Goal: Task Accomplishment & Management: Use online tool/utility

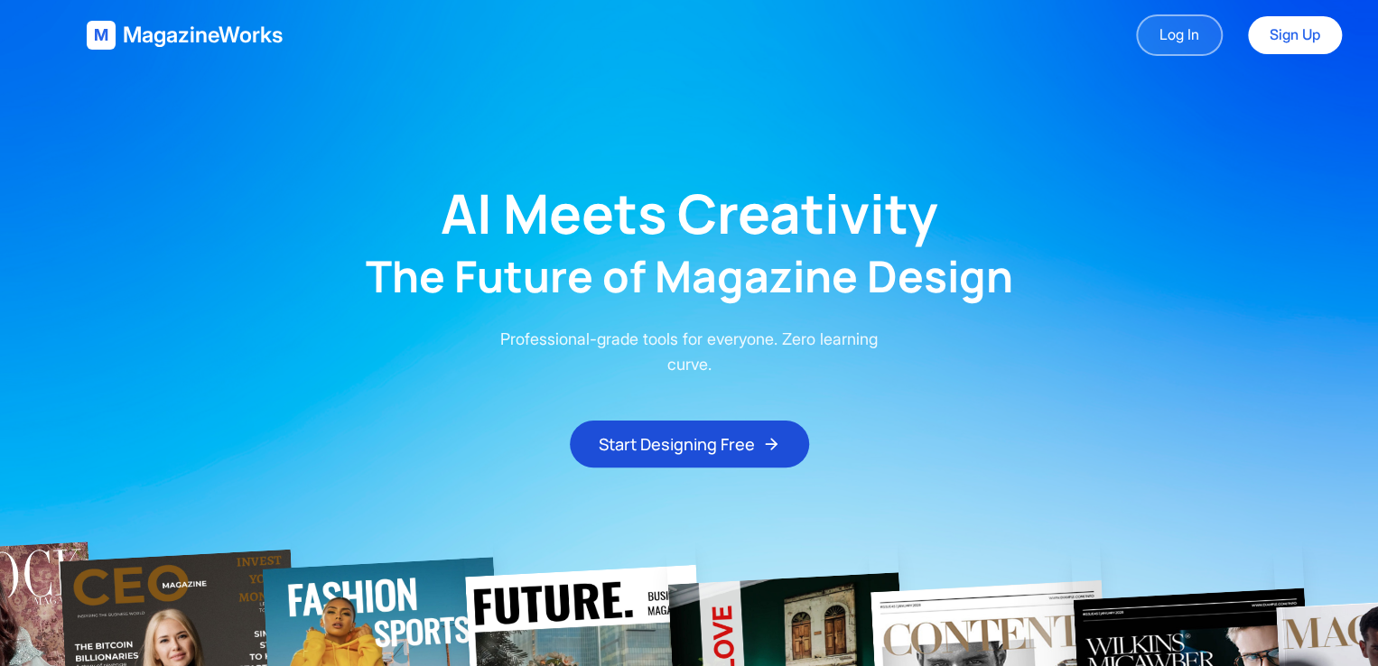
click at [1167, 41] on link "Log In" at bounding box center [1179, 35] width 87 height 42
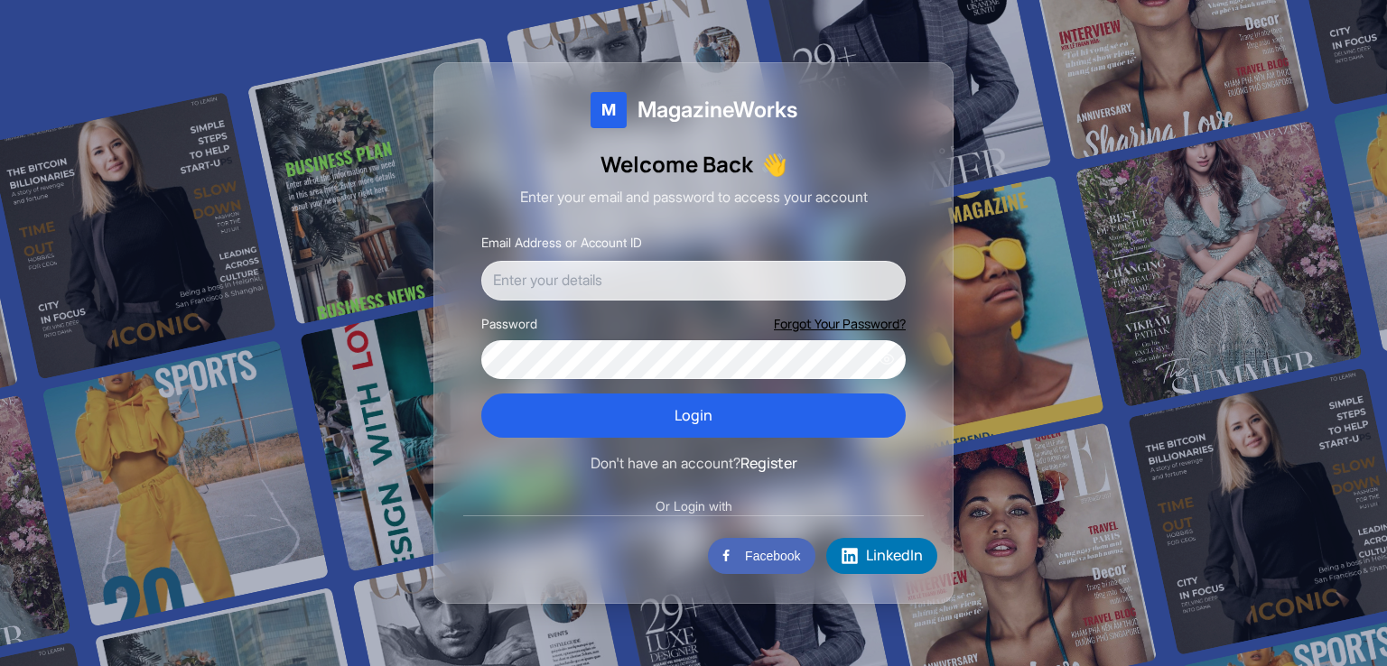
click at [633, 281] on input "Email Address or Account ID" at bounding box center [693, 281] width 424 height 40
drag, startPoint x: 607, startPoint y: 273, endPoint x: 586, endPoint y: 275, distance: 20.9
click at [586, 275] on input "tasneemsakif312@gmail.com" at bounding box center [693, 281] width 424 height 40
type input "tasneemsakif1603094ruet@gmail.com"
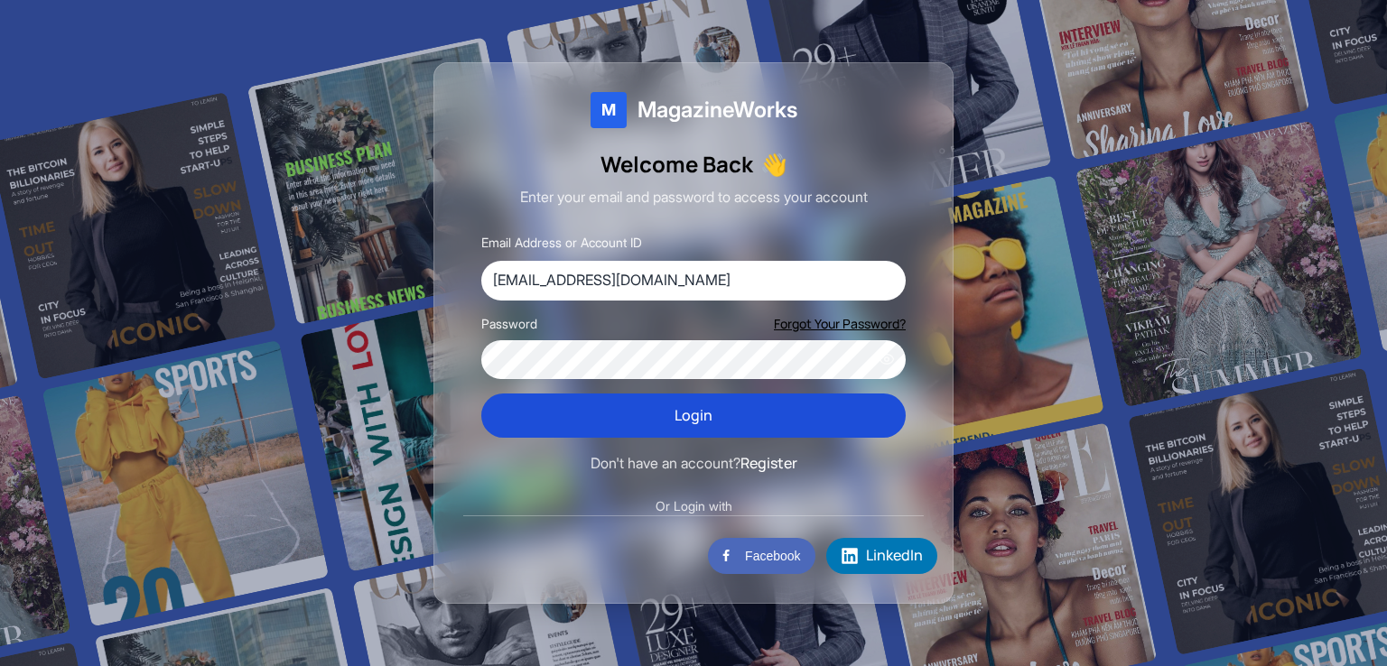
click at [609, 396] on button "Login" at bounding box center [693, 416] width 424 height 45
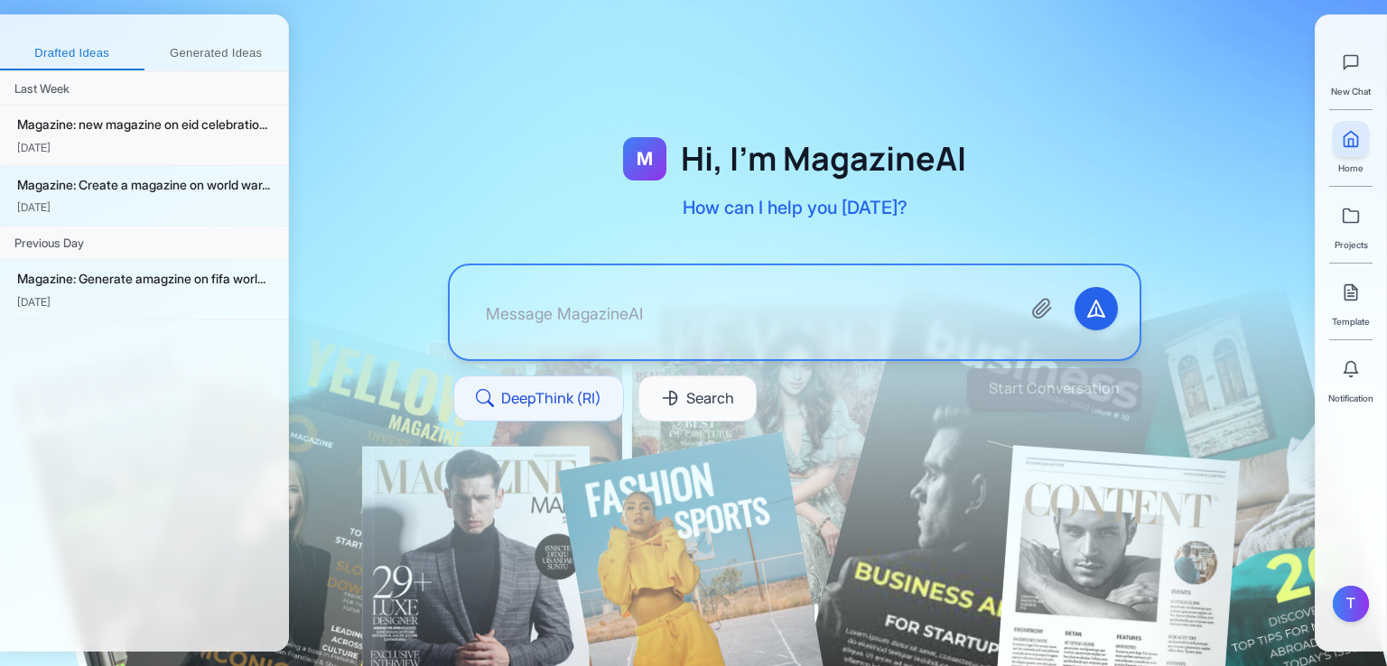
click at [211, 113] on div "Magazine: new magazine on eid celebratio... Sep 25" at bounding box center [144, 136] width 288 height 60
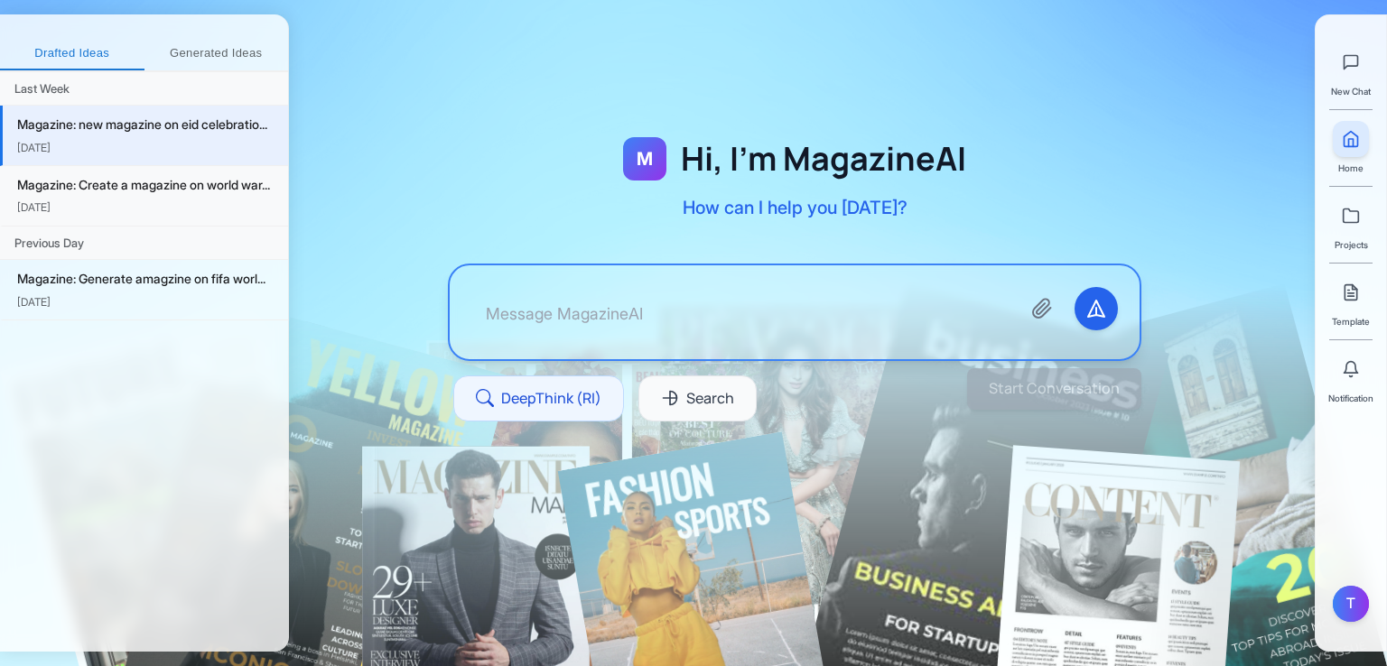
click at [186, 189] on div "Magazine: Create a magazine on world war..." at bounding box center [145, 185] width 256 height 20
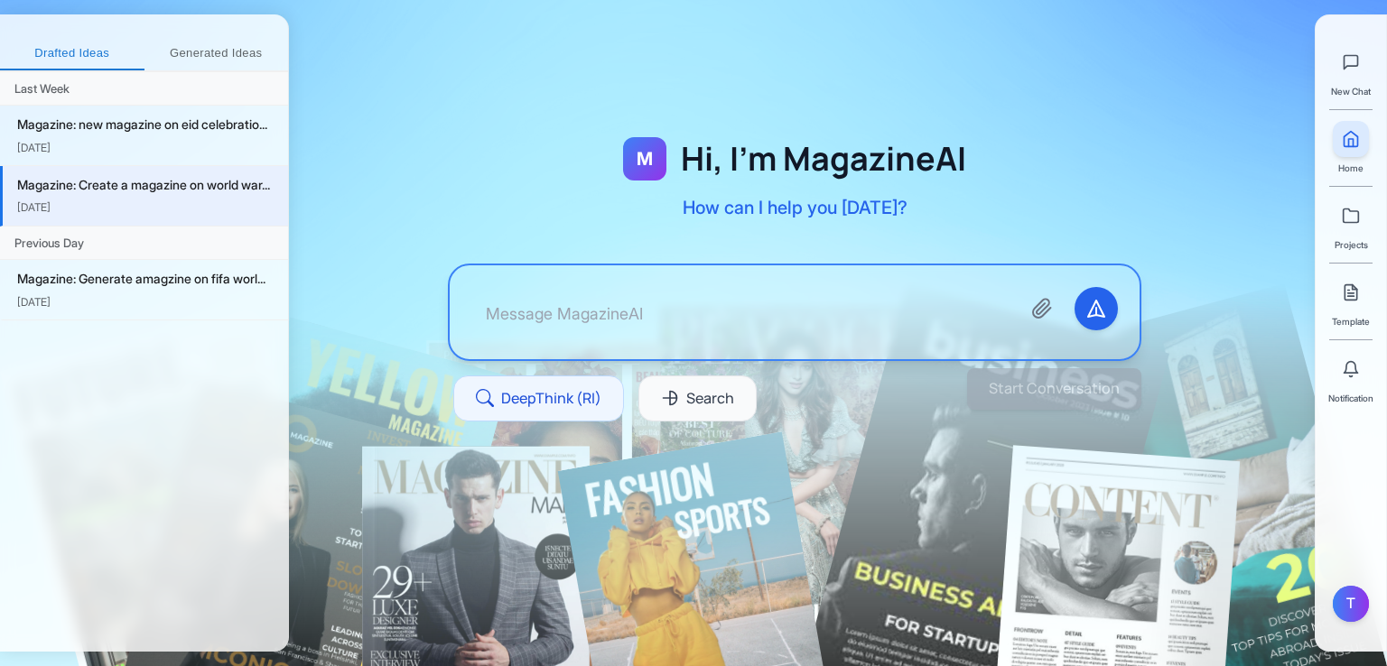
click at [182, 239] on div "Previous Day" at bounding box center [144, 244] width 288 height 34
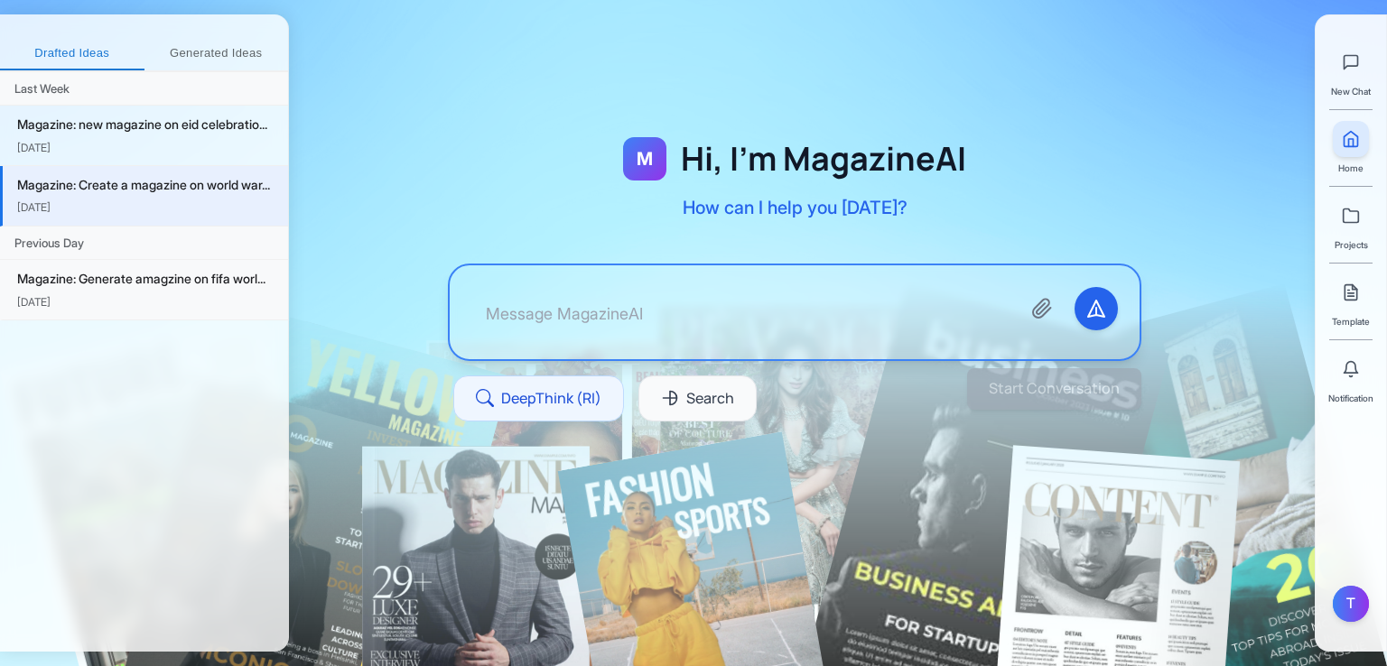
click at [180, 284] on div "Magazine: Generate amagzine on fifa worl..." at bounding box center [145, 279] width 256 height 20
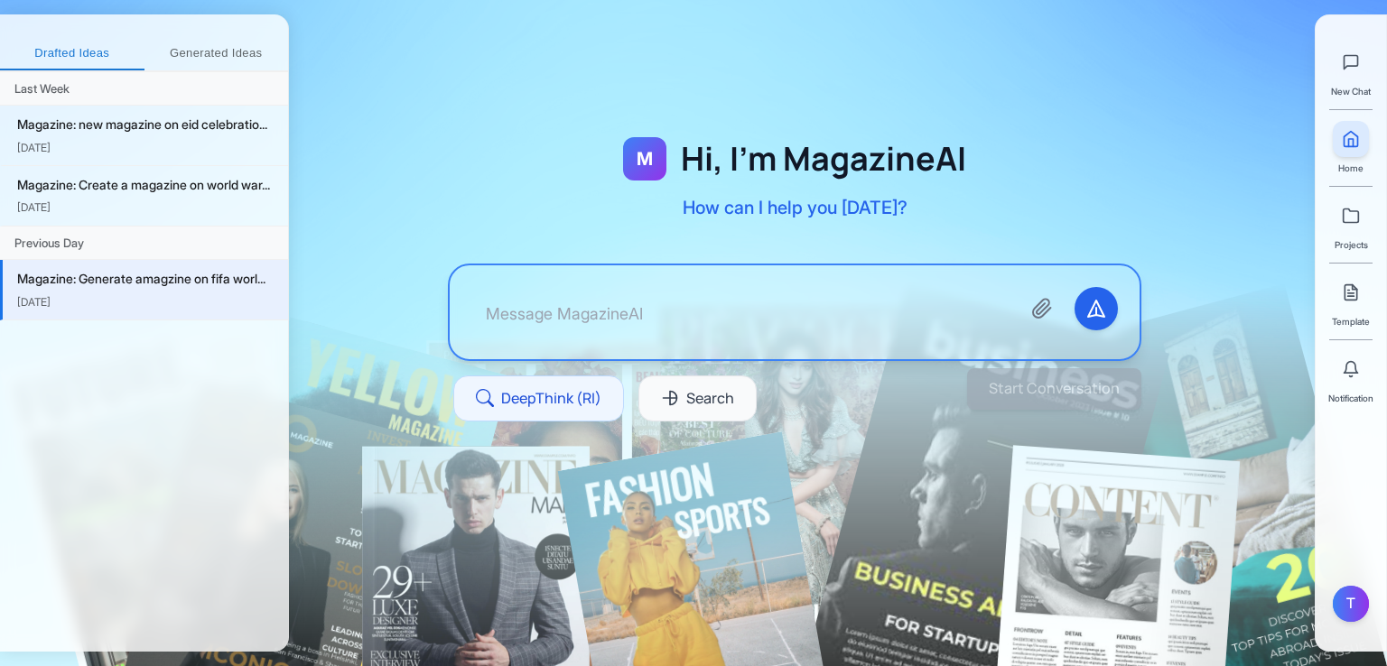
click at [209, 19] on div "Drafted Ideas Generated Ideas Last Week Magazine: new magazine on eid celebrati…" at bounding box center [144, 332] width 289 height 637
click at [209, 72] on div "Last Week" at bounding box center [144, 89] width 288 height 34
click at [224, 48] on button "Generated Ideas" at bounding box center [216, 54] width 144 height 33
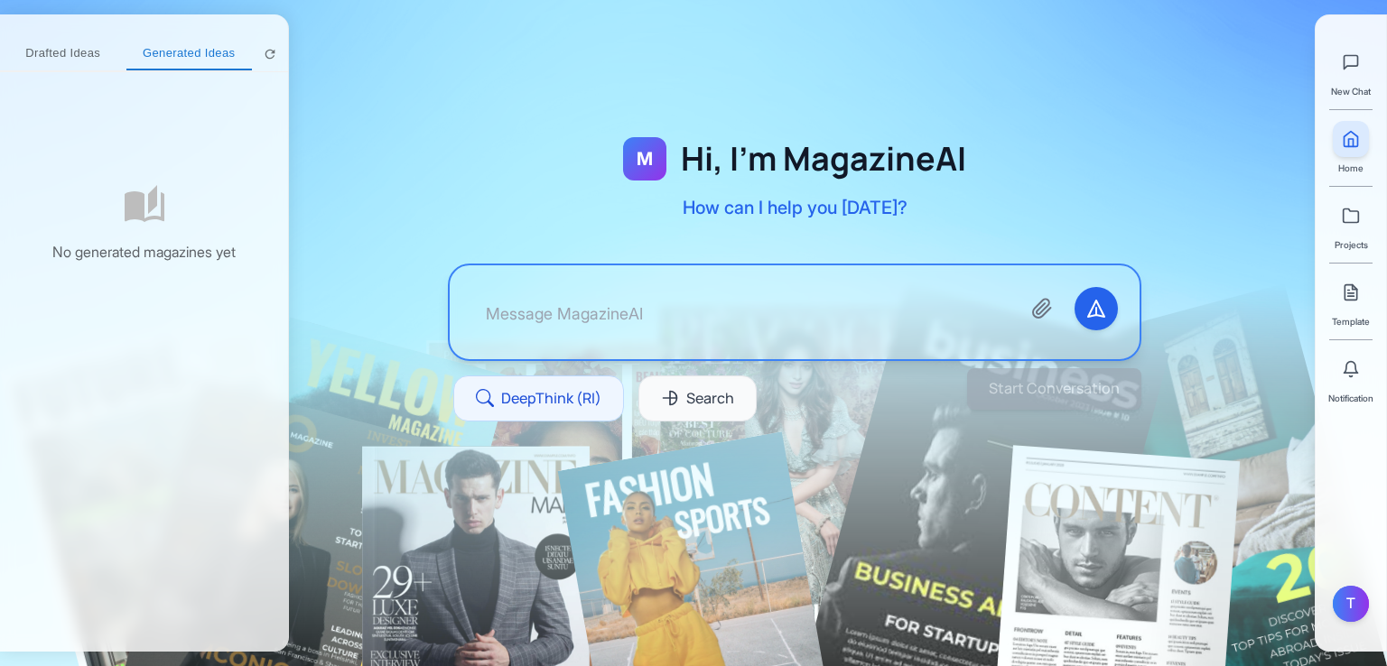
click at [73, 58] on button "Drafted Ideas" at bounding box center [63, 54] width 126 height 33
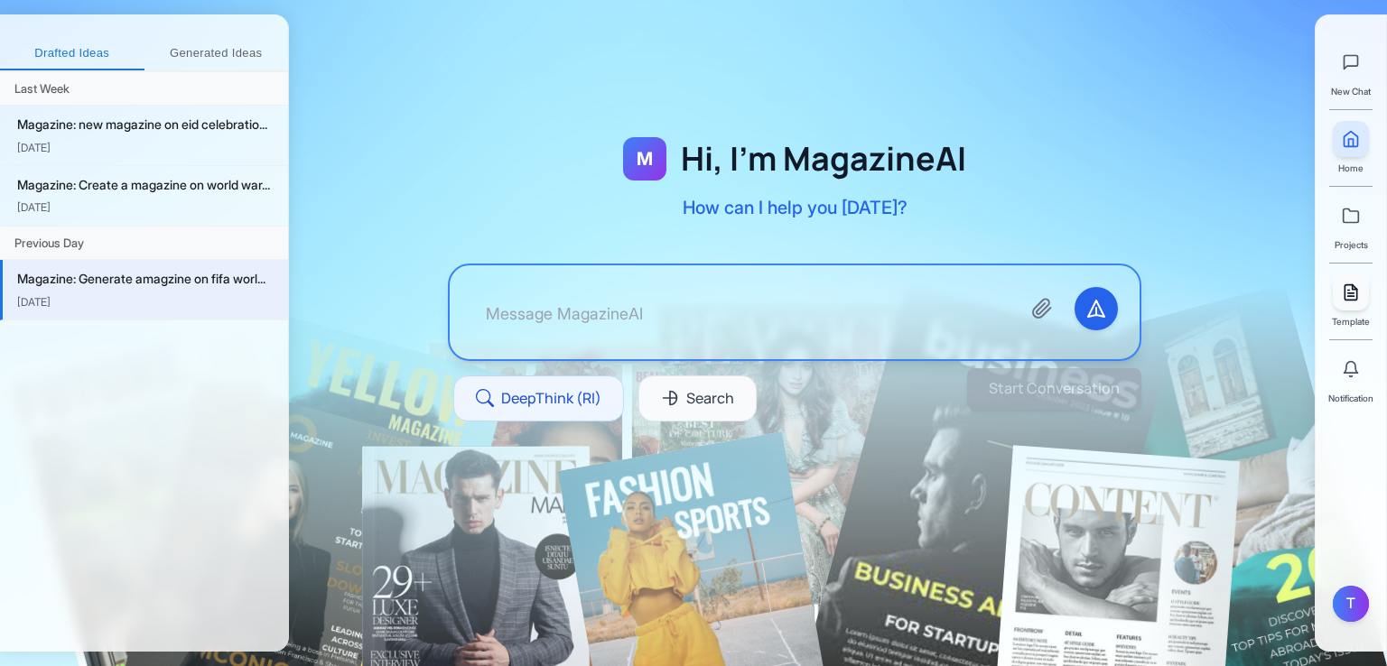
click at [1347, 302] on link at bounding box center [1351, 293] width 36 height 36
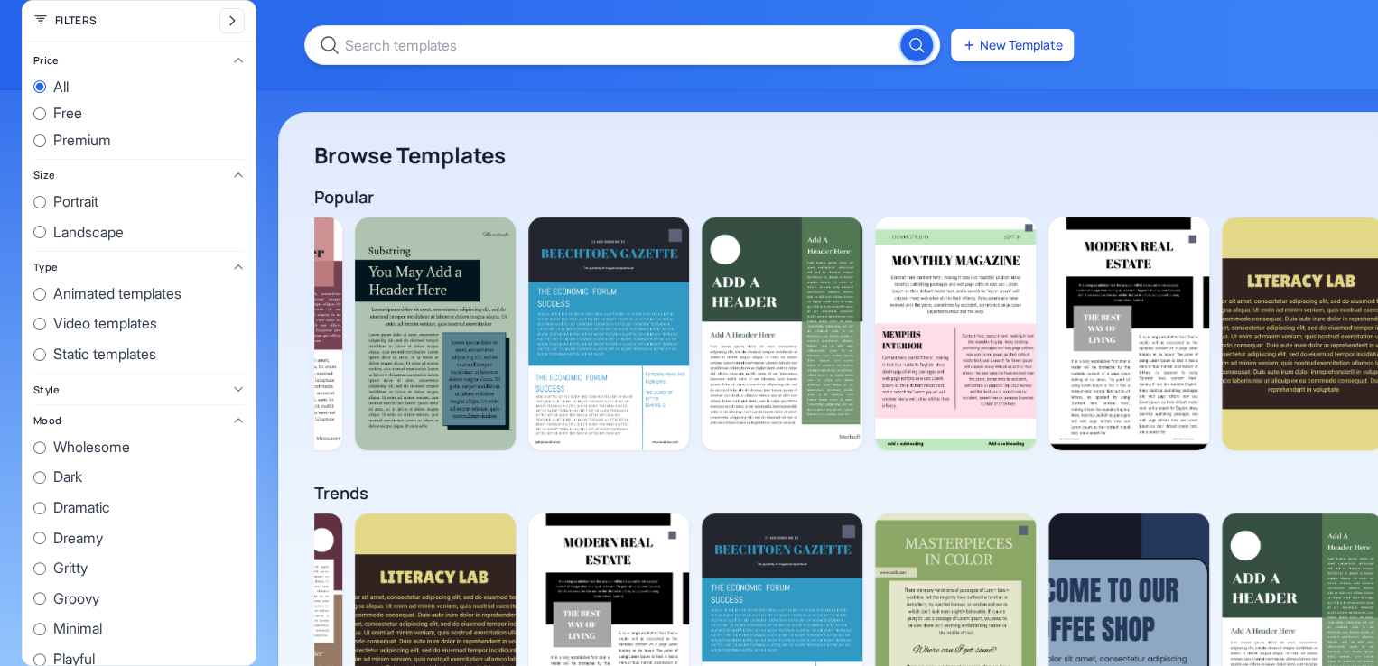
scroll to position [0, 3254]
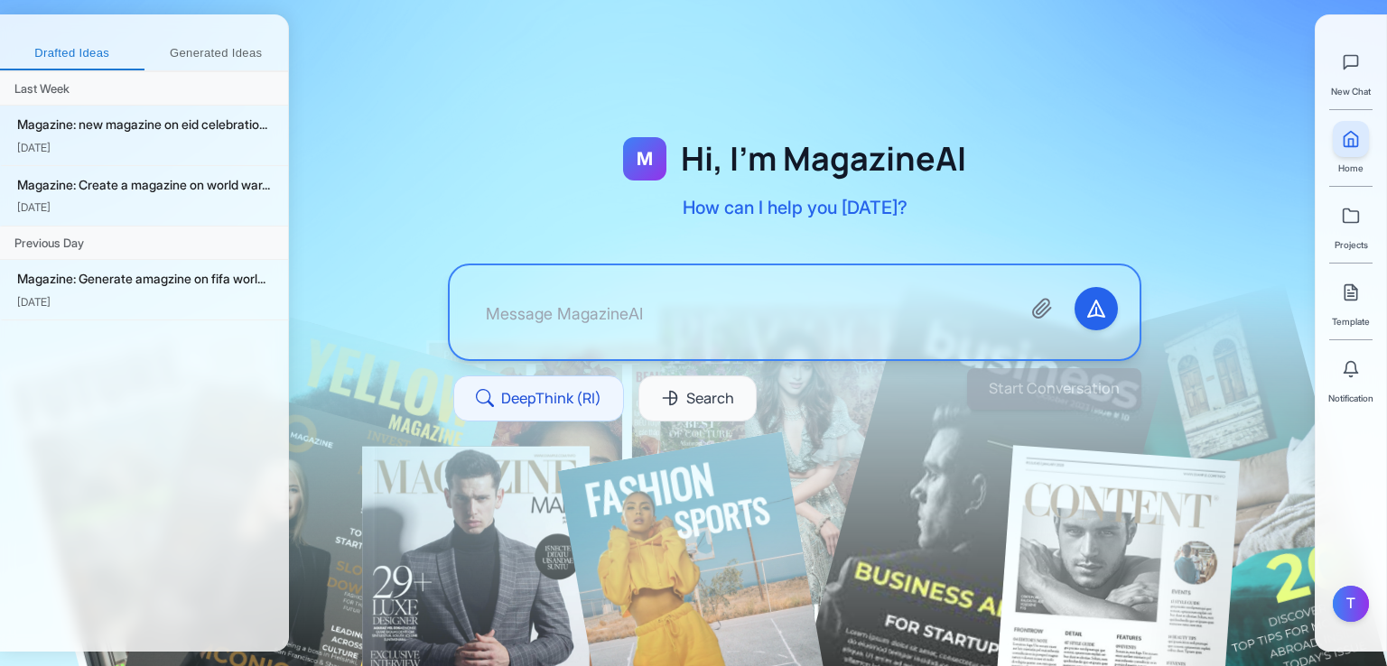
click at [619, 297] on textarea at bounding box center [738, 312] width 535 height 51
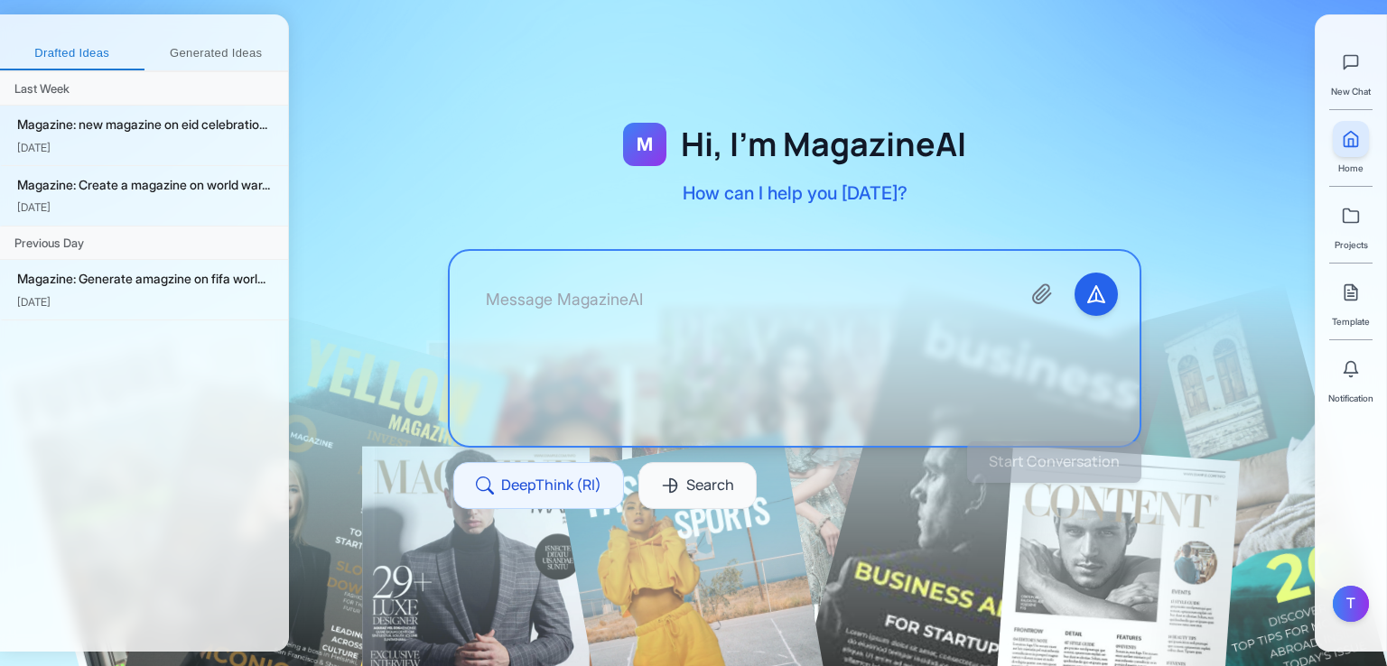
click at [755, 354] on textarea at bounding box center [738, 349] width 535 height 152
click at [730, 276] on textarea at bounding box center [738, 349] width 535 height 152
click at [805, 303] on textarea at bounding box center [738, 349] width 535 height 152
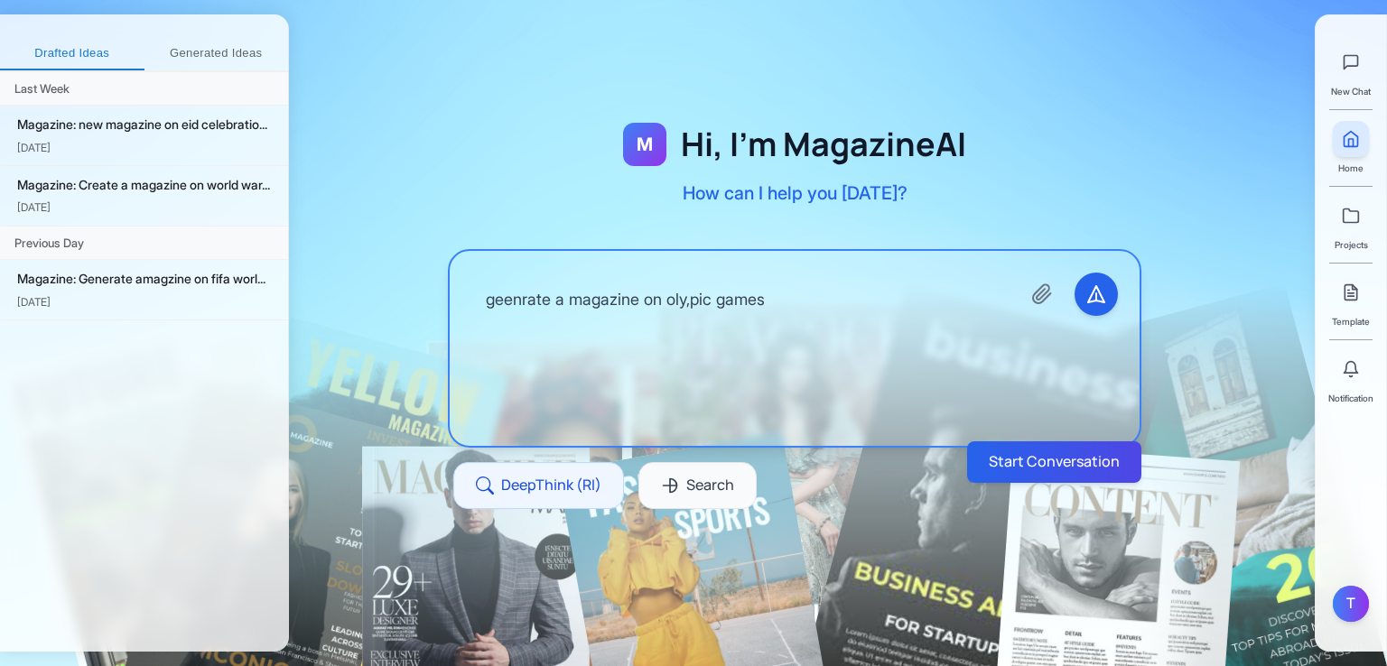
click at [693, 301] on textarea "geenrate a magazine on oly,pic games" at bounding box center [738, 349] width 535 height 152
click at [700, 302] on textarea "geenrate a magazine on oly,pic games" at bounding box center [738, 349] width 535 height 152
click at [512, 303] on textarea "geenrate a magazine on olympic games" at bounding box center [738, 349] width 535 height 152
type textarea "genrate a magazine on olympic games"
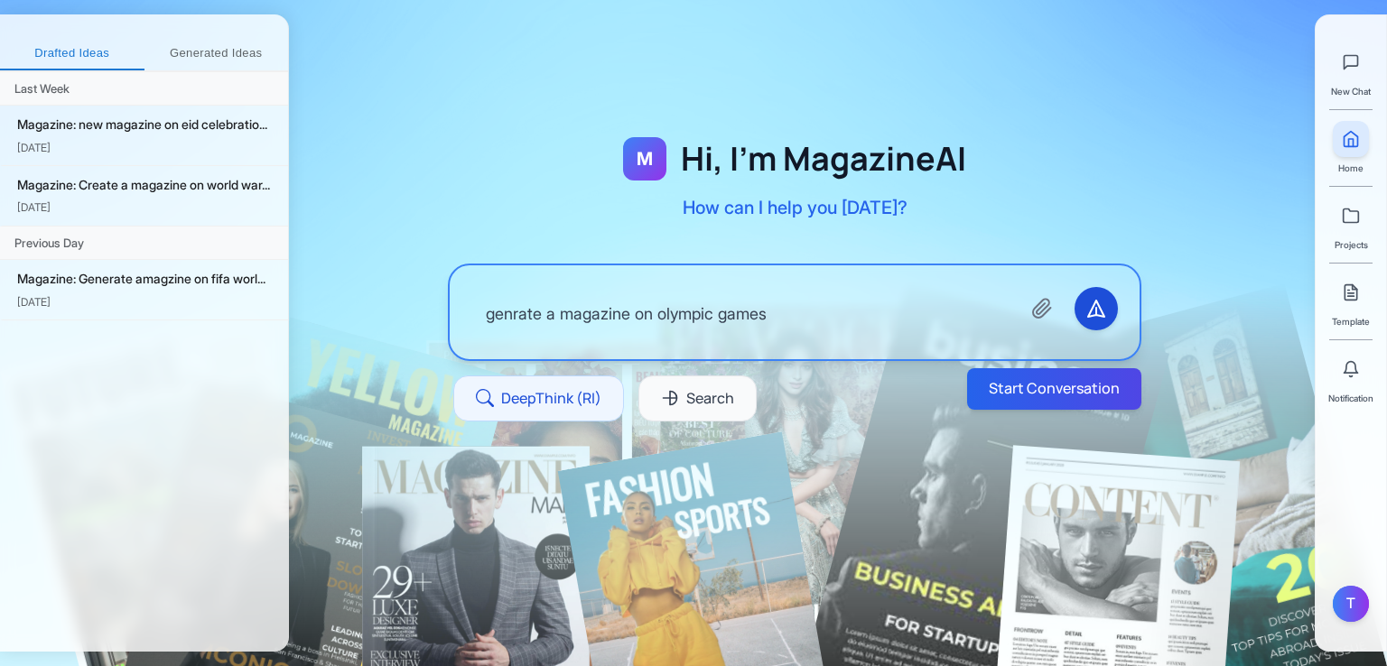
click at [1092, 307] on button "Send message" at bounding box center [1096, 308] width 43 height 43
click at [1015, 389] on button "Start Conversation" at bounding box center [1054, 389] width 183 height 43
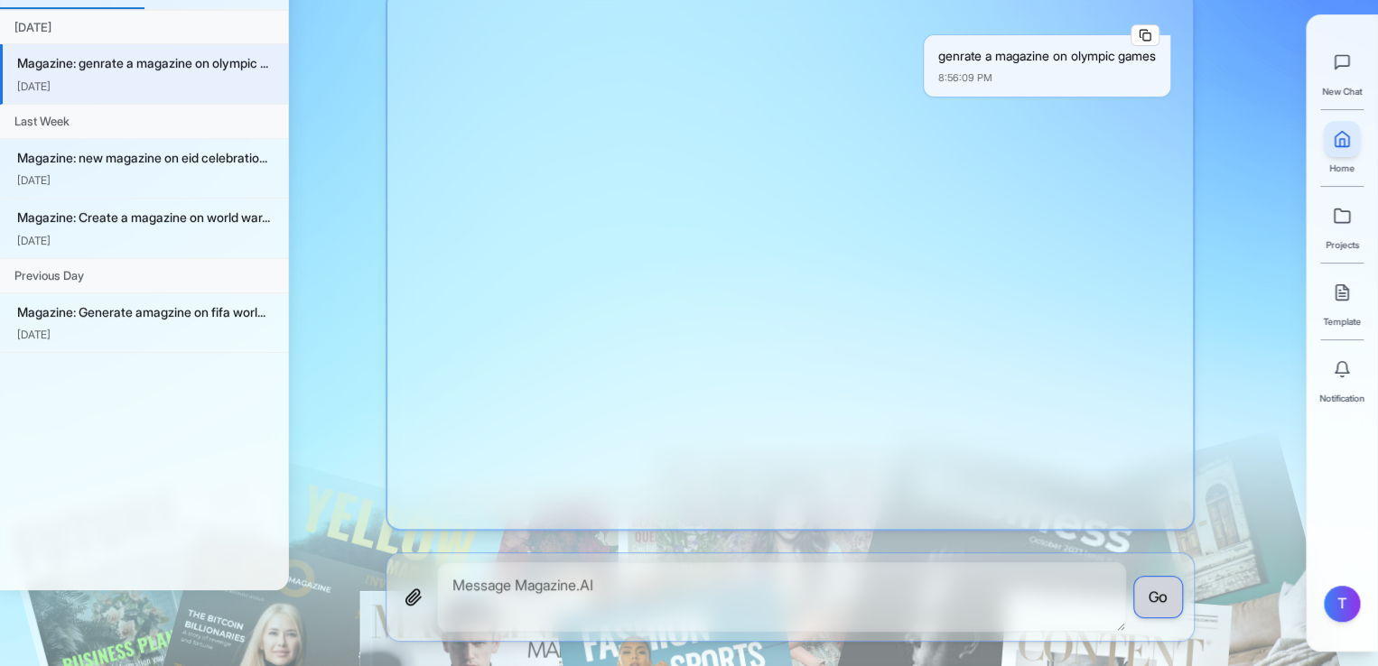
scroll to position [90, 0]
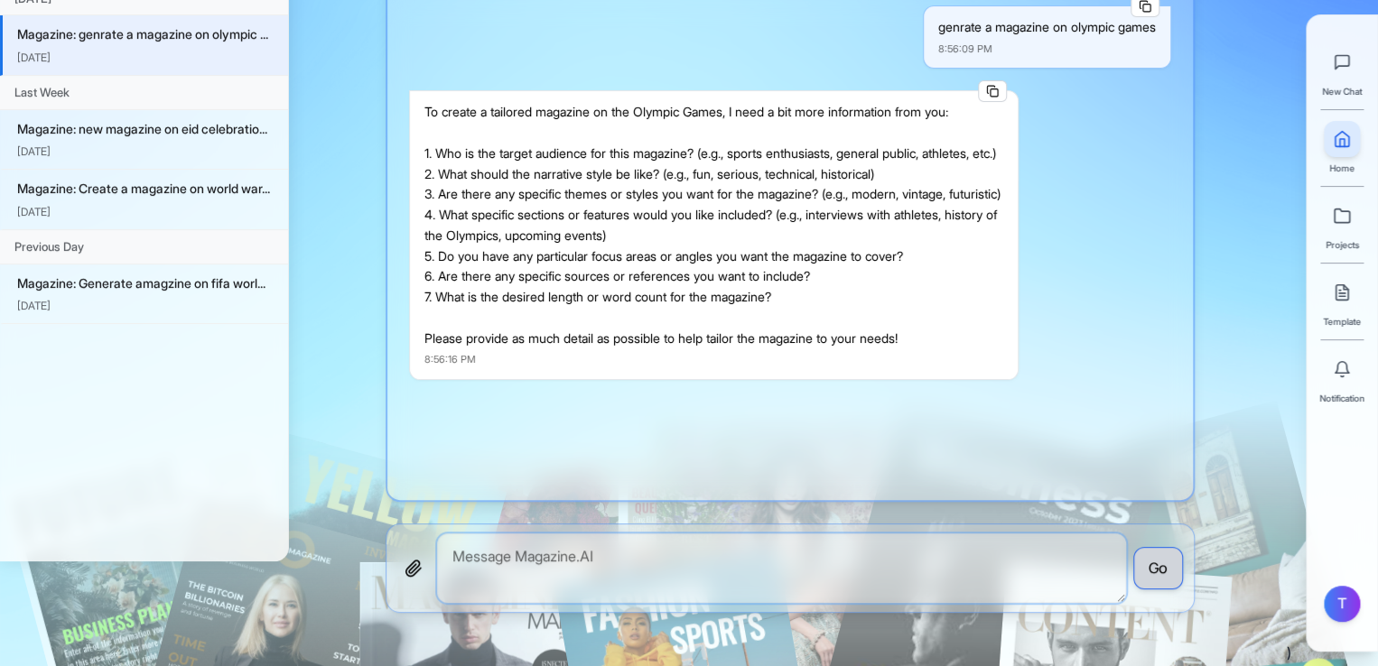
click at [527, 564] on textarea at bounding box center [781, 569] width 689 height 70
type textarea "choose yourself"
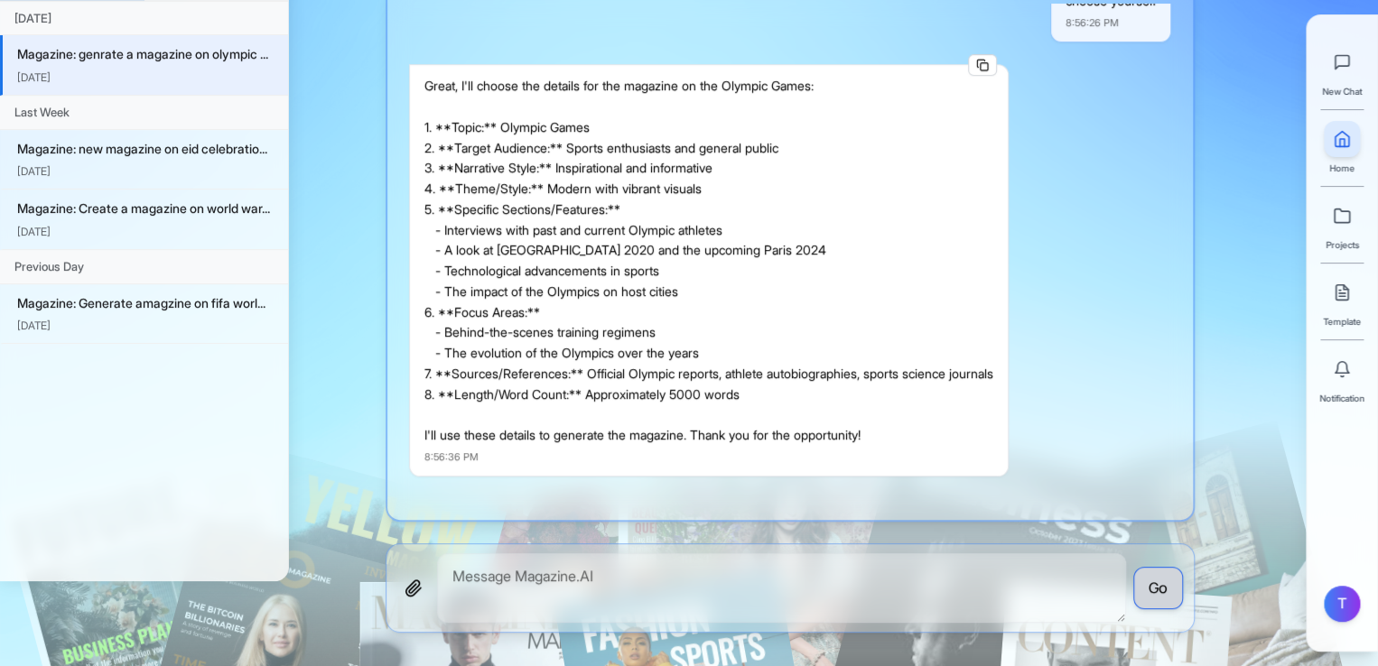
scroll to position [114, 0]
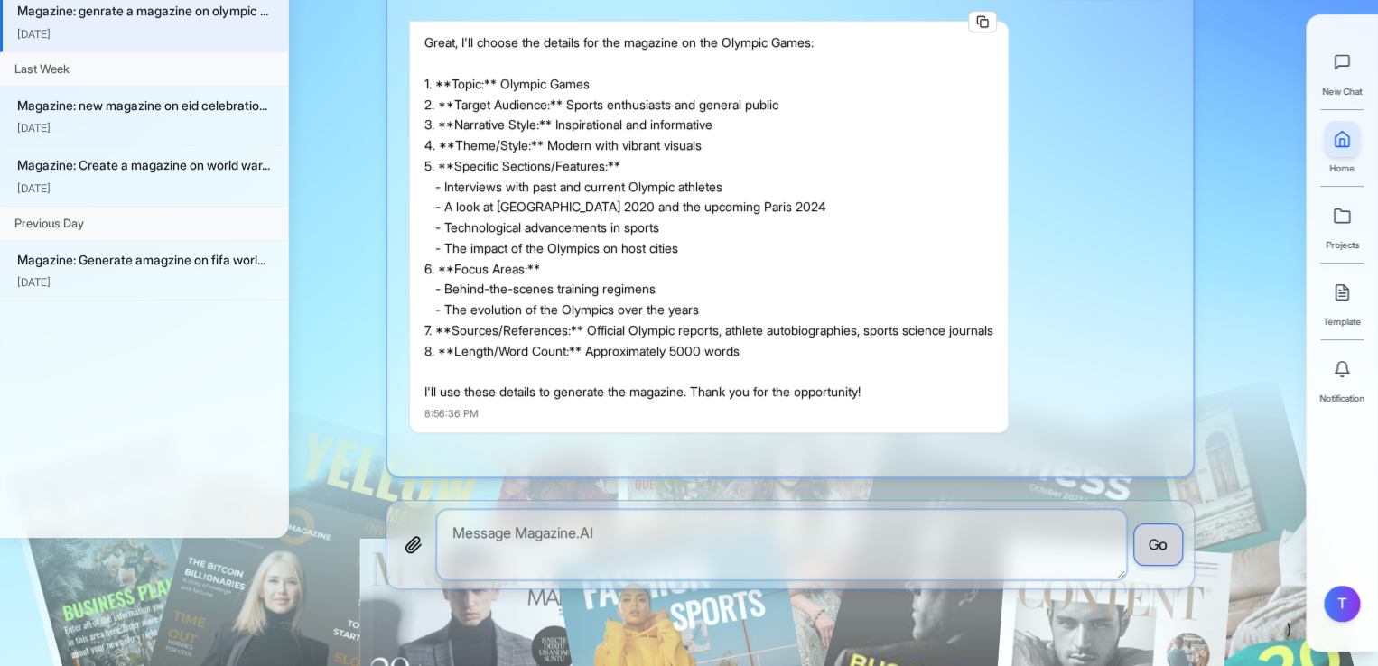
click at [970, 557] on textarea at bounding box center [781, 545] width 689 height 70
type textarea "f"
type textarea "c"
type textarea "okay"
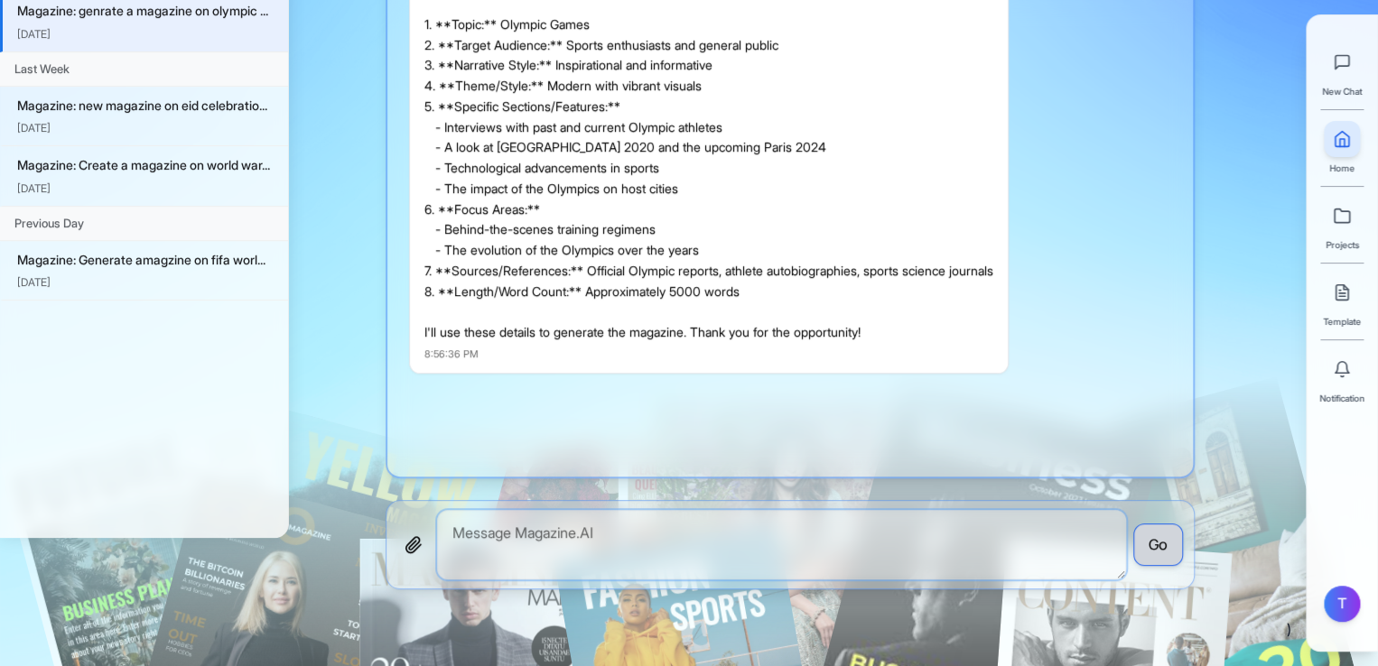
scroll to position [587, 0]
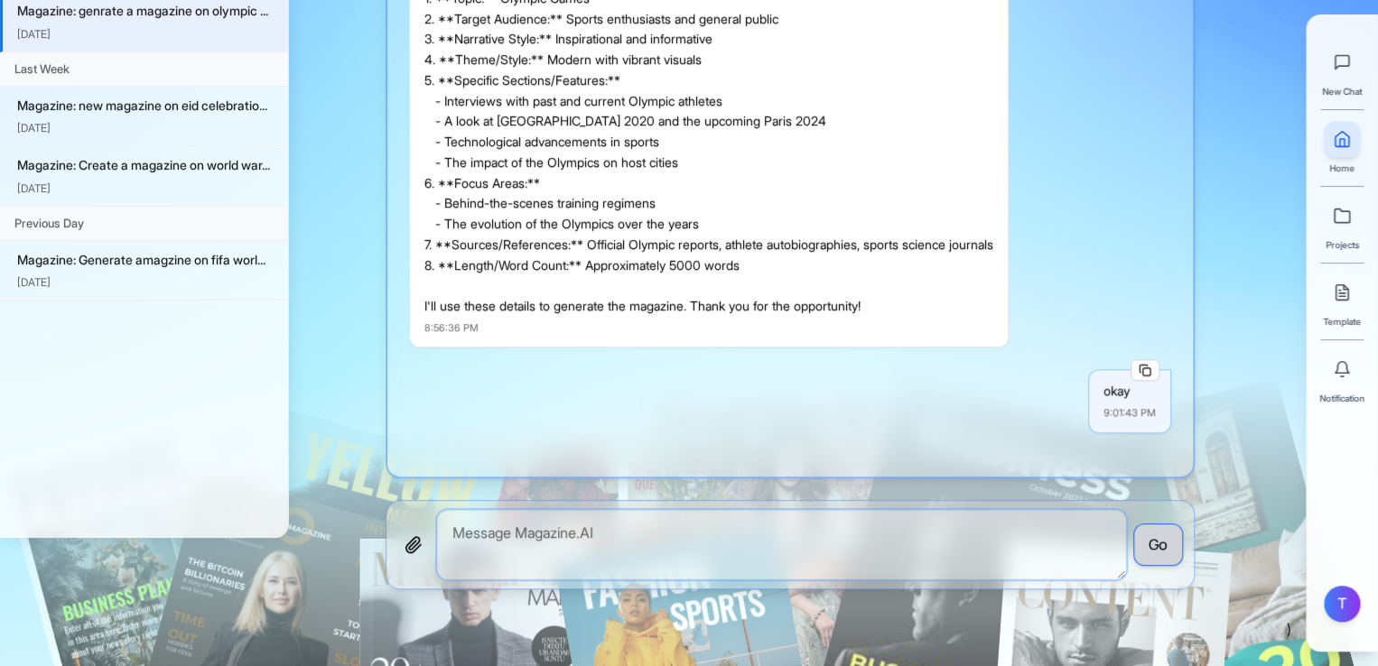
click at [943, 566] on textarea at bounding box center [781, 545] width 689 height 70
type textarea "ds"
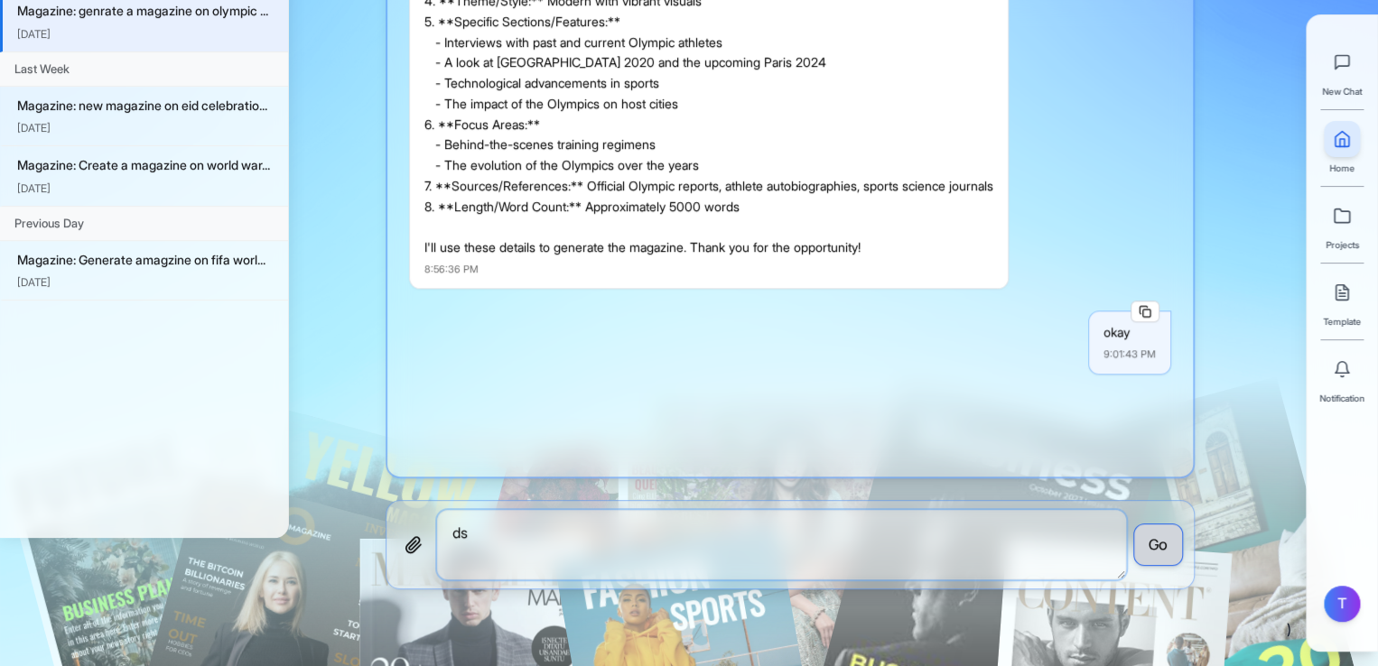
scroll to position [712, 0]
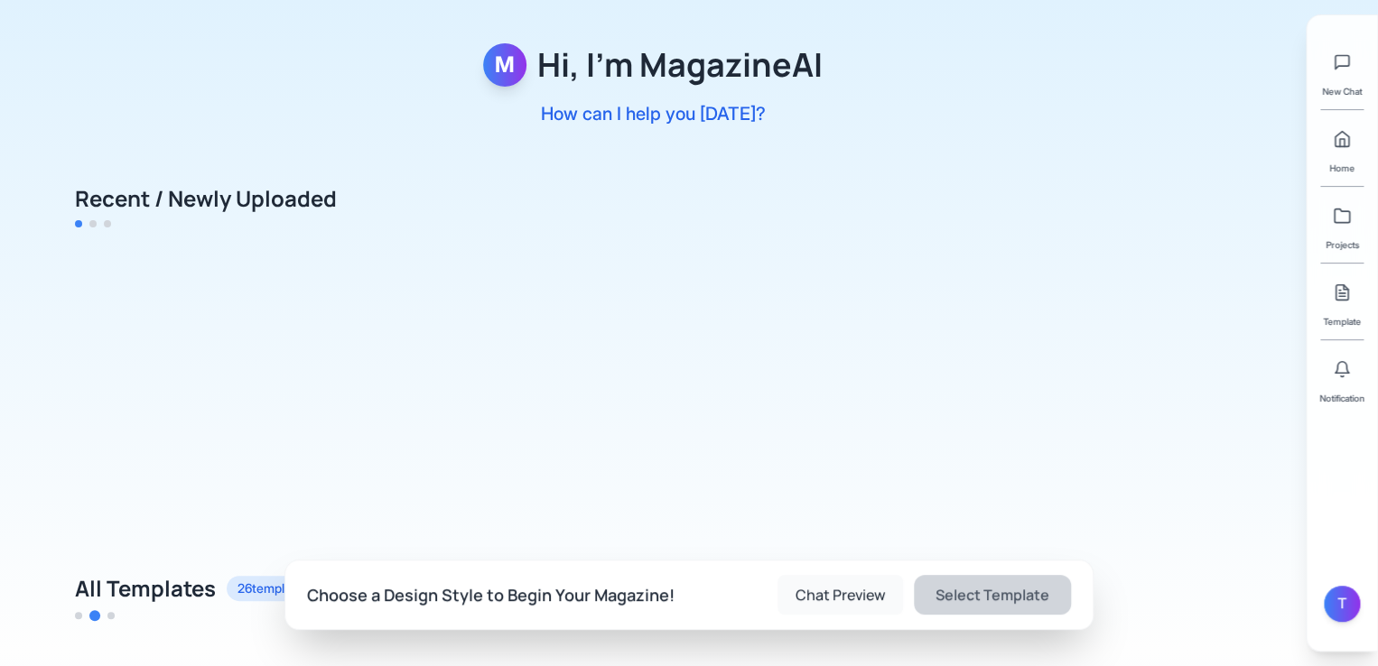
click at [857, 589] on button "Chat Preview" at bounding box center [840, 595] width 126 height 40
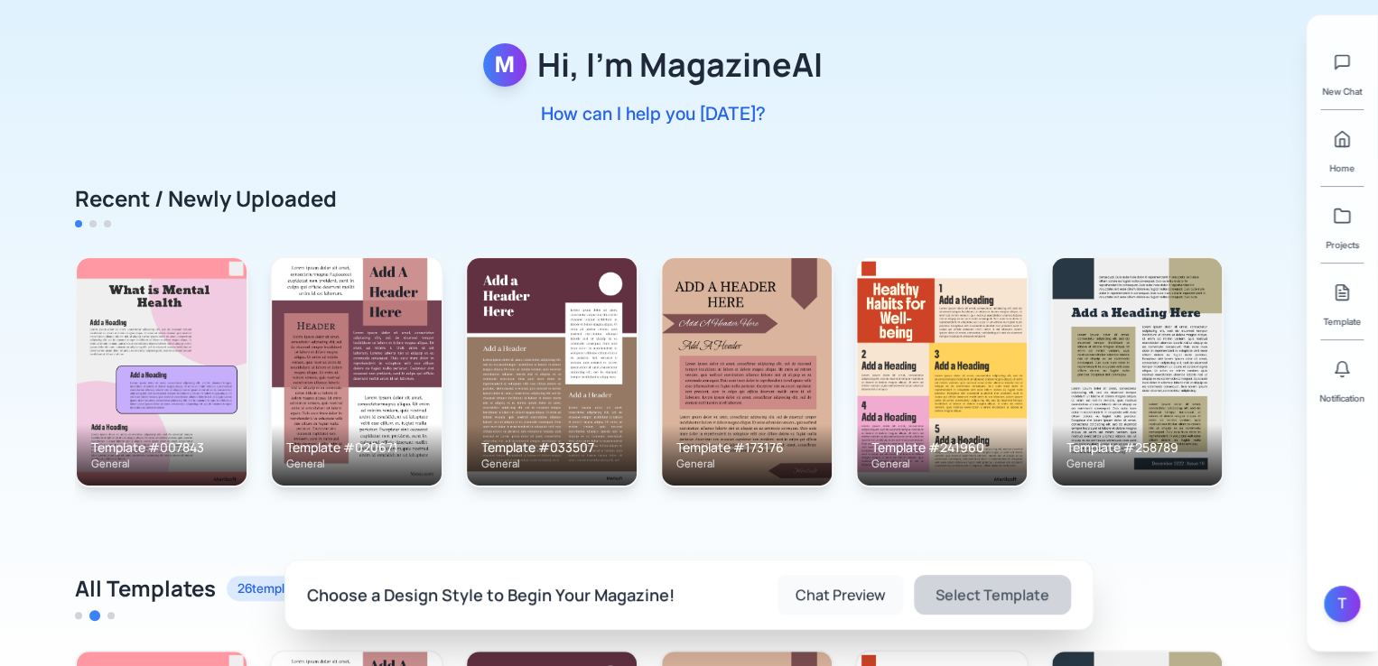
click at [857, 589] on button "Chat Preview" at bounding box center [840, 595] width 126 height 40
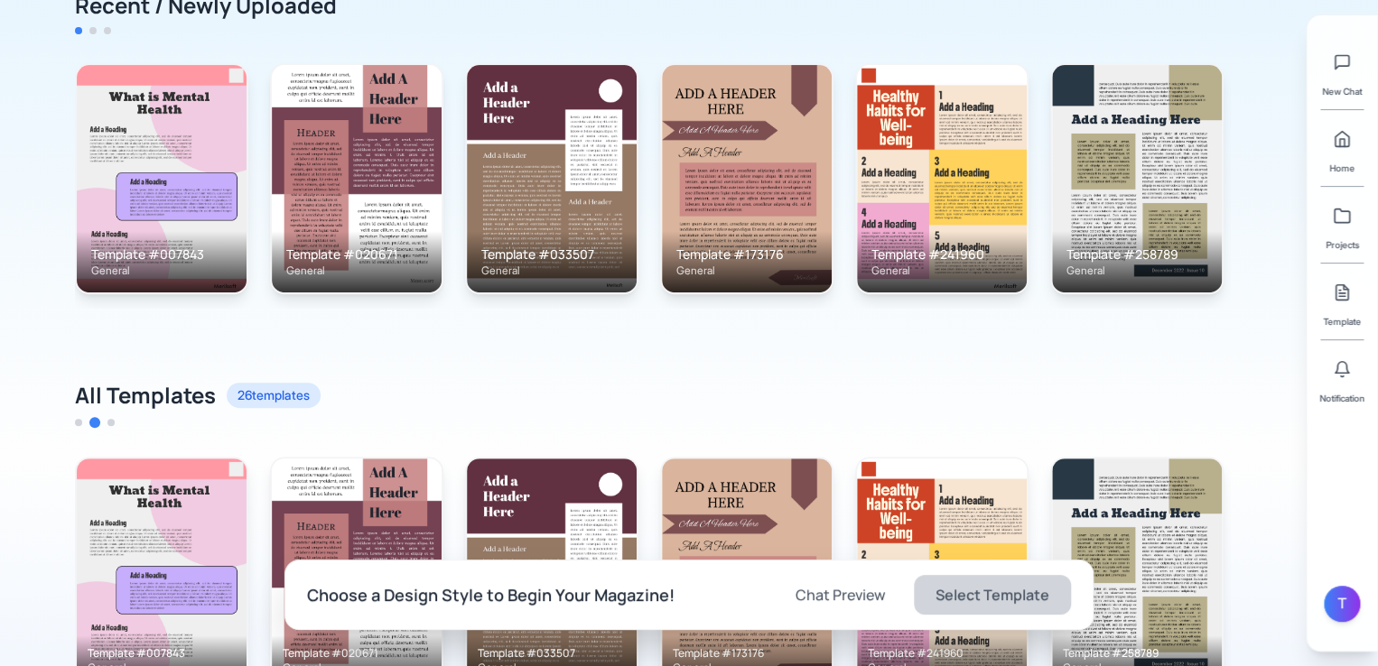
scroll to position [271, 0]
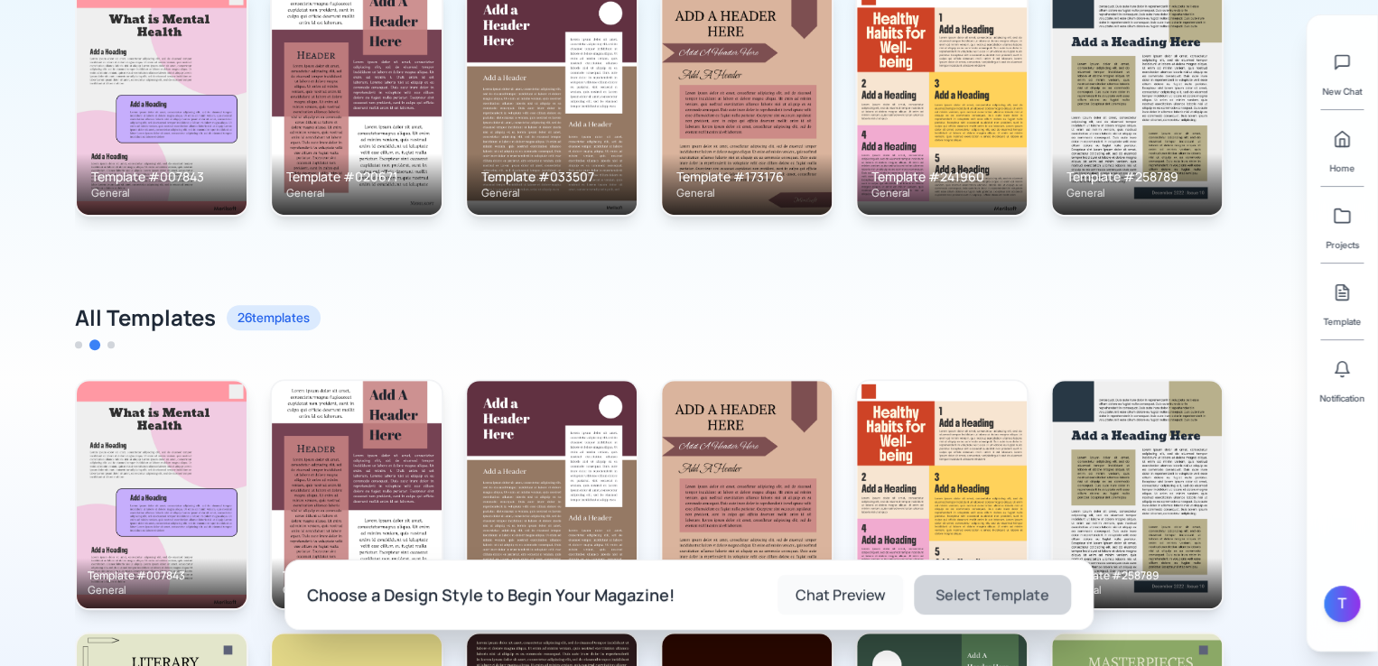
click at [842, 598] on button "Chat Preview" at bounding box center [840, 595] width 126 height 40
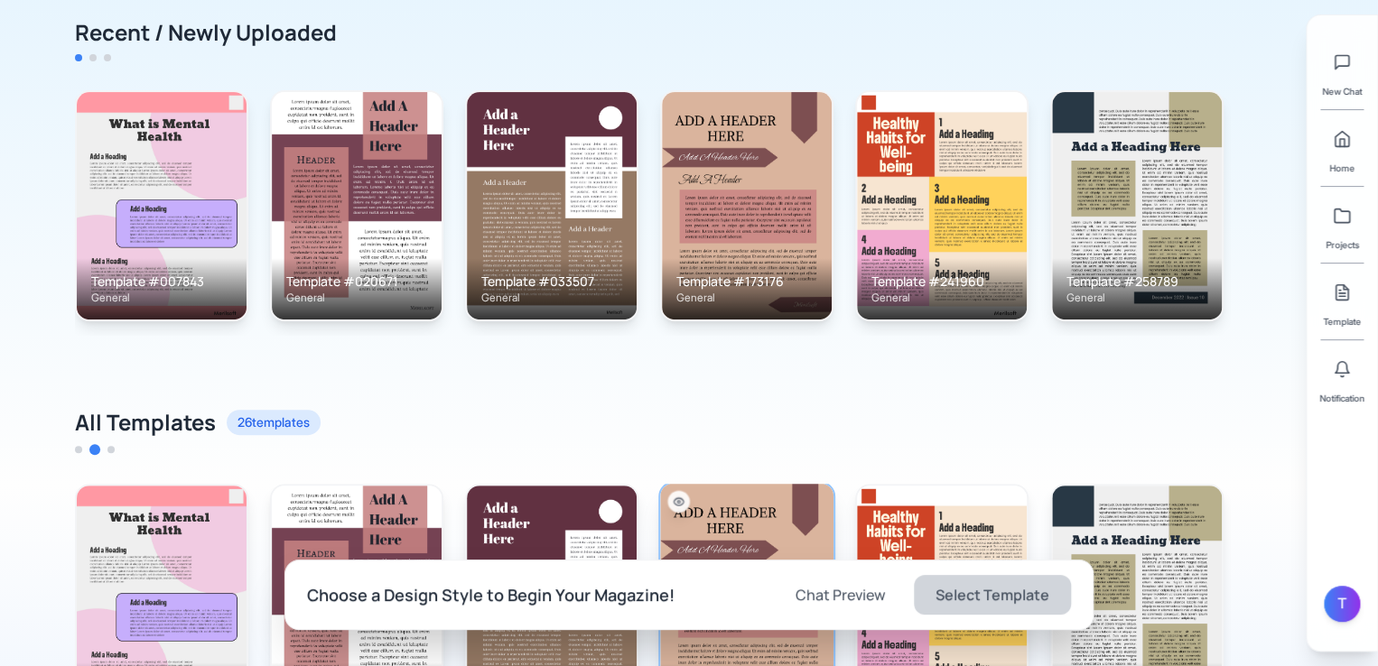
scroll to position [90, 0]
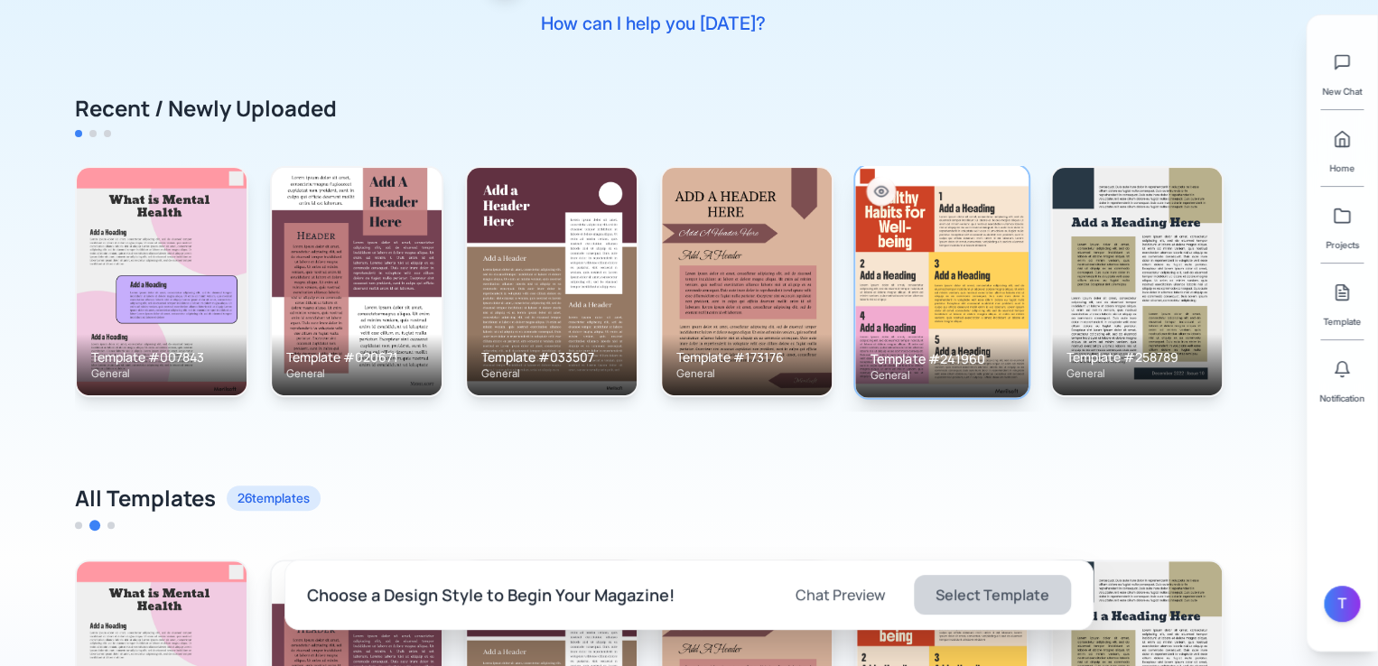
click at [972, 271] on img at bounding box center [941, 281] width 173 height 232
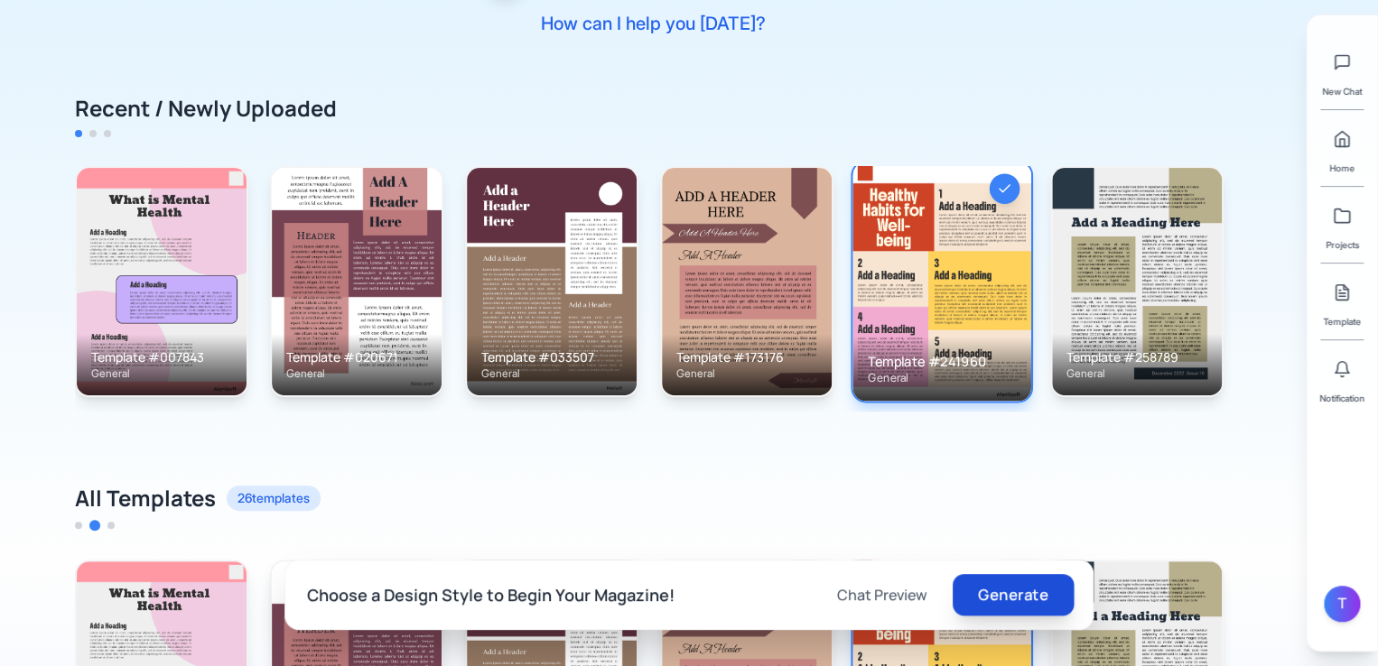
click at [1019, 597] on button "Generate" at bounding box center [1013, 595] width 121 height 42
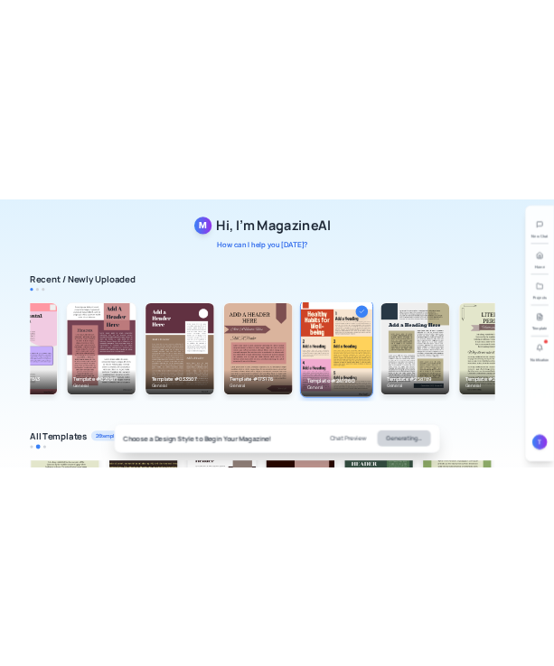
scroll to position [0, 0]
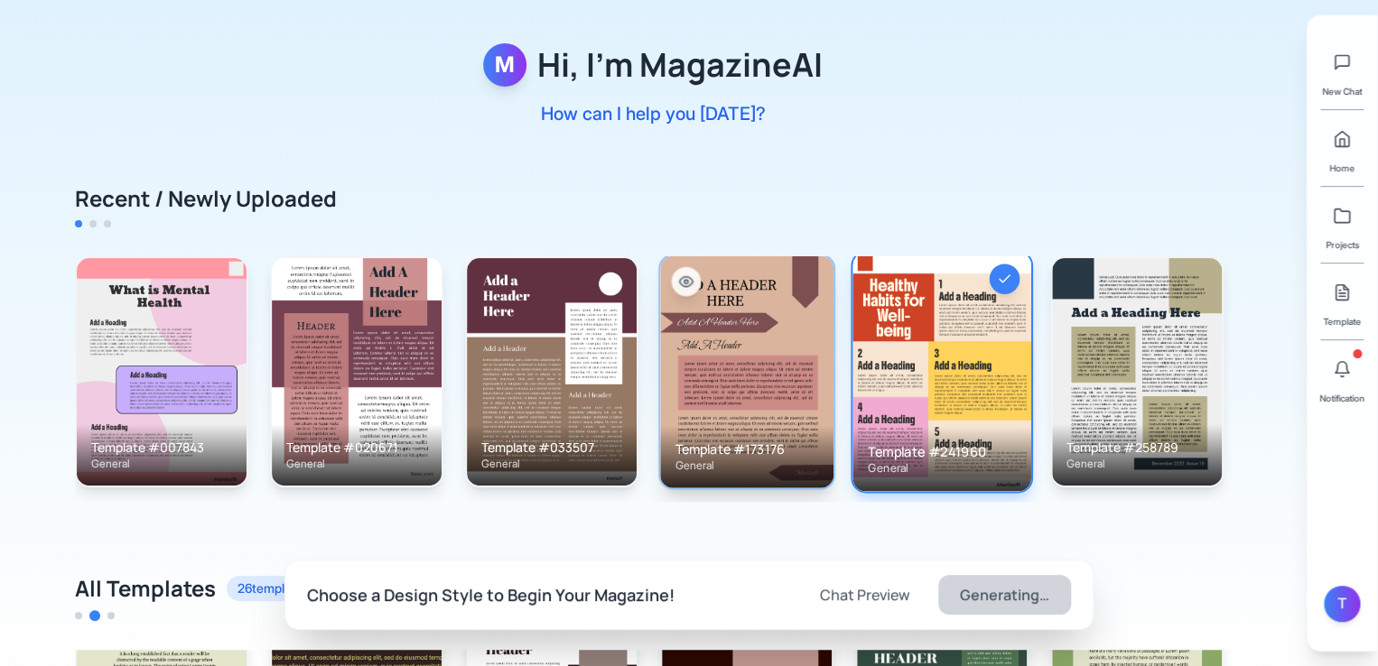
click at [728, 371] on img at bounding box center [746, 372] width 173 height 232
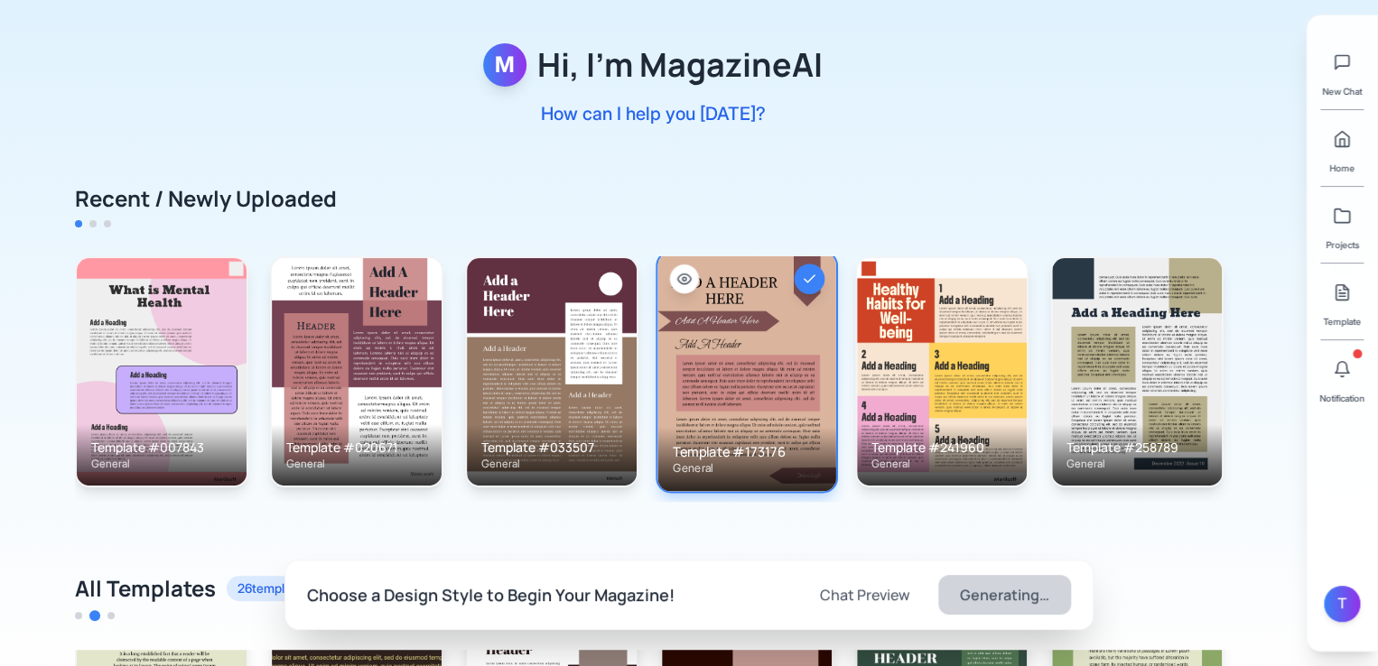
click at [686, 272] on icon at bounding box center [684, 279] width 14 height 14
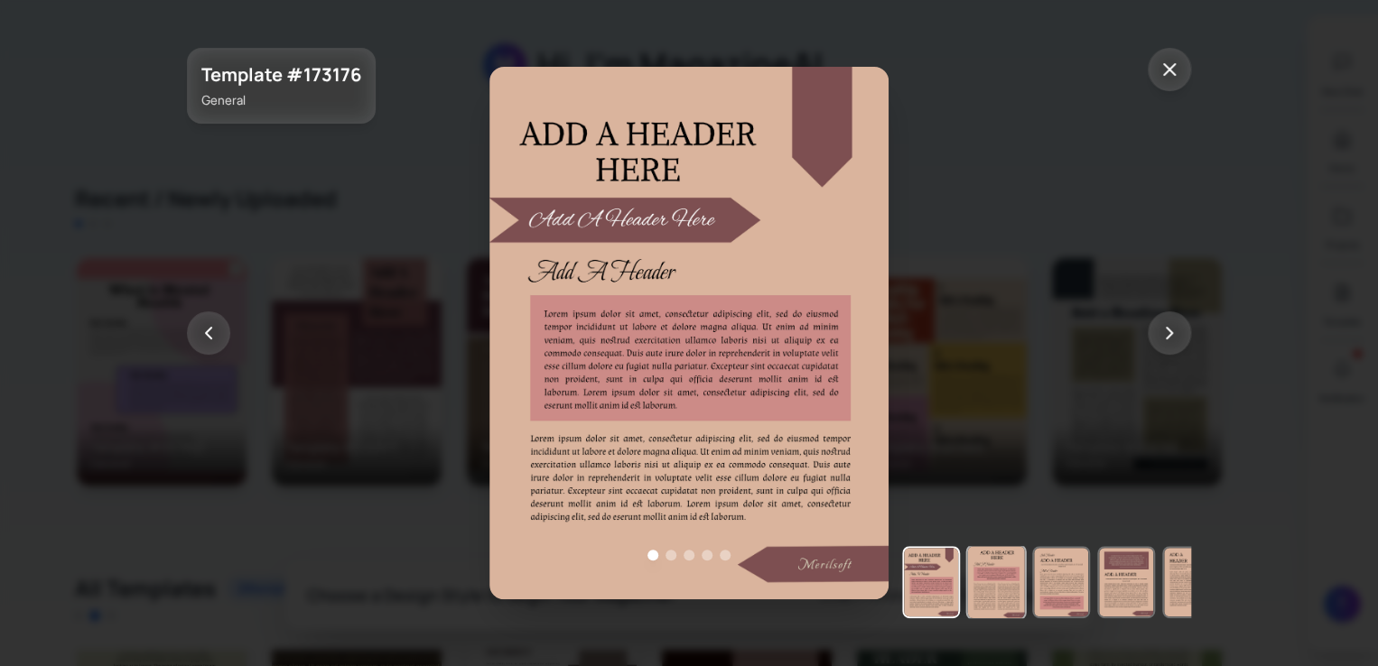
click at [973, 560] on img at bounding box center [996, 582] width 57 height 72
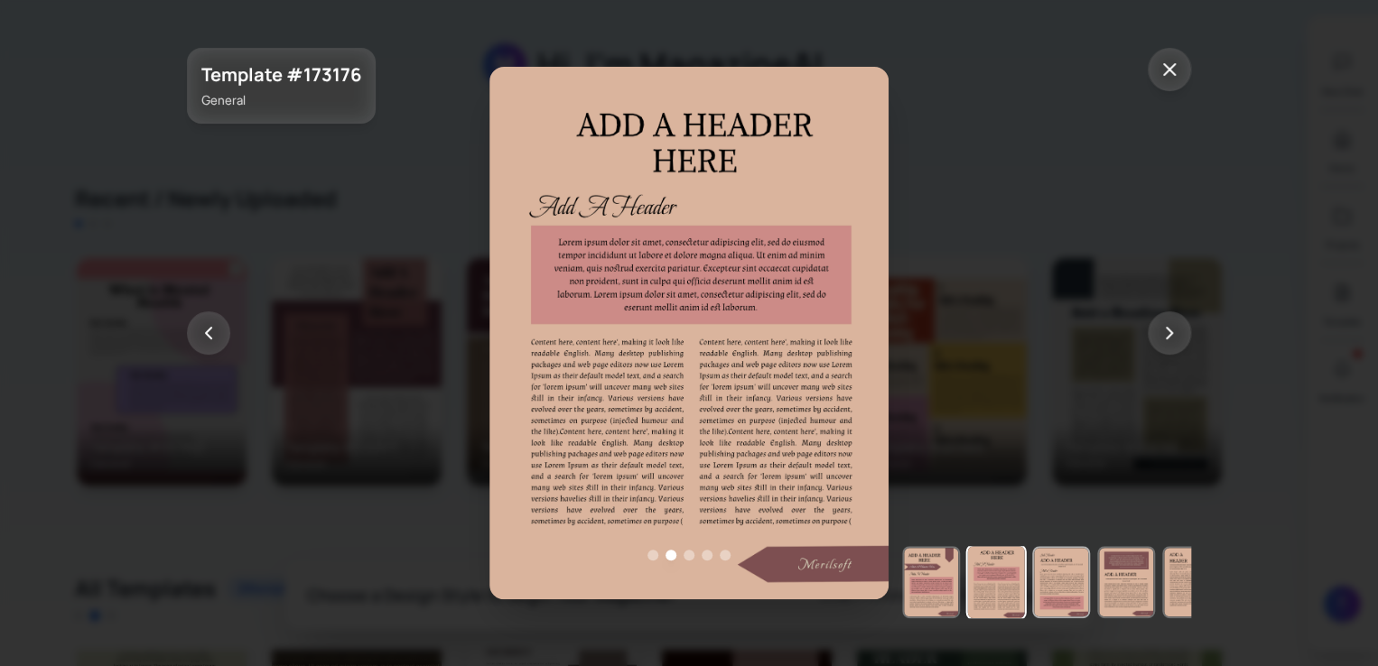
drag, startPoint x: 1062, startPoint y: 563, endPoint x: 1159, endPoint y: 570, distance: 97.8
click at [1062, 563] on img at bounding box center [1061, 582] width 54 height 69
click at [1159, 570] on div at bounding box center [1046, 582] width 289 height 72
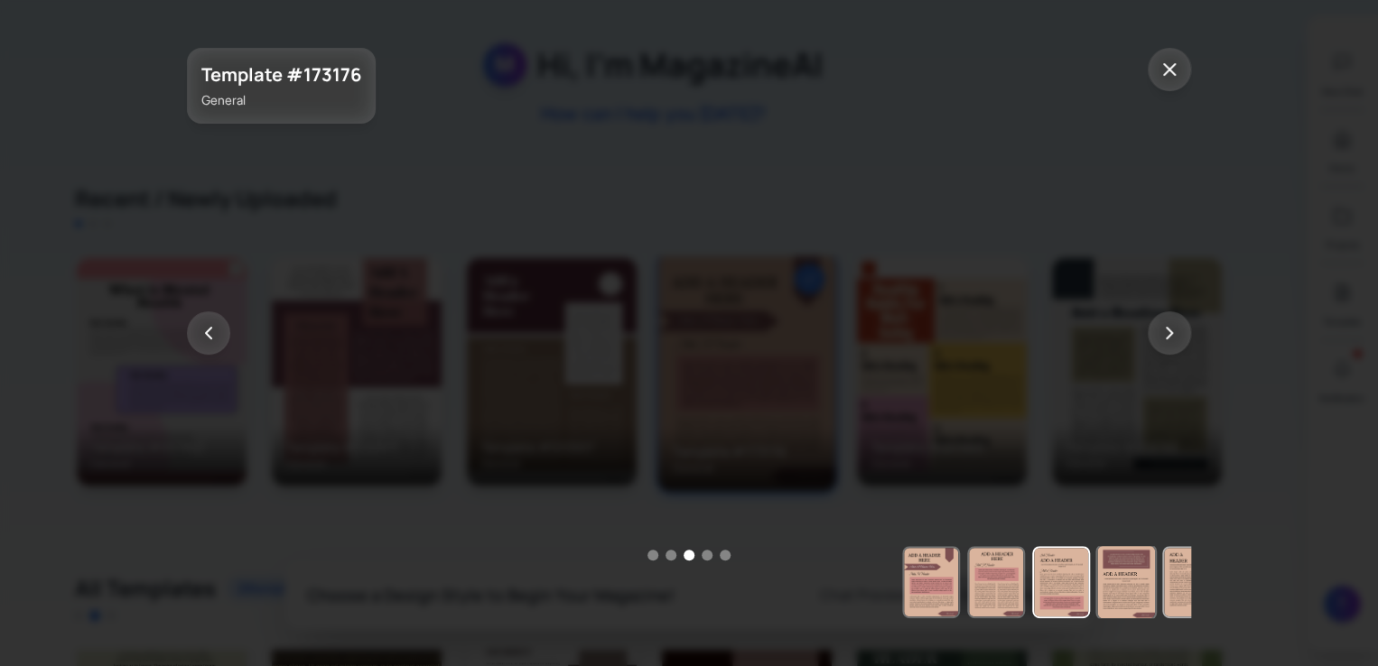
click at [1174, 574] on img at bounding box center [1191, 582] width 54 height 69
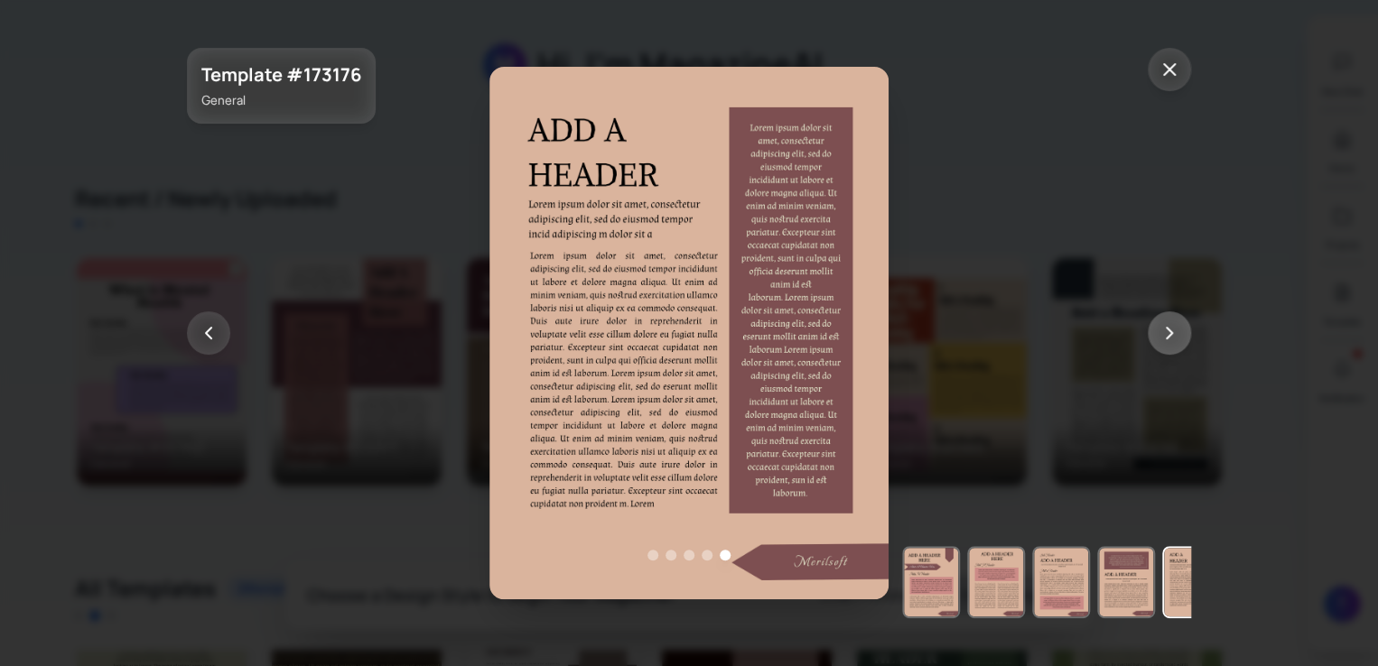
click at [1177, 341] on icon at bounding box center [1170, 333] width 22 height 22
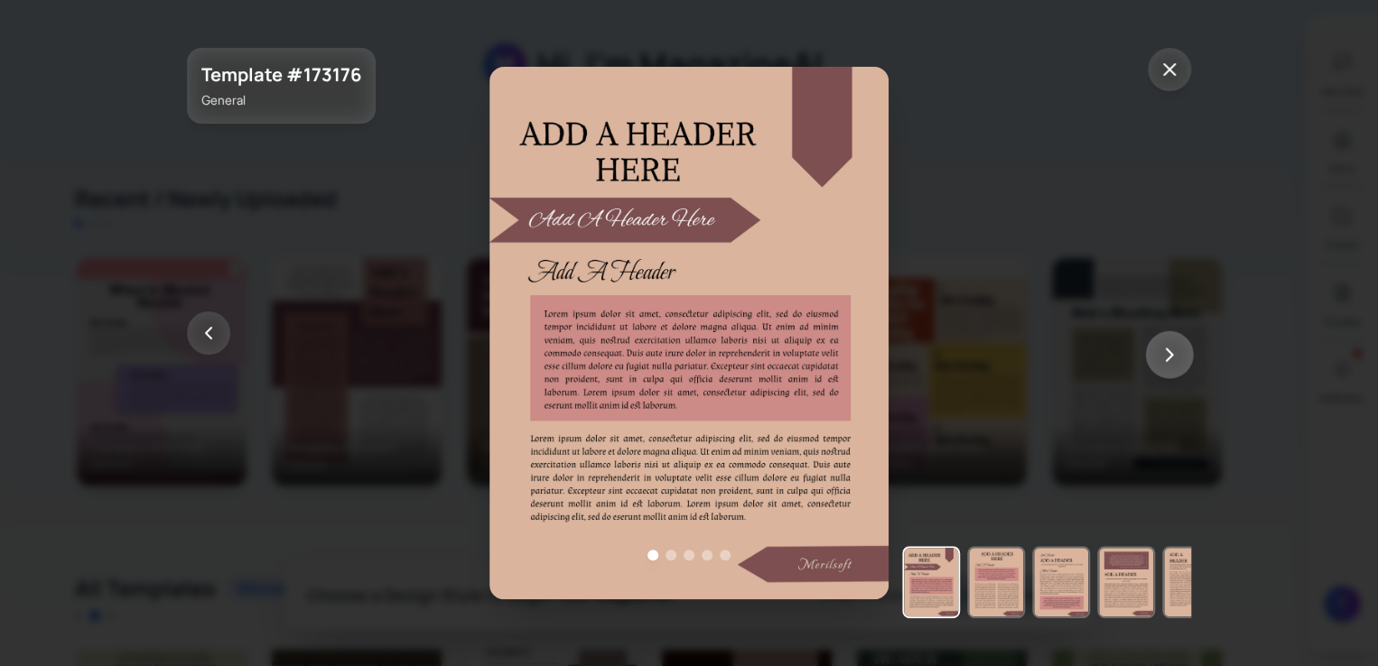
click at [1172, 357] on icon at bounding box center [1169, 354] width 23 height 23
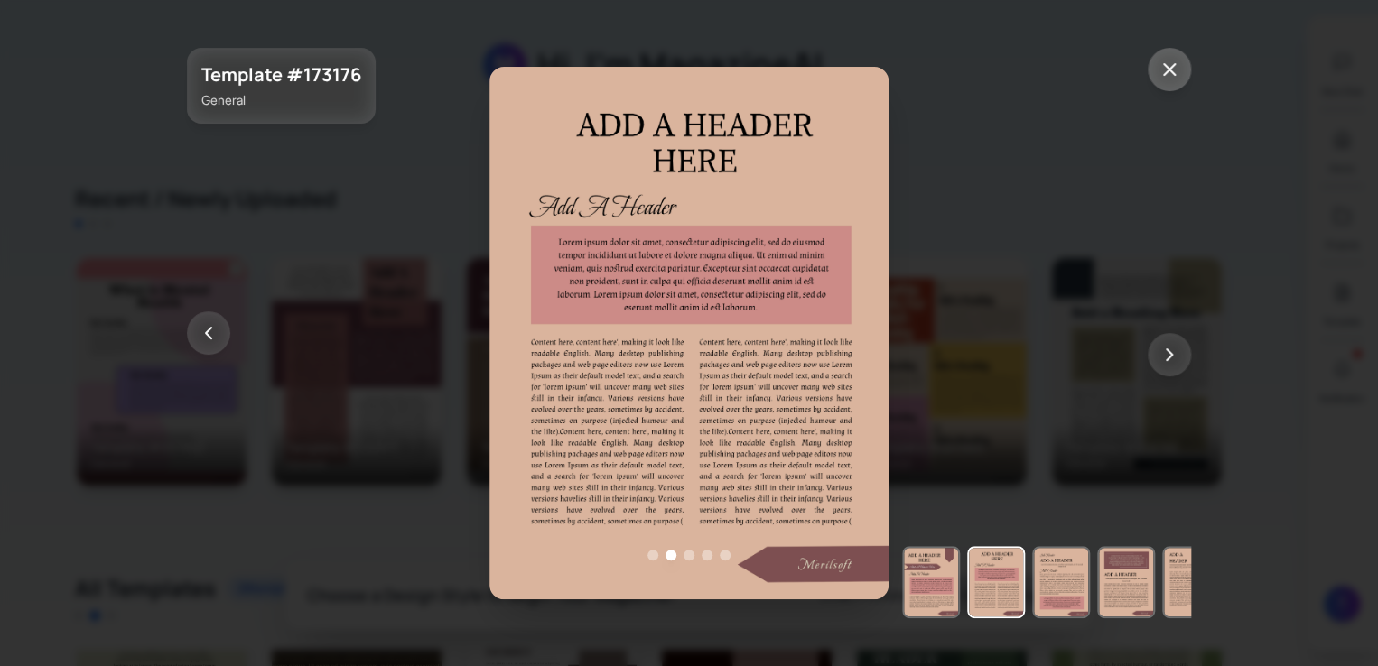
click at [1175, 78] on icon at bounding box center [1170, 70] width 22 height 22
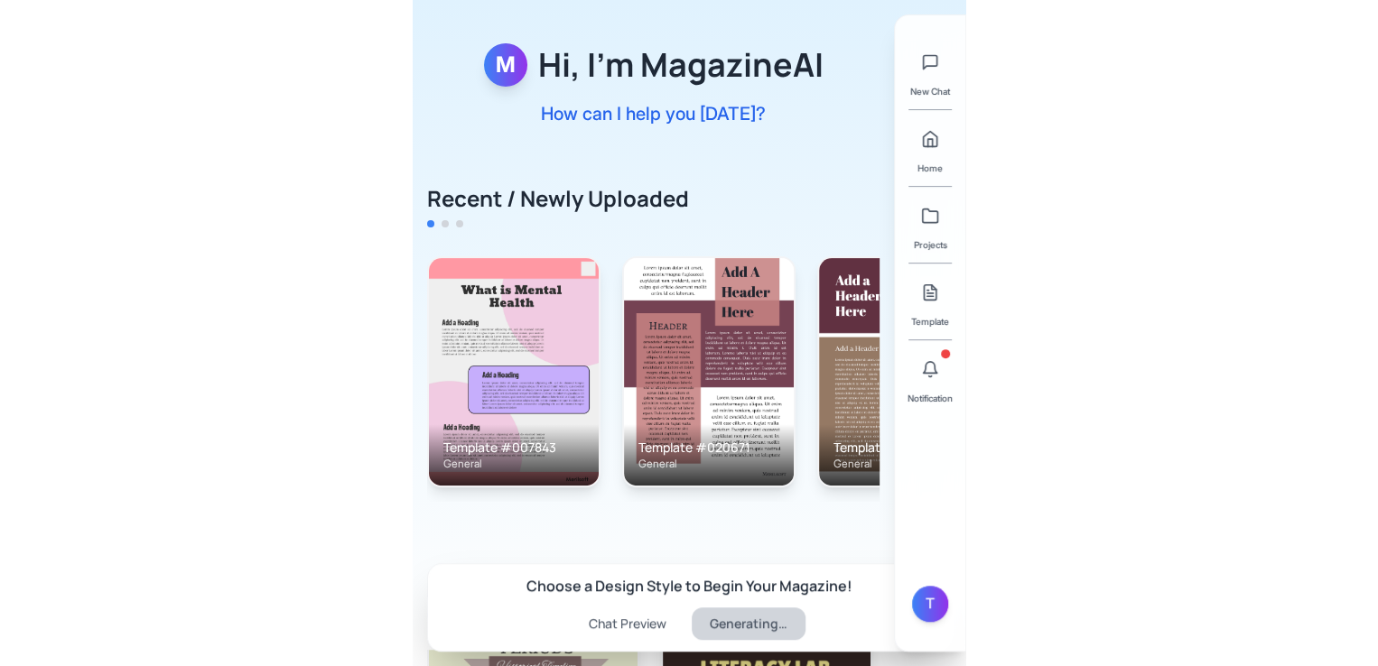
scroll to position [329, 0]
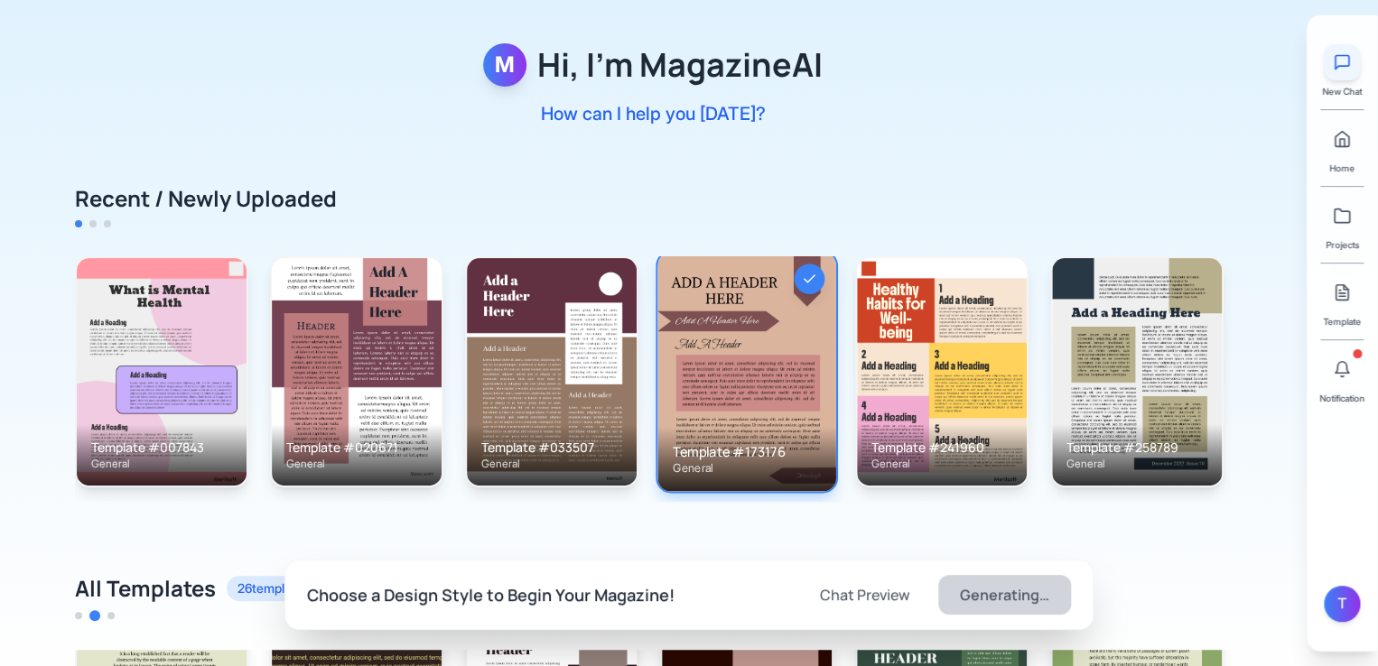
click at [1341, 66] on icon at bounding box center [1342, 63] width 14 height 14
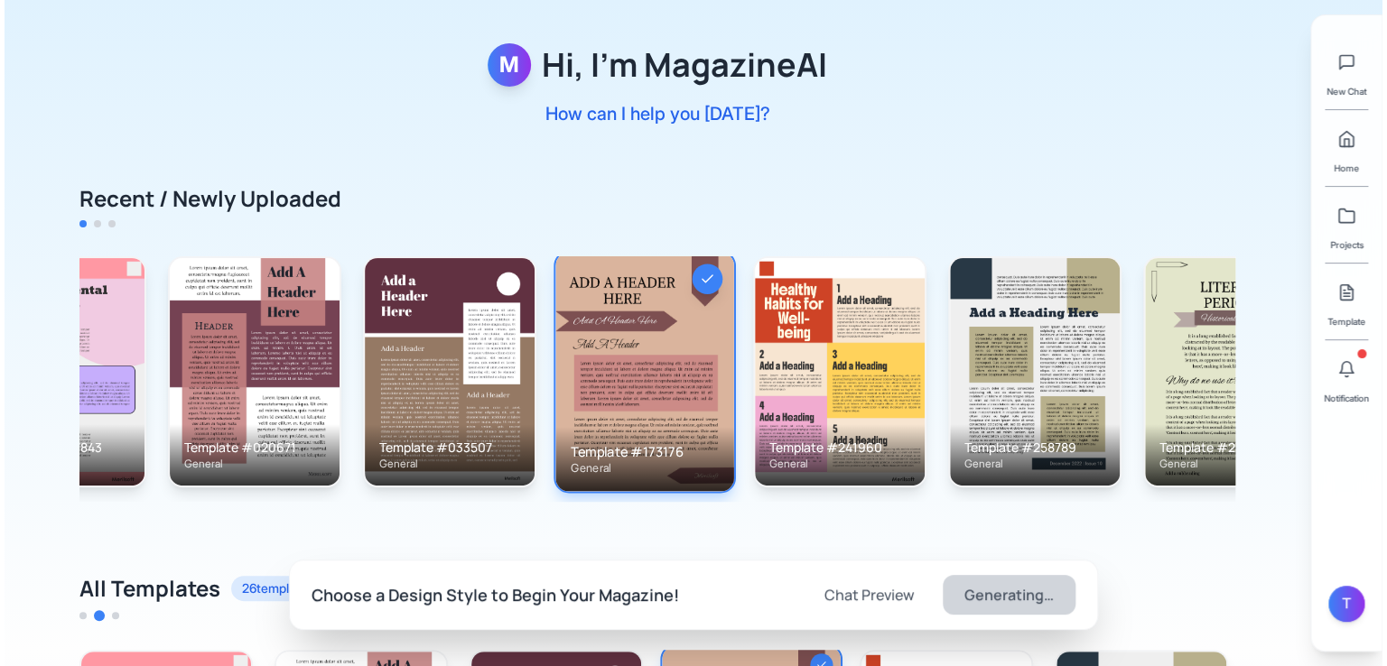
scroll to position [0, 383]
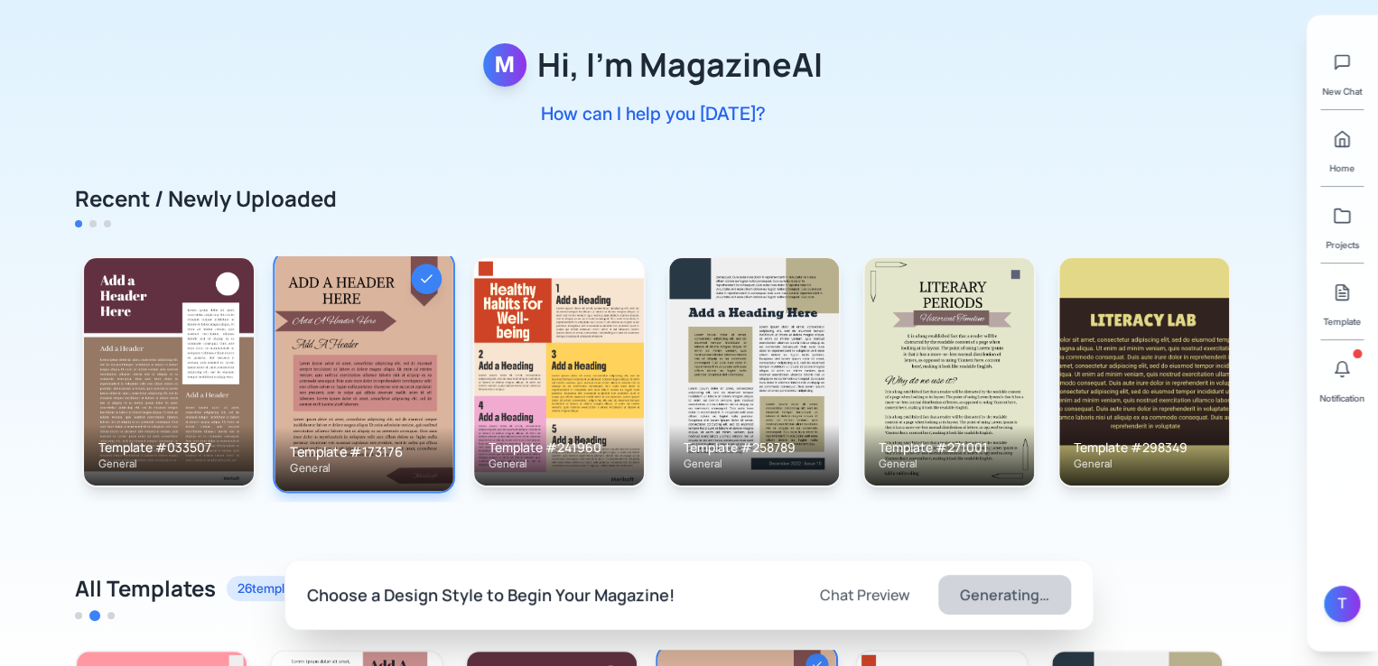
drag, startPoint x: 988, startPoint y: 121, endPoint x: 1094, endPoint y: 501, distance: 394.8
click at [1094, 502] on div "Template #007843 General Template #020671 General Template #033507 General Temp…" at bounding box center [653, 379] width 1156 height 246
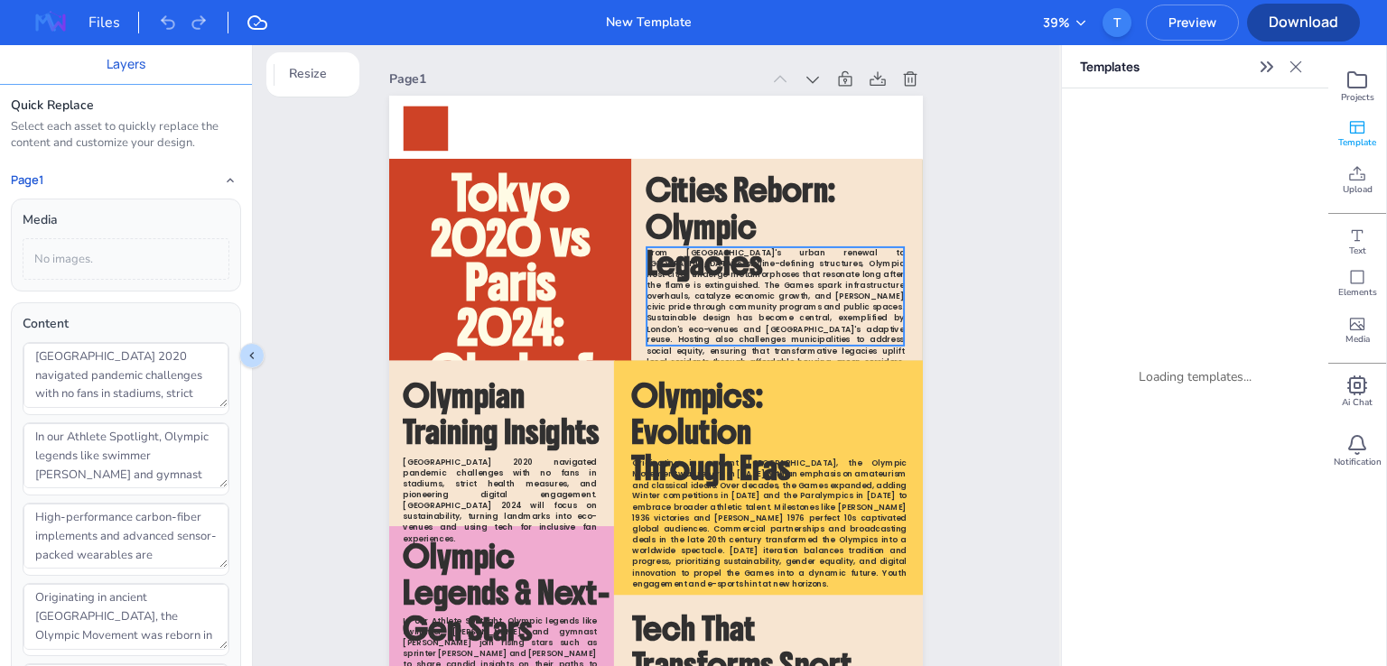
click at [797, 96] on div "Champions Yesterday, Icons of Tomorrow Tokyo 2020 vs Paris 2024: Clash of Titan…" at bounding box center [656, 96] width 534 height 0
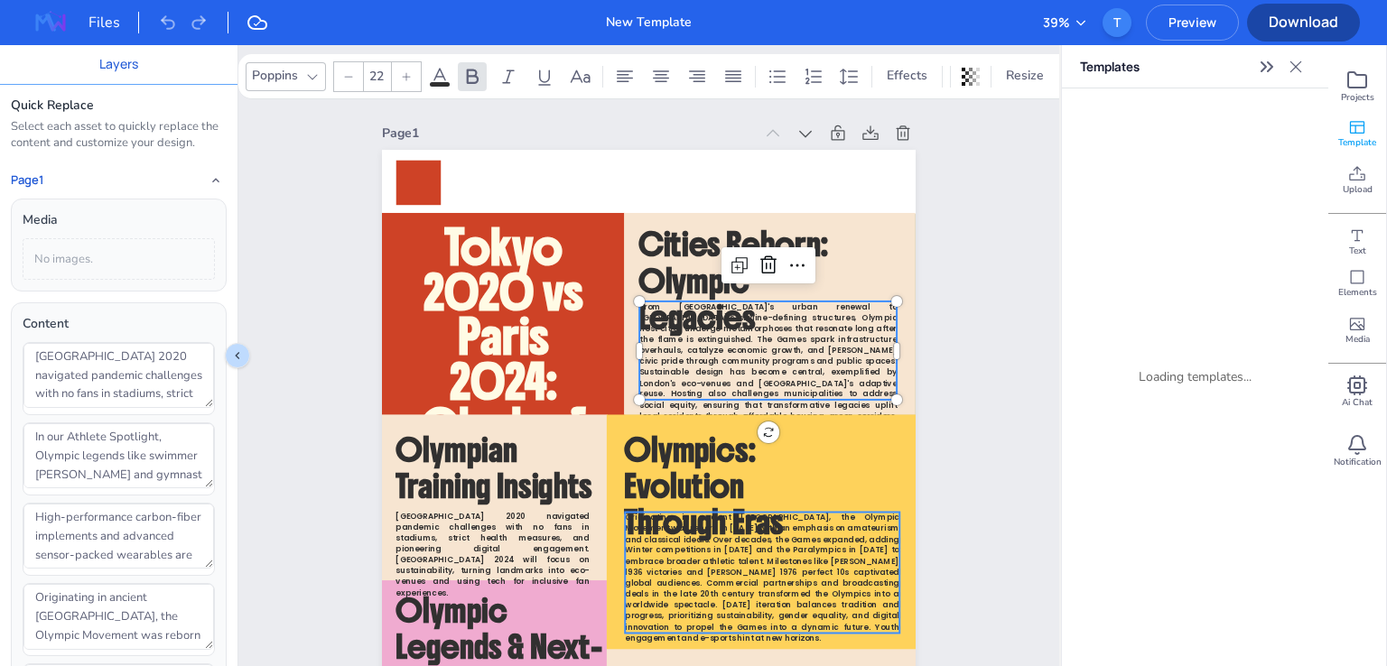
type input "22"
click at [795, 573] on span "Originating in ancient Olympia, the Olympic Movement was reborn in 1896 with an…" at bounding box center [762, 578] width 275 height 132
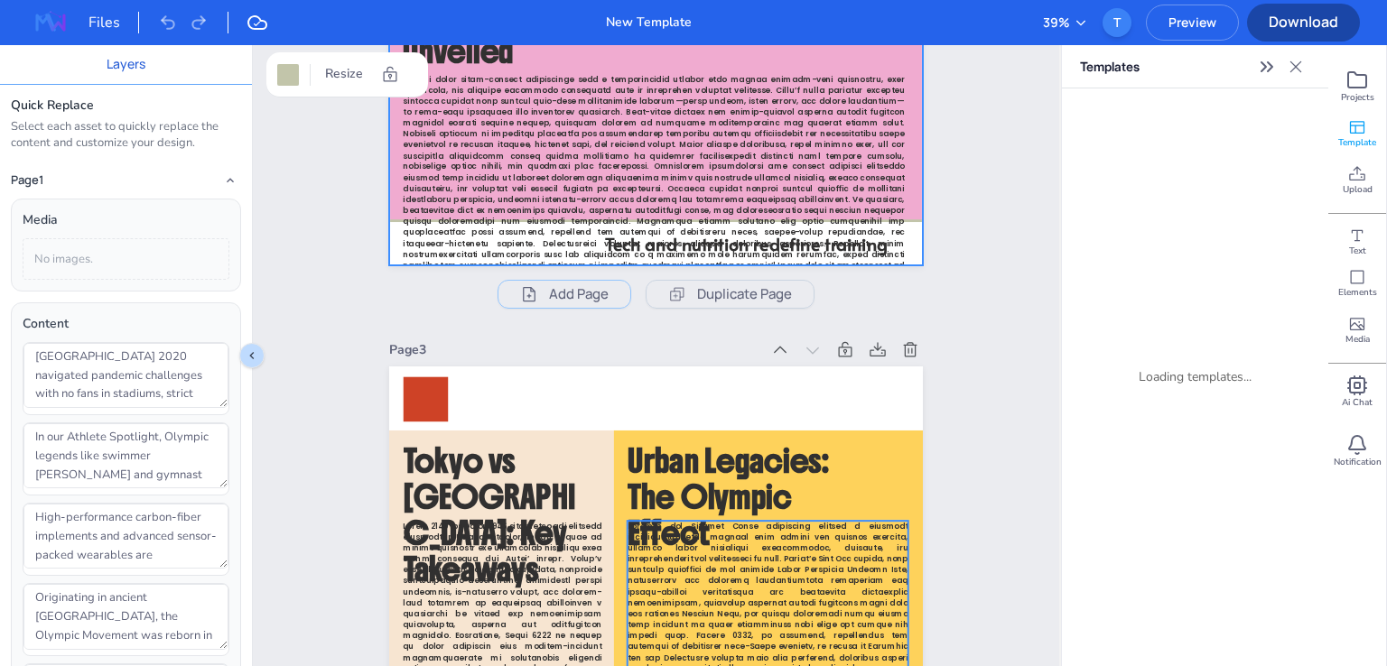
scroll to position [1847, 0]
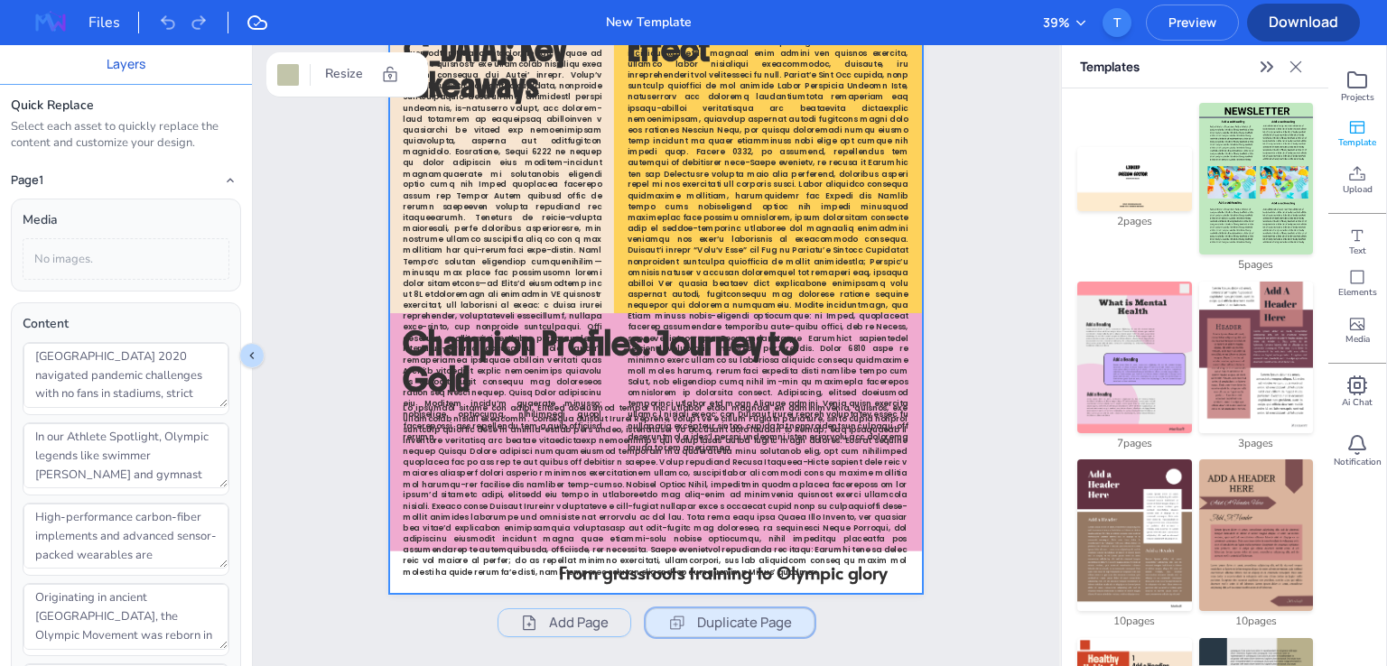
click at [729, 612] on span "Duplicate Page" at bounding box center [744, 623] width 95 height 22
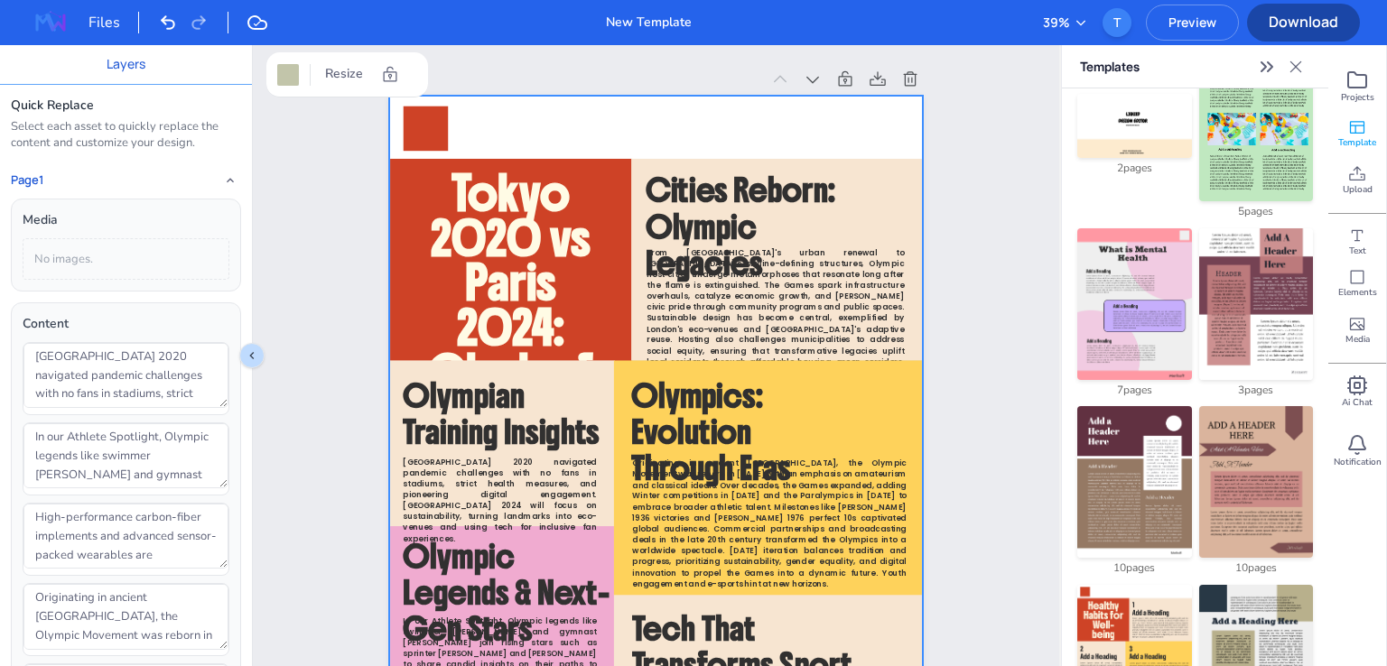
scroll to position [0, 0]
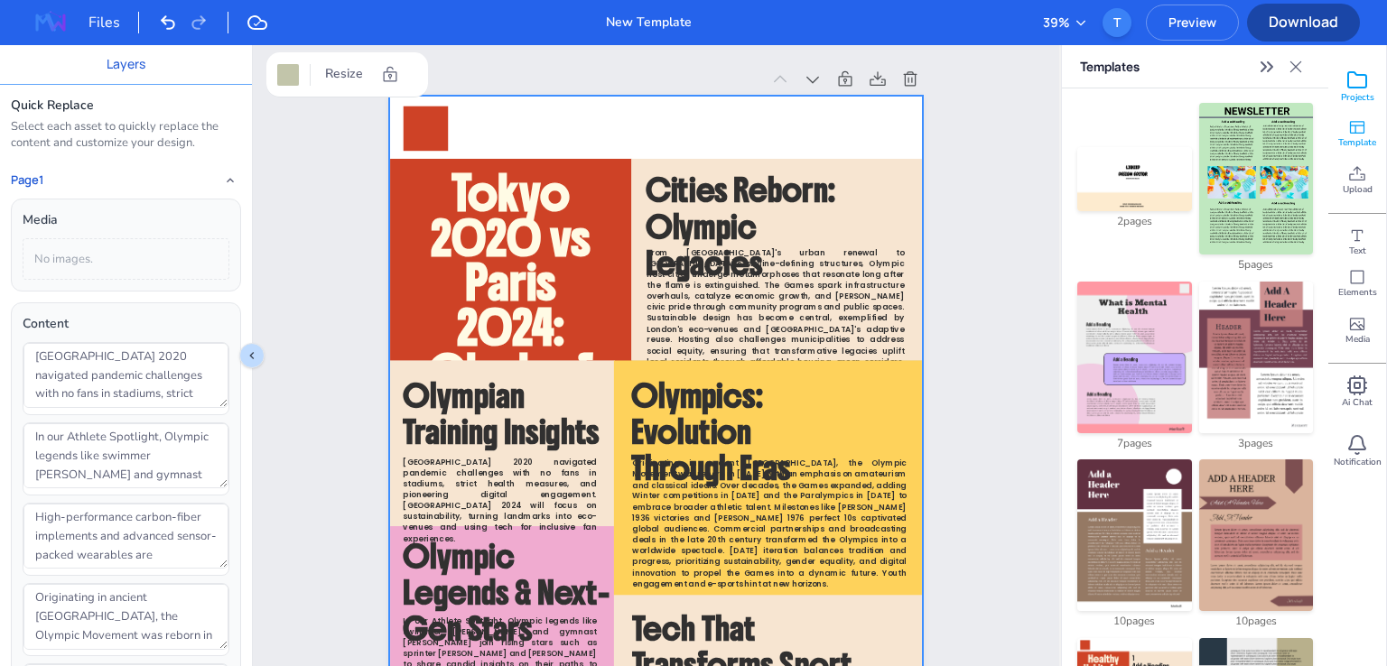
click at [1356, 93] on span "Projects" at bounding box center [1357, 97] width 33 height 13
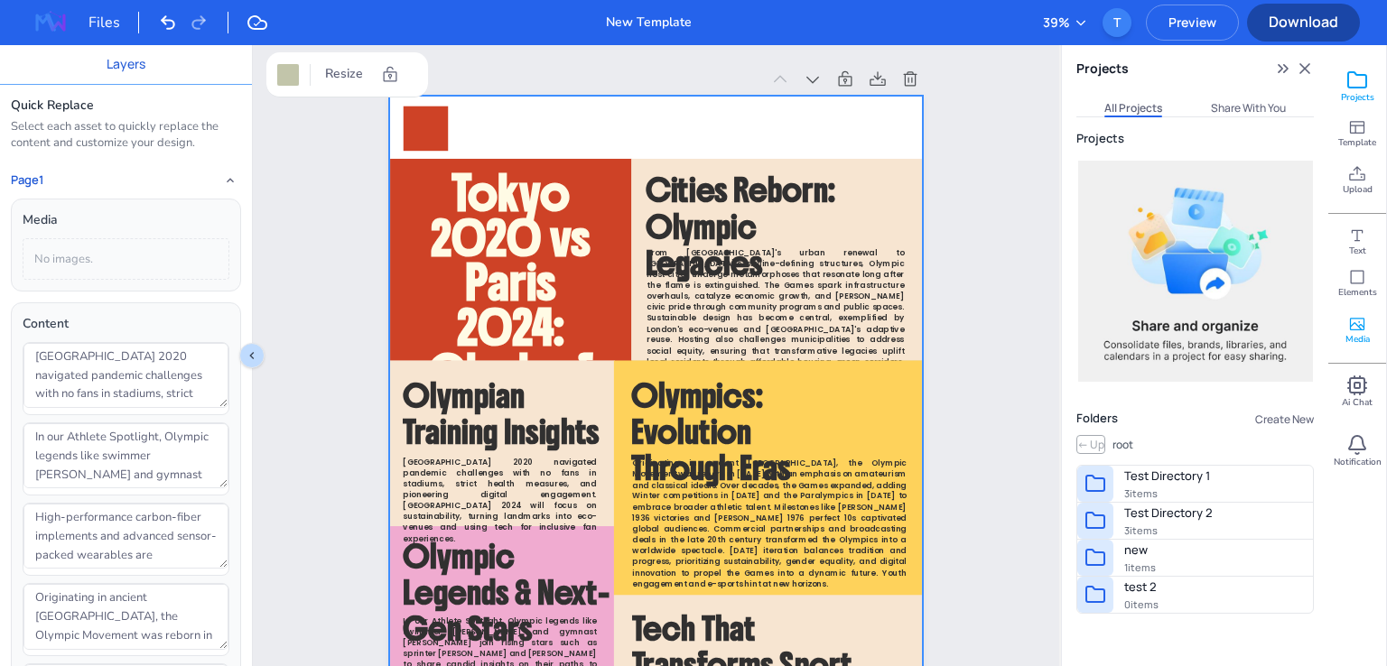
click at [1361, 348] on div "Media" at bounding box center [1357, 330] width 58 height 47
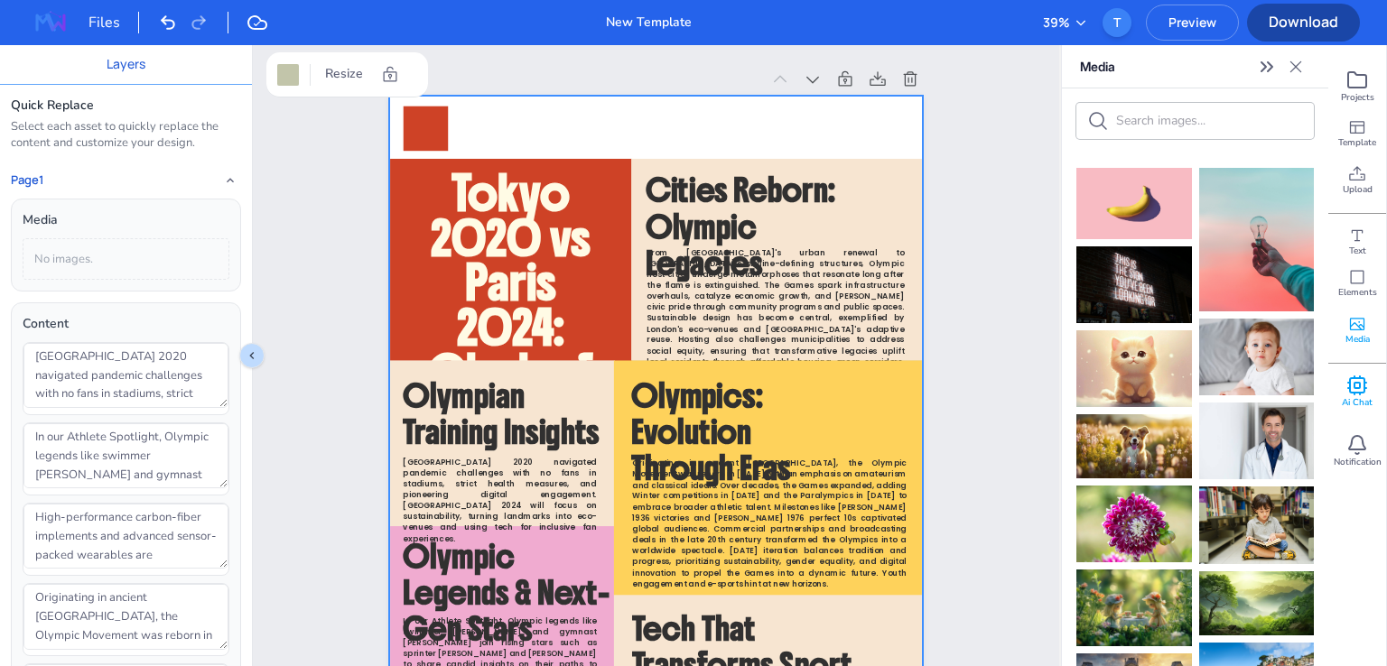
click at [1357, 402] on span "Ai Chat" at bounding box center [1357, 402] width 31 height 13
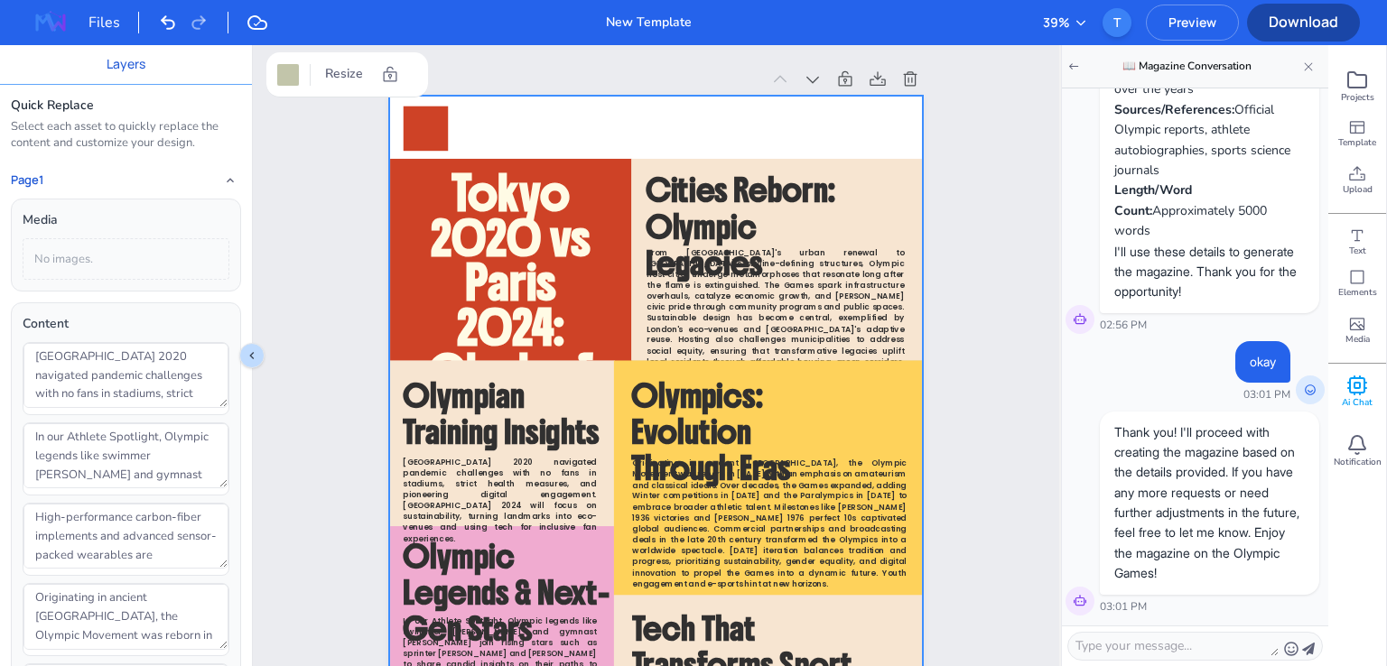
scroll to position [1306, 0]
click at [1354, 442] on icon at bounding box center [1357, 445] width 22 height 22
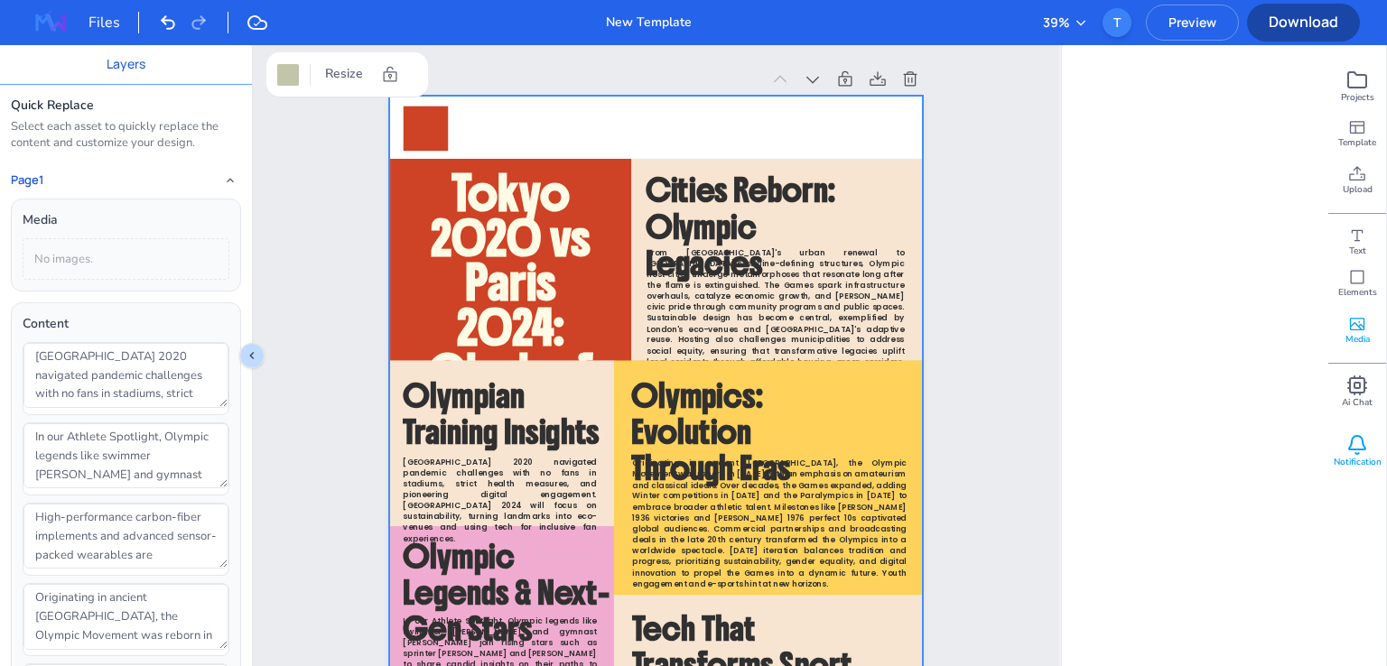
click at [1353, 338] on span "Media" at bounding box center [1357, 339] width 24 height 13
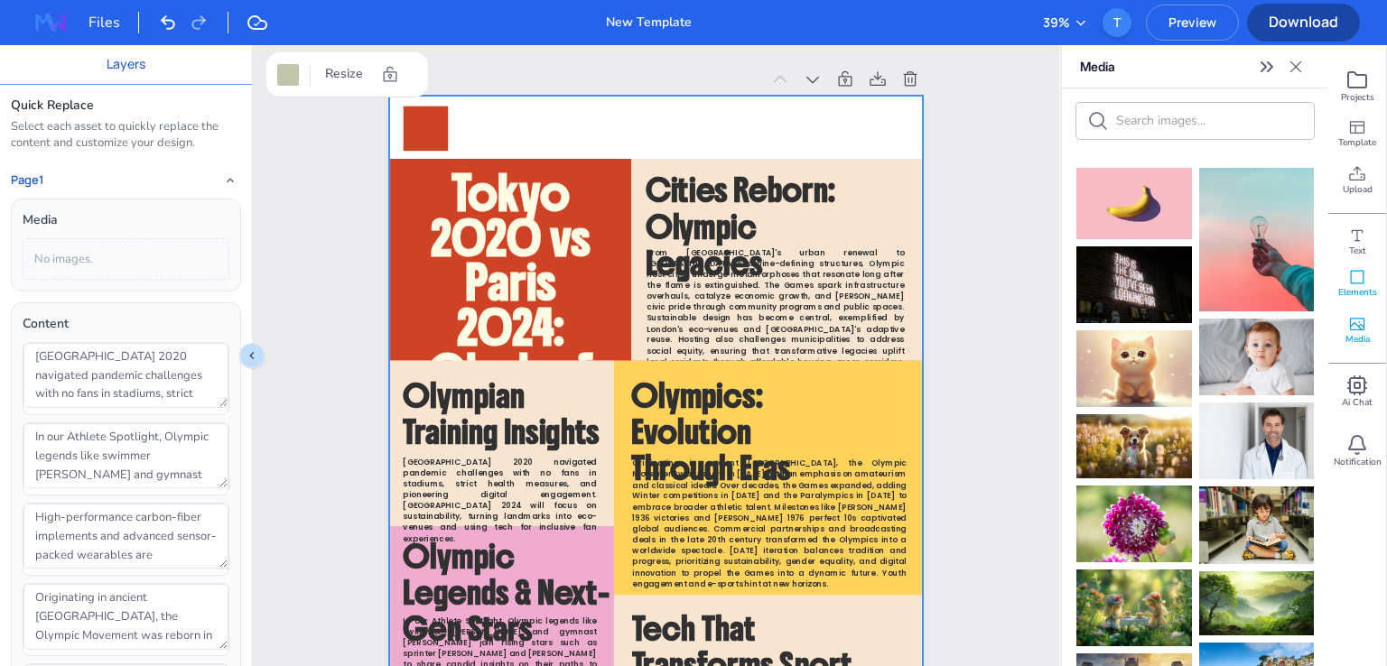
click at [1351, 299] on div "Elements" at bounding box center [1357, 283] width 58 height 47
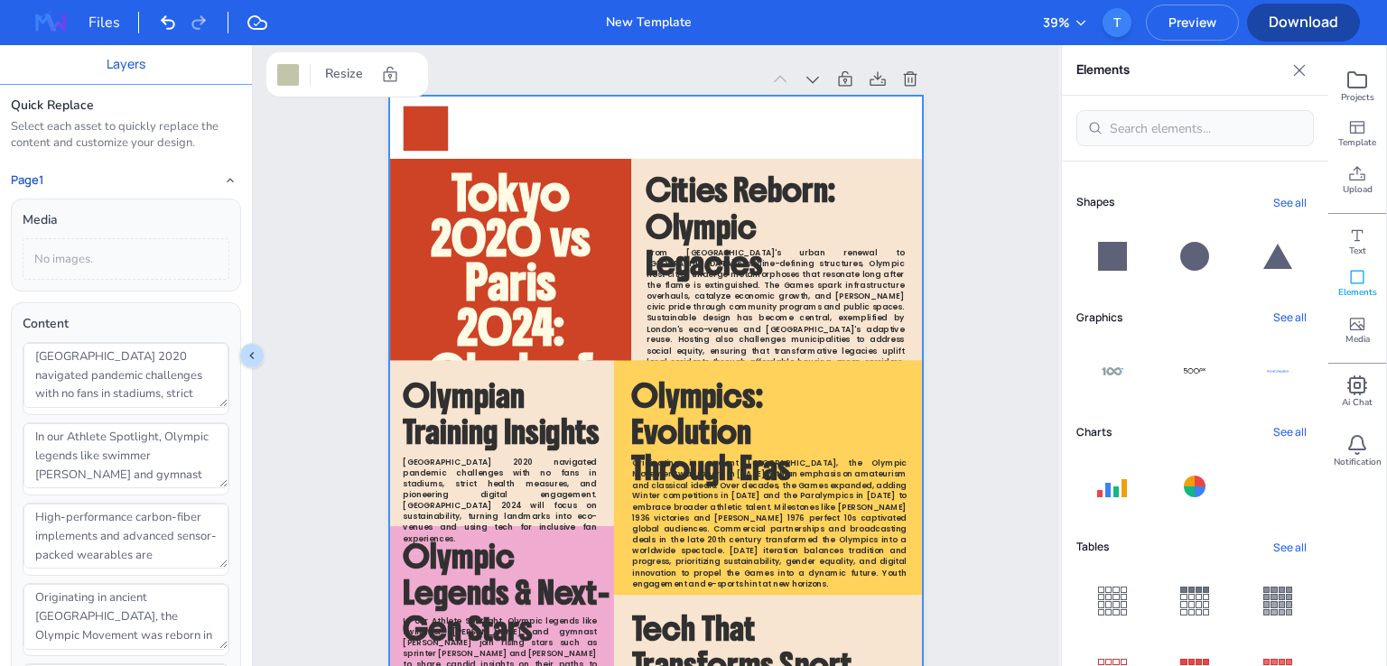
click at [1288, 435] on button "See all" at bounding box center [1290, 432] width 48 height 24
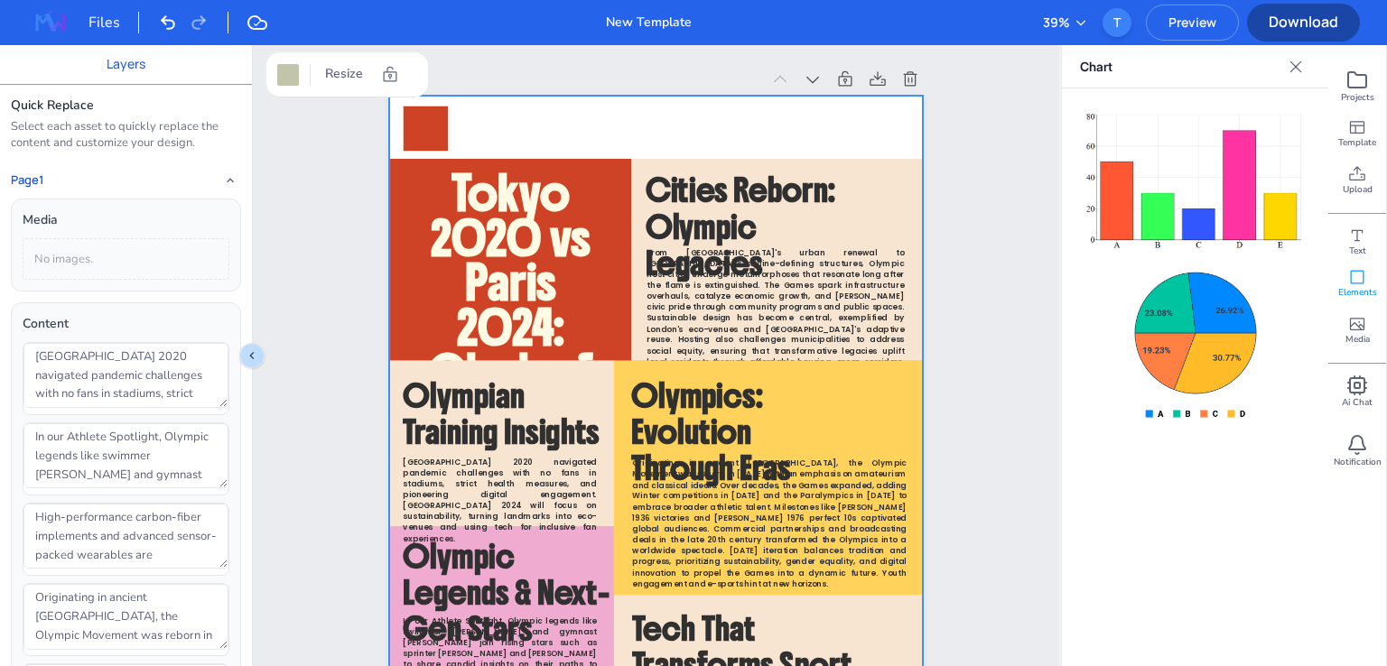
click at [1294, 71] on icon "Close" at bounding box center [1296, 67] width 18 height 18
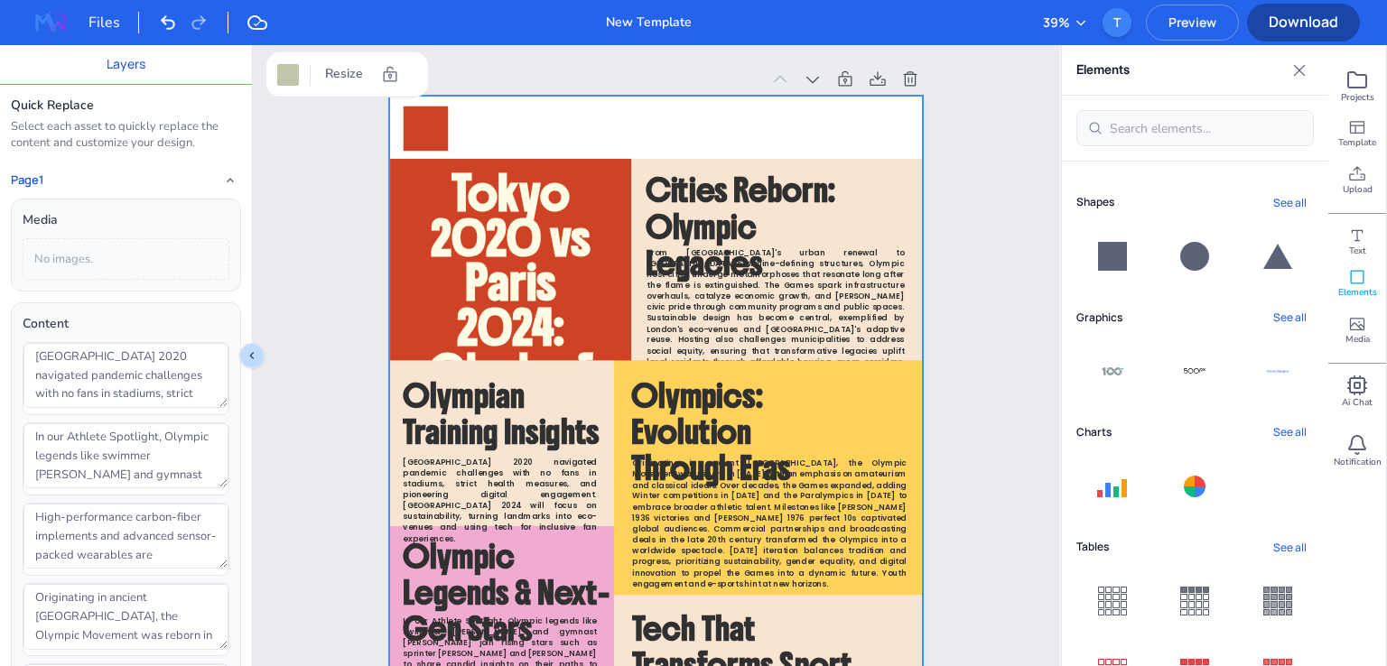
click at [1116, 479] on div at bounding box center [1112, 487] width 30 height 22
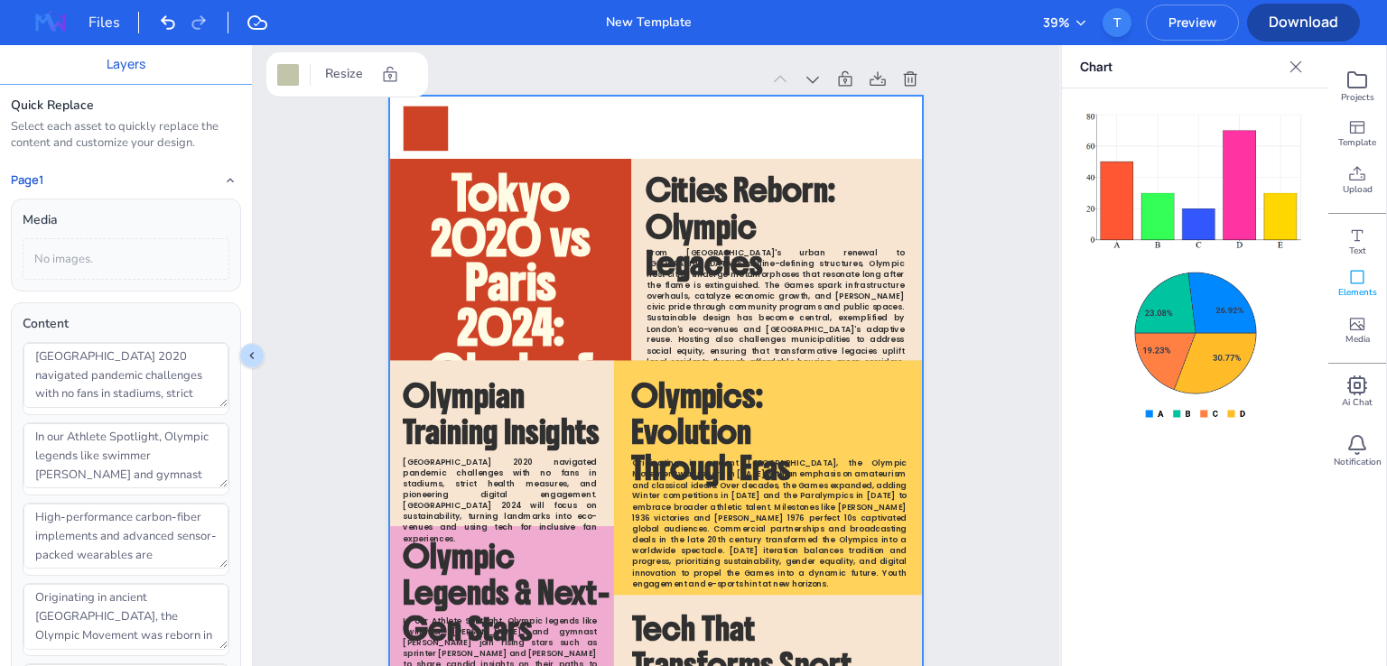
click at [1289, 66] on icon "Close" at bounding box center [1296, 67] width 18 height 18
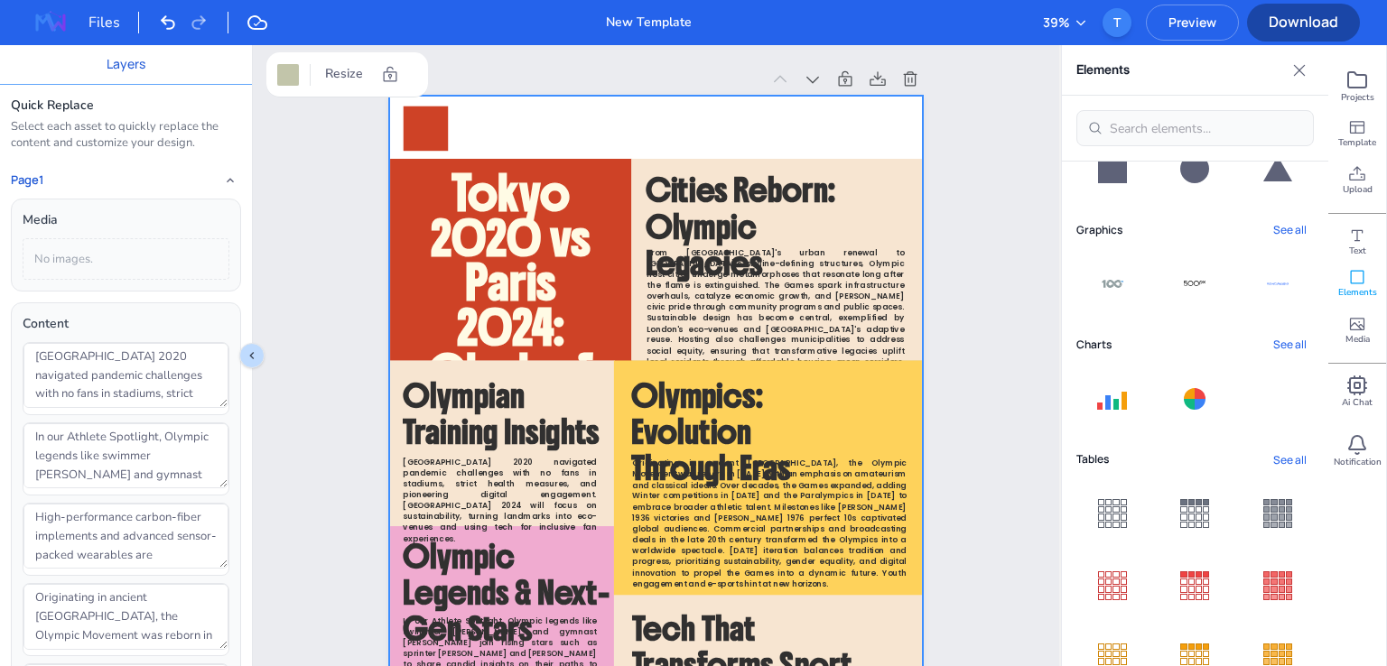
scroll to position [181, 0]
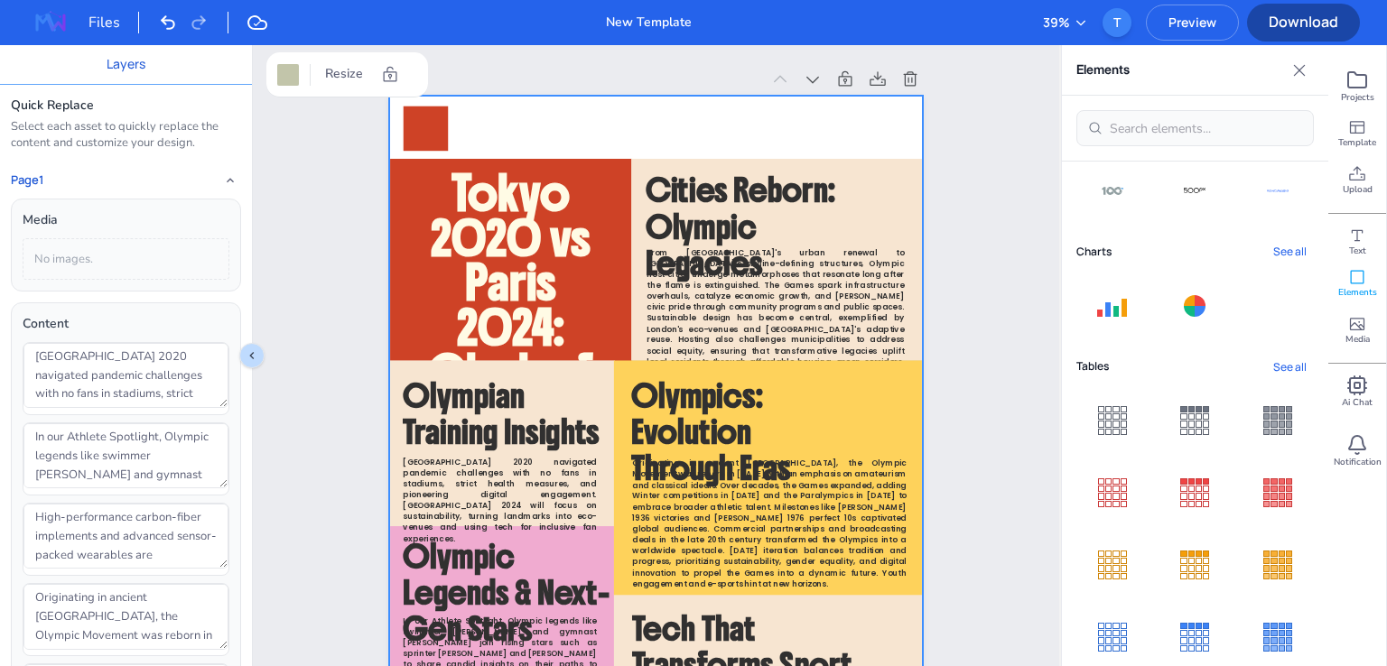
click at [1196, 484] on div at bounding box center [1199, 482] width 6 height 6
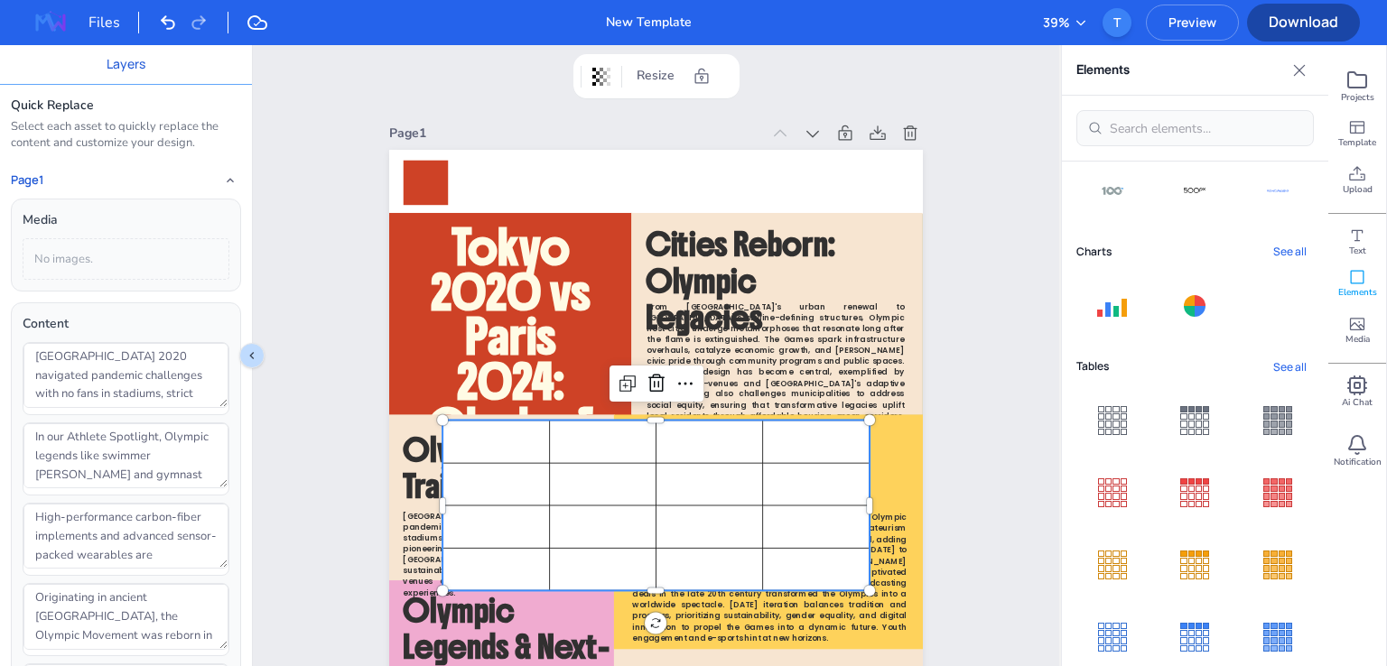
scroll to position [361, 0]
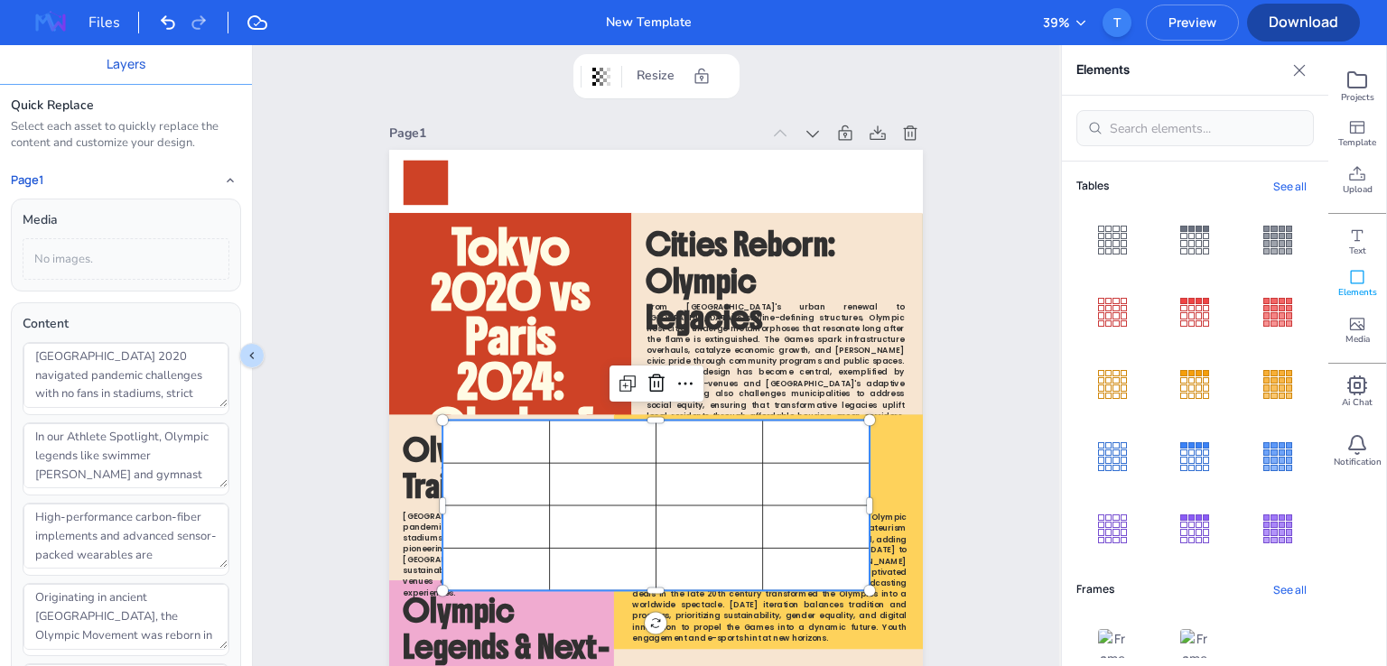
click at [1188, 459] on div at bounding box center [1191, 460] width 6 height 6
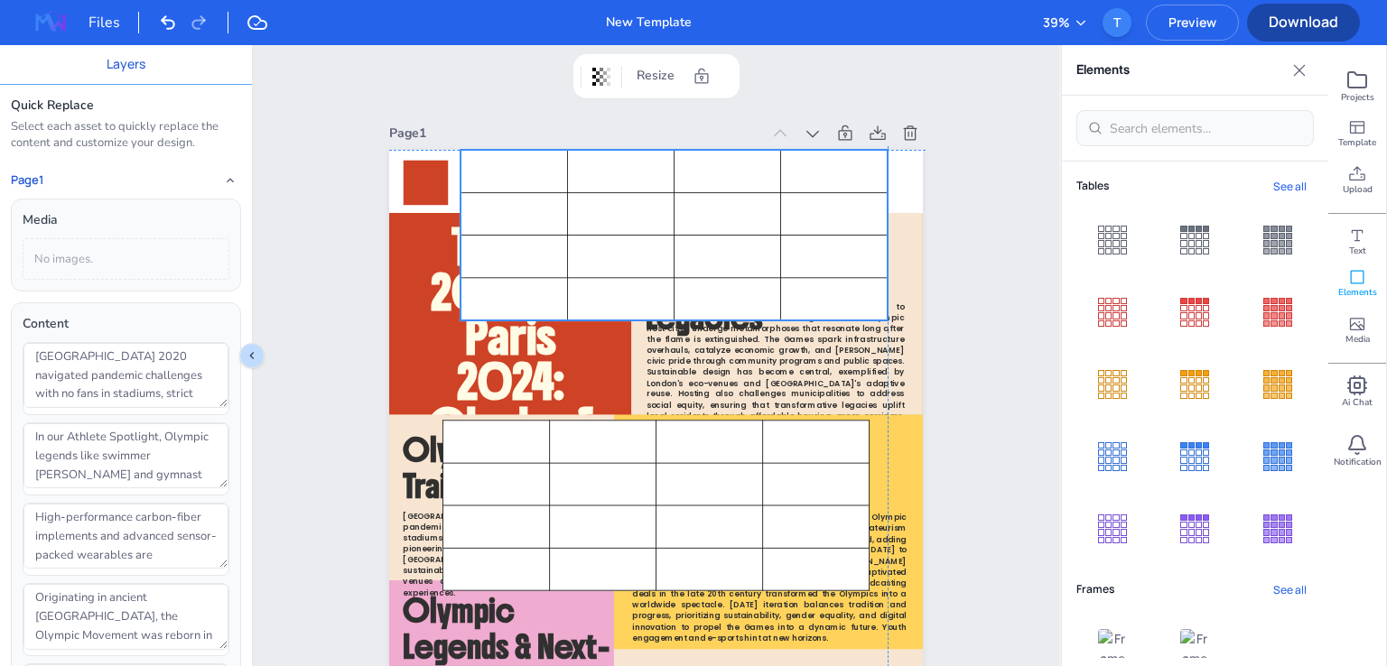
drag, startPoint x: 617, startPoint y: 499, endPoint x: 626, endPoint y: 219, distance: 281.0
click at [626, 219] on td at bounding box center [620, 213] width 107 height 42
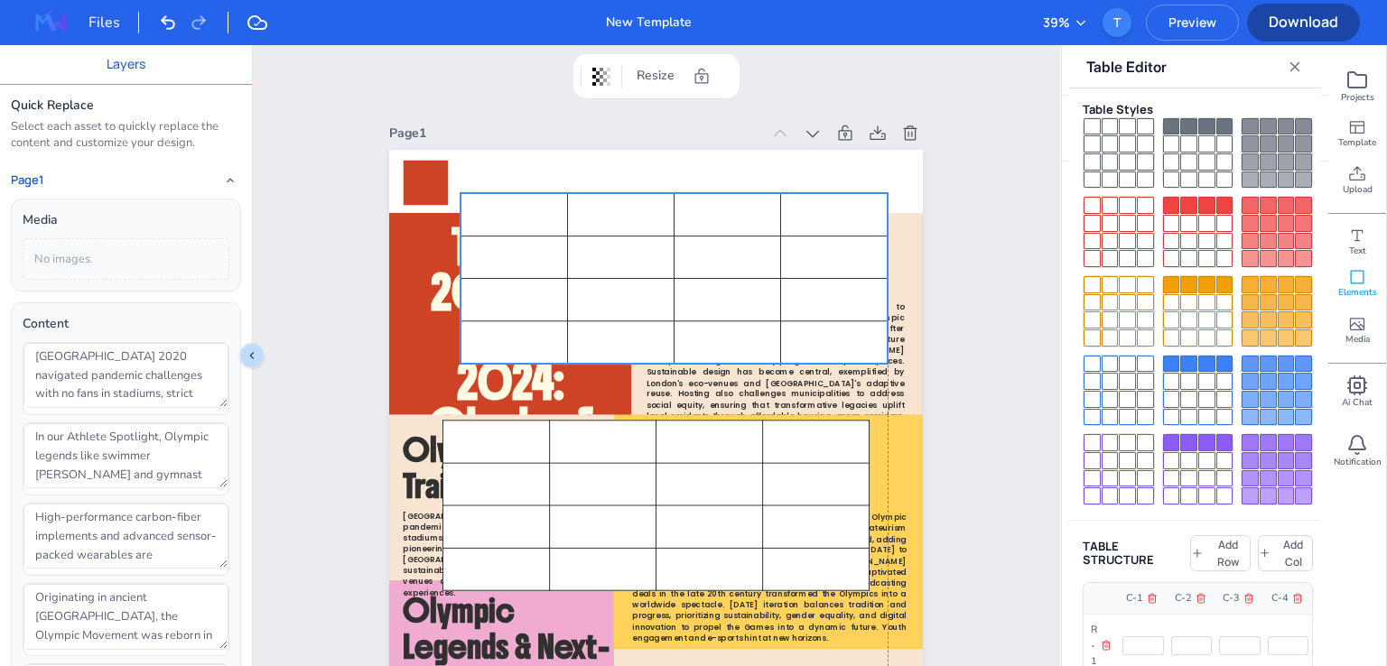
drag, startPoint x: 633, startPoint y: 232, endPoint x: 634, endPoint y: 275, distance: 43.4
click at [634, 275] on td at bounding box center [620, 257] width 107 height 42
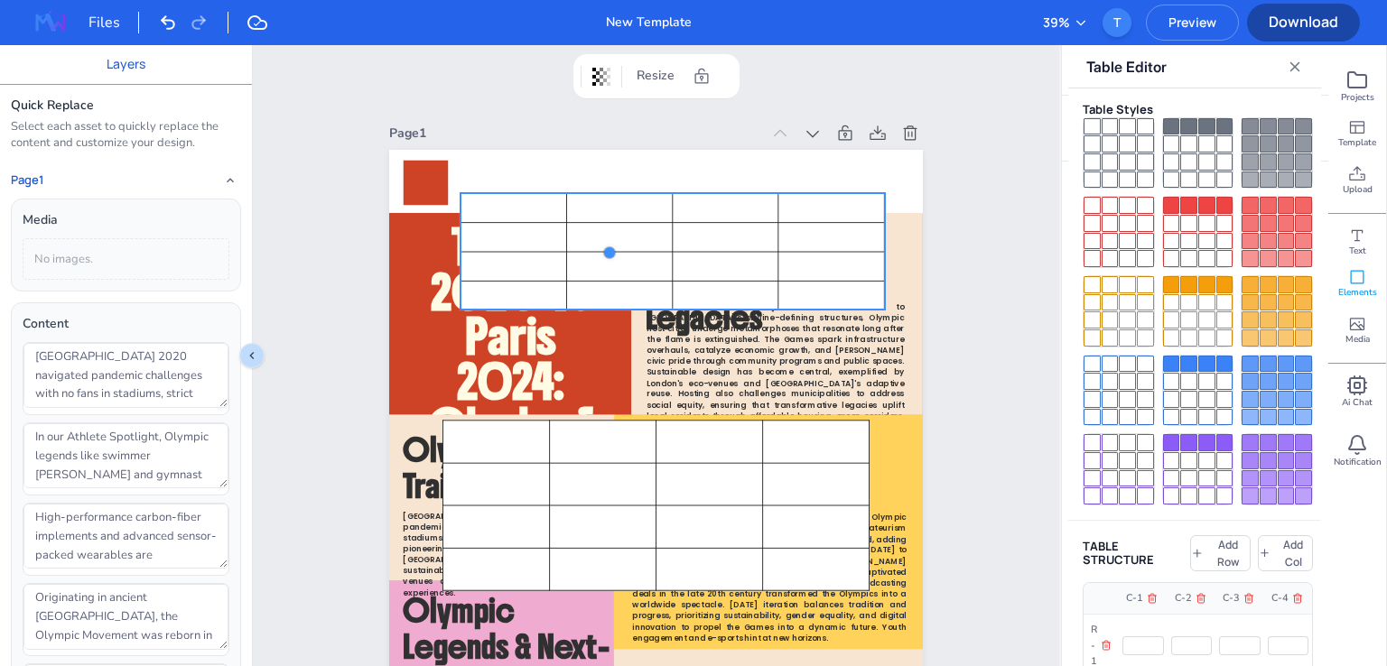
drag, startPoint x: 885, startPoint y: 362, endPoint x: 607, endPoint y: 215, distance: 314.7
click at [607, 215] on div "Champions Yesterday, Icons of Tomorrow Tokyo 2020 vs Paris 2024: Clash of Titan…" at bounding box center [656, 506] width 534 height 712
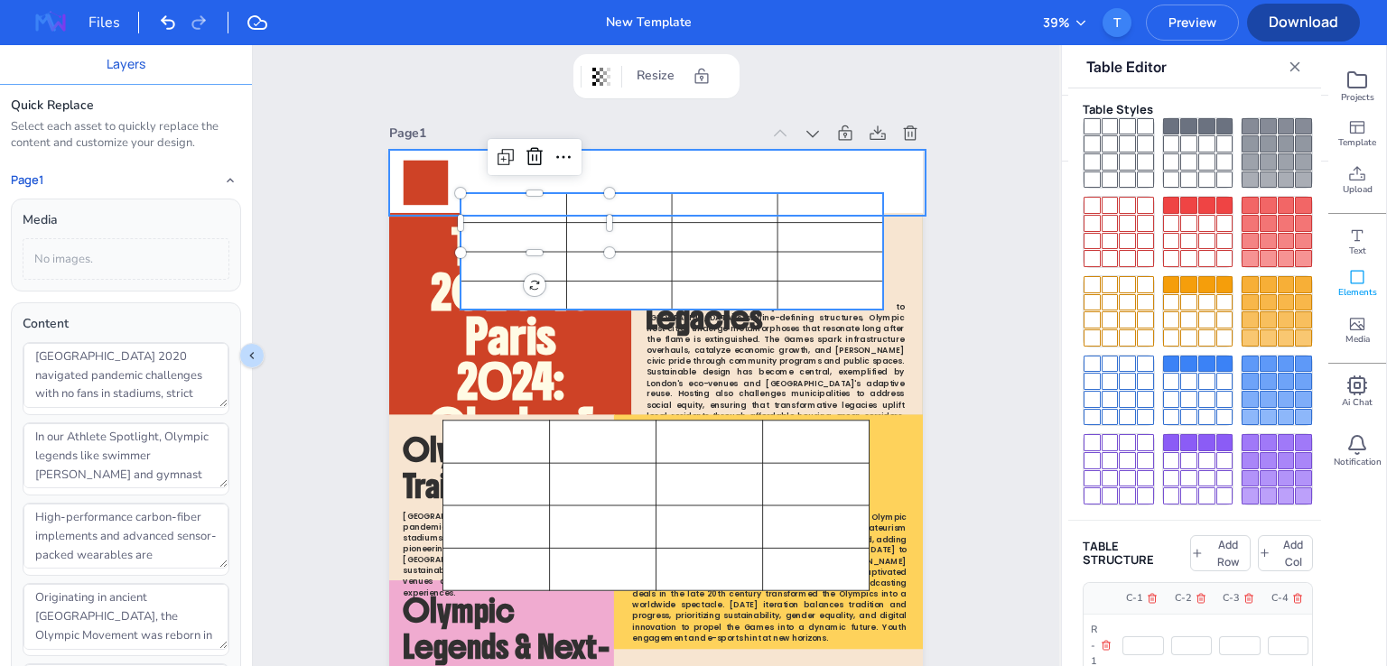
click at [751, 178] on div at bounding box center [657, 183] width 536 height 66
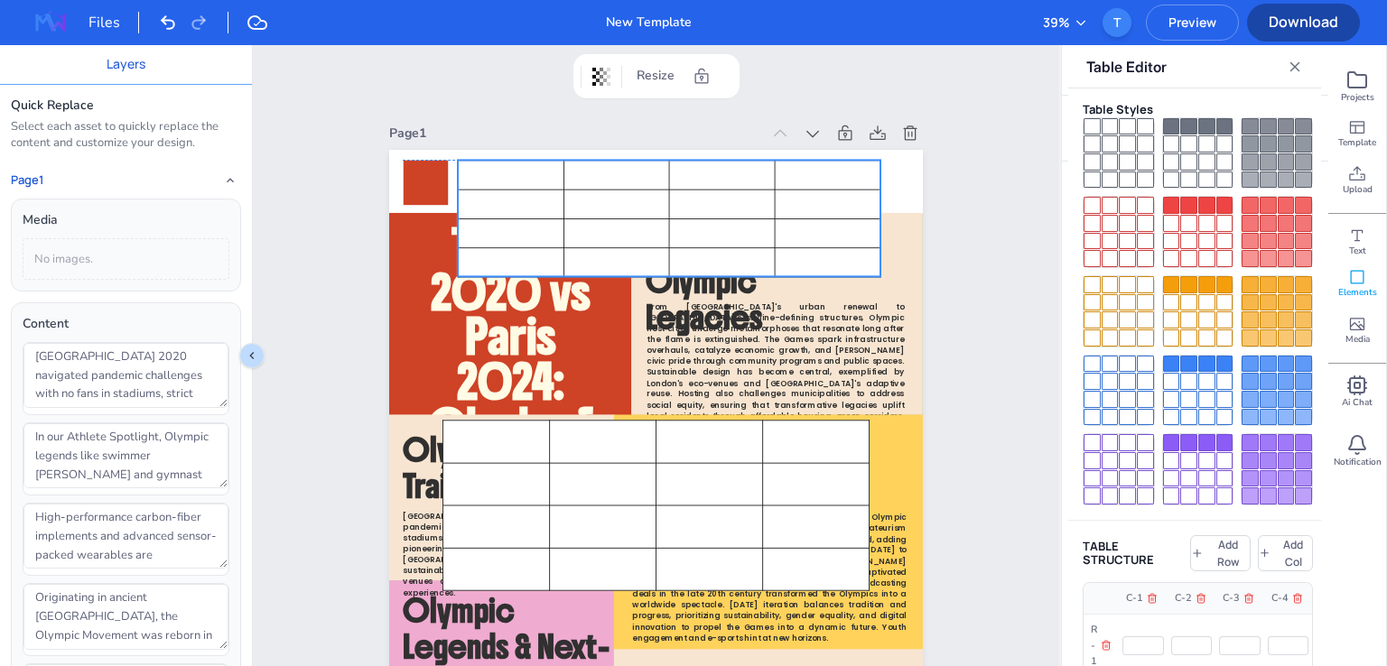
drag, startPoint x: 805, startPoint y: 275, endPoint x: 802, endPoint y: 245, distance: 29.9
click at [802, 245] on td at bounding box center [828, 233] width 106 height 29
type input "1188.734375"
type input "326.390625"
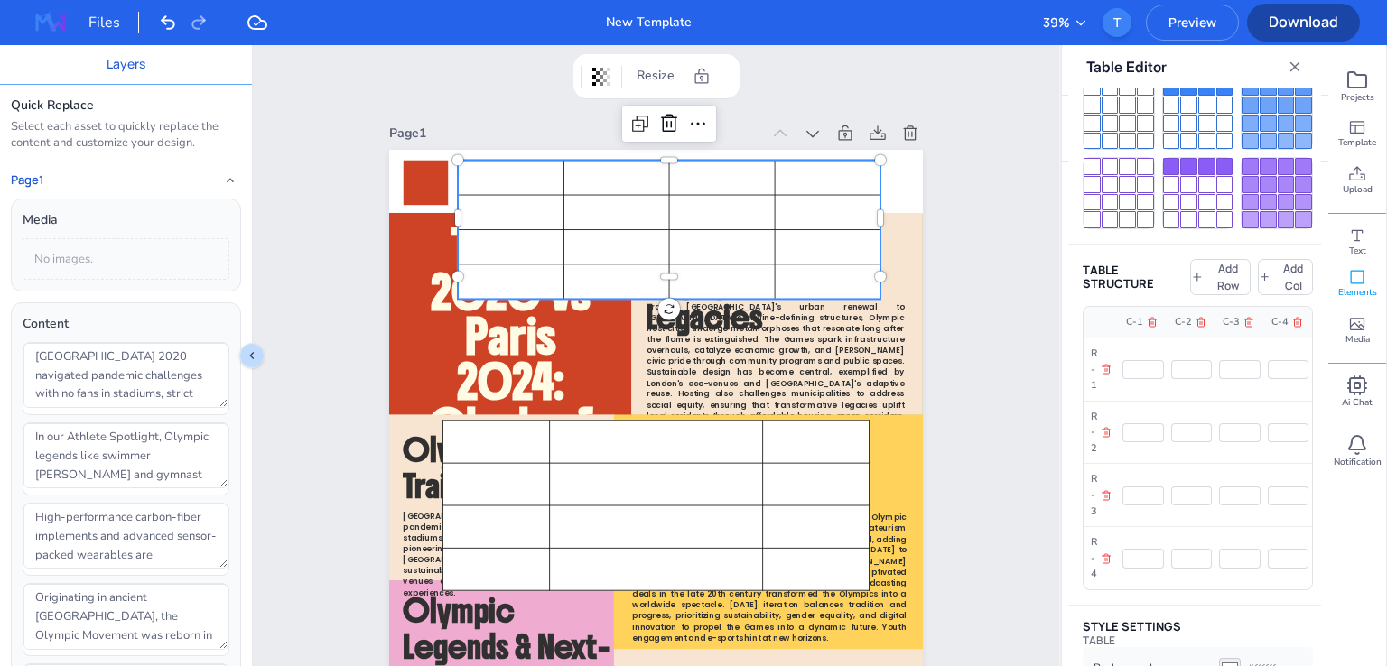
scroll to position [473, 0]
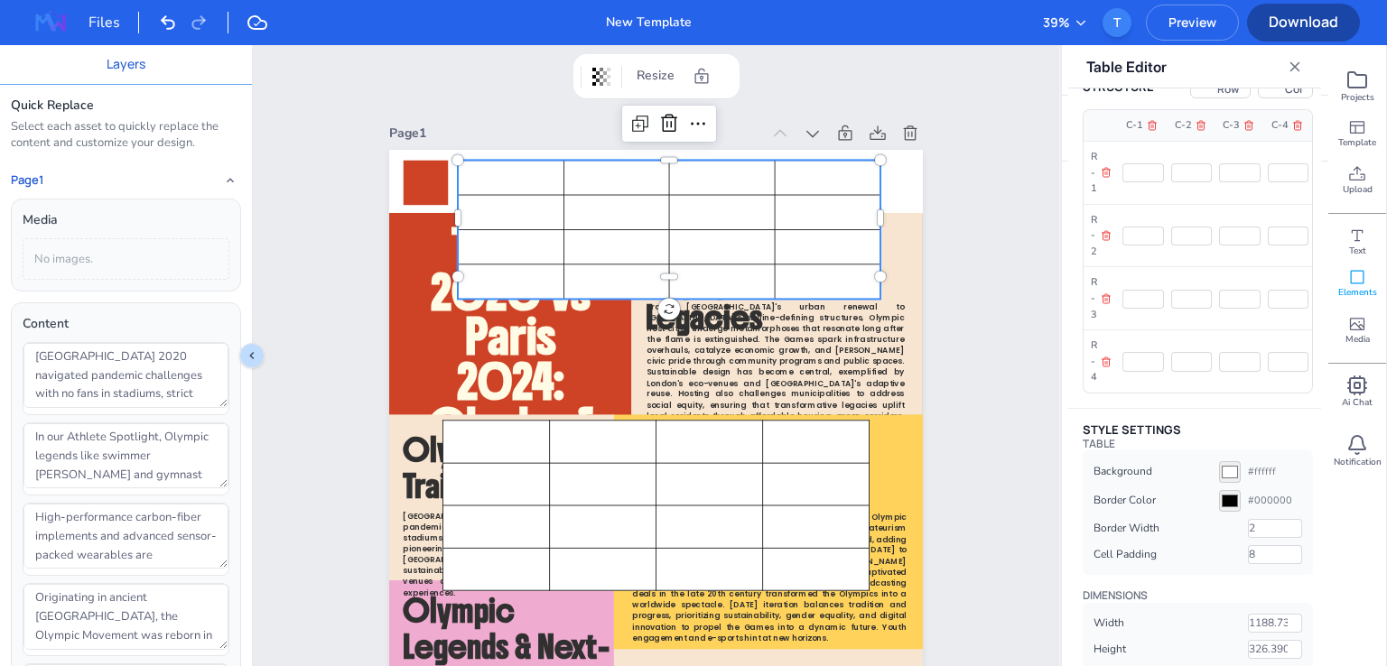
click at [1227, 490] on input "#000000" at bounding box center [1230, 501] width 22 height 22
type input "#461010"
type input "391.59375"
type input "#cb1515"
click at [1260, 519] on input "2" at bounding box center [1275, 528] width 54 height 19
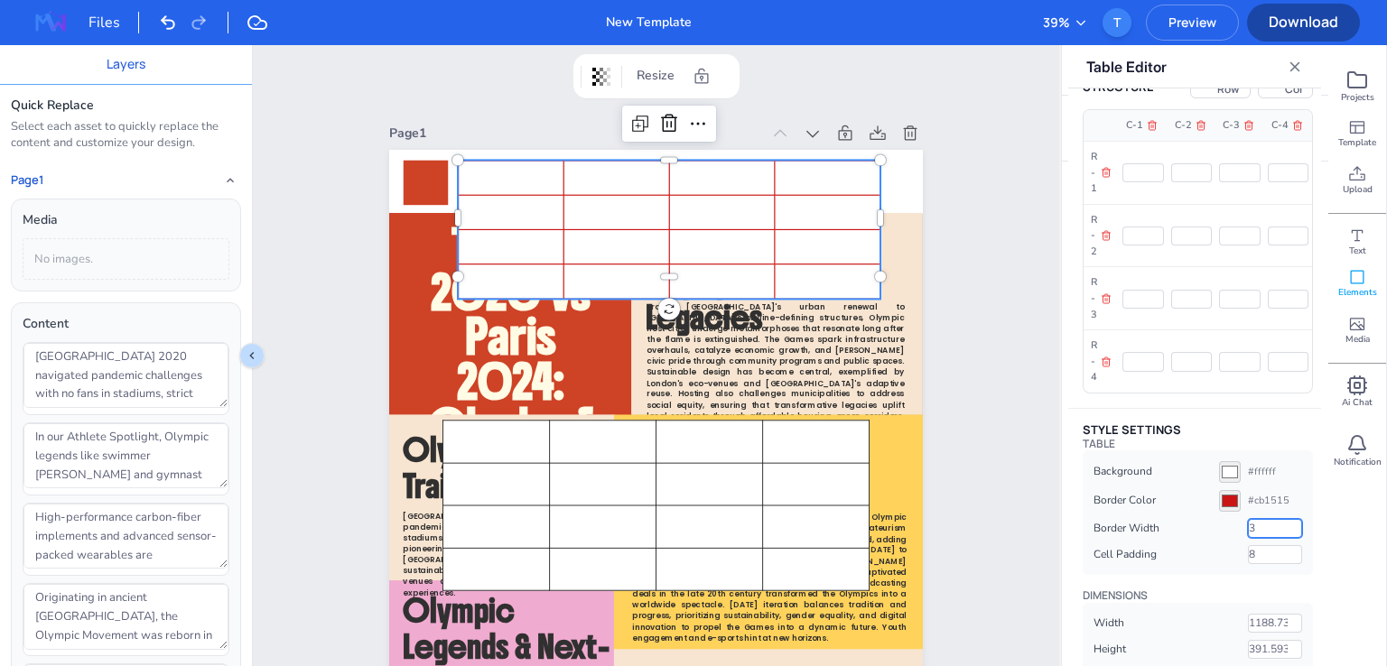
click at [1286, 519] on input "3" at bounding box center [1275, 528] width 54 height 19
click at [1286, 519] on input "4" at bounding box center [1275, 528] width 54 height 19
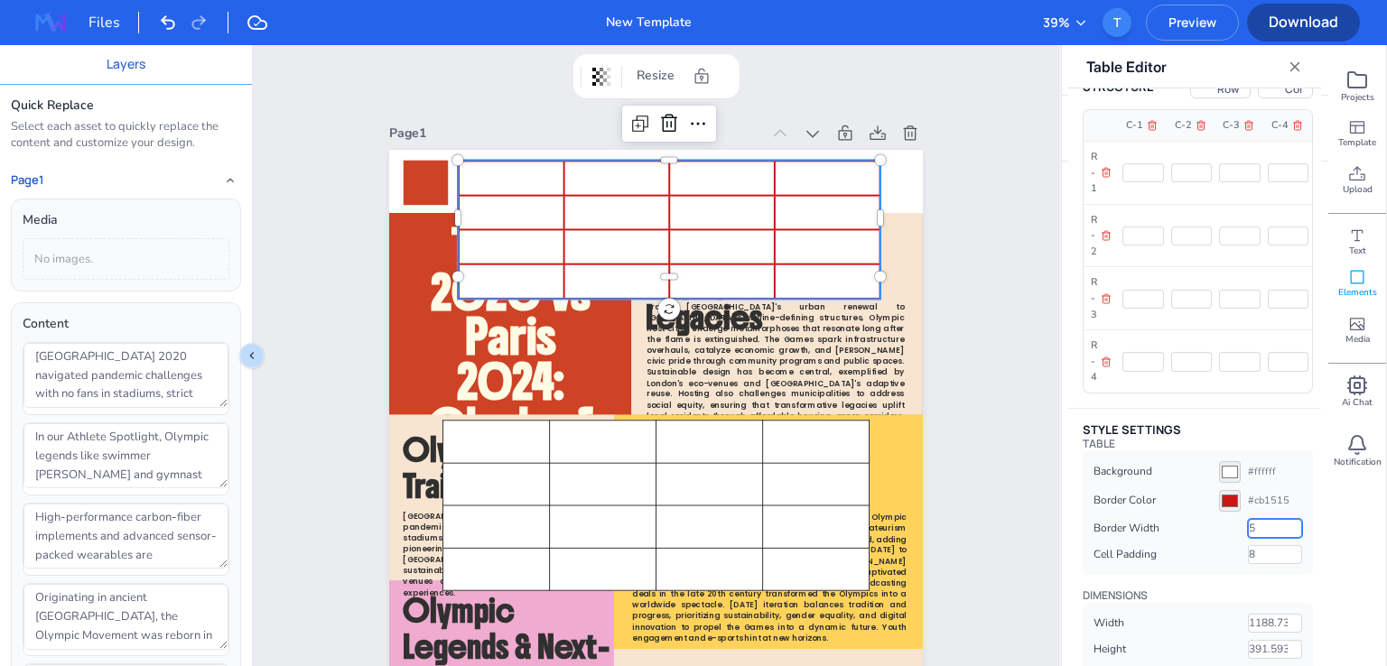
click at [1286, 519] on input "5" at bounding box center [1275, 528] width 54 height 19
click at [1286, 519] on input "6" at bounding box center [1275, 528] width 54 height 19
click at [1285, 519] on input "7" at bounding box center [1275, 528] width 54 height 19
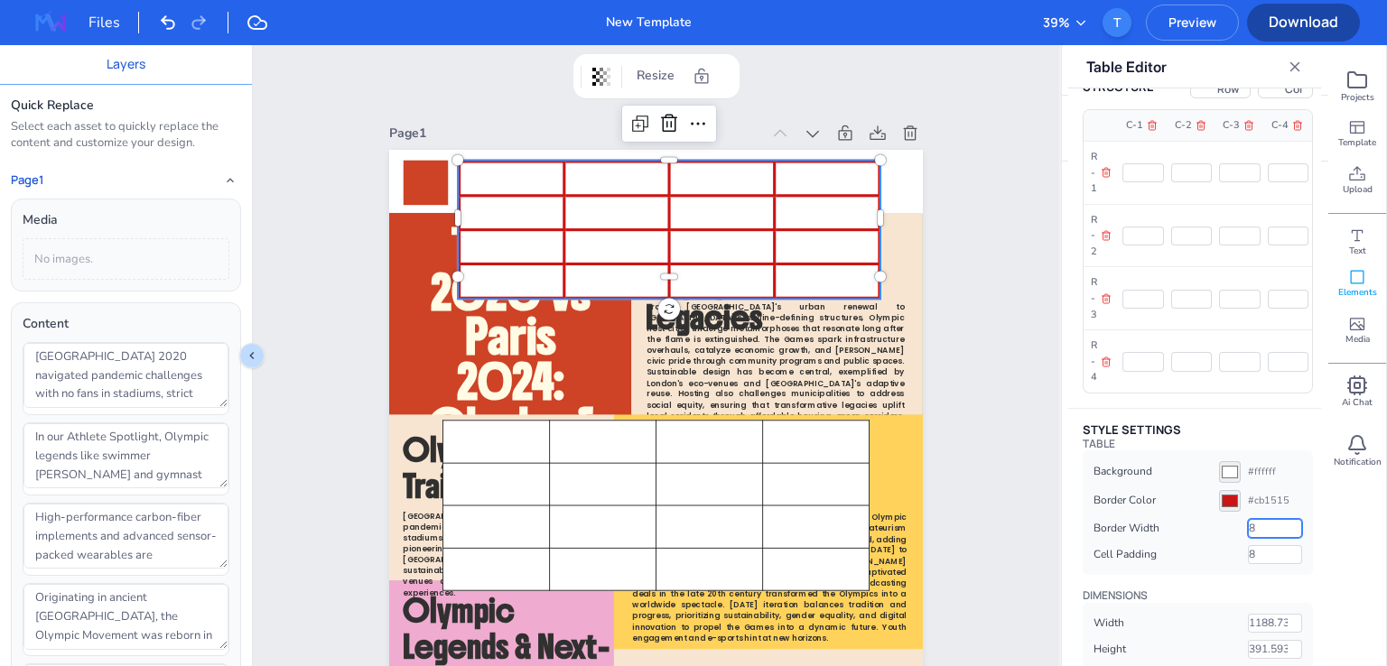
type input "8"
click at [1285, 519] on input "8" at bounding box center [1275, 528] width 54 height 19
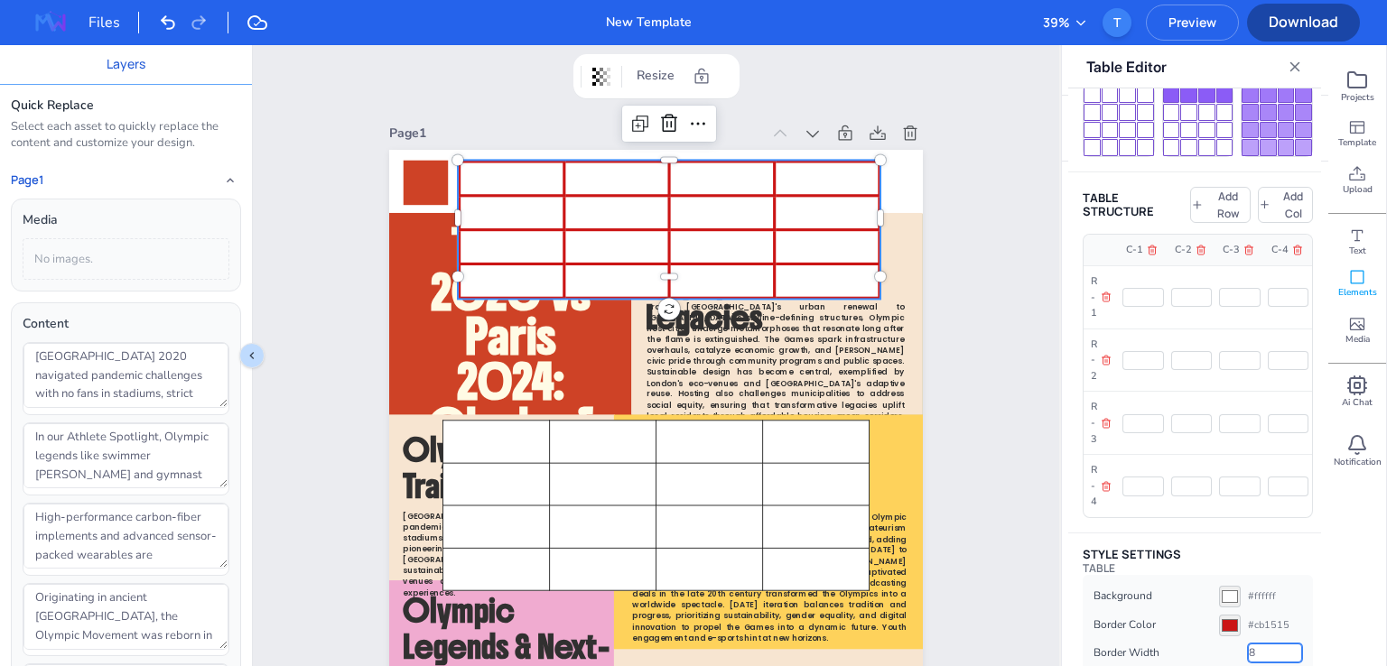
scroll to position [361, 0]
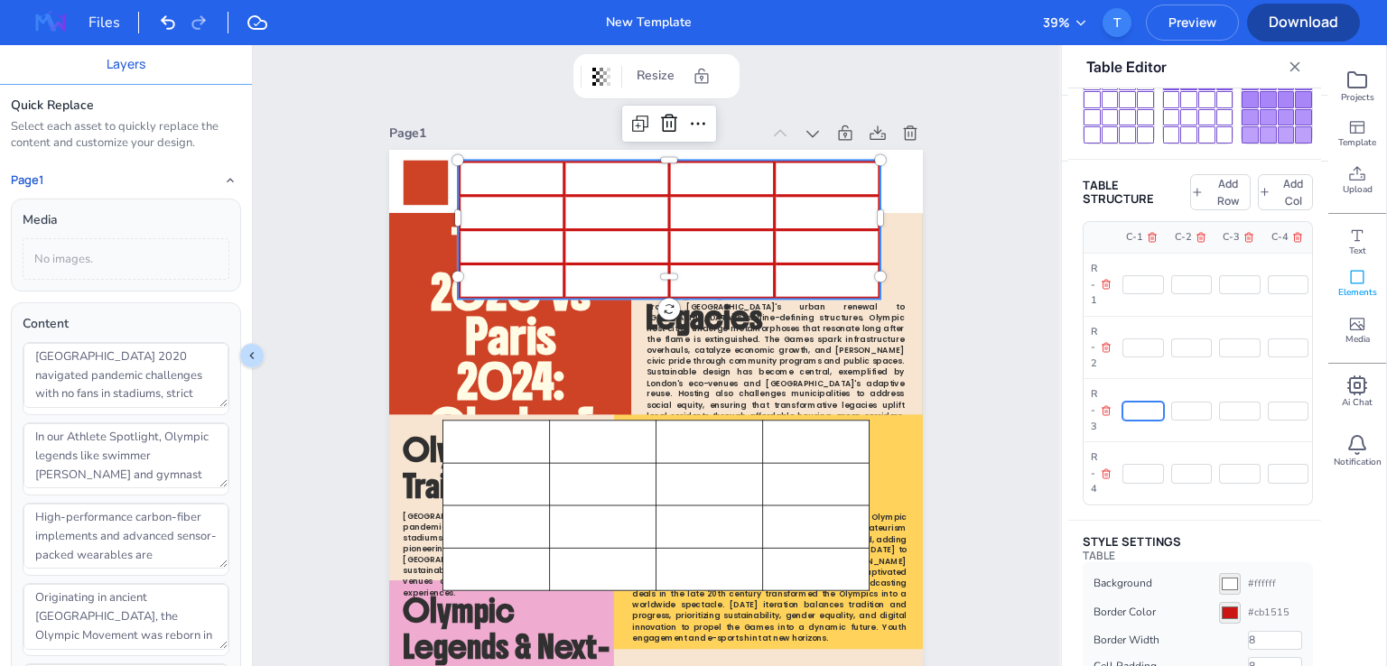
click at [1152, 402] on input at bounding box center [1143, 411] width 42 height 19
type input "te"
click at [1196, 384] on td at bounding box center [1192, 410] width 49 height 63
click at [1185, 402] on input at bounding box center [1192, 411] width 42 height 19
type input "fdsf"
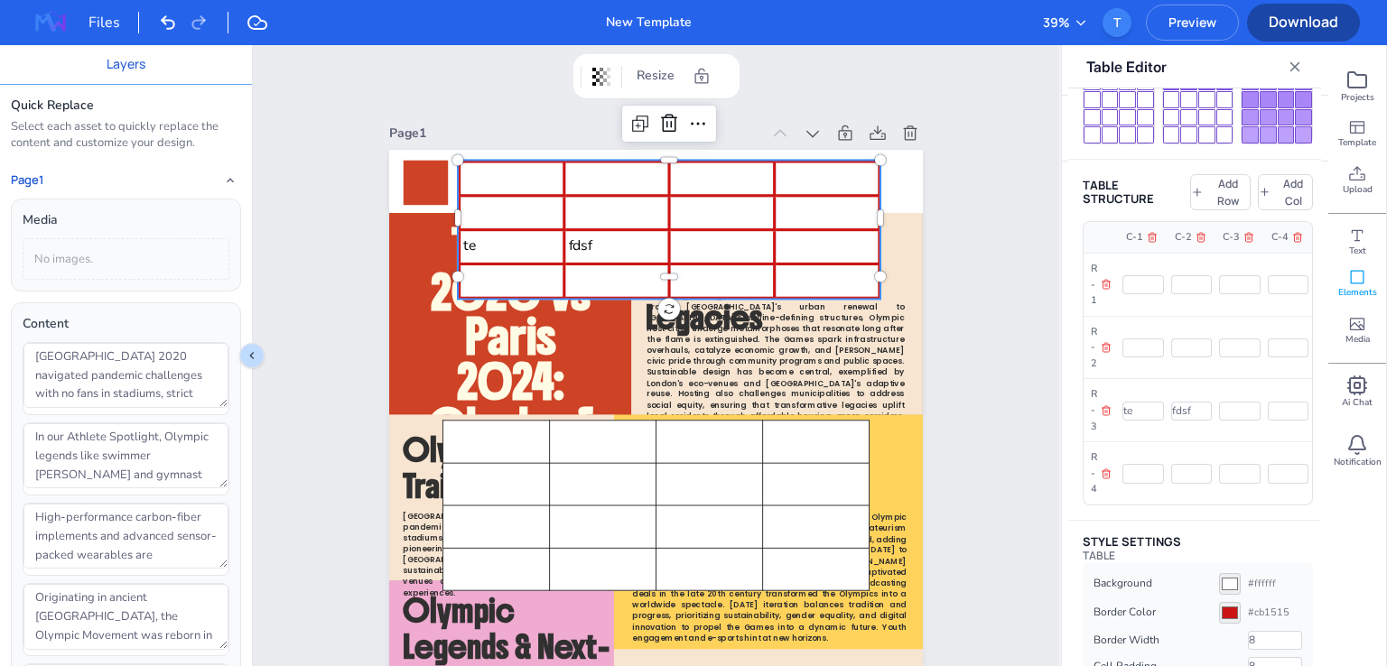
click at [1180, 352] on td at bounding box center [1192, 347] width 49 height 63
click at [1188, 339] on input at bounding box center [1192, 348] width 42 height 19
type input "fdsfds"
click at [723, 176] on div at bounding box center [722, 177] width 97 height 23
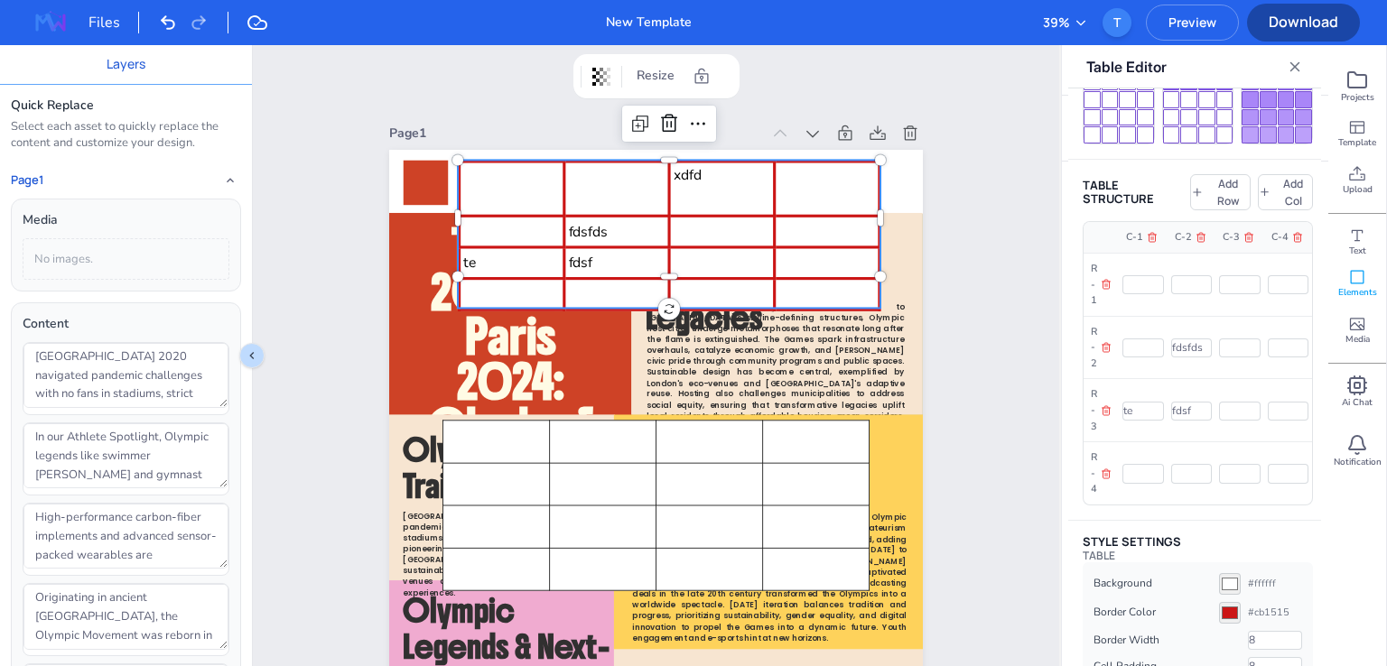
type textarea "xdfds"
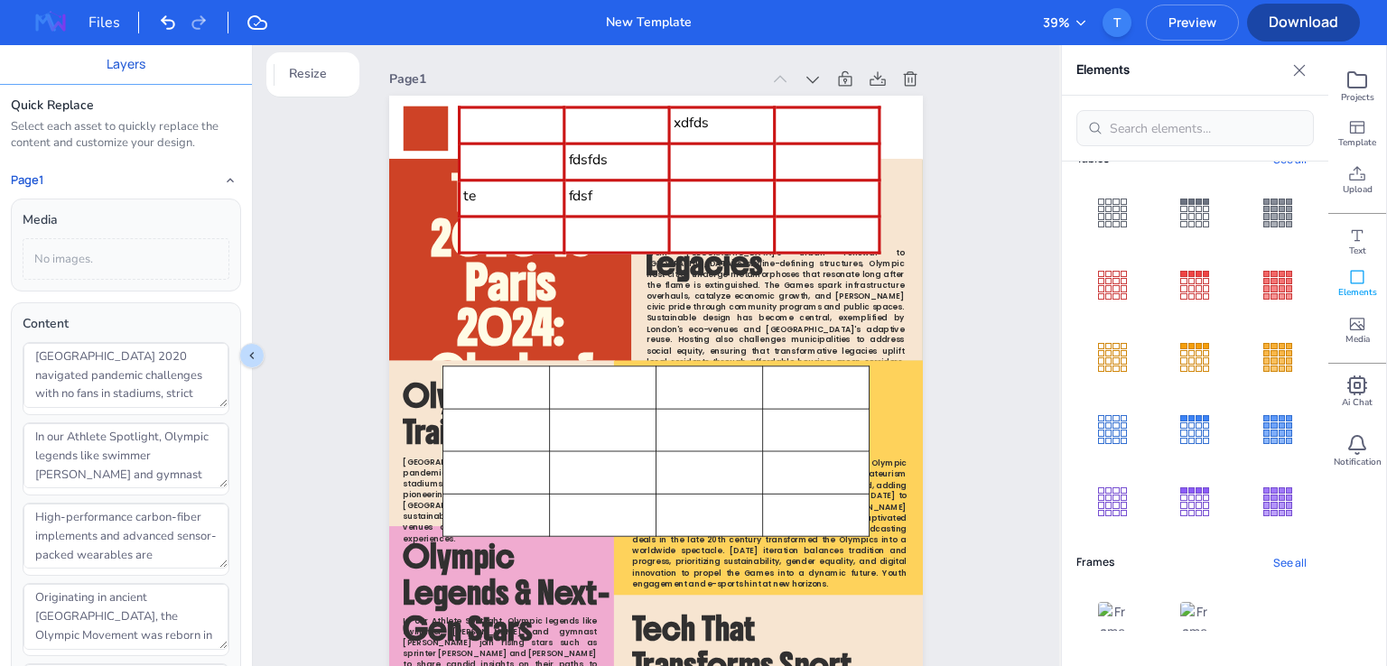
scroll to position [401, 0]
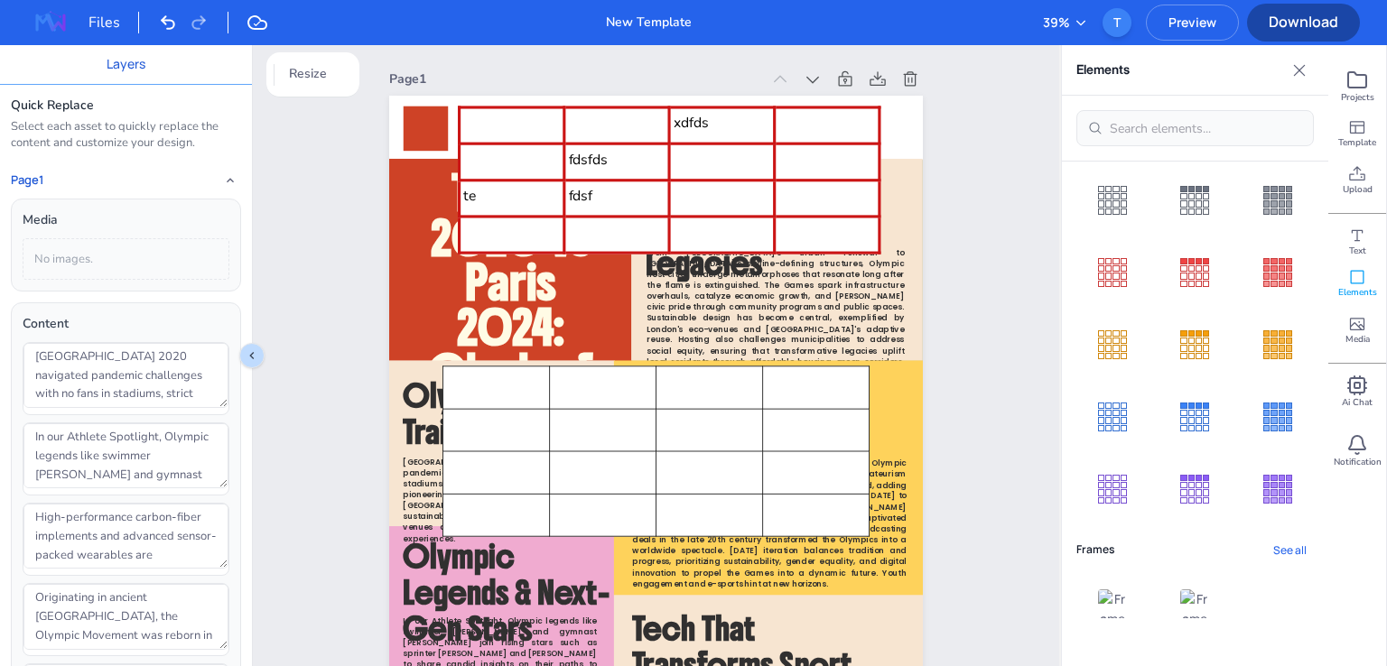
click at [1284, 544] on button "See all" at bounding box center [1290, 550] width 48 height 24
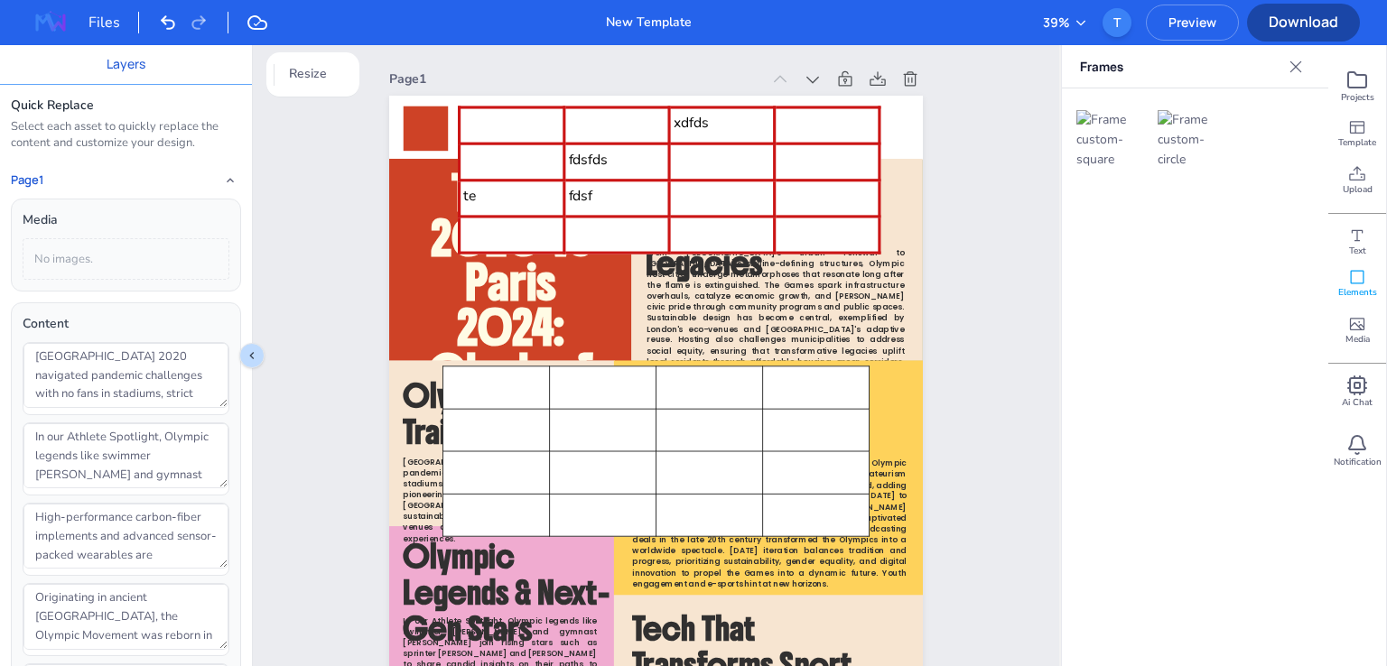
click at [1166, 136] on img at bounding box center [1195, 140] width 74 height 60
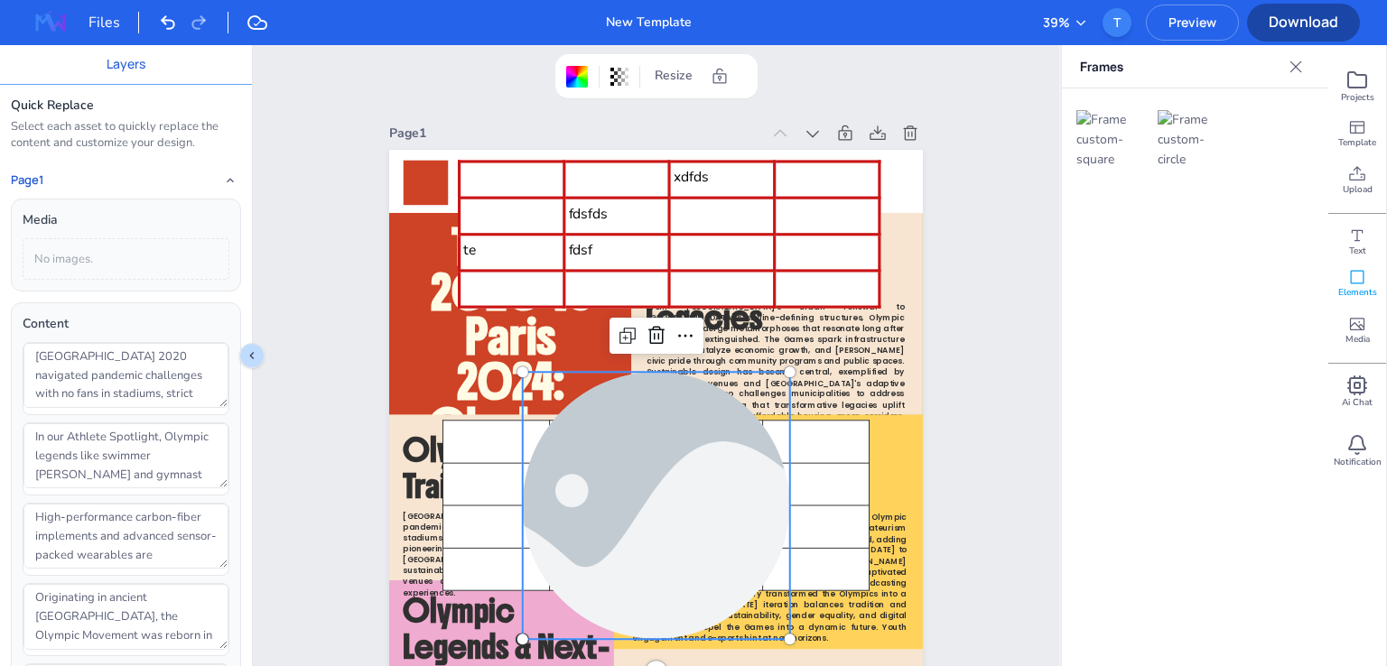
click at [1093, 136] on img at bounding box center [1113, 140] width 74 height 60
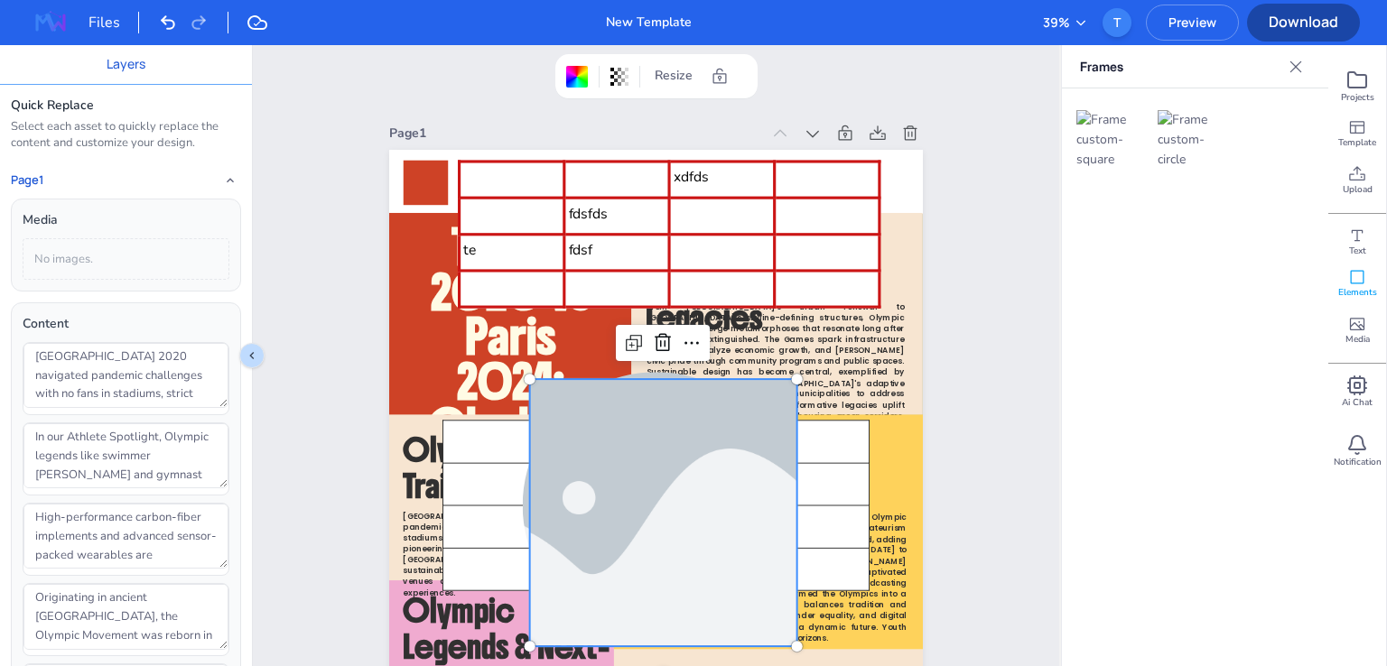
click at [1289, 75] on icon at bounding box center [1296, 67] width 18 height 18
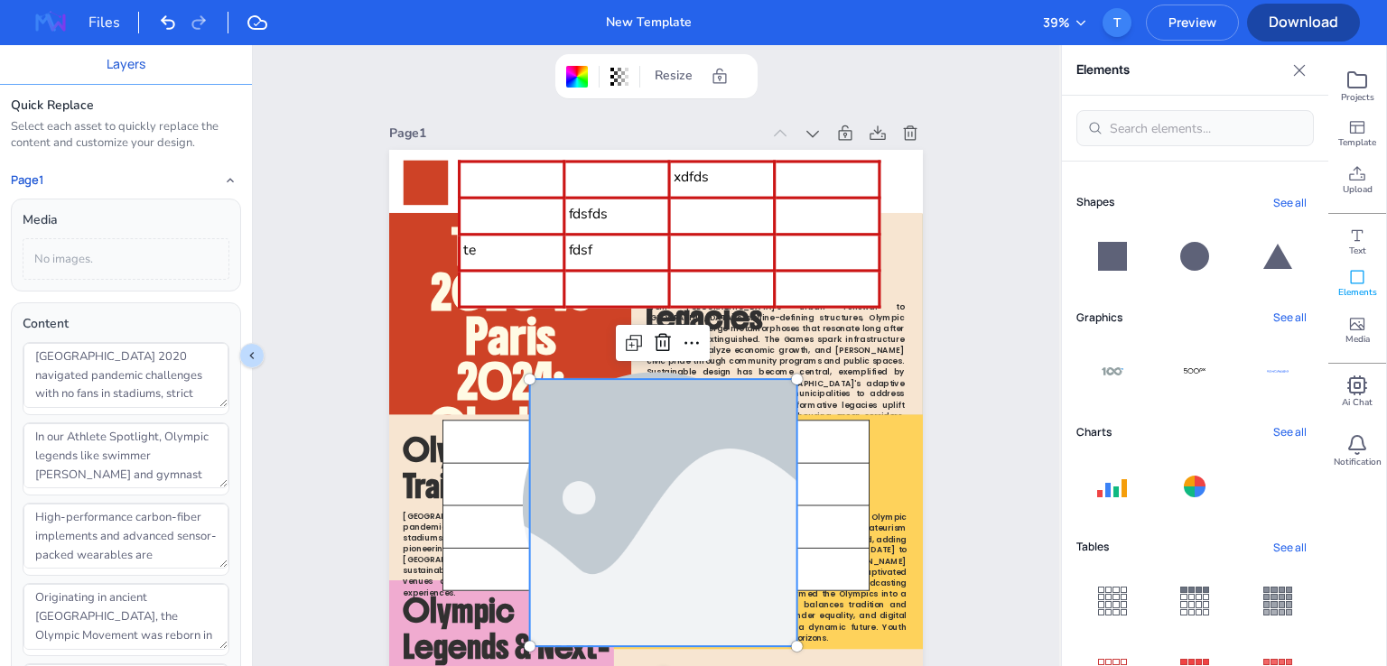
click at [1290, 313] on button "See all" at bounding box center [1290, 317] width 48 height 24
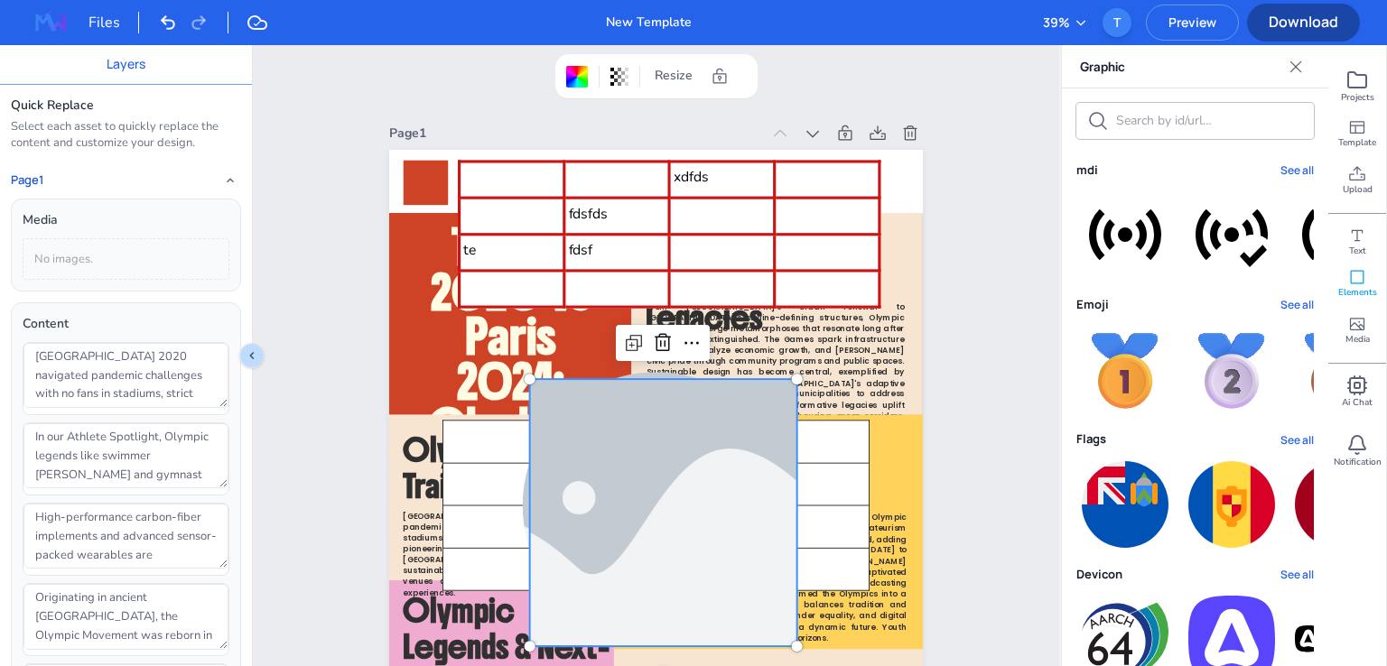
scroll to position [355, 0]
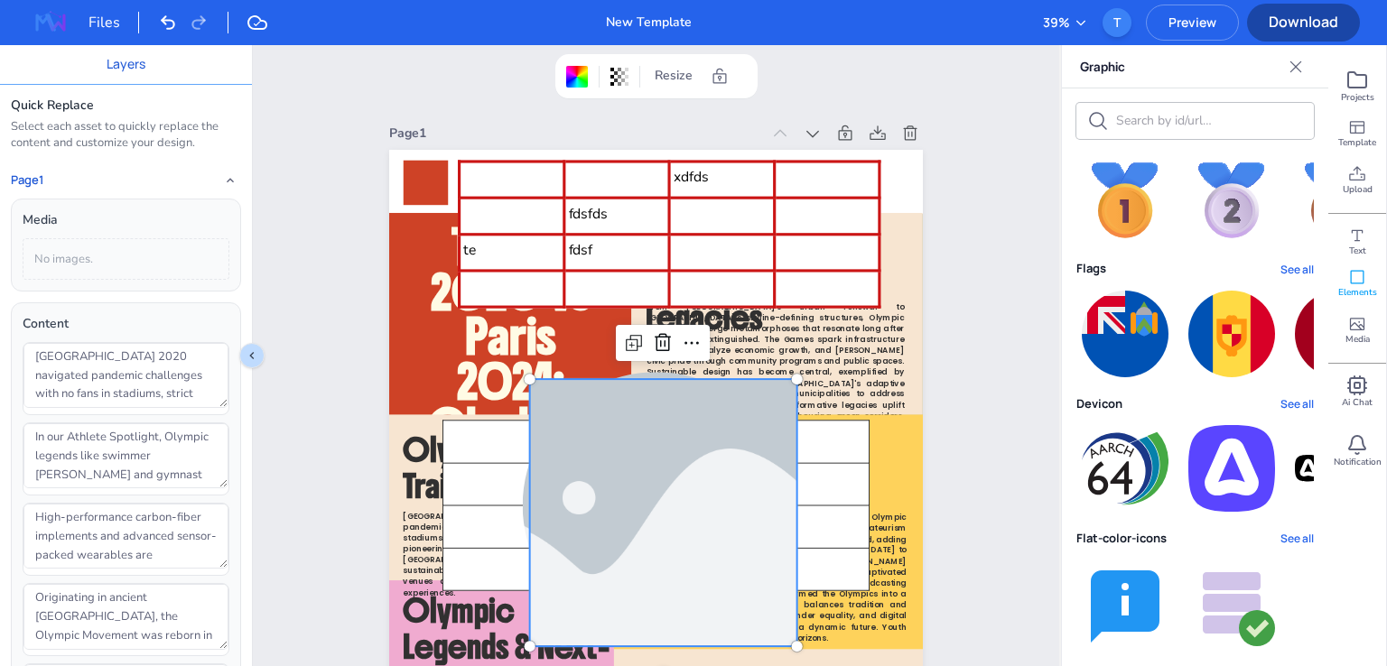
click at [1252, 482] on img at bounding box center [1231, 468] width 87 height 87
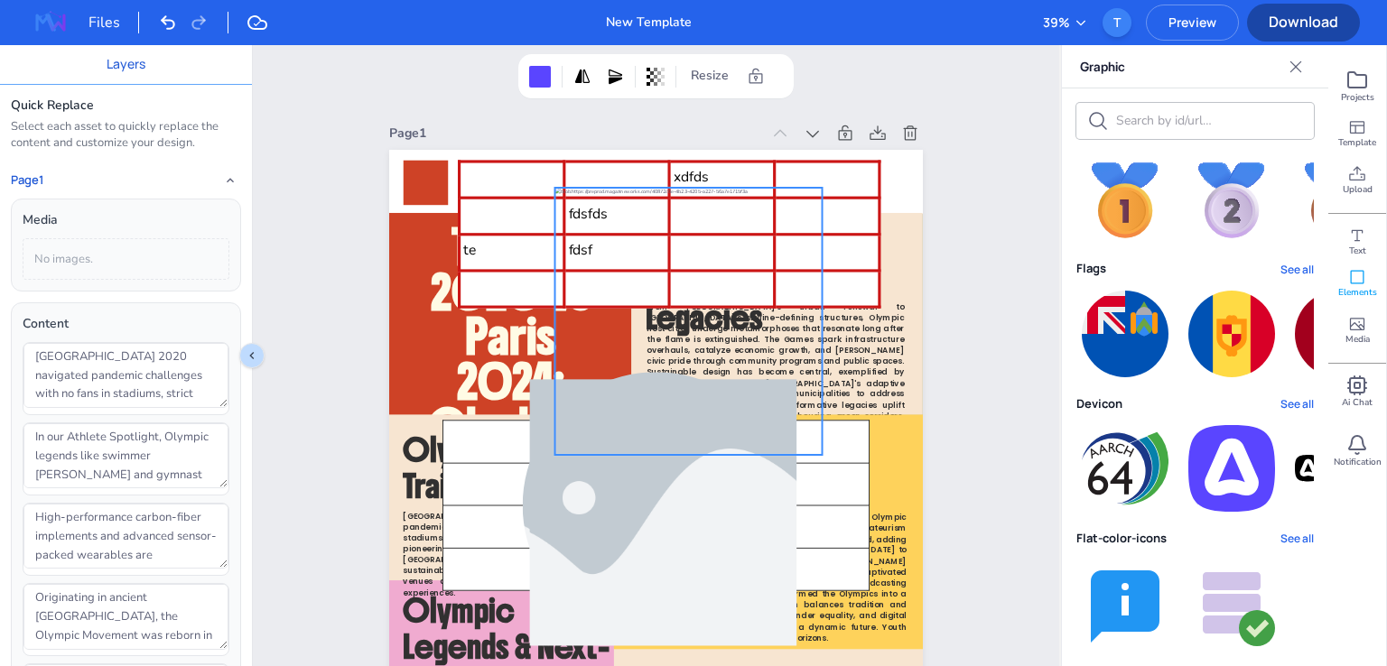
drag, startPoint x: 657, startPoint y: 507, endPoint x: 681, endPoint y: 287, distance: 220.7
click at [681, 287] on div at bounding box center [688, 321] width 267 height 267
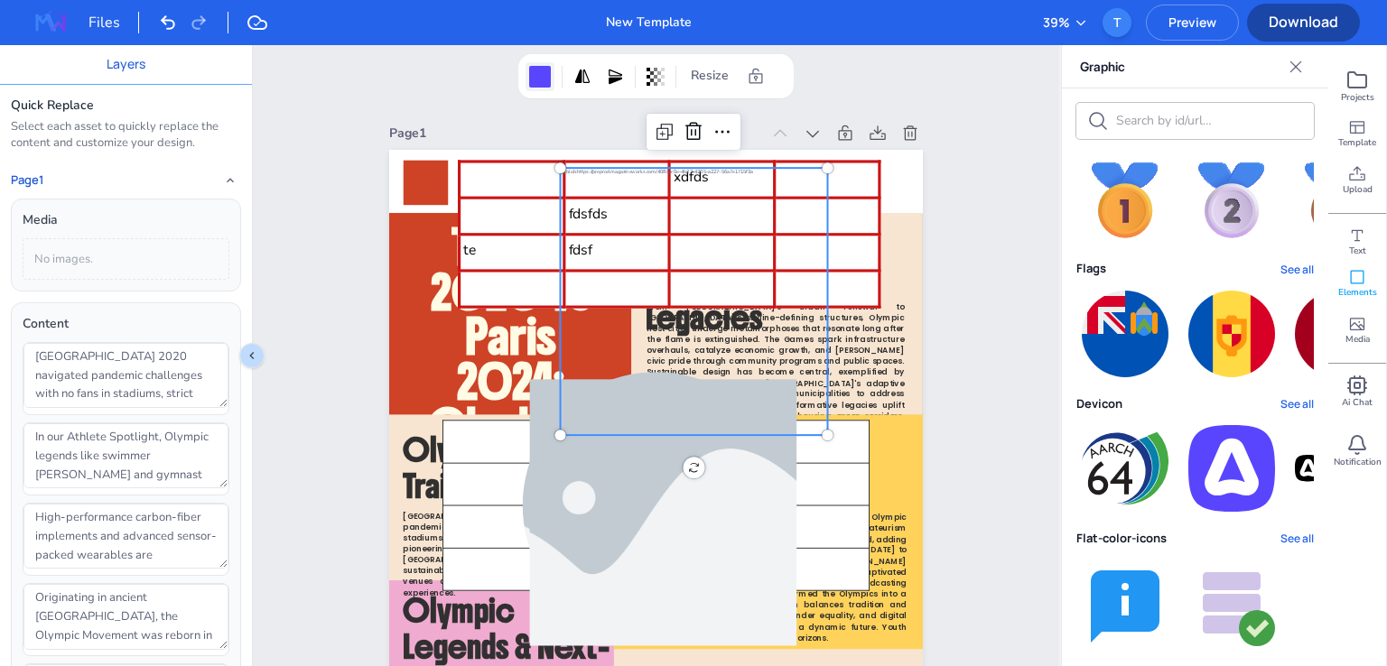
click at [535, 74] on div at bounding box center [540, 77] width 22 height 22
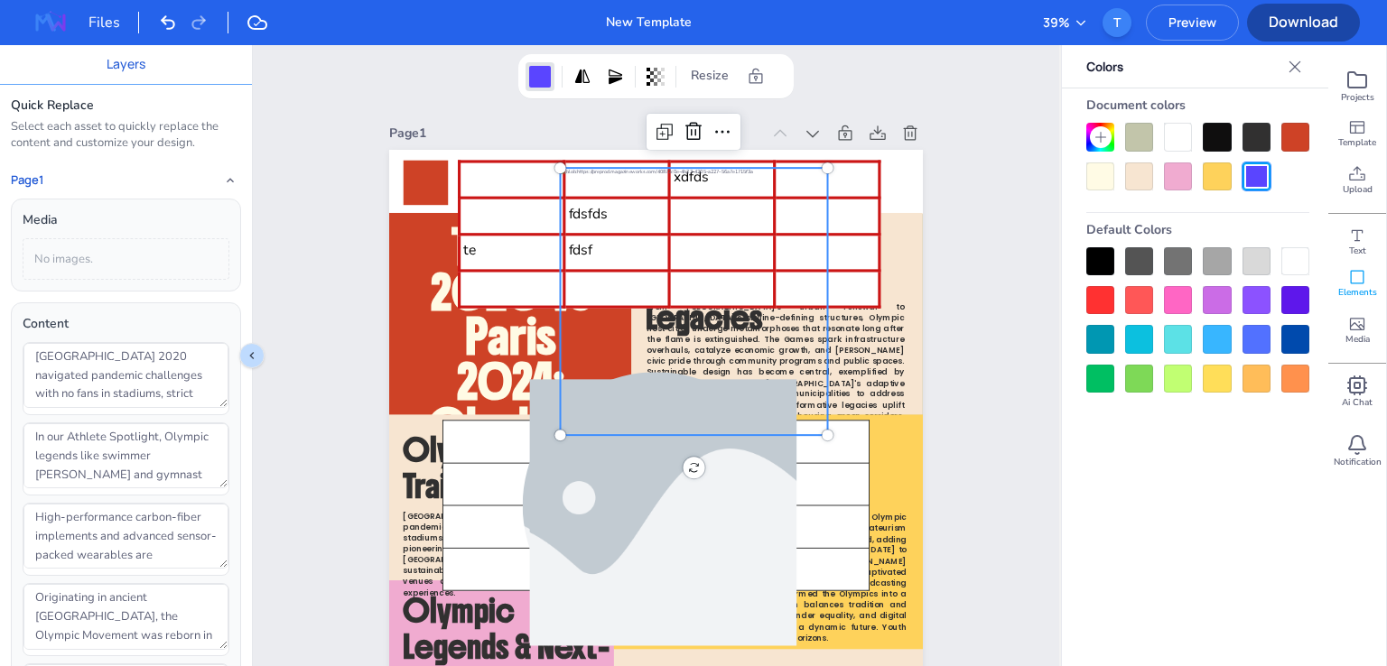
click at [1219, 307] on div at bounding box center [1217, 300] width 28 height 28
click at [1171, 307] on div at bounding box center [1178, 300] width 28 height 28
click at [1300, 66] on icon at bounding box center [1295, 67] width 18 height 18
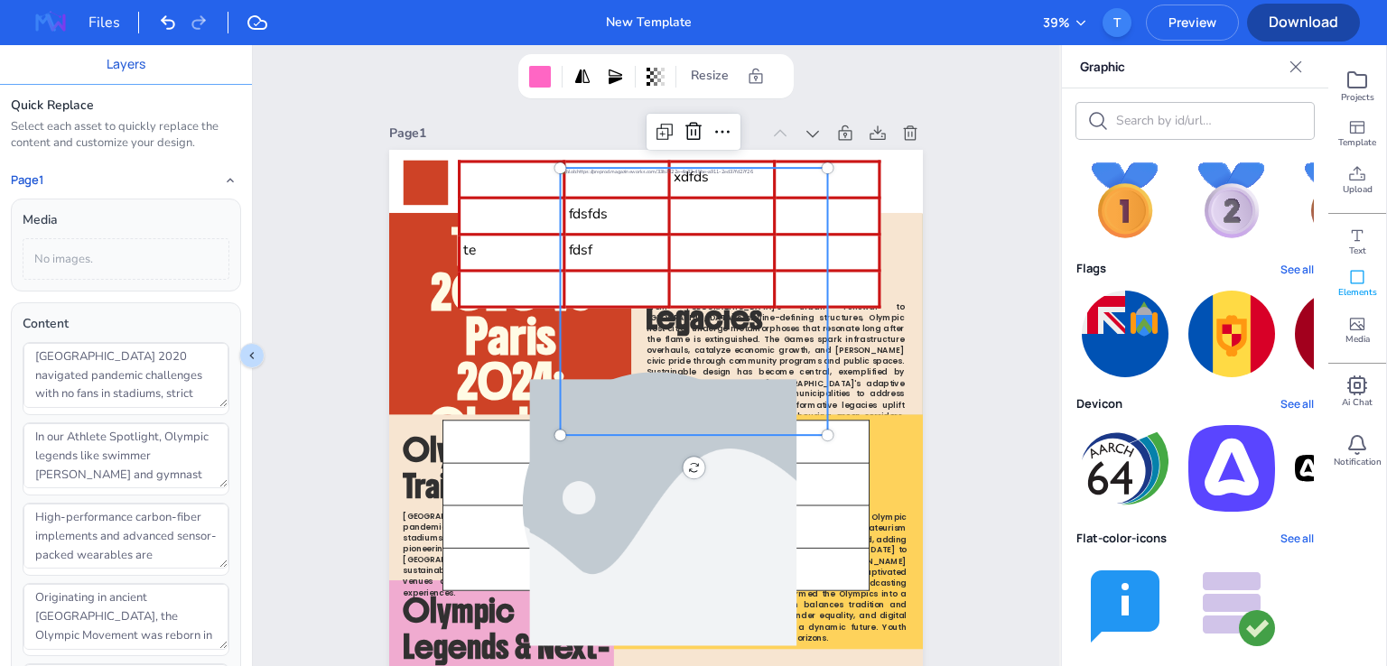
click at [1288, 400] on button "See all" at bounding box center [1296, 404] width 33 height 17
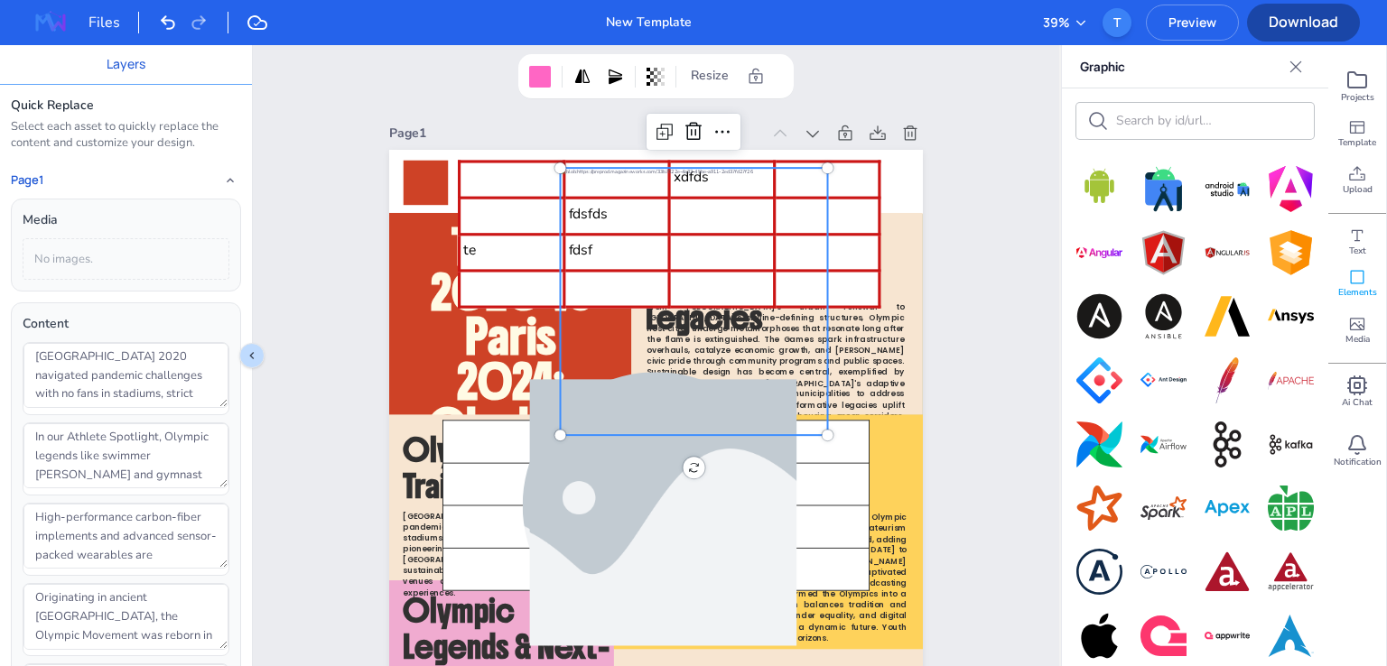
scroll to position [0, 0]
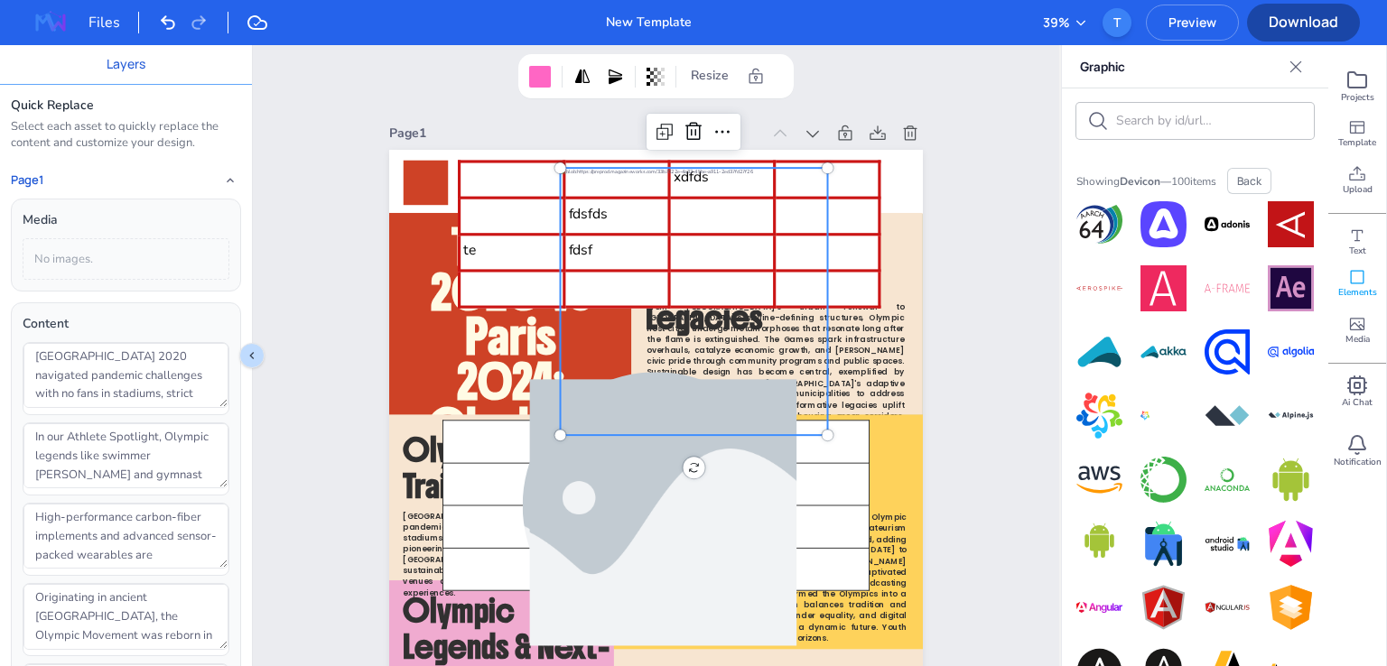
click at [1151, 532] on img at bounding box center [1163, 544] width 46 height 46
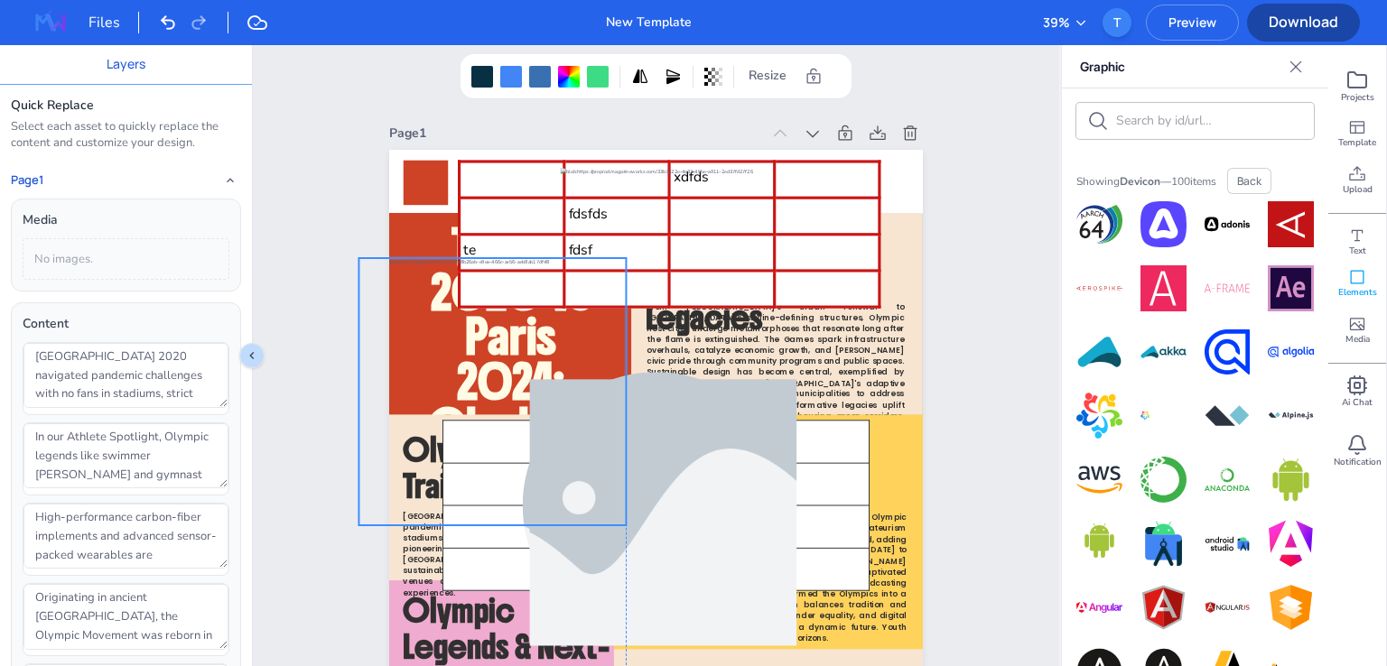
drag, startPoint x: 726, startPoint y: 544, endPoint x: 549, endPoint y: 416, distance: 218.5
click at [549, 416] on div at bounding box center [491, 391] width 267 height 266
click at [564, 75] on div at bounding box center [569, 77] width 22 height 22
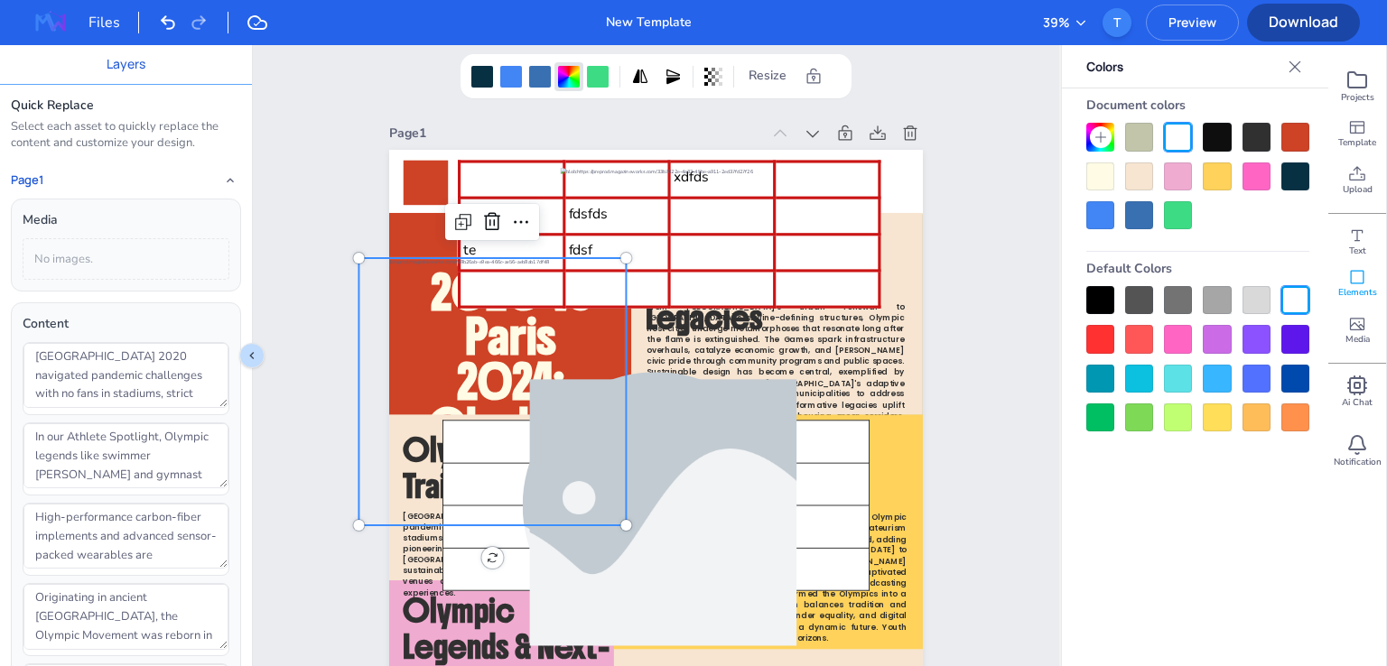
click at [1220, 373] on div at bounding box center [1217, 379] width 28 height 28
click at [1263, 416] on div at bounding box center [1256, 418] width 28 height 28
click at [600, 79] on div at bounding box center [598, 77] width 22 height 22
click at [1174, 184] on div at bounding box center [1178, 177] width 28 height 28
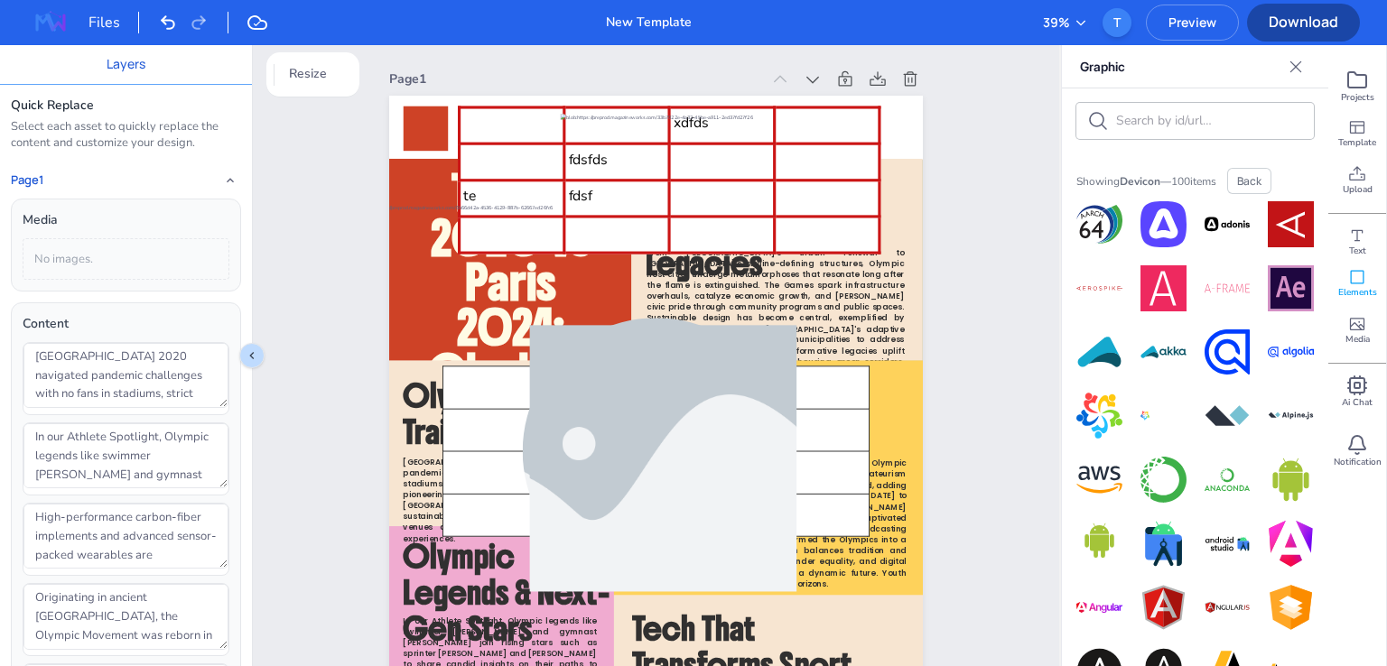
click at [1278, 23] on span "Download" at bounding box center [1303, 22] width 113 height 20
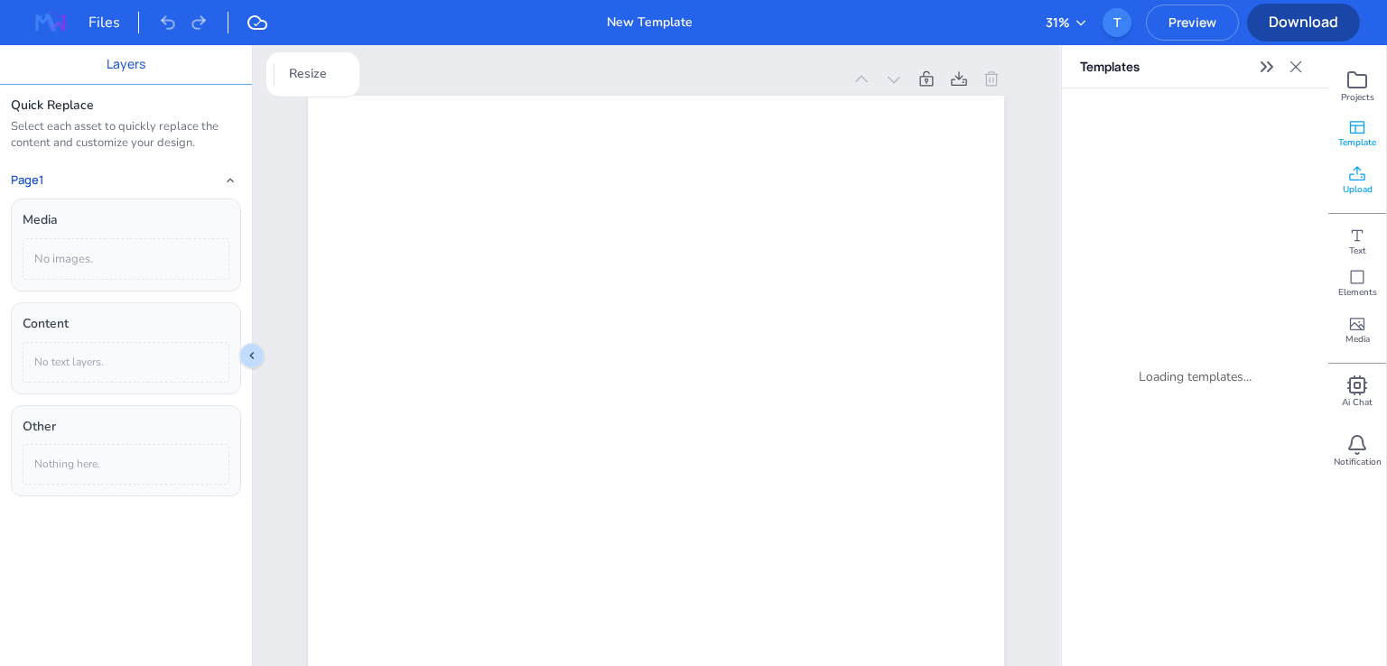
click at [1355, 192] on span "Upload" at bounding box center [1358, 189] width 30 height 13
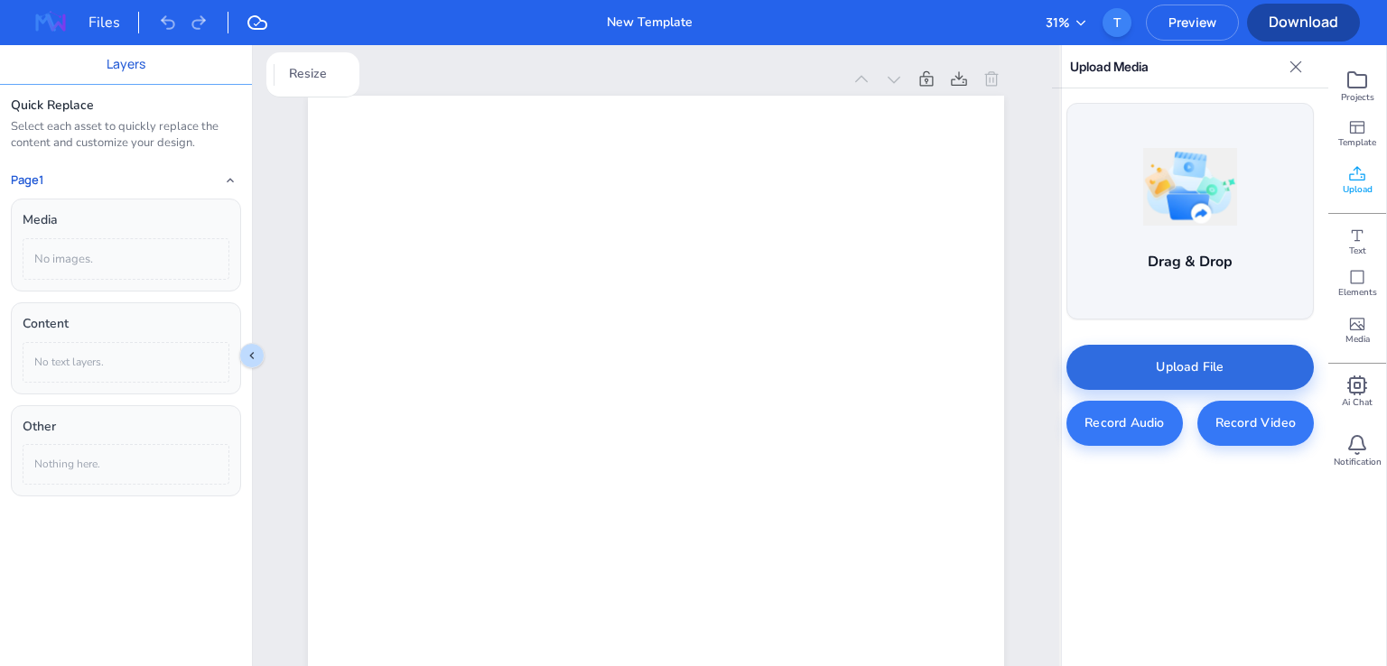
click at [1201, 362] on div "Upload File" at bounding box center [1189, 367] width 247 height 45
click at [1145, 534] on img at bounding box center [1126, 531] width 120 height 20
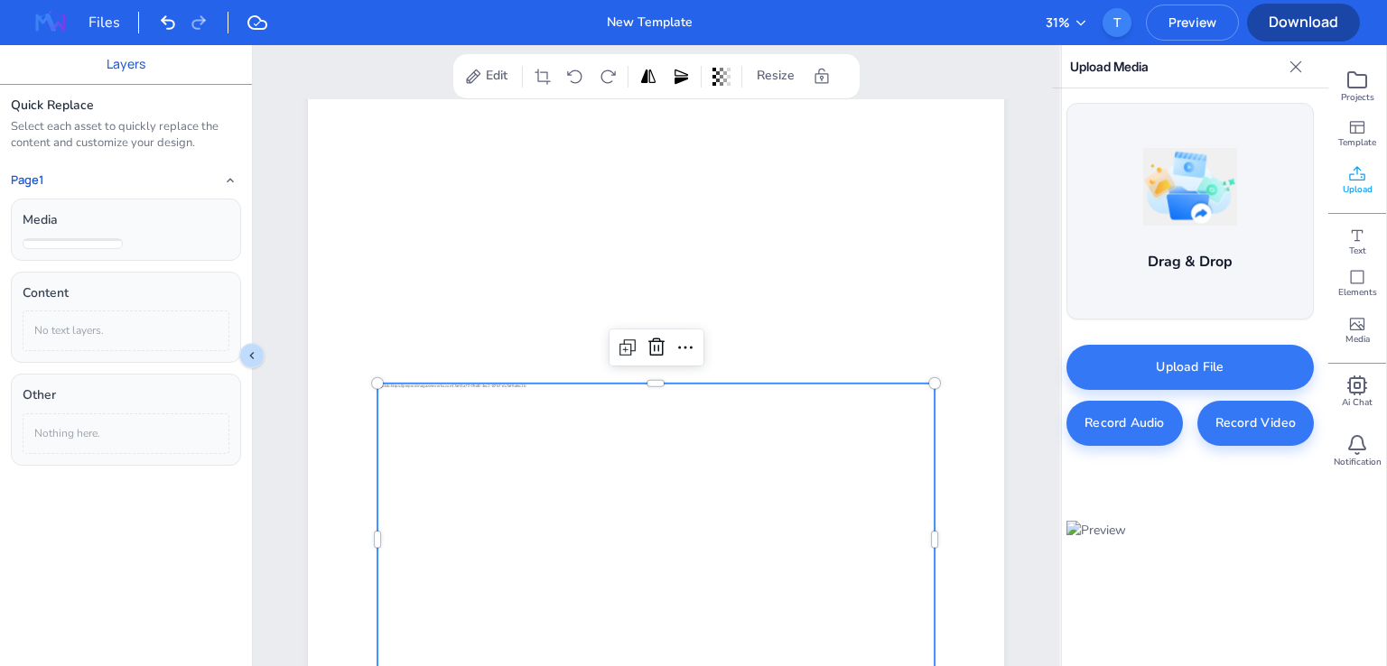
scroll to position [181, 0]
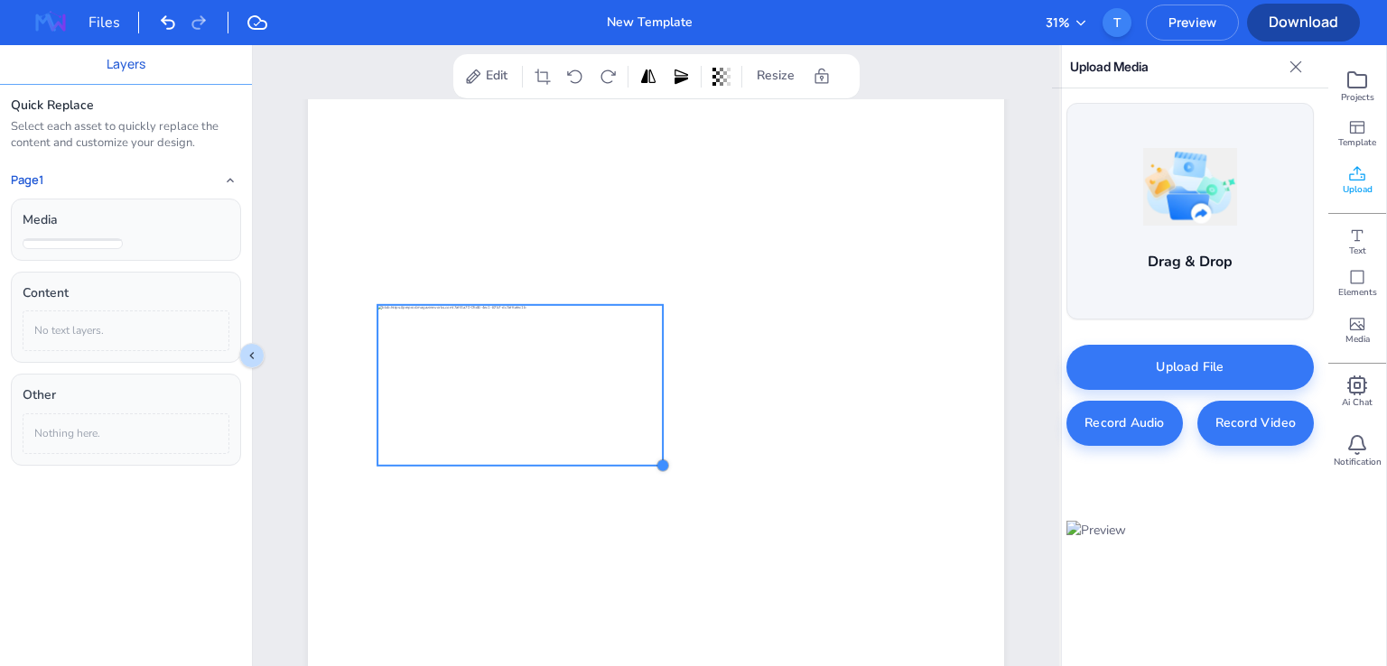
drag, startPoint x: 929, startPoint y: 620, endPoint x: 656, endPoint y: 396, distance: 354.1
click at [656, 396] on div at bounding box center [656, 461] width 696 height 985
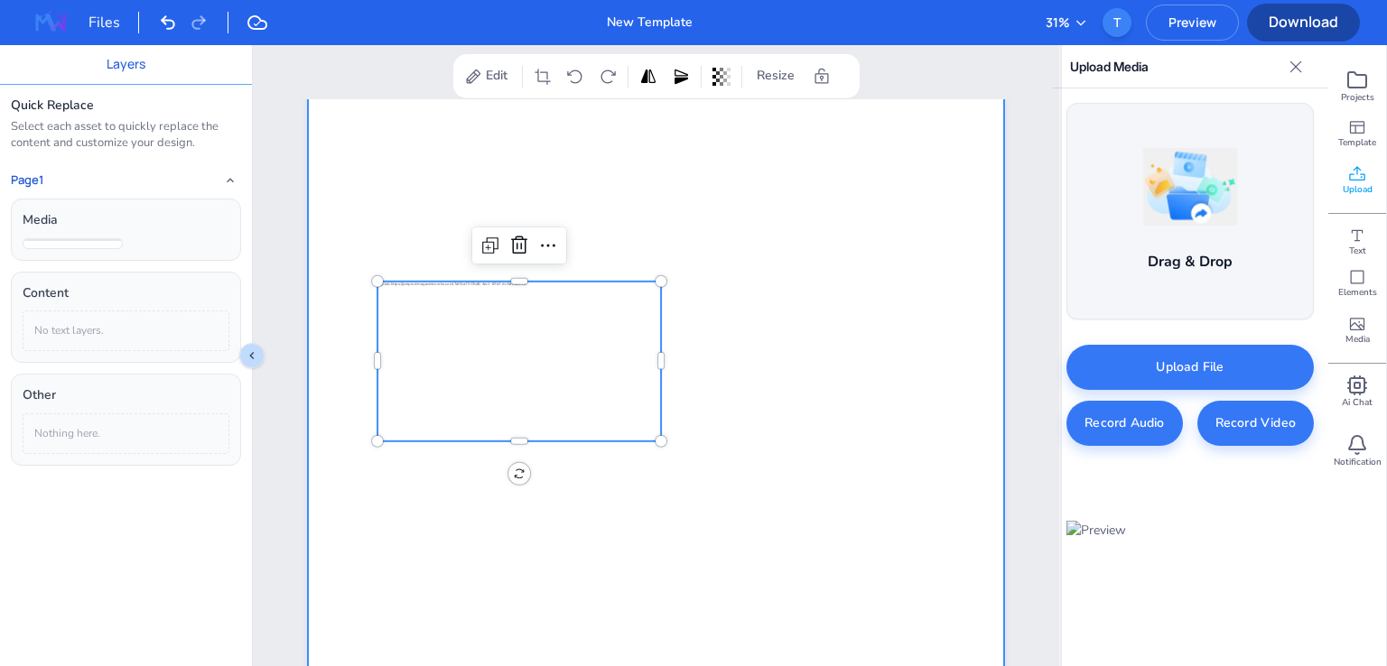
scroll to position [188, 0]
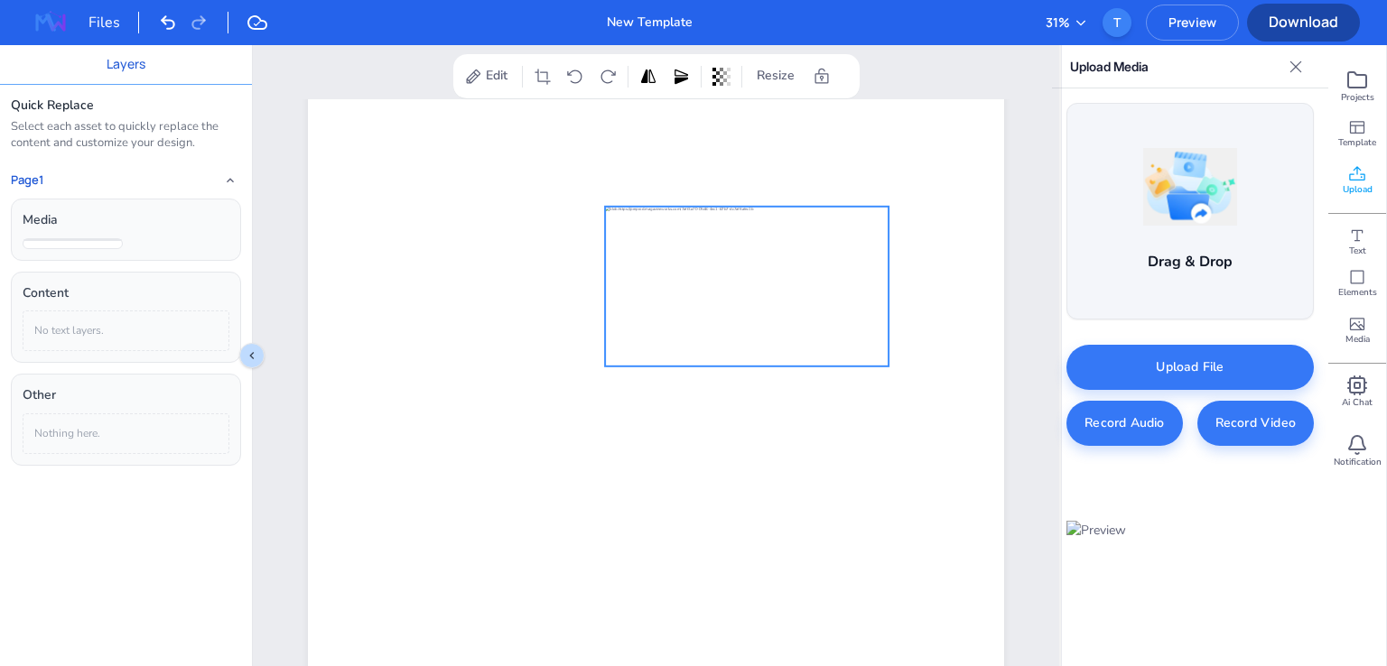
drag, startPoint x: 527, startPoint y: 389, endPoint x: 755, endPoint y: 298, distance: 245.1
click at [755, 298] on div at bounding box center [747, 287] width 284 height 160
drag, startPoint x: 603, startPoint y: 366, endPoint x: 718, endPoint y: 286, distance: 139.5
click at [718, 286] on div at bounding box center [656, 454] width 696 height 985
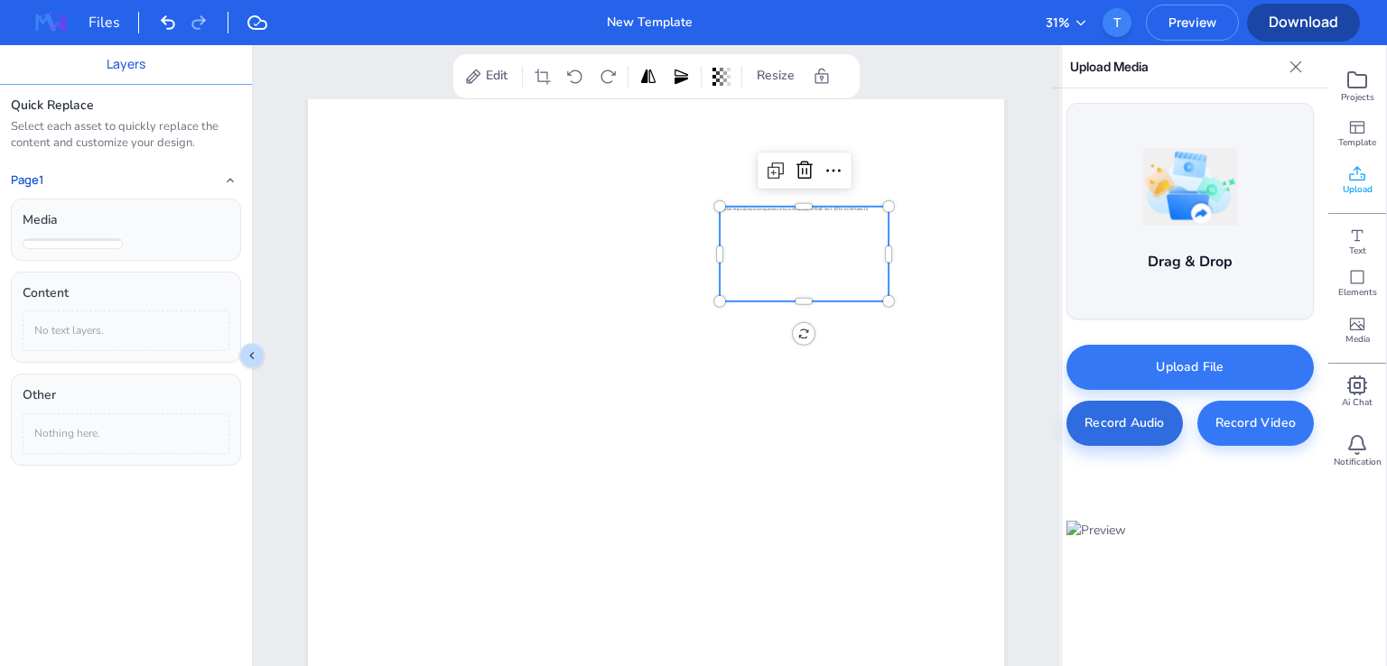
click at [1133, 427] on div "Record Audio" at bounding box center [1124, 423] width 116 height 45
click at [1278, 431] on div "Record Video" at bounding box center [1255, 423] width 116 height 45
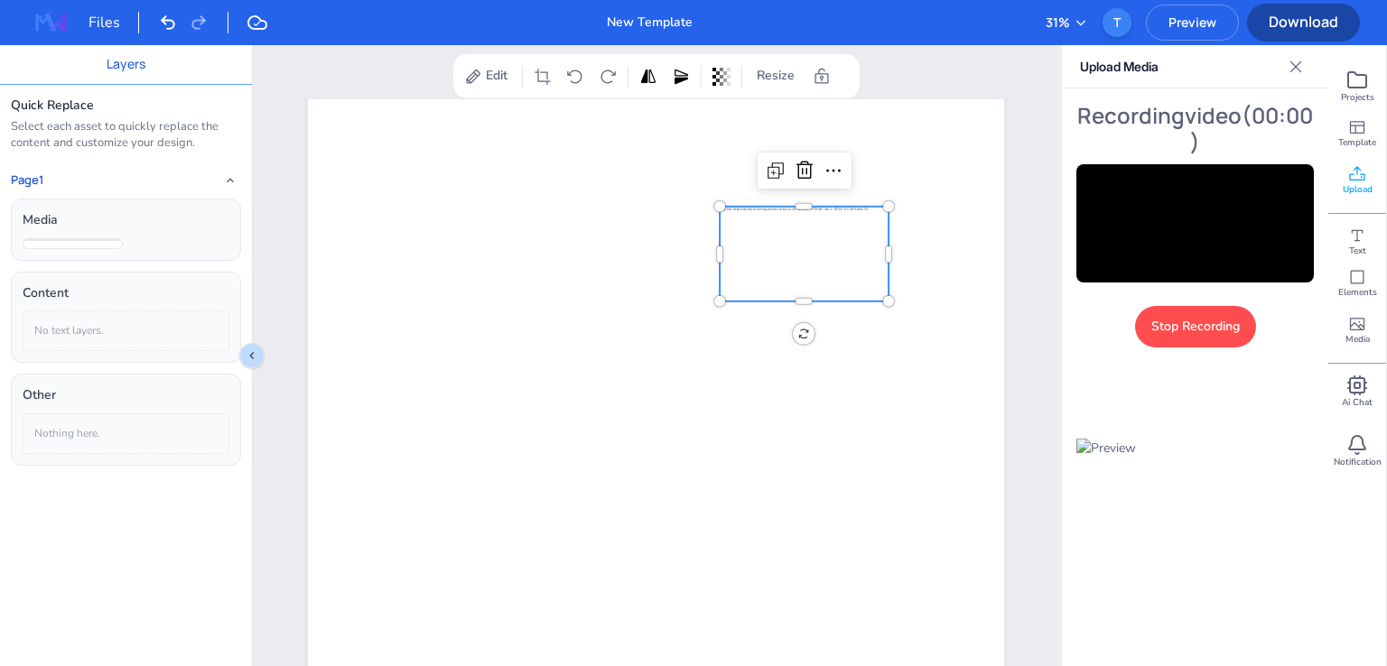
click at [1185, 345] on div "Stop Recording" at bounding box center [1195, 327] width 121 height 42
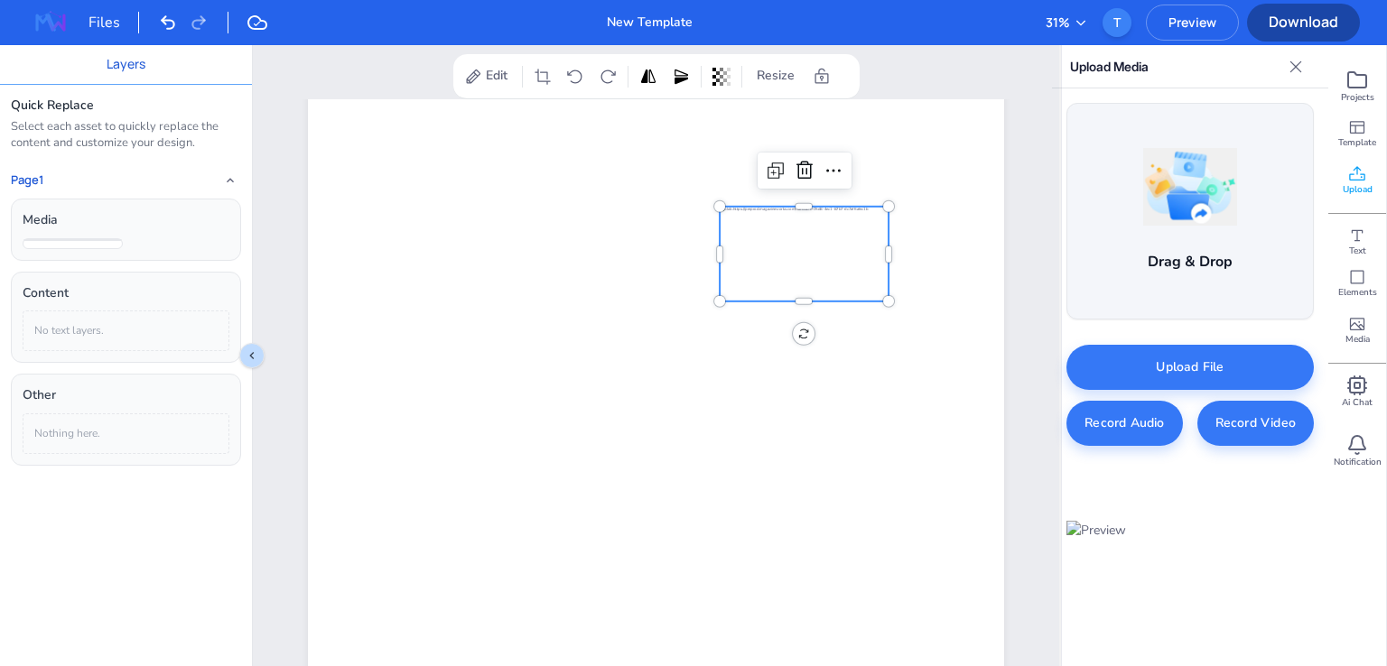
click at [825, 257] on div at bounding box center [804, 254] width 169 height 95
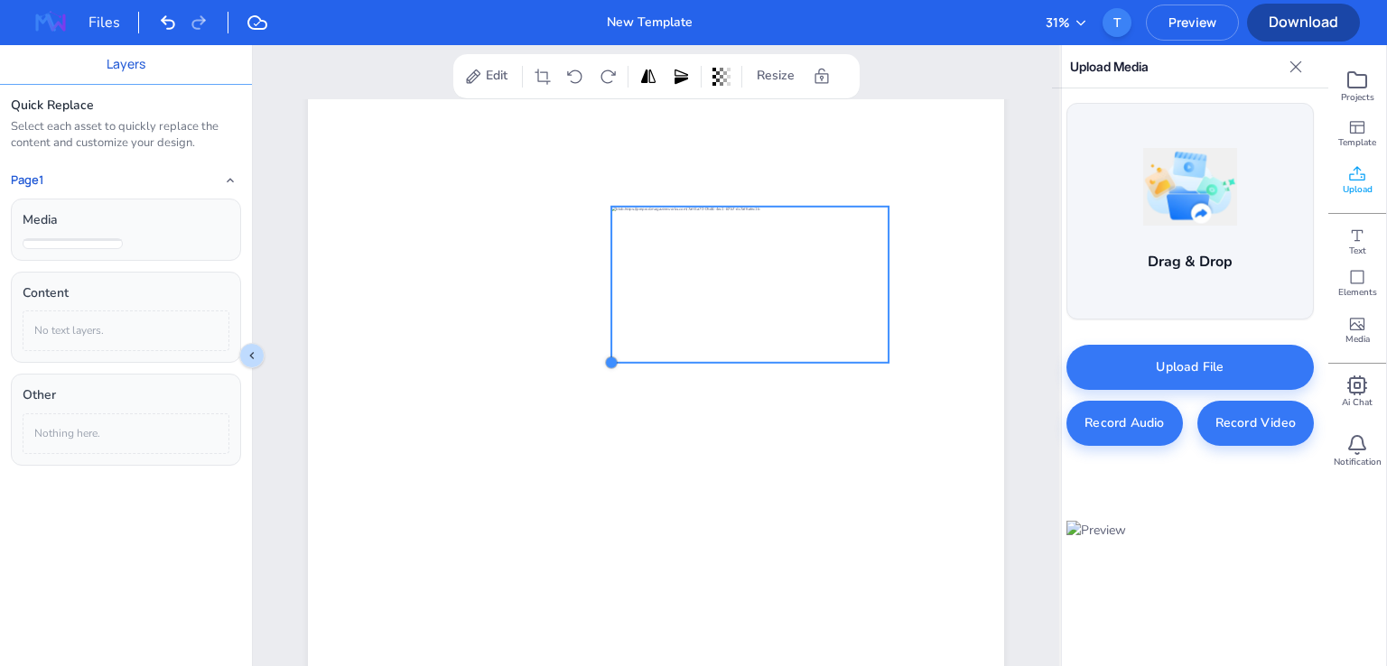
drag, startPoint x: 715, startPoint y: 299, endPoint x: 607, endPoint y: 352, distance: 120.7
click at [607, 352] on div at bounding box center [656, 454] width 696 height 985
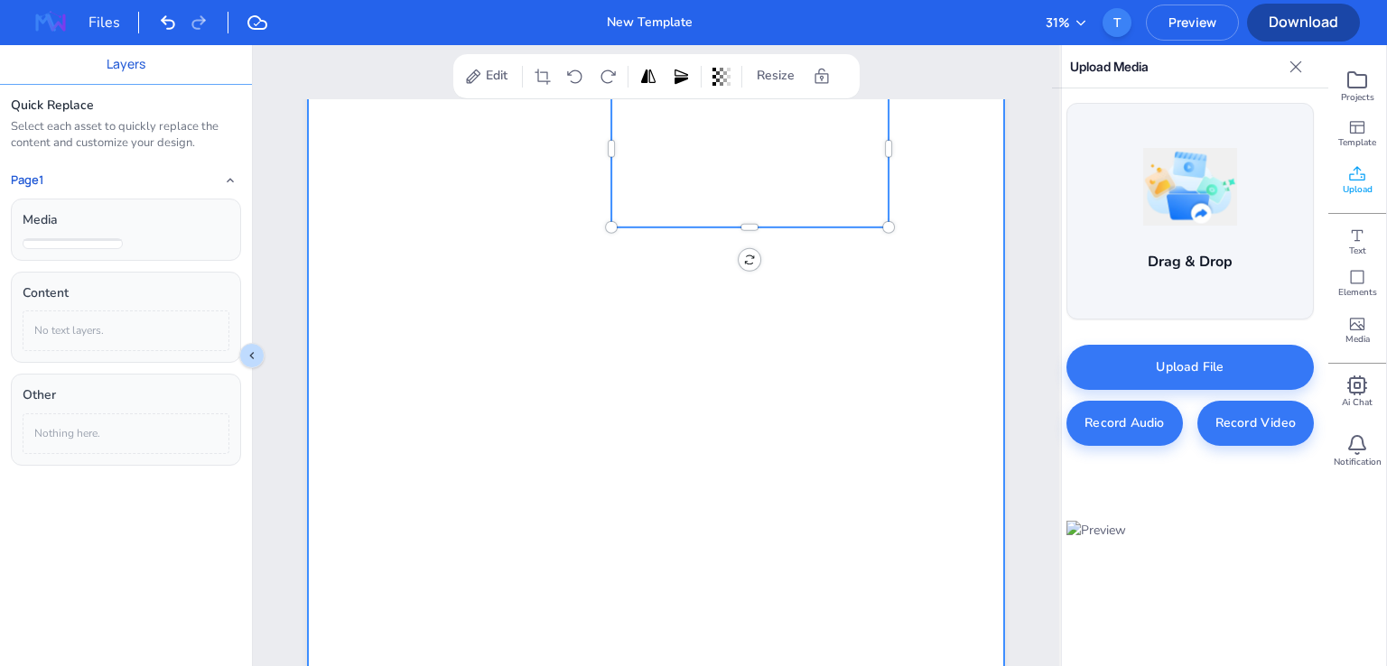
scroll to position [98, 0]
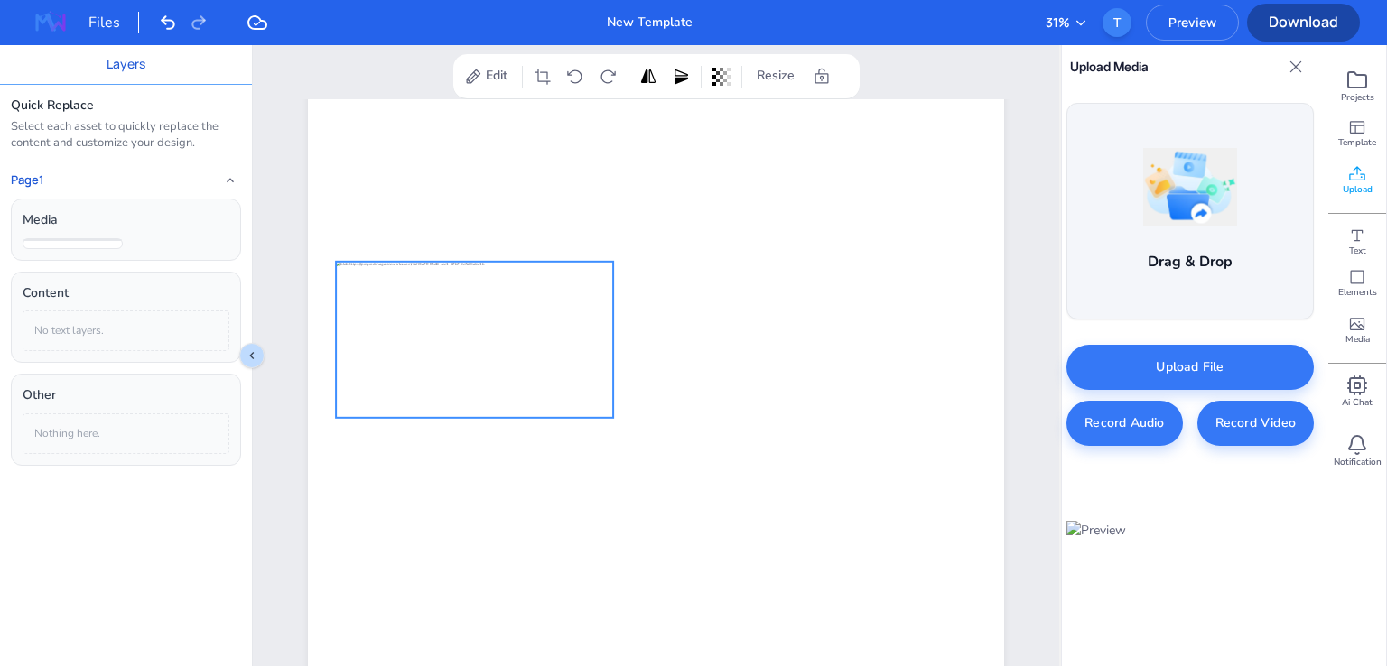
drag, startPoint x: 689, startPoint y: 330, endPoint x: 412, endPoint y: 293, distance: 279.6
click at [412, 293] on div at bounding box center [474, 340] width 277 height 156
drag, startPoint x: 600, startPoint y: 408, endPoint x: 464, endPoint y: 236, distance: 219.3
click at [464, 235] on div at bounding box center [656, 544] width 696 height 985
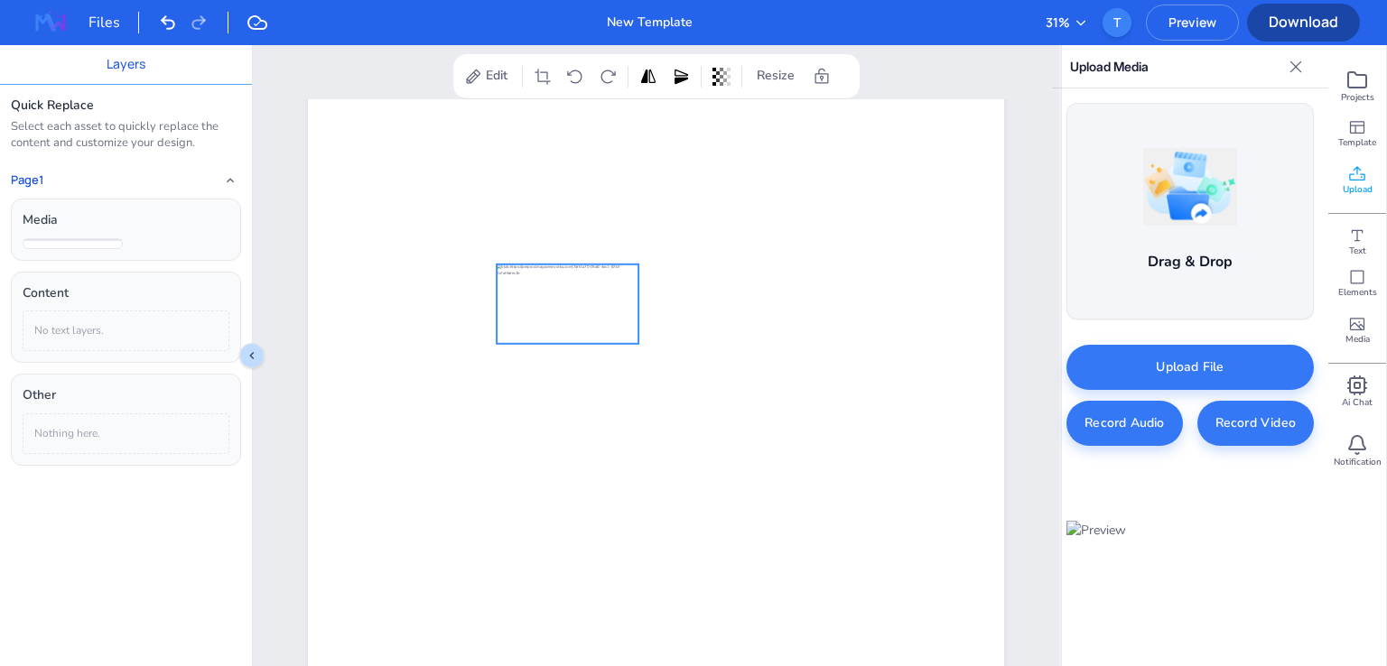
drag, startPoint x: 425, startPoint y: 301, endPoint x: 590, endPoint y: 310, distance: 164.6
click at [590, 308] on div at bounding box center [568, 304] width 142 height 79
click at [275, 275] on div "Page 1 Add Page Duplicate Page" at bounding box center [655, 556] width 797 height 1108
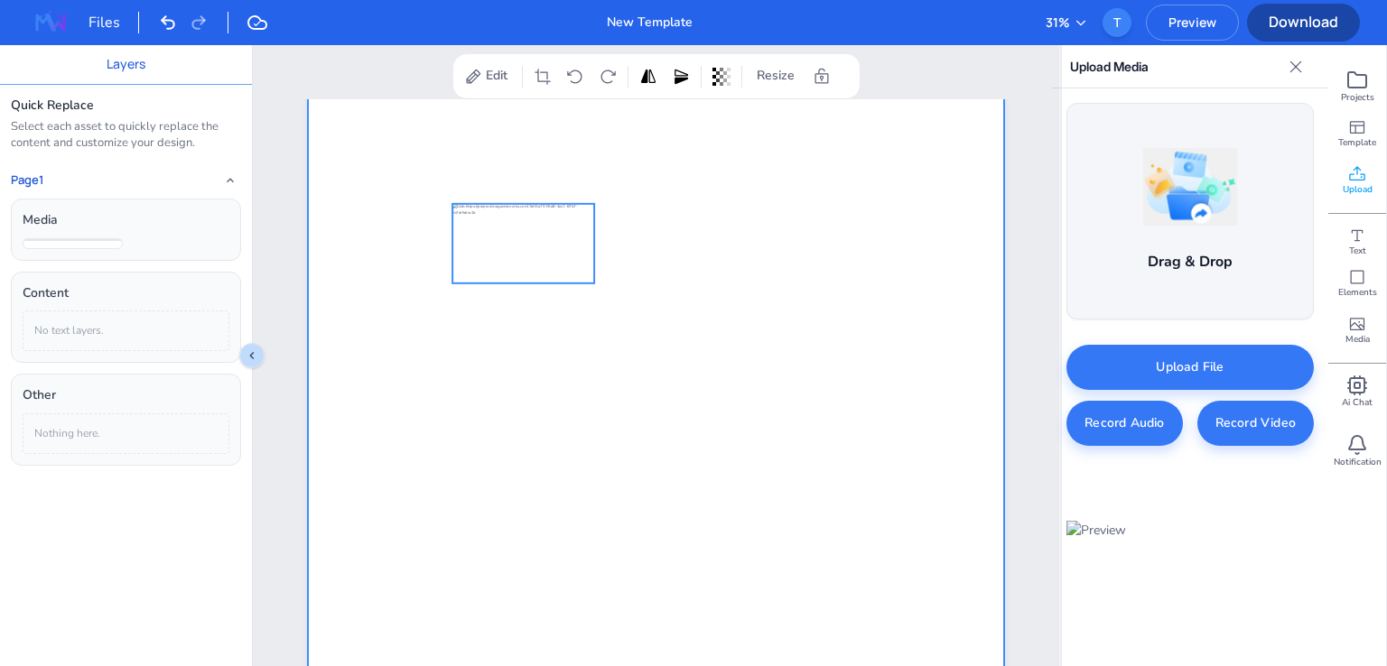
drag, startPoint x: 548, startPoint y: 253, endPoint x: 502, endPoint y: 189, distance: 78.9
click at [502, 52] on div at bounding box center [656, 52] width 696 height 0
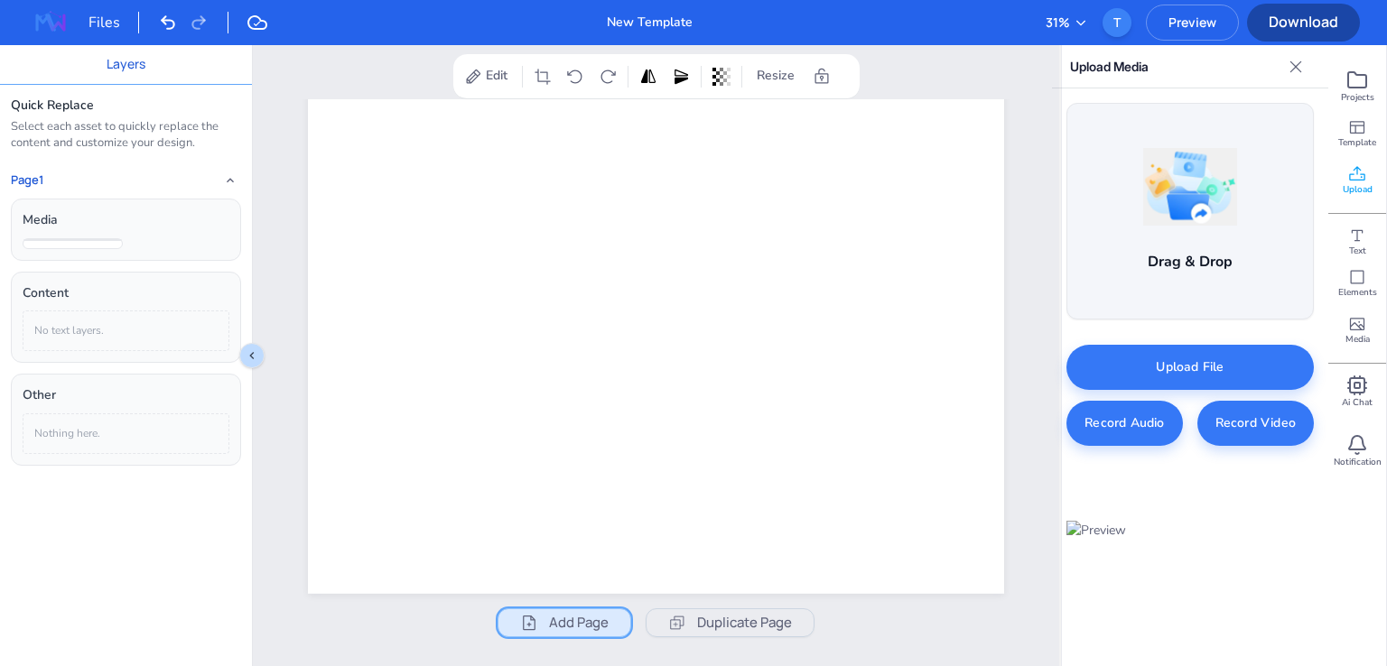
click at [585, 612] on span "Add Page" at bounding box center [579, 623] width 60 height 22
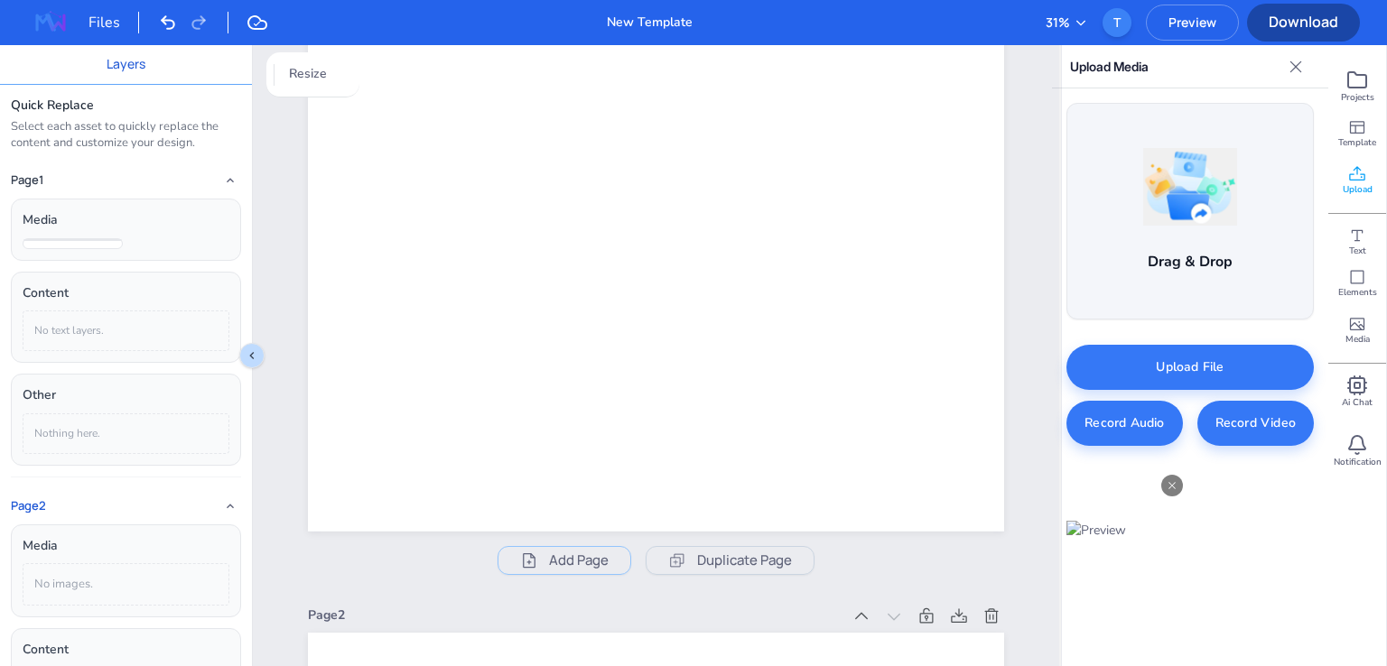
click at [1152, 521] on img at bounding box center [1126, 531] width 120 height 20
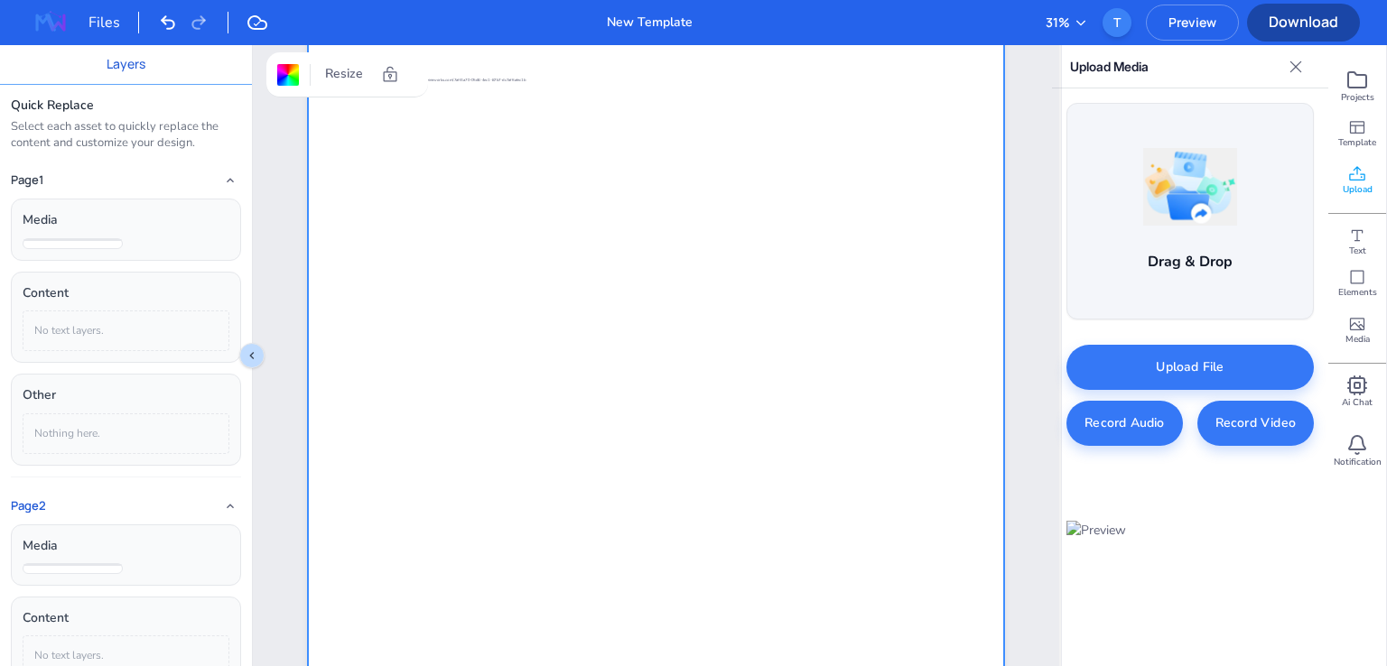
scroll to position [1542, 0]
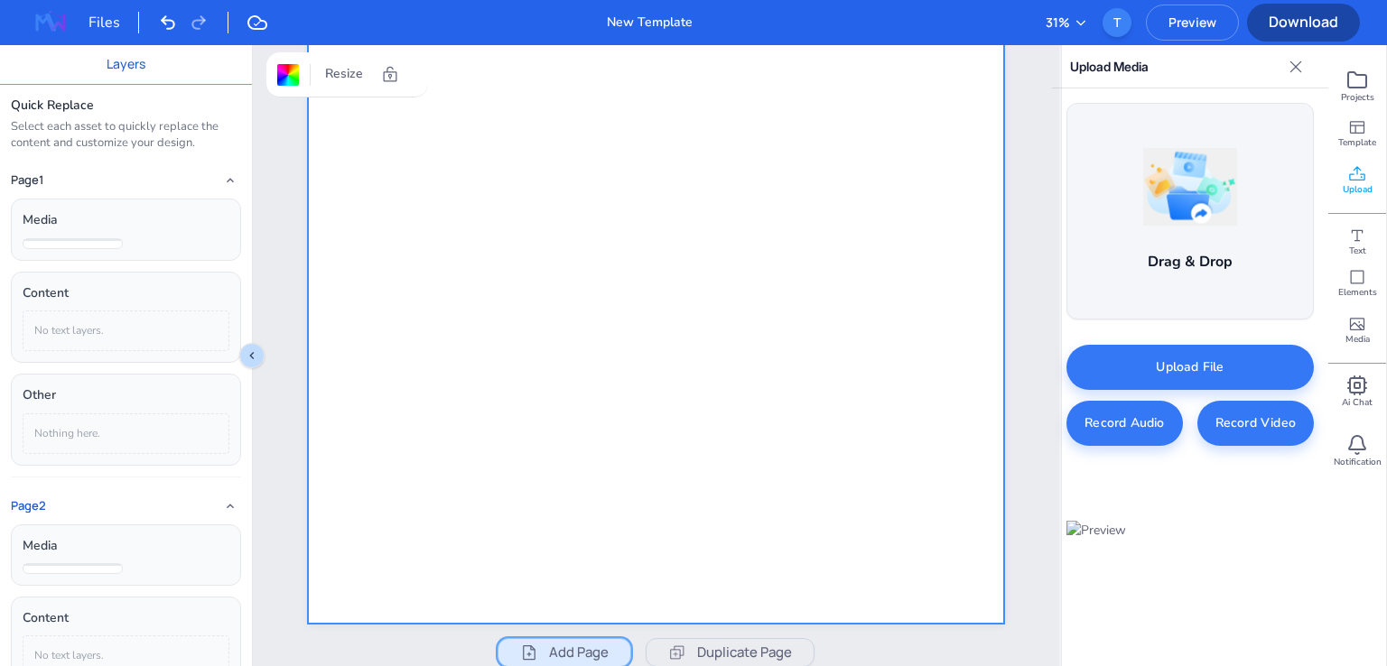
click at [558, 653] on span "Add Page" at bounding box center [579, 653] width 60 height 22
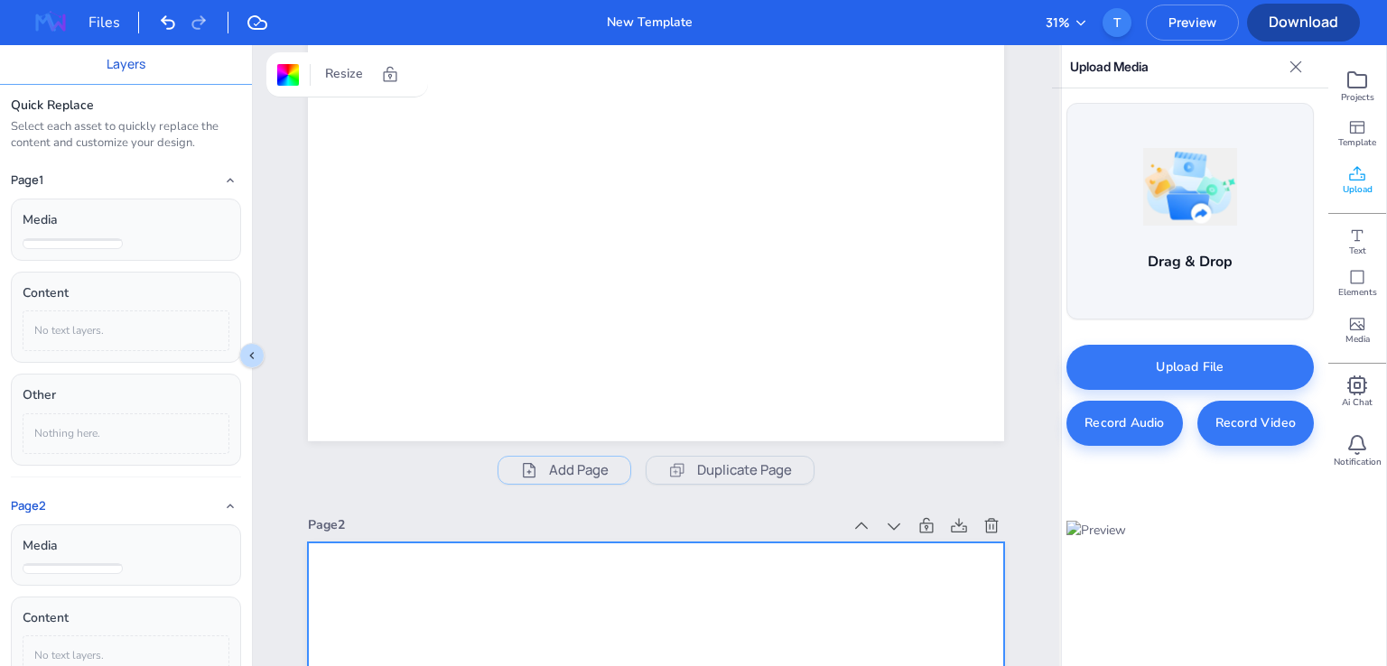
scroll to position [0, 0]
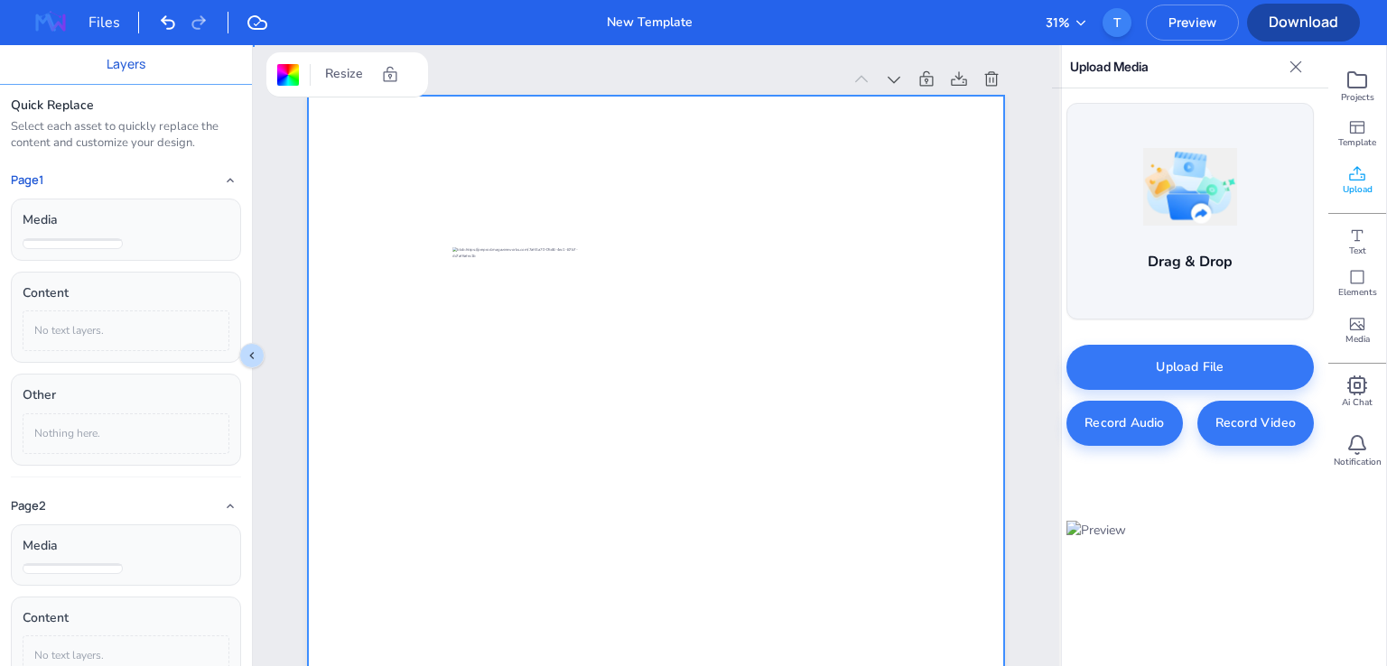
click at [741, 475] on div at bounding box center [656, 588] width 696 height 985
click at [1357, 135] on icon at bounding box center [1357, 127] width 18 height 18
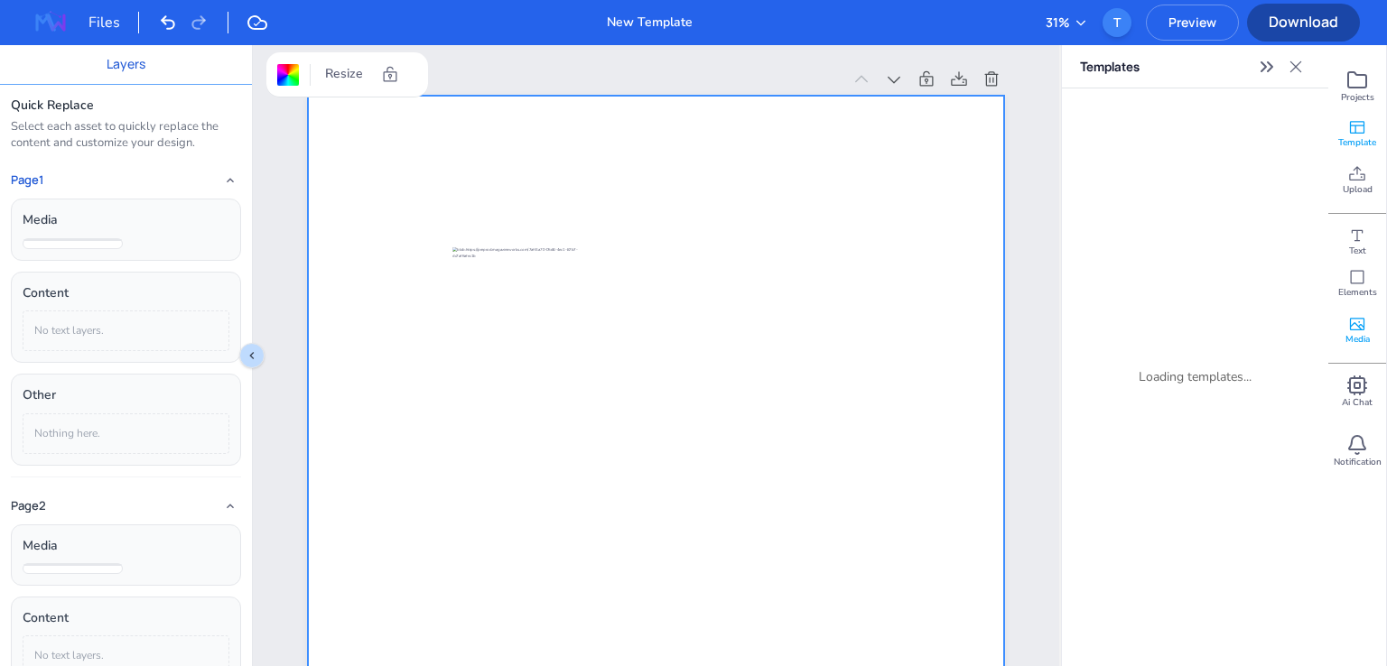
click at [1354, 322] on icon at bounding box center [1357, 324] width 18 height 18
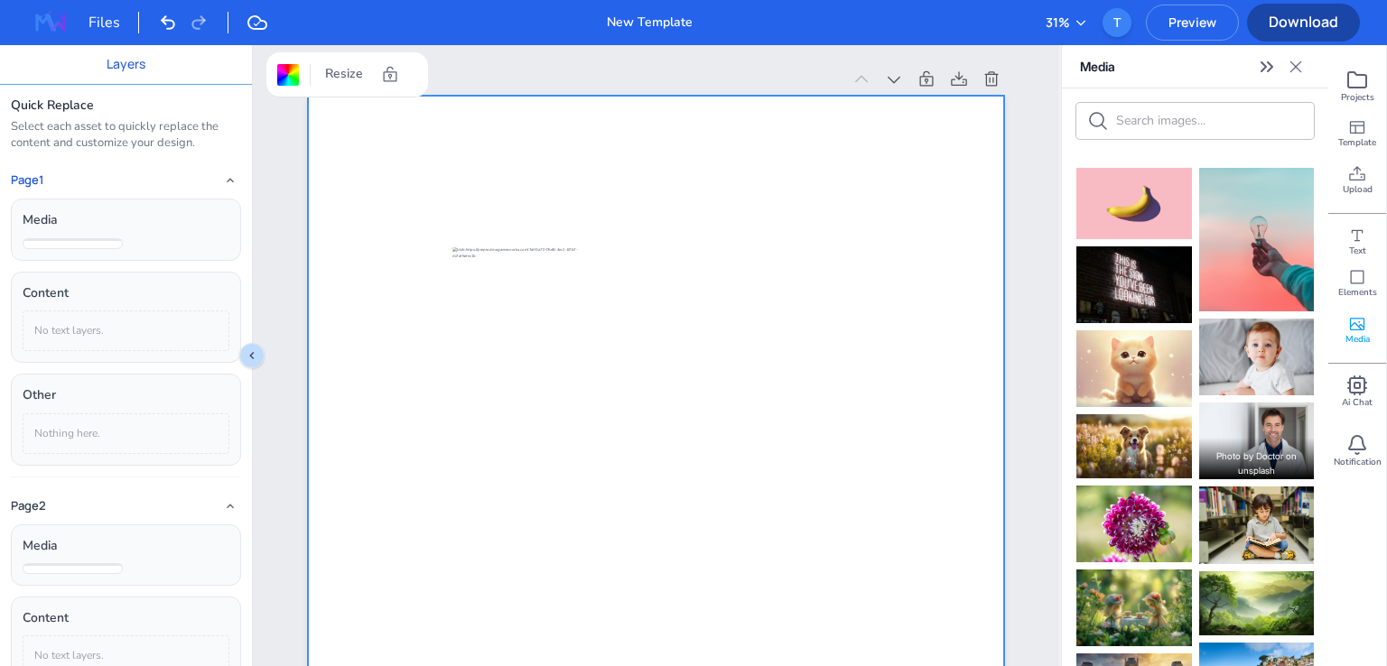
click at [1237, 423] on img at bounding box center [1257, 441] width 116 height 77
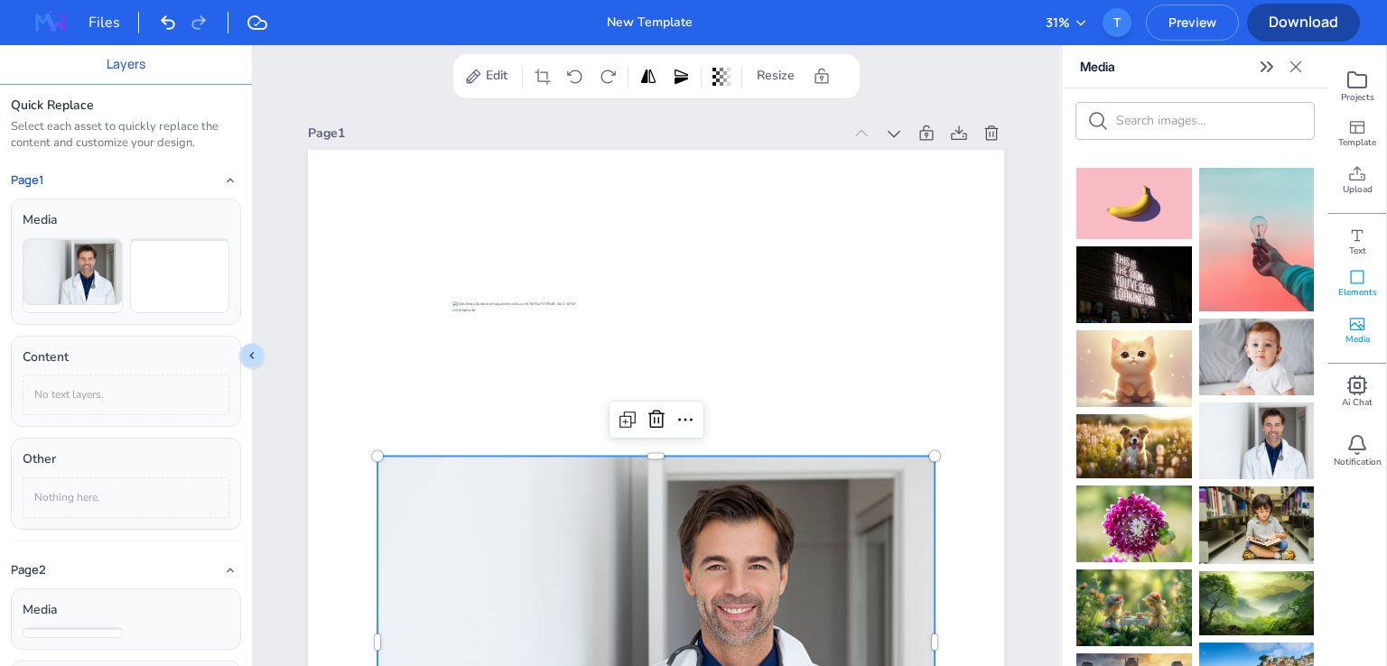
click at [1356, 293] on span "Elements" at bounding box center [1357, 292] width 39 height 13
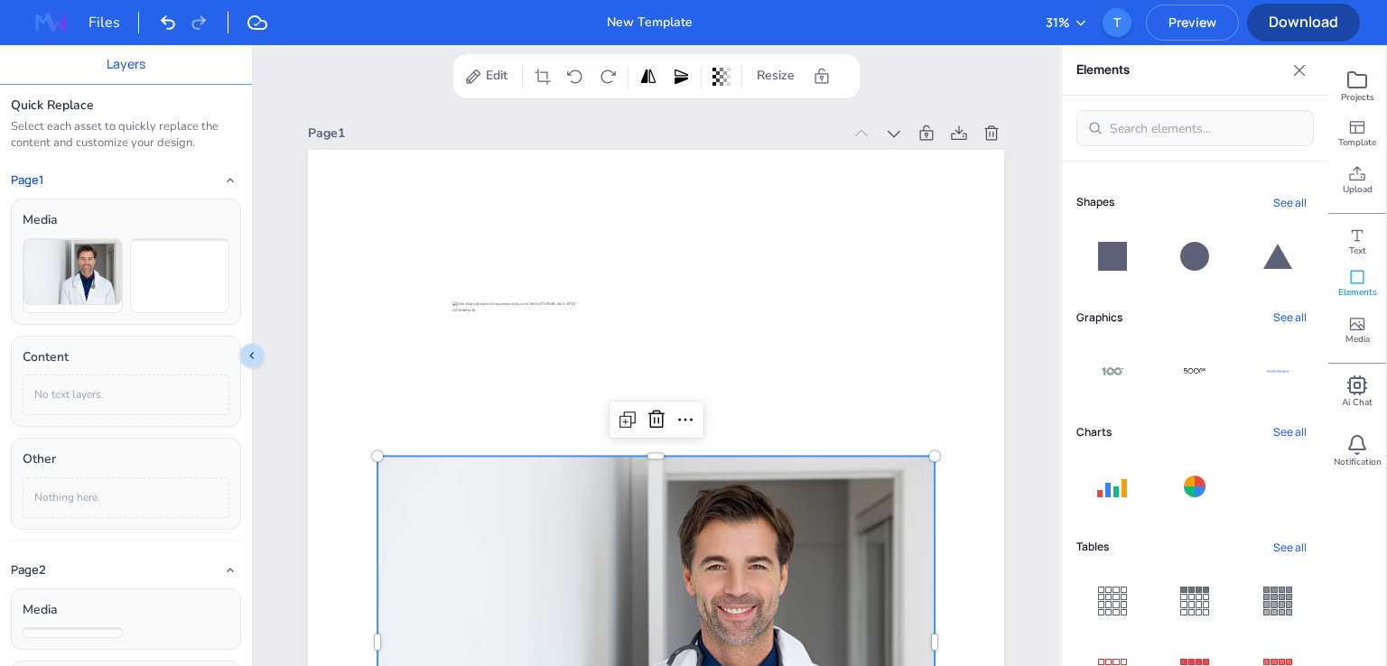
click at [1289, 312] on button "See all" at bounding box center [1290, 317] width 48 height 24
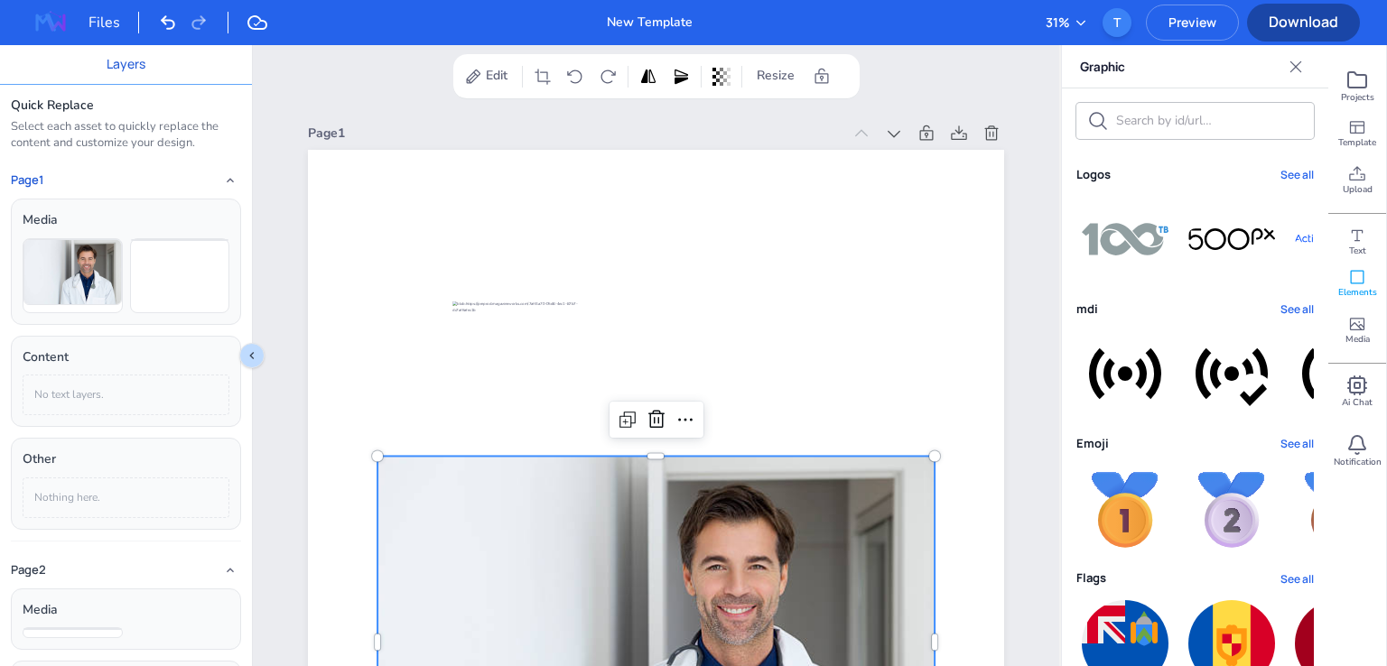
click at [1131, 553] on img at bounding box center [1125, 509] width 87 height 87
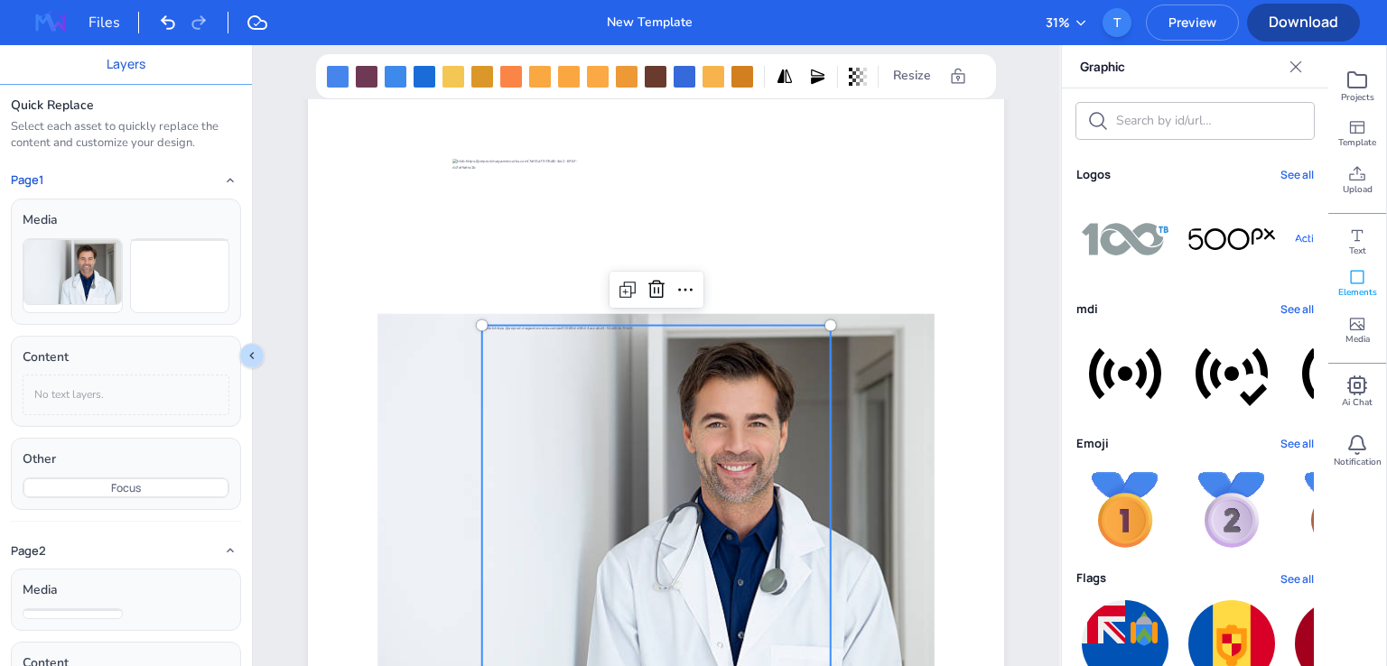
scroll to position [271, 0]
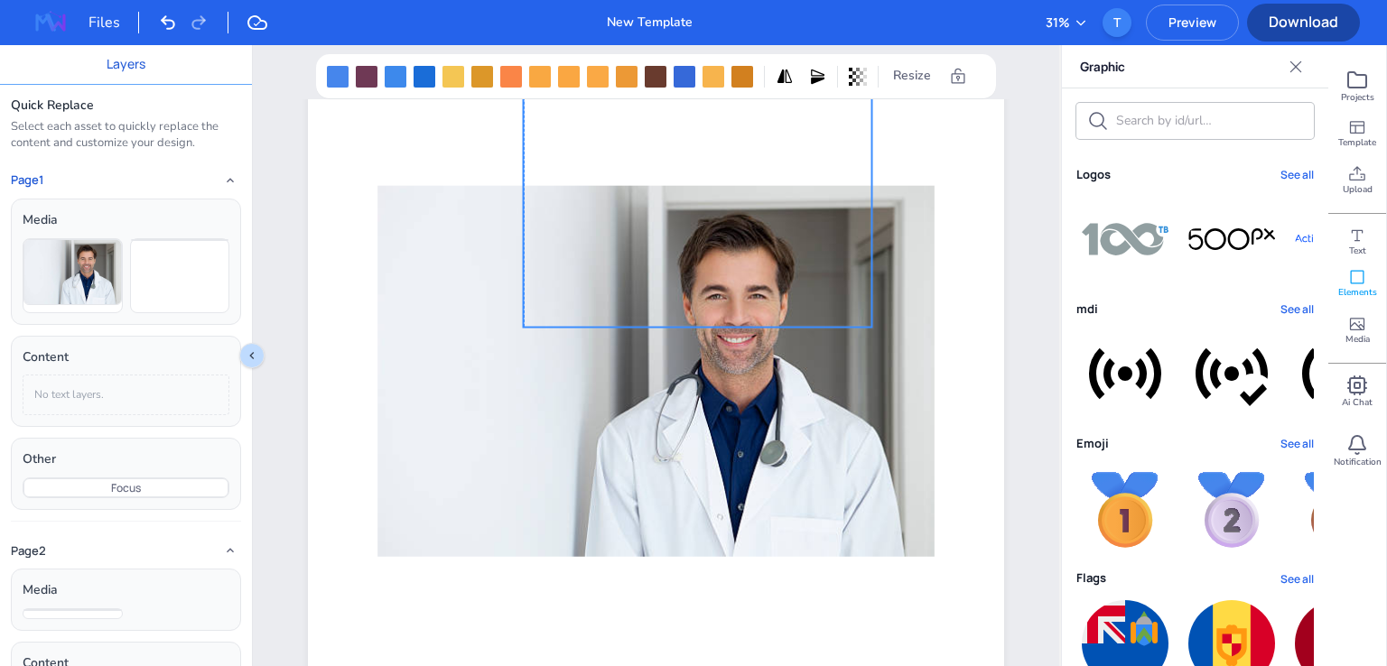
drag, startPoint x: 699, startPoint y: 431, endPoint x: 738, endPoint y: 230, distance: 204.2
click at [738, 230] on div at bounding box center [698, 153] width 348 height 348
click at [622, 73] on div at bounding box center [627, 77] width 22 height 22
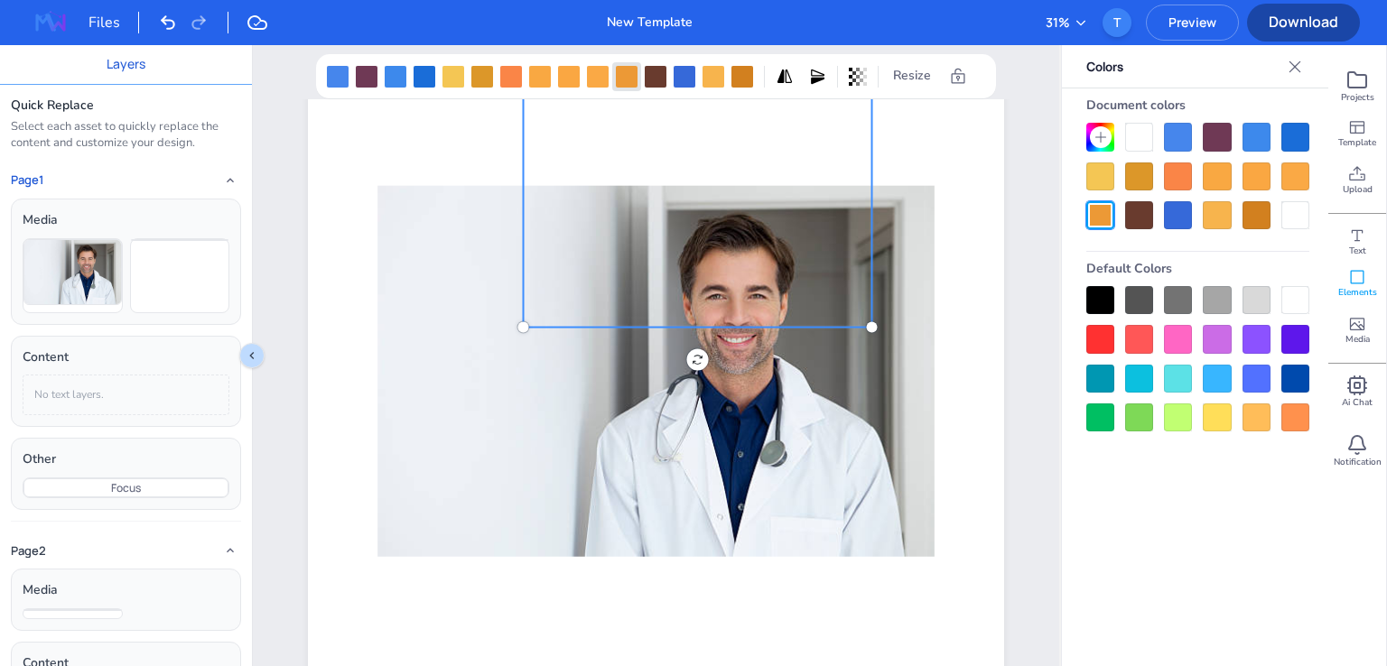
click at [1236, 335] on div at bounding box center [1197, 358] width 223 height 145
click at [1193, 358] on div at bounding box center [1197, 358] width 223 height 145
click at [1129, 409] on div at bounding box center [1139, 418] width 28 height 28
click at [1176, 414] on div at bounding box center [1178, 418] width 28 height 28
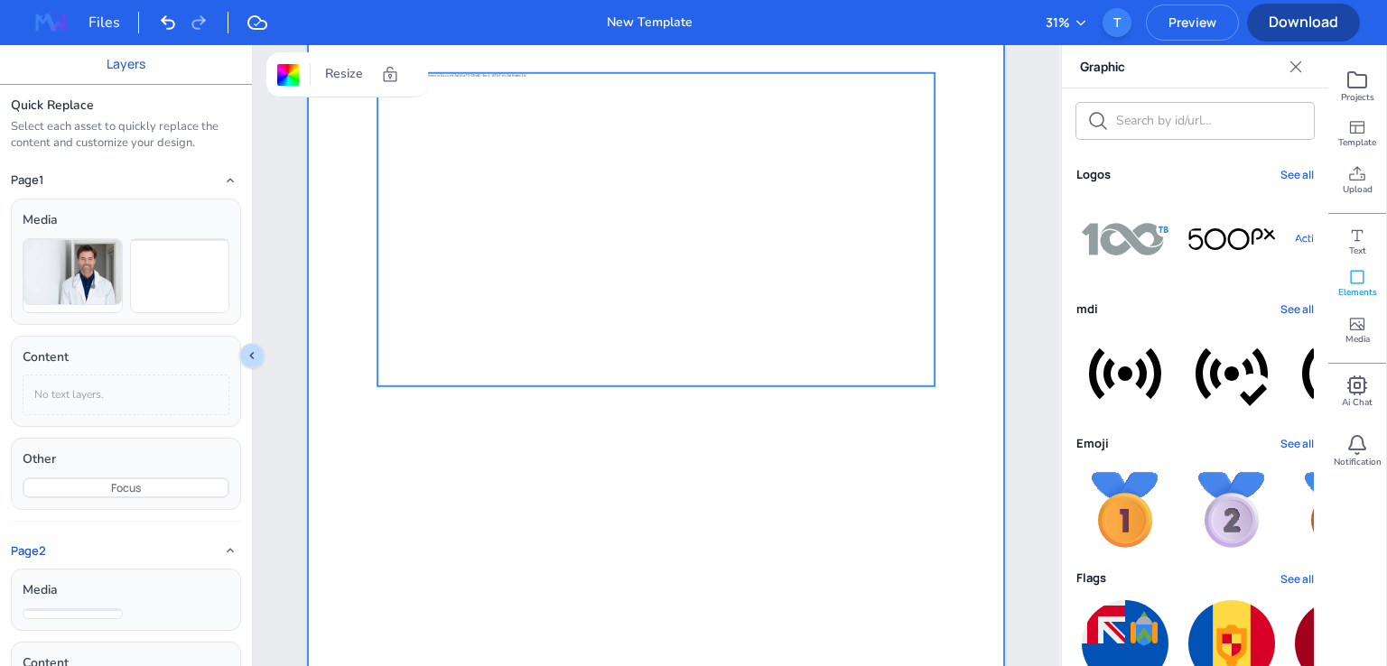
click at [823, 474] on div at bounding box center [656, 229] width 696 height 985
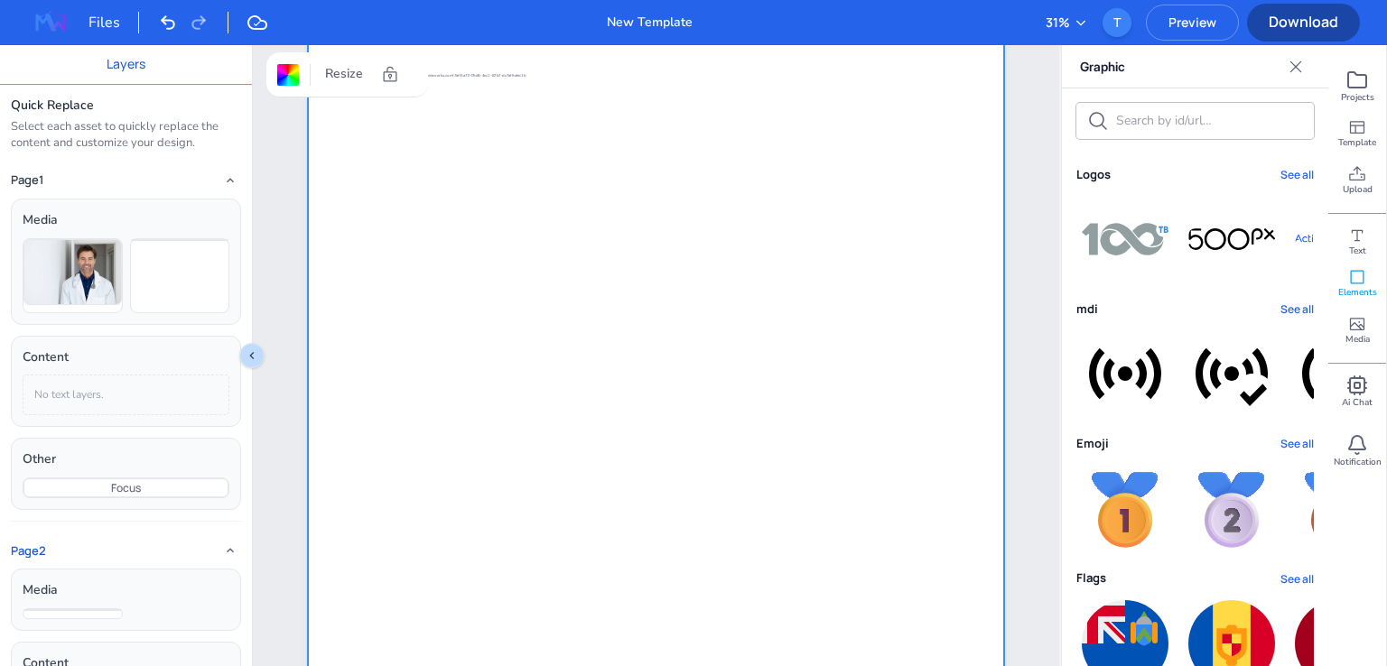
scroll to position [1987, 0]
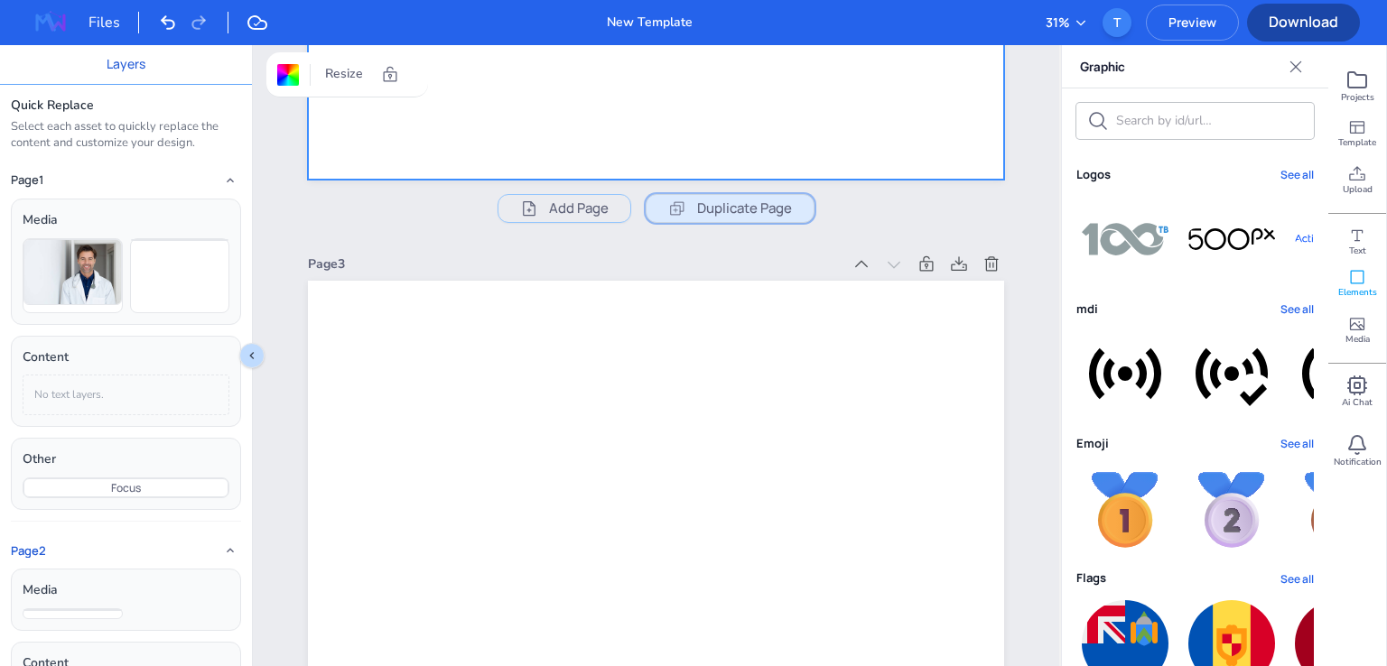
click at [712, 204] on span "Duplicate Page" at bounding box center [744, 209] width 95 height 22
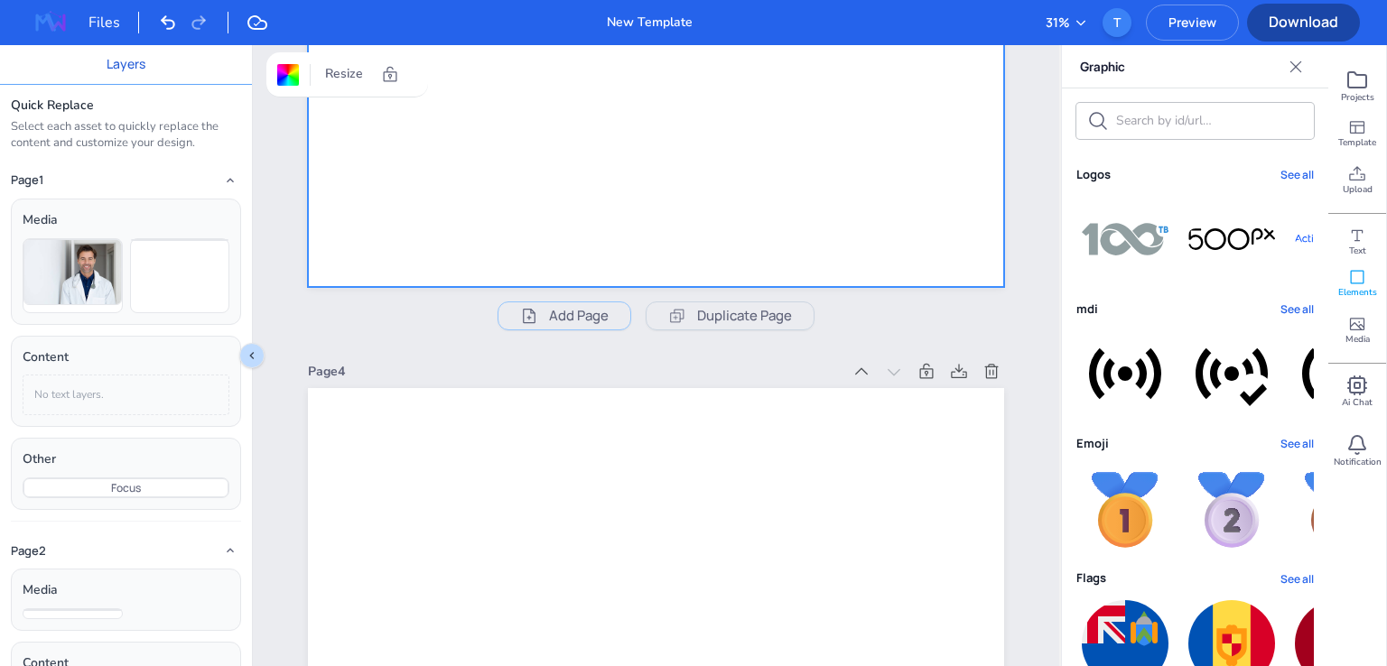
scroll to position [3070, 0]
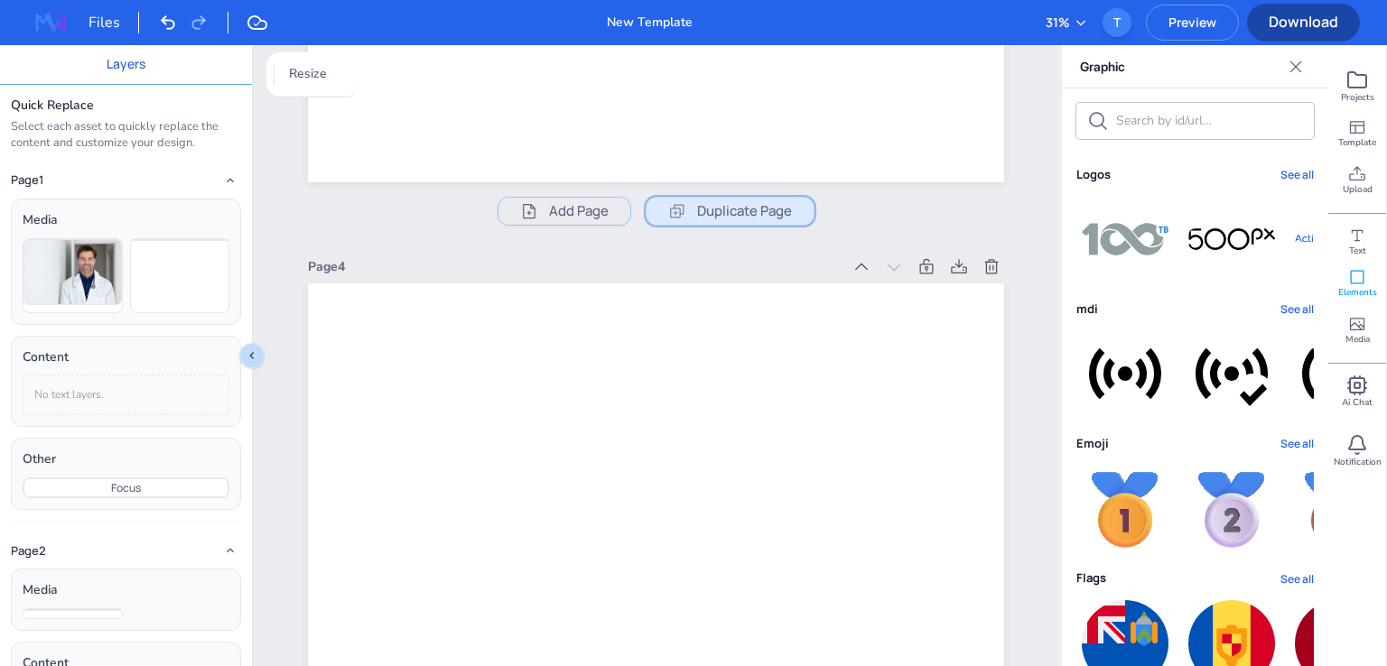
click at [732, 215] on span "Duplicate Page" at bounding box center [744, 211] width 95 height 22
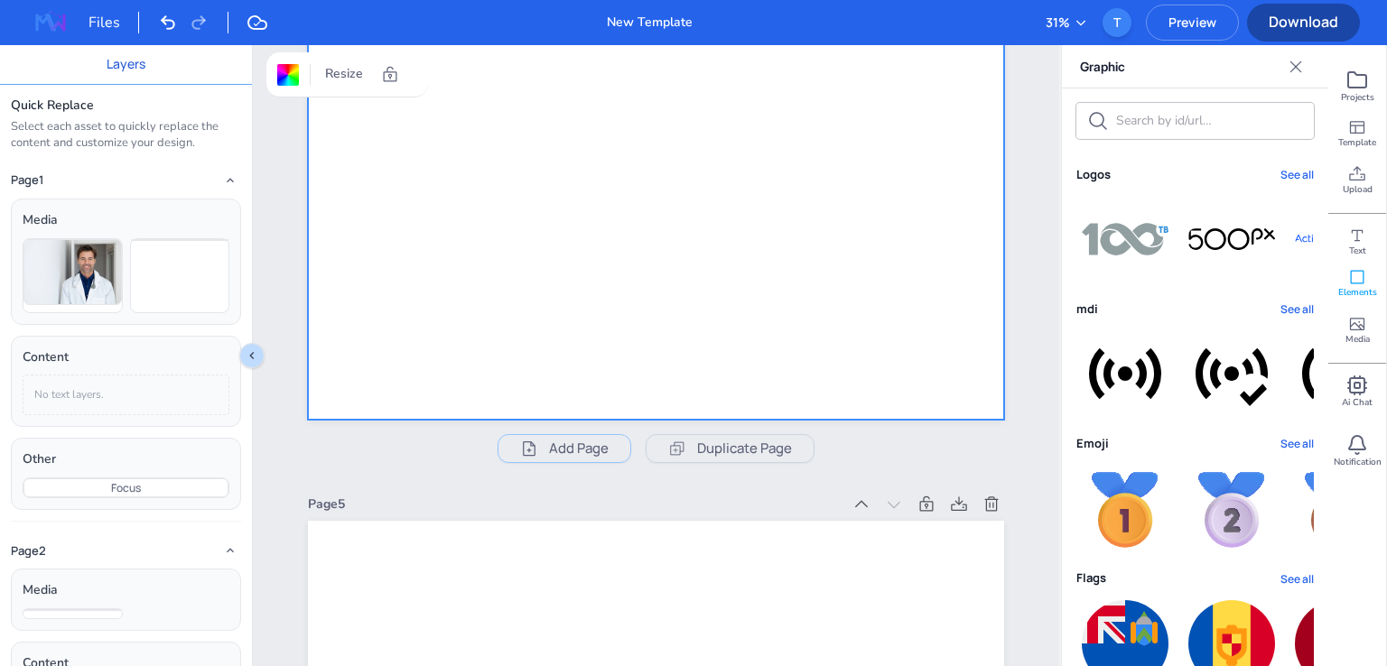
scroll to position [4244, 0]
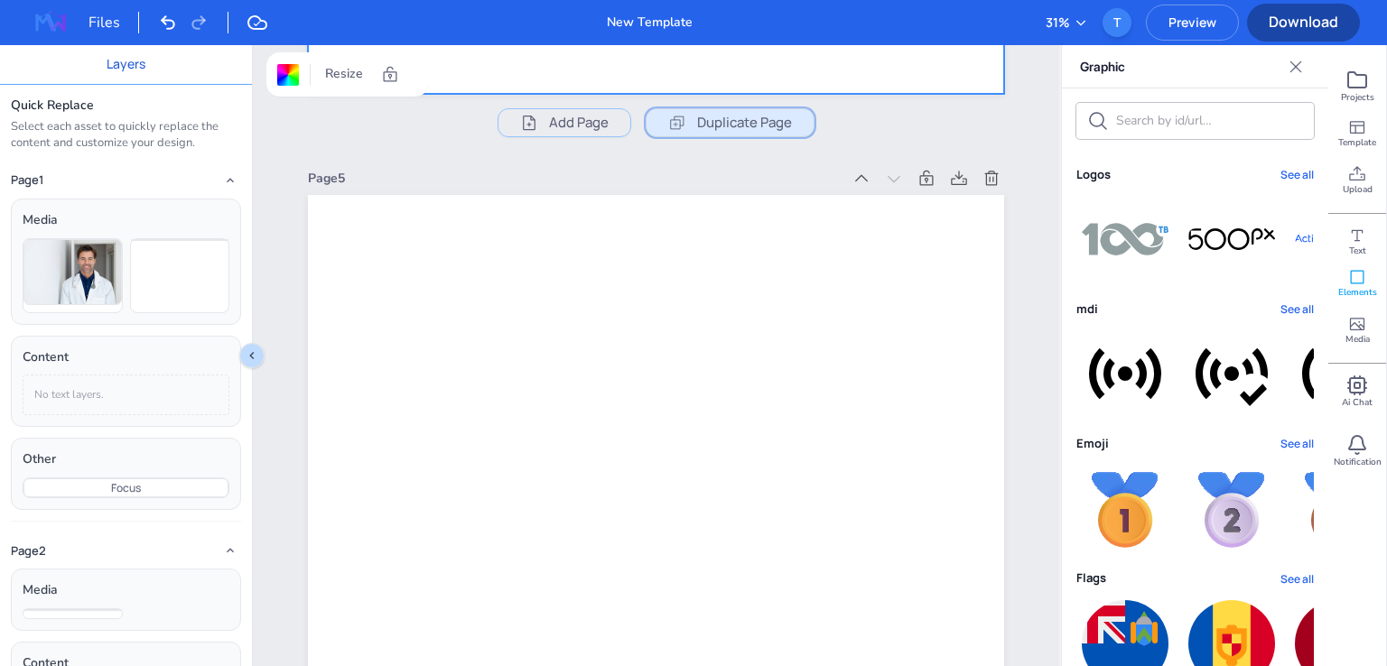
click at [690, 115] on span "Duplicate Page" at bounding box center [730, 123] width 167 height 22
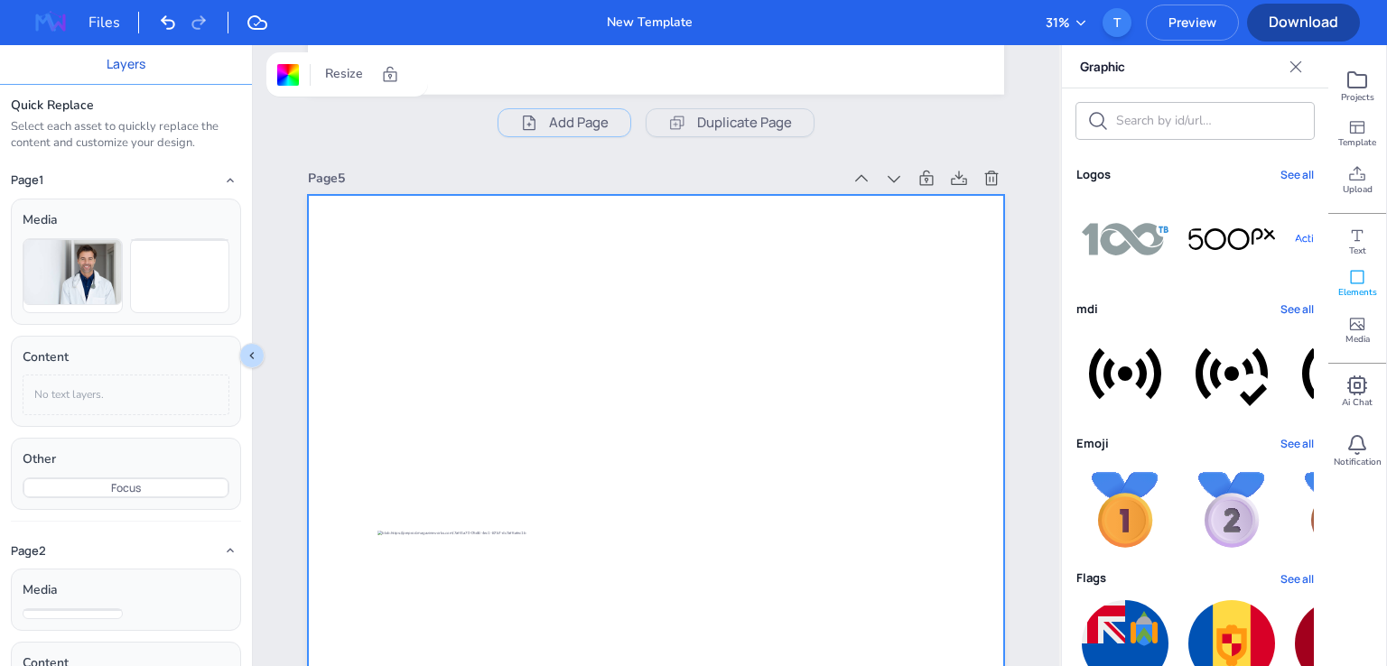
click at [1210, 15] on span "Preview" at bounding box center [1192, 22] width 91 height 17
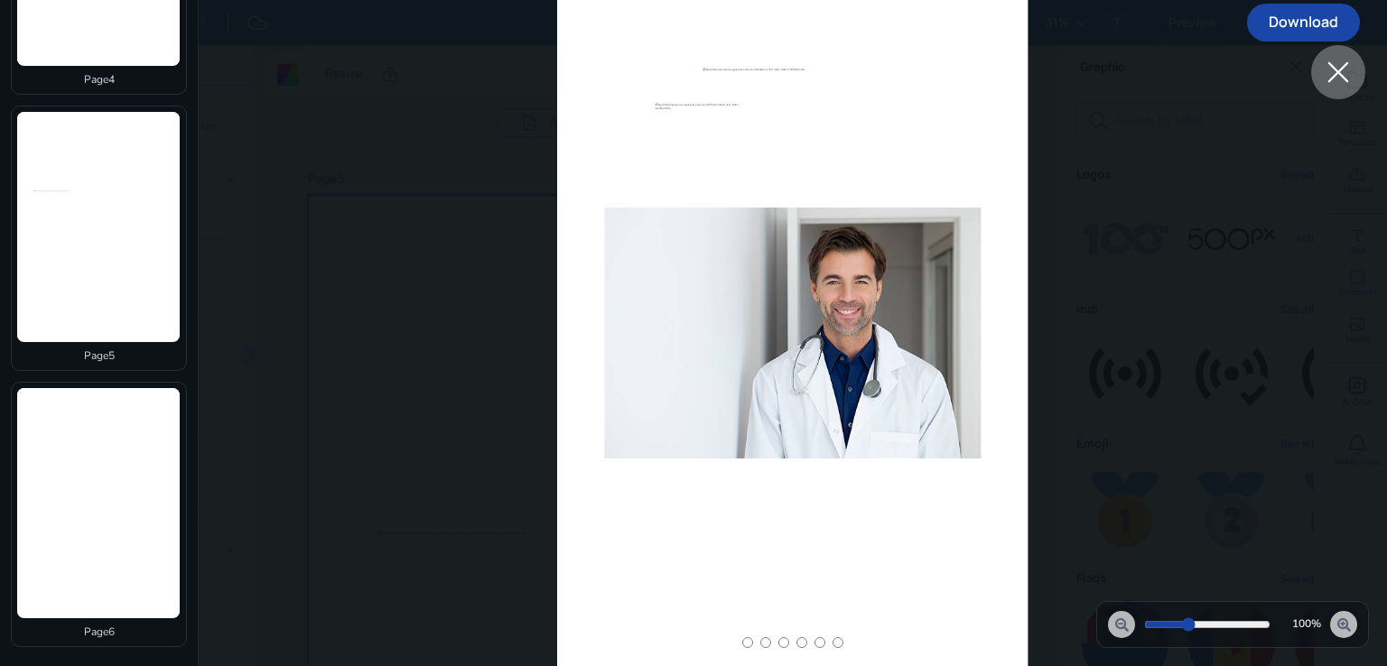
click at [90, 546] on div at bounding box center [98, 503] width 163 height 230
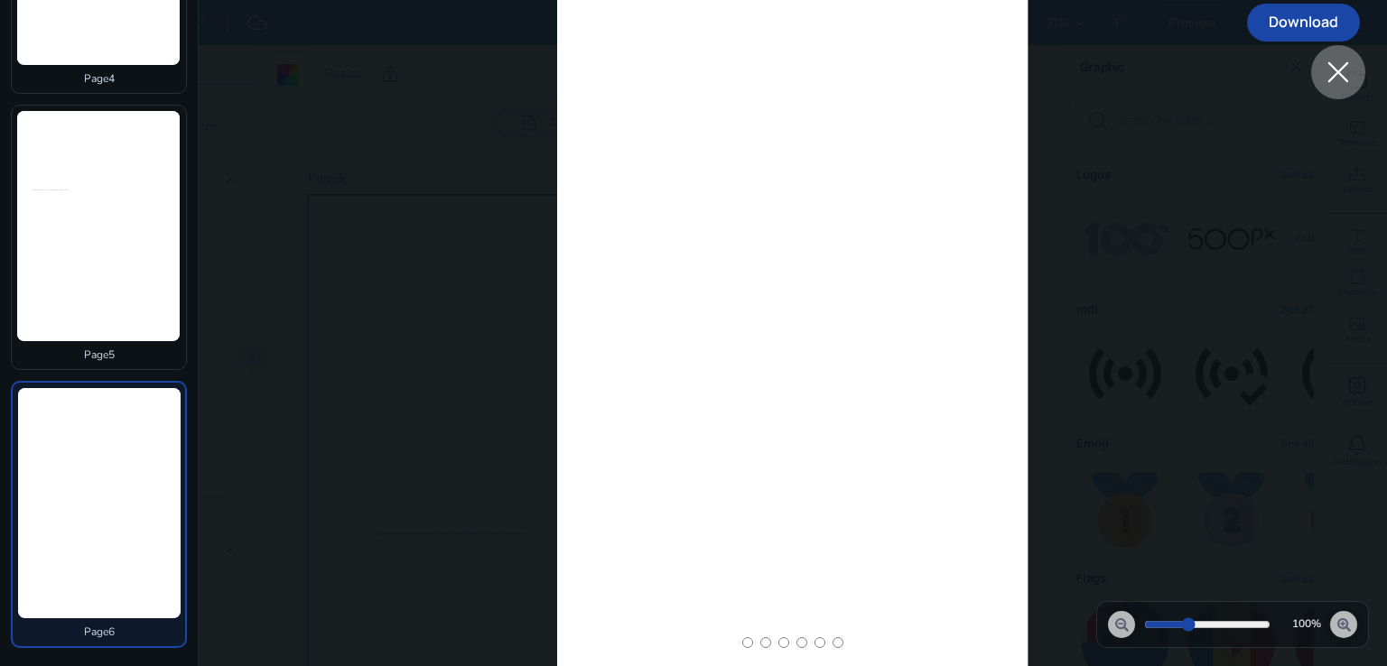
scroll to position [1011, 0]
click at [95, 304] on div at bounding box center [98, 225] width 163 height 230
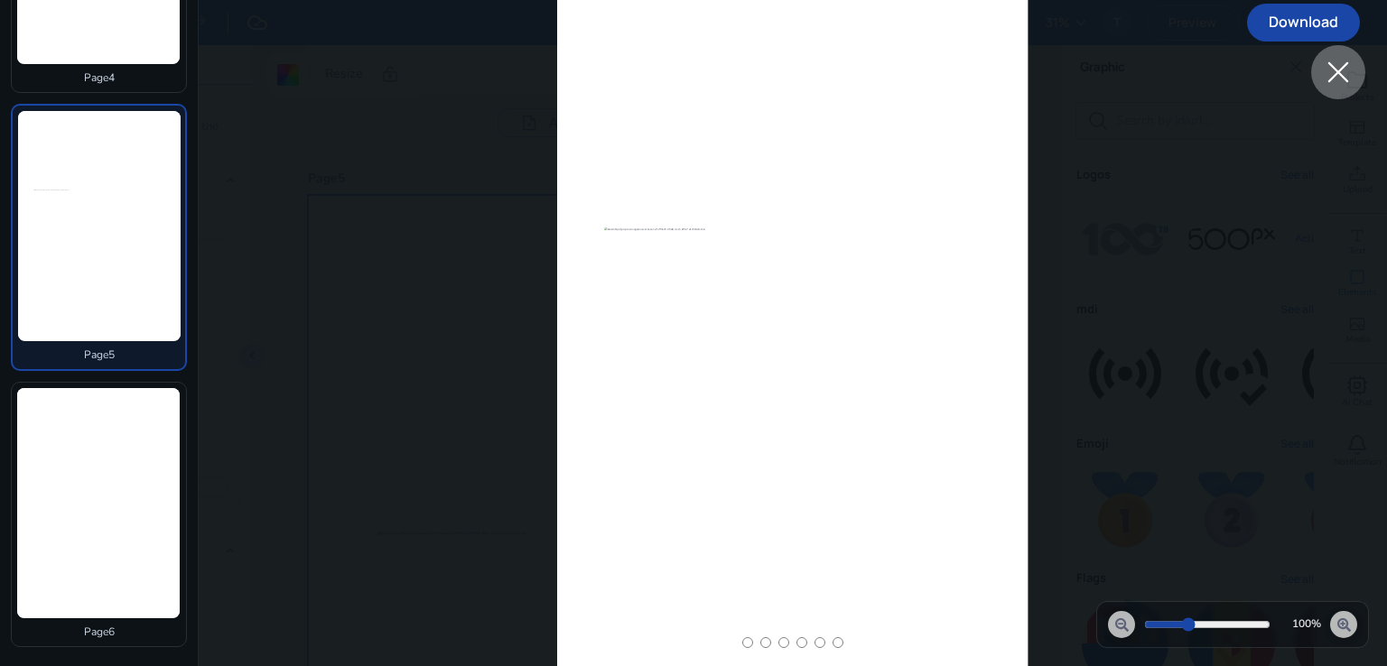
click at [86, 490] on div at bounding box center [98, 503] width 163 height 230
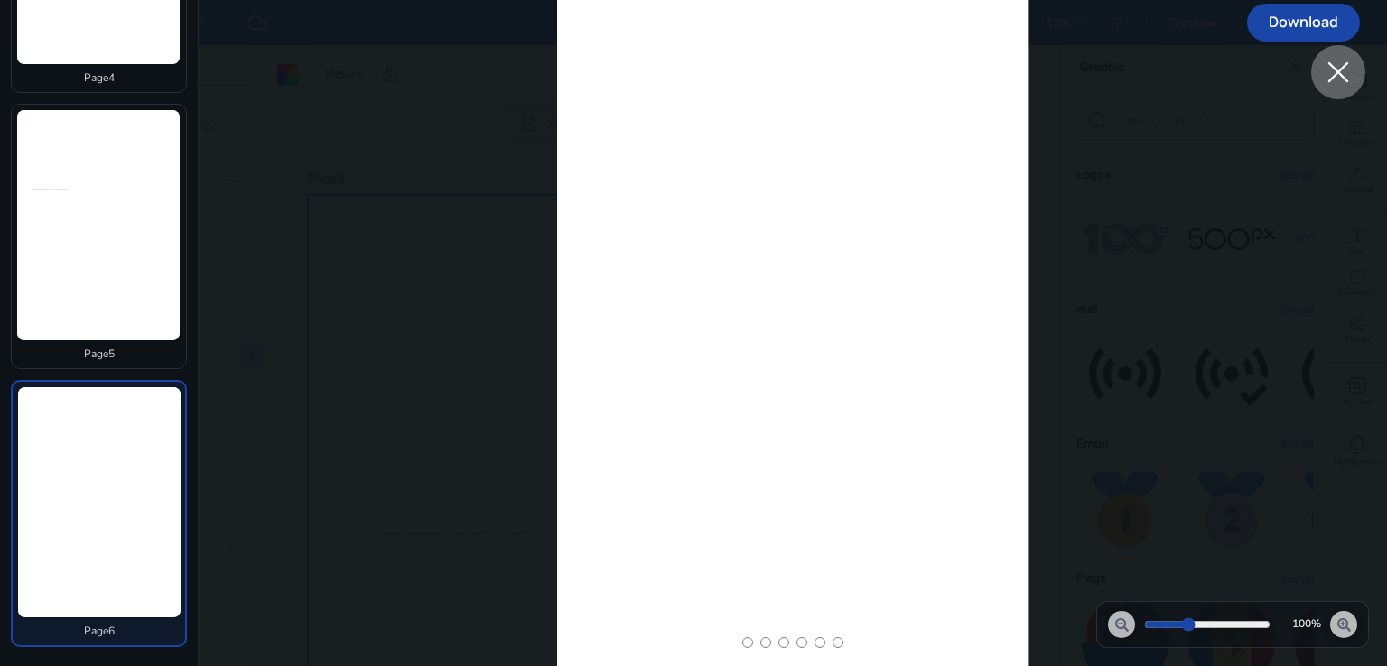
drag, startPoint x: 1350, startPoint y: 78, endPoint x: 1289, endPoint y: 147, distance: 92.8
click at [1351, 77] on icon at bounding box center [1338, 72] width 33 height 33
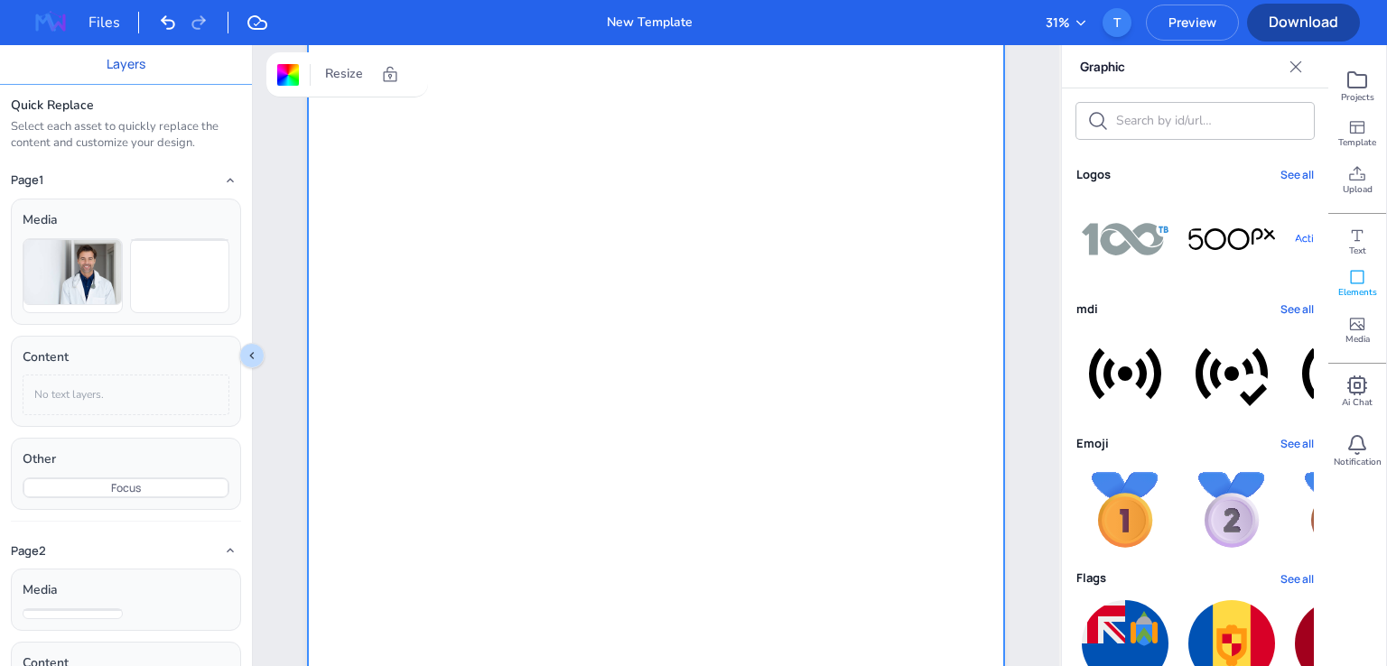
scroll to position [5924, 0]
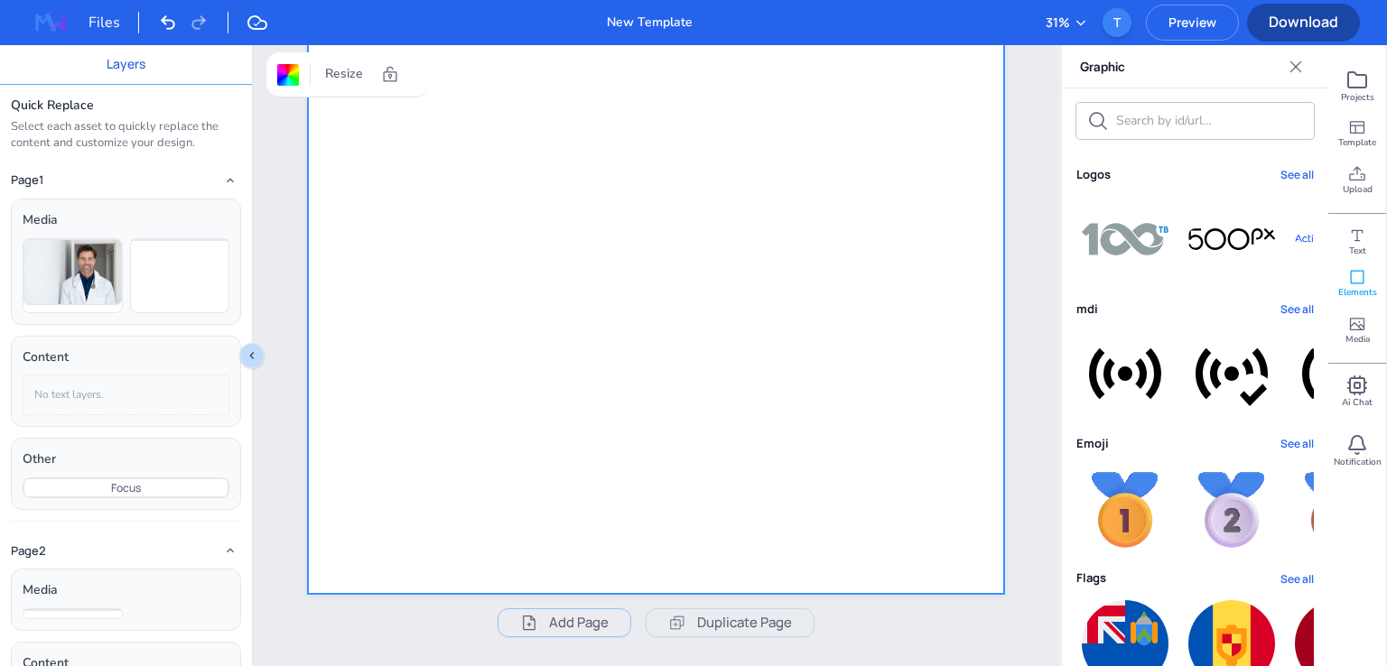
drag, startPoint x: 708, startPoint y: 396, endPoint x: 858, endPoint y: 395, distance: 149.9
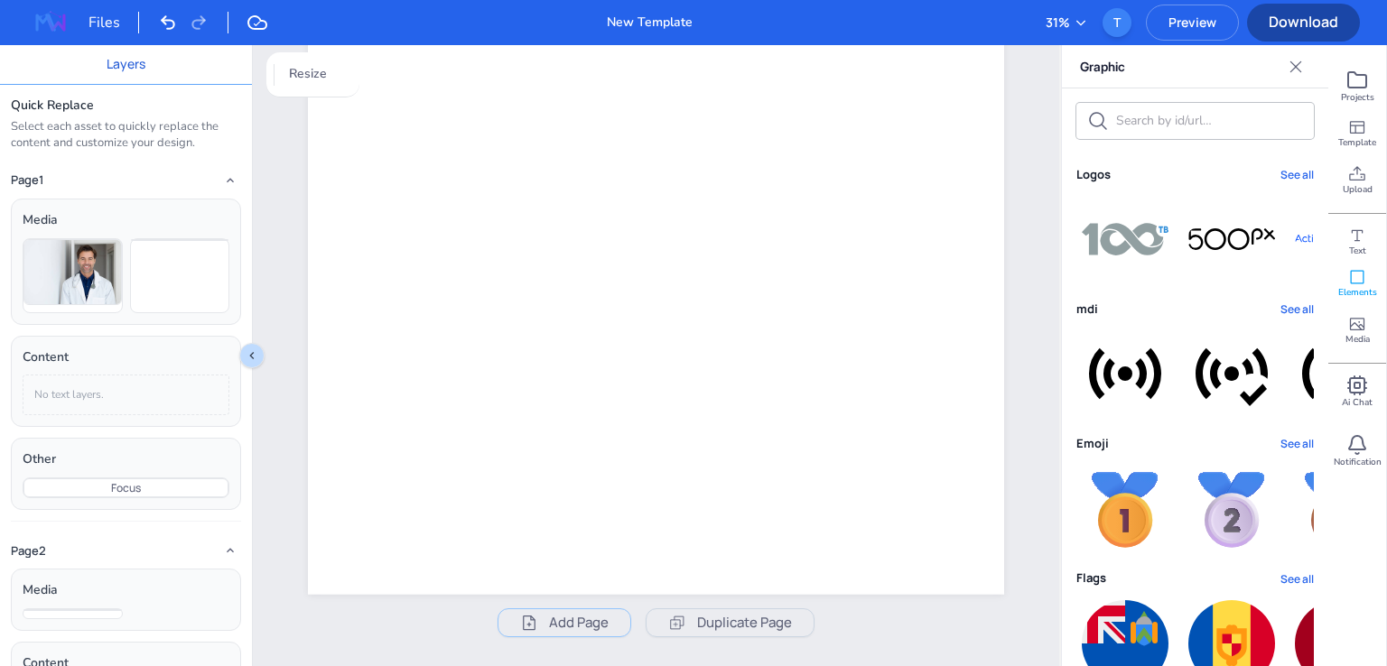
click at [1134, 417] on img at bounding box center [1125, 373] width 87 height 87
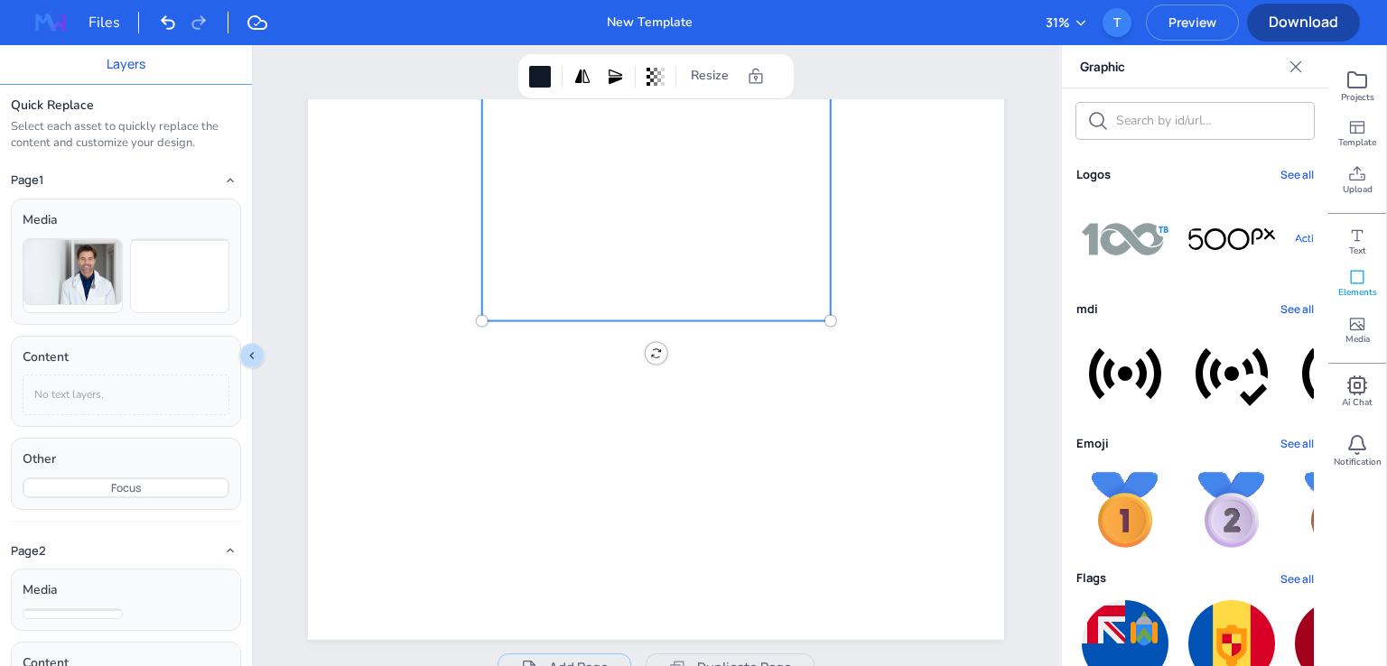
click at [1207, 417] on img at bounding box center [1231, 373] width 87 height 87
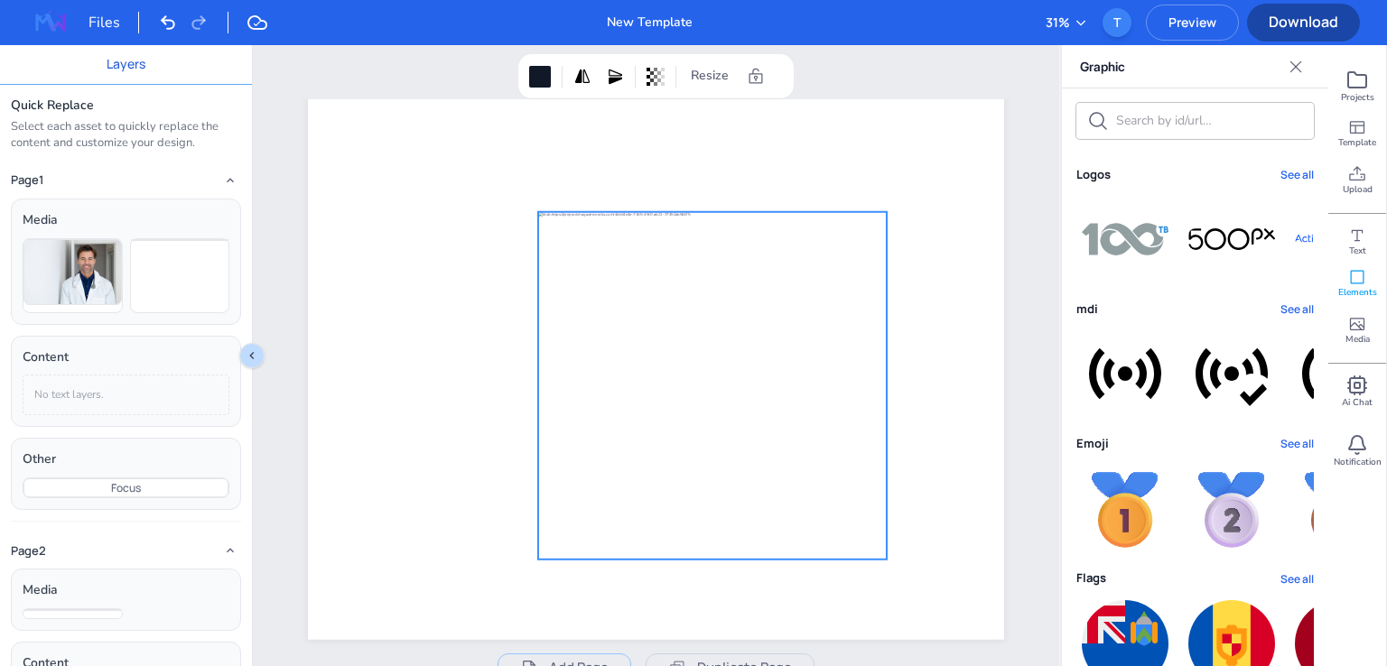
drag, startPoint x: 724, startPoint y: 275, endPoint x: 773, endPoint y: 504, distance: 233.6
click at [773, 504] on div at bounding box center [712, 386] width 348 height 348
click at [1098, 256] on img at bounding box center [1125, 239] width 87 height 33
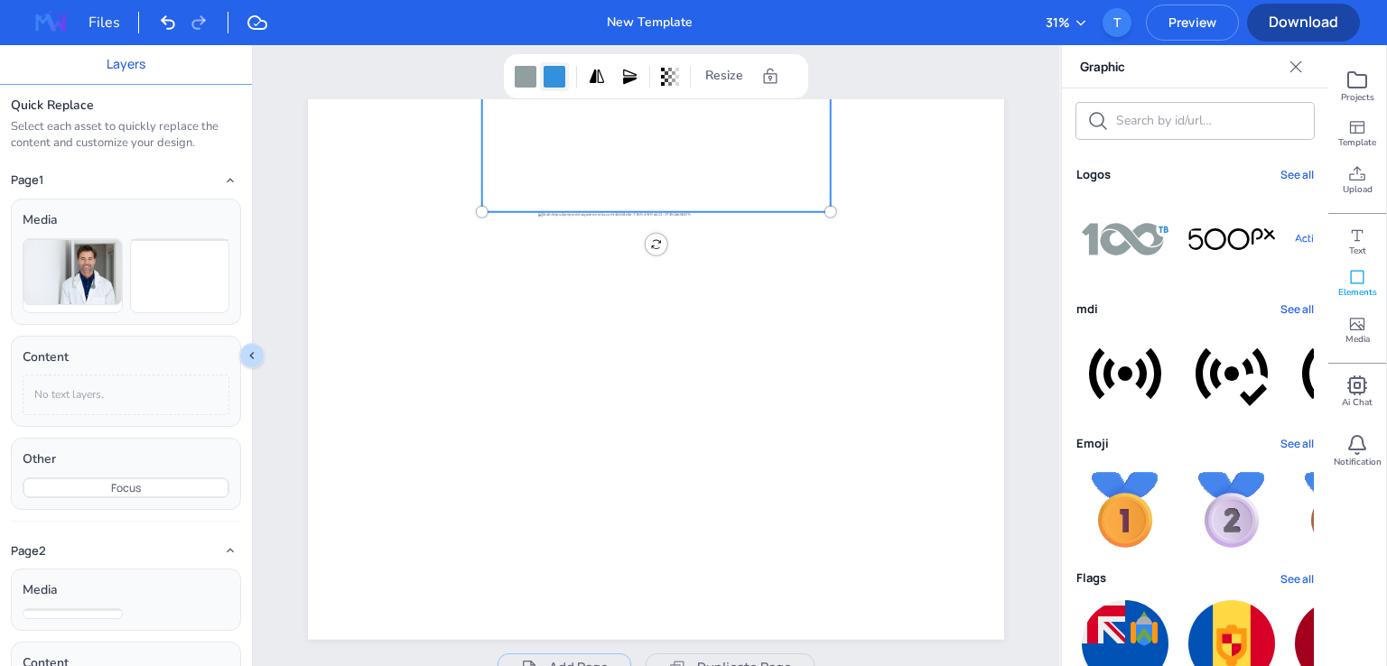
click at [555, 70] on div at bounding box center [555, 77] width 22 height 22
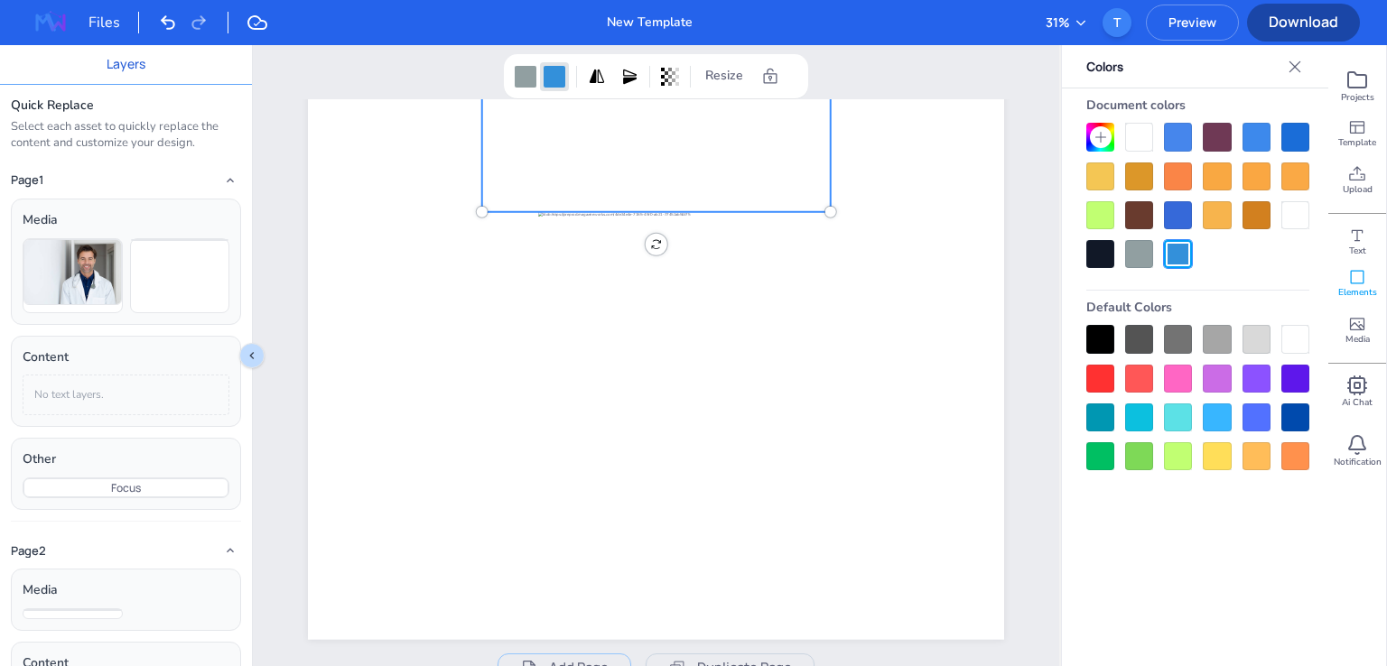
click at [1214, 386] on div at bounding box center [1217, 379] width 28 height 28
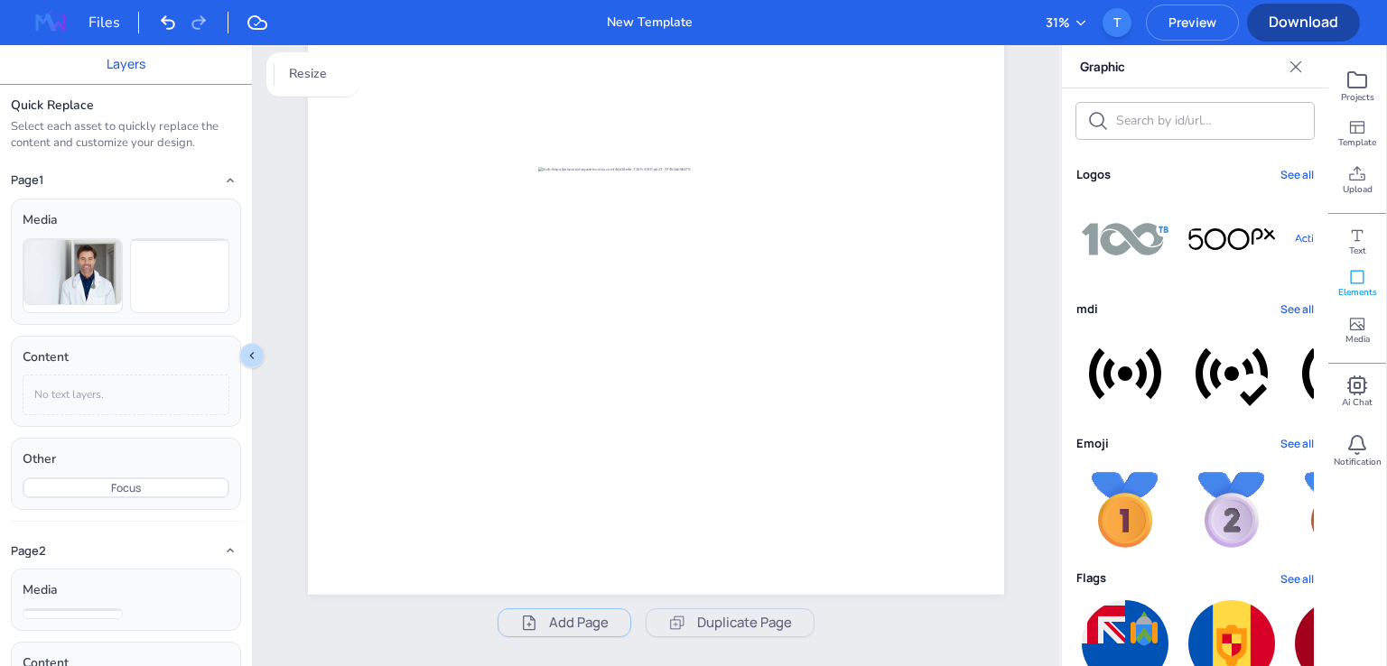
click at [1282, 23] on span "Download" at bounding box center [1303, 22] width 113 height 20
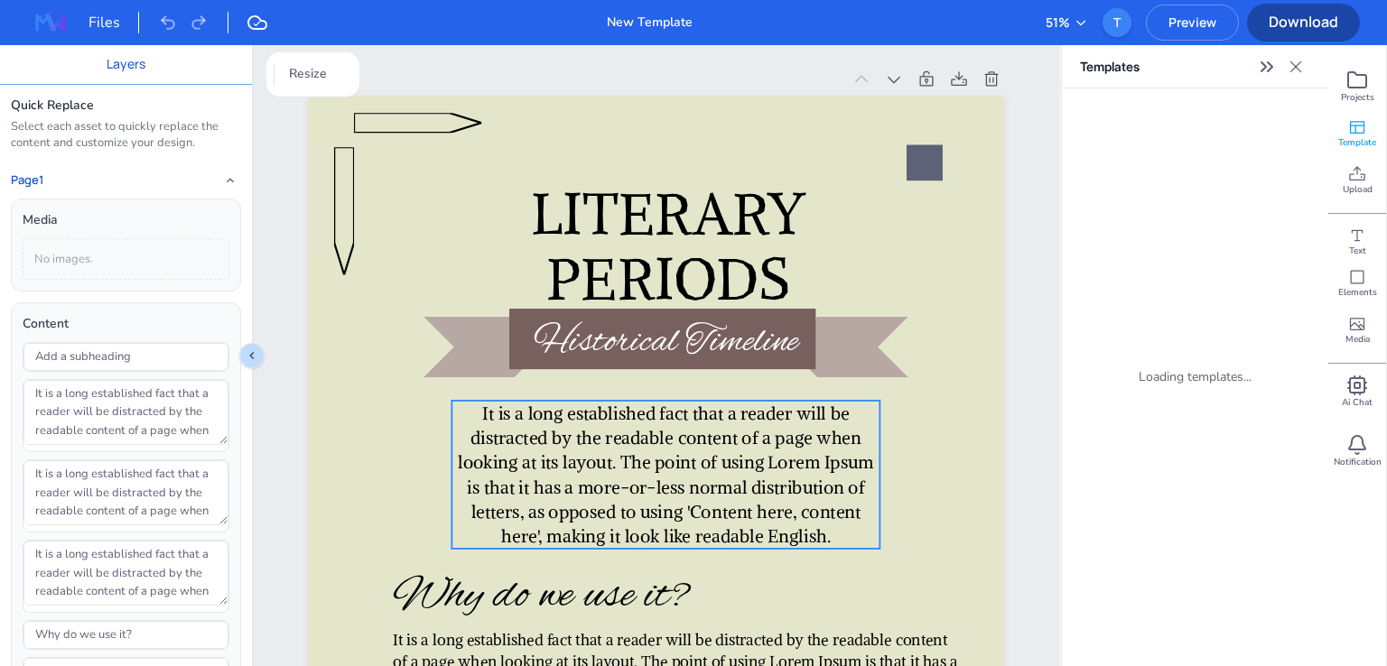
click at [687, 538] on p "It is a long established fact that a reader will be distracted by the readable …" at bounding box center [665, 475] width 428 height 148
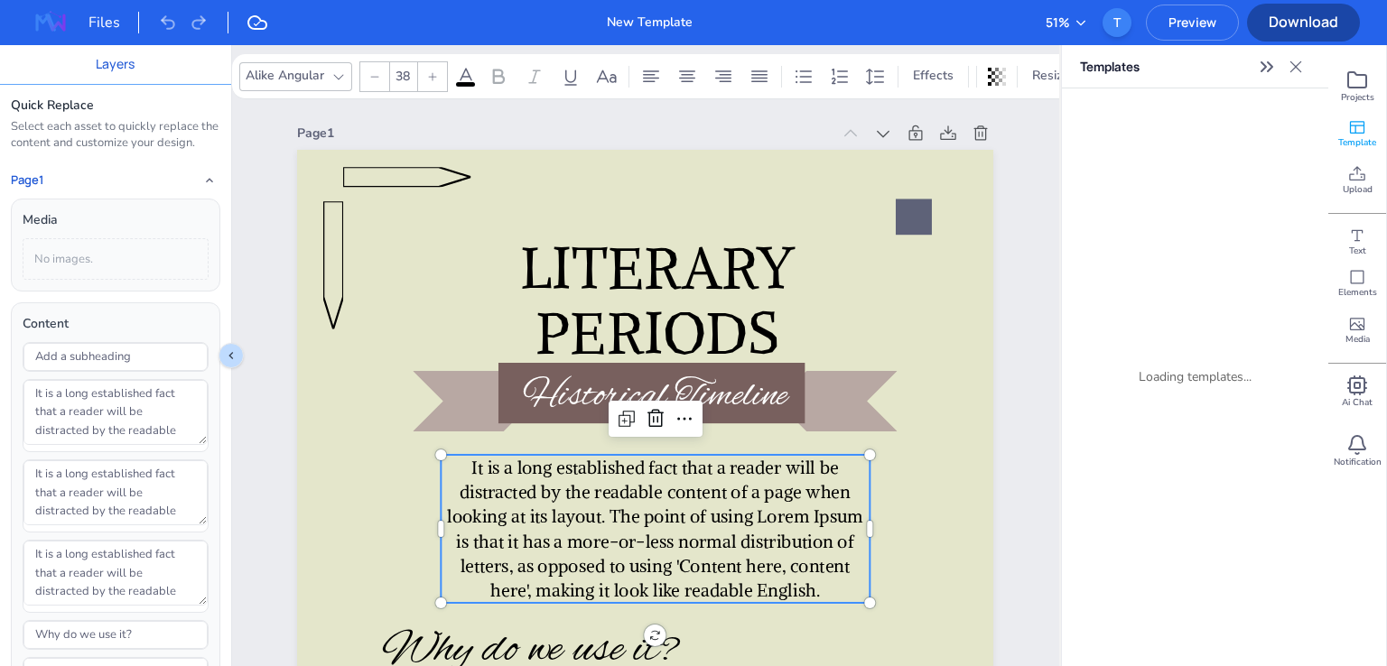
click at [291, 70] on div "Alike Angular" at bounding box center [285, 75] width 86 height 27
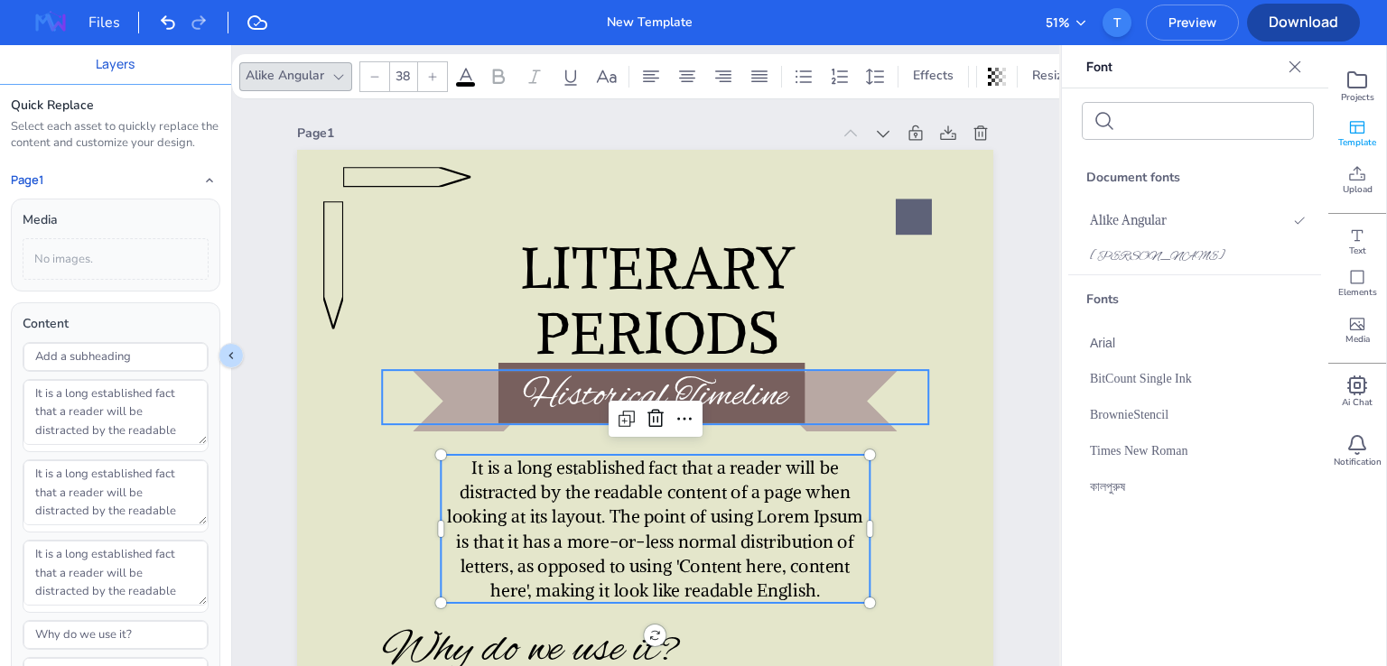
click at [711, 406] on span "Historical Timeline" at bounding box center [655, 398] width 265 height 48
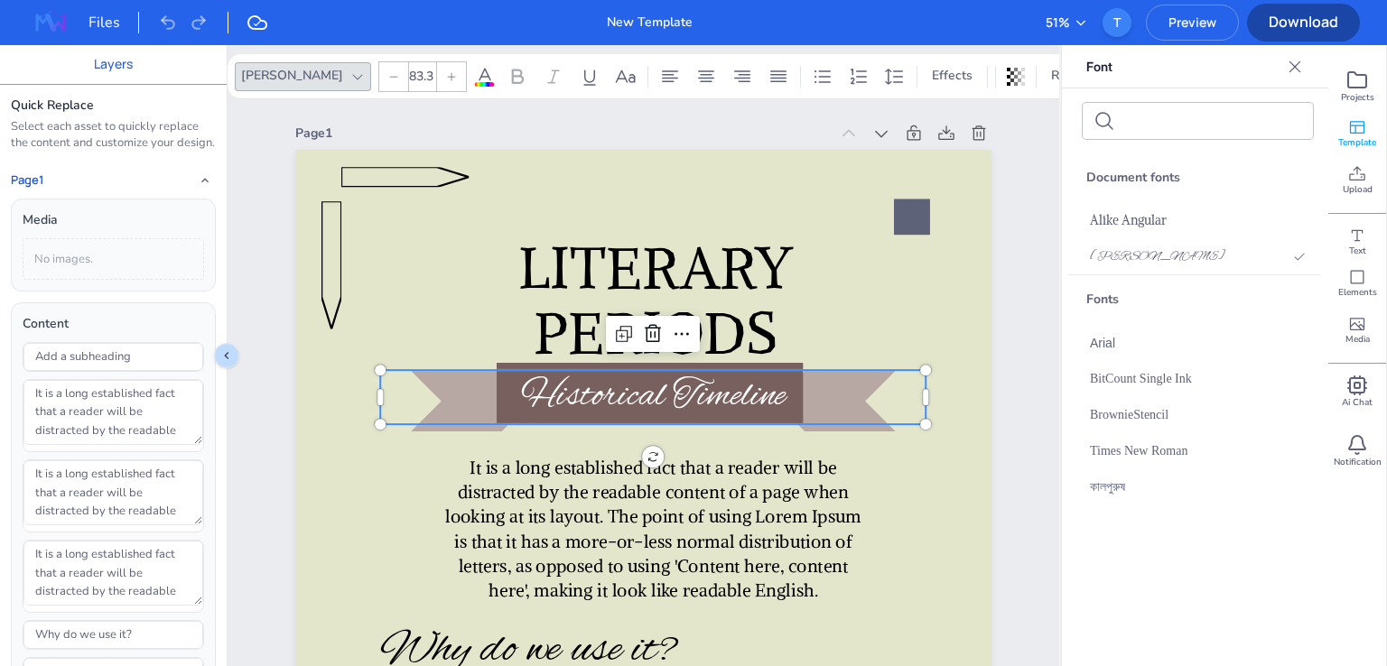
click at [296, 82] on div "Alex Brush" at bounding box center [291, 75] width 109 height 27
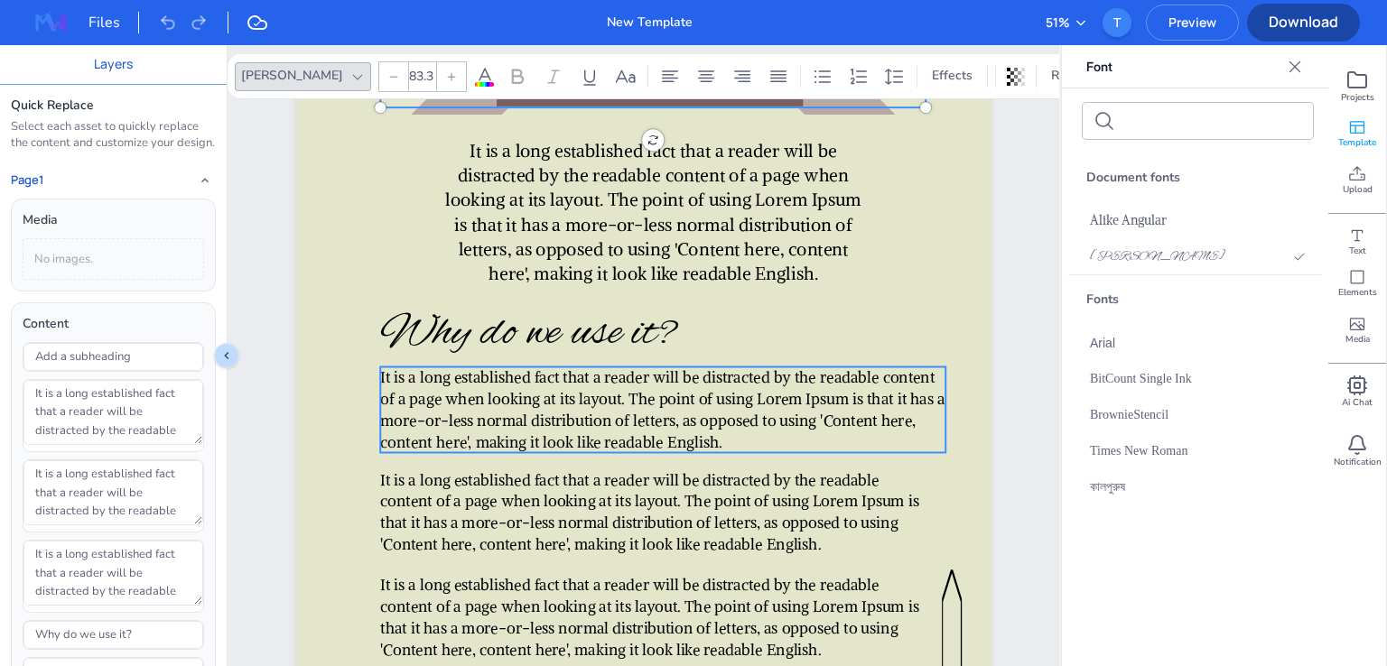
scroll to position [361, 0]
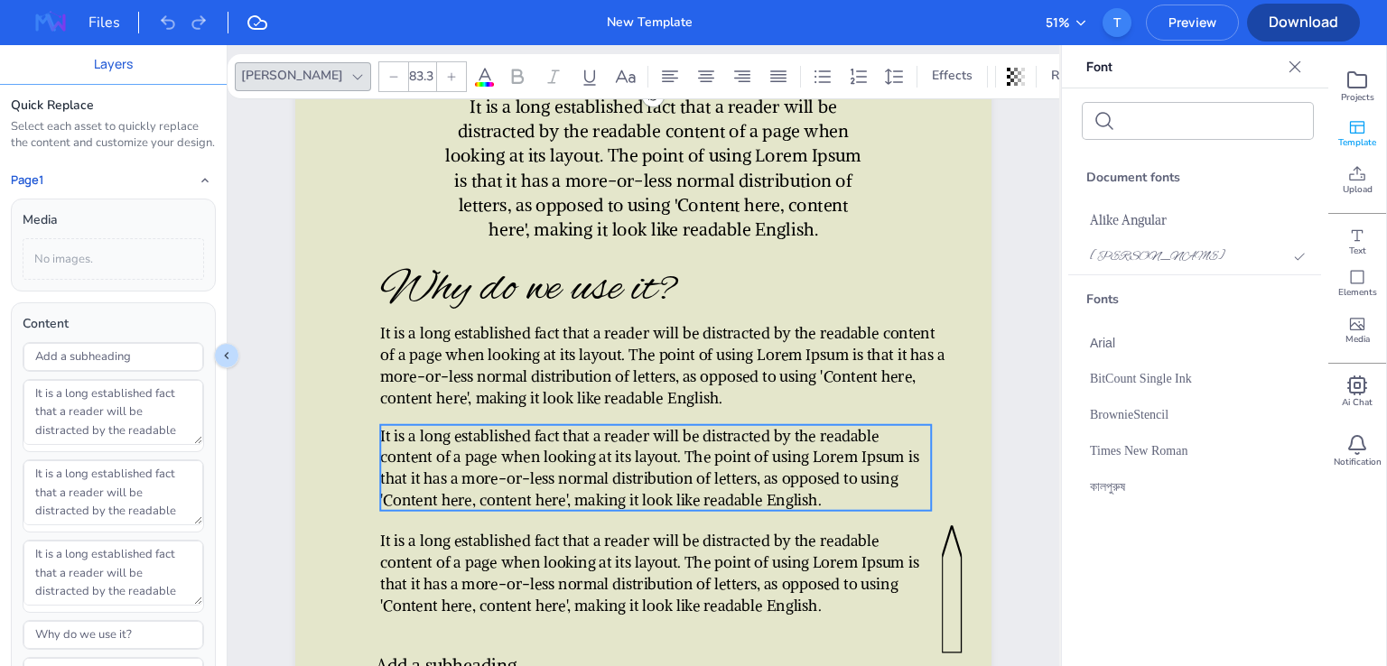
type input "33"
click at [620, 444] on span "It is a long established fact that a reader will be distracted by the readable …" at bounding box center [649, 467] width 538 height 83
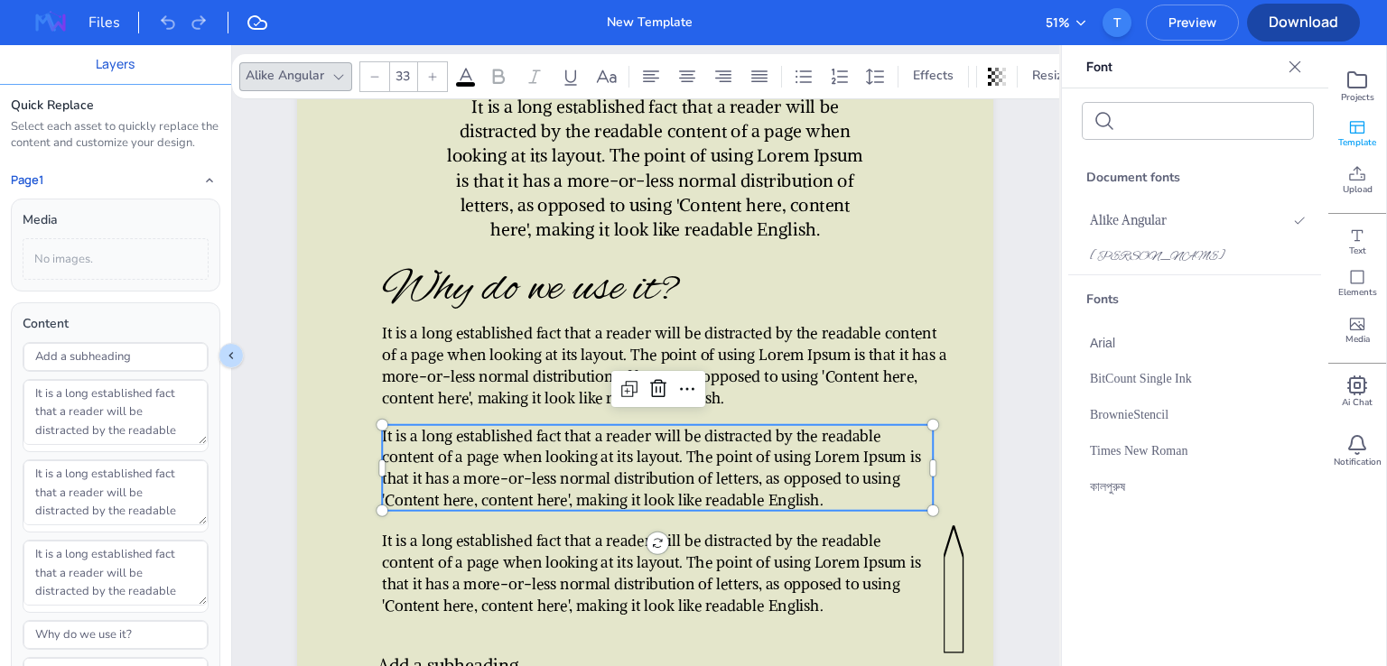
click at [623, 442] on span "It is a long established fact that a reader will be distracted by the readable …" at bounding box center [652, 467] width 538 height 83
click at [1100, 382] on span "BitCount Single Ink" at bounding box center [1141, 379] width 102 height 20
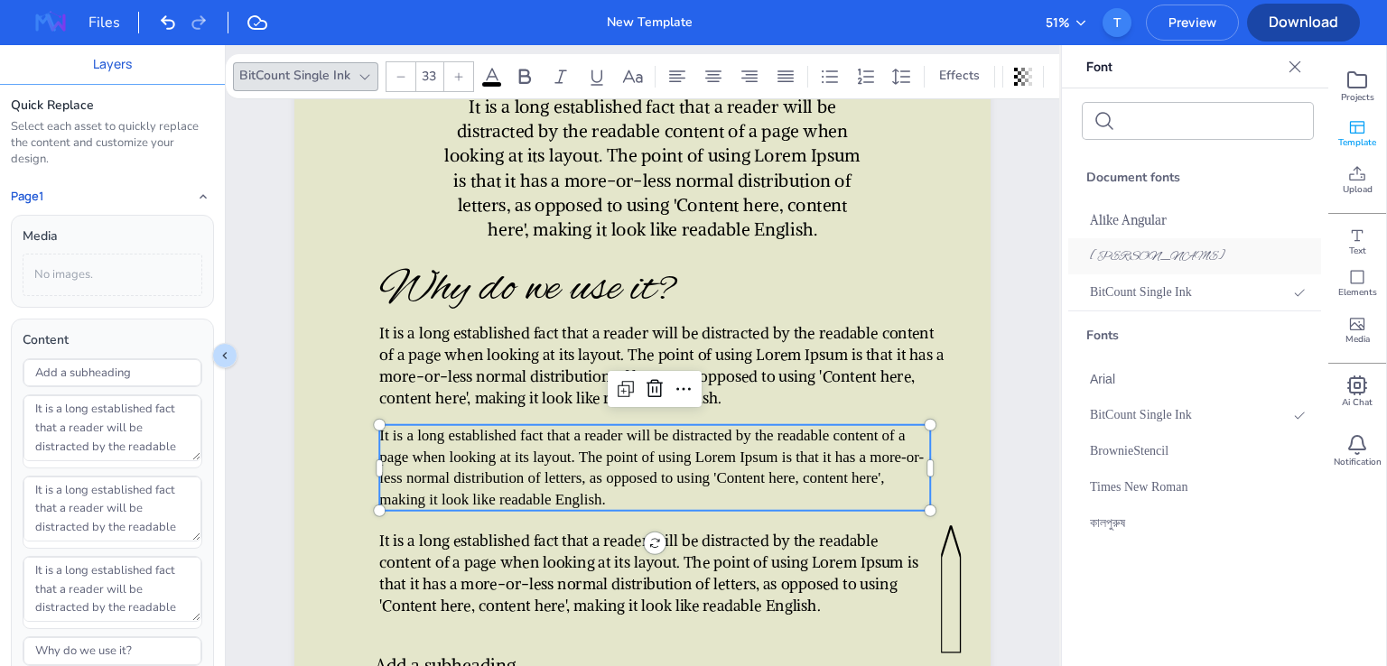
click at [1178, 255] on div "Alex Brush" at bounding box center [1197, 256] width 259 height 36
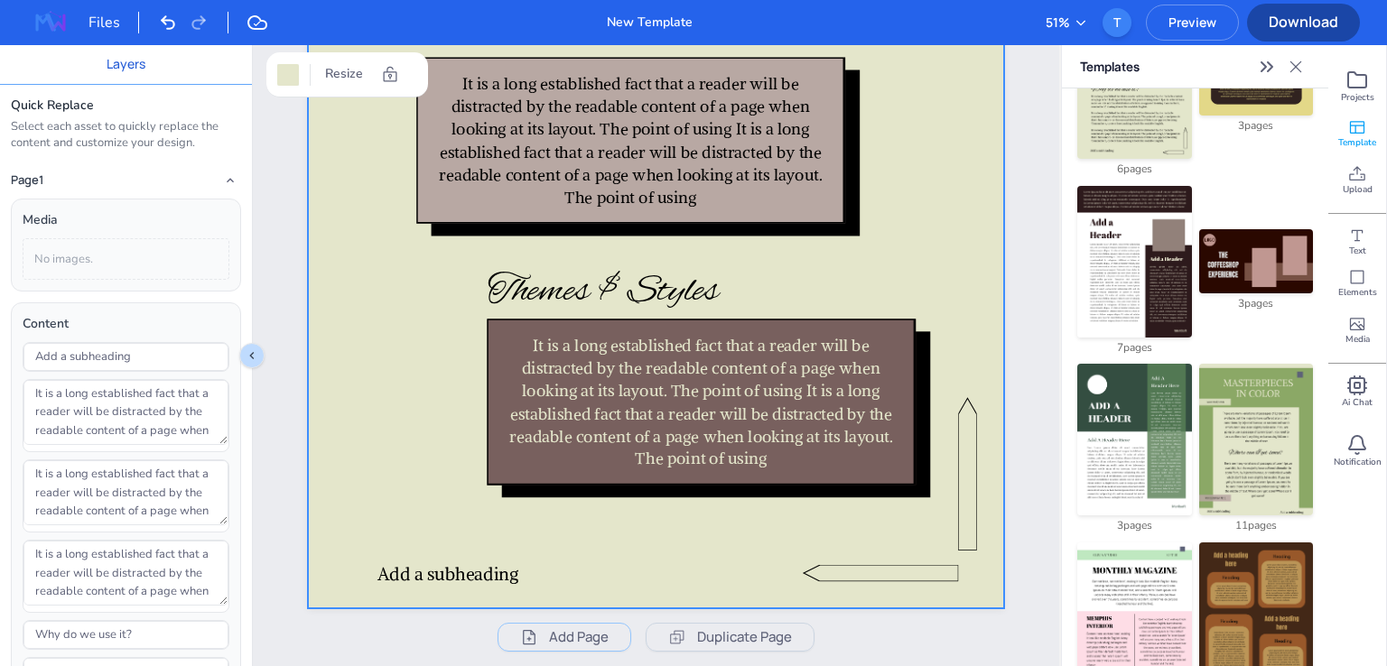
scroll to position [813, 0]
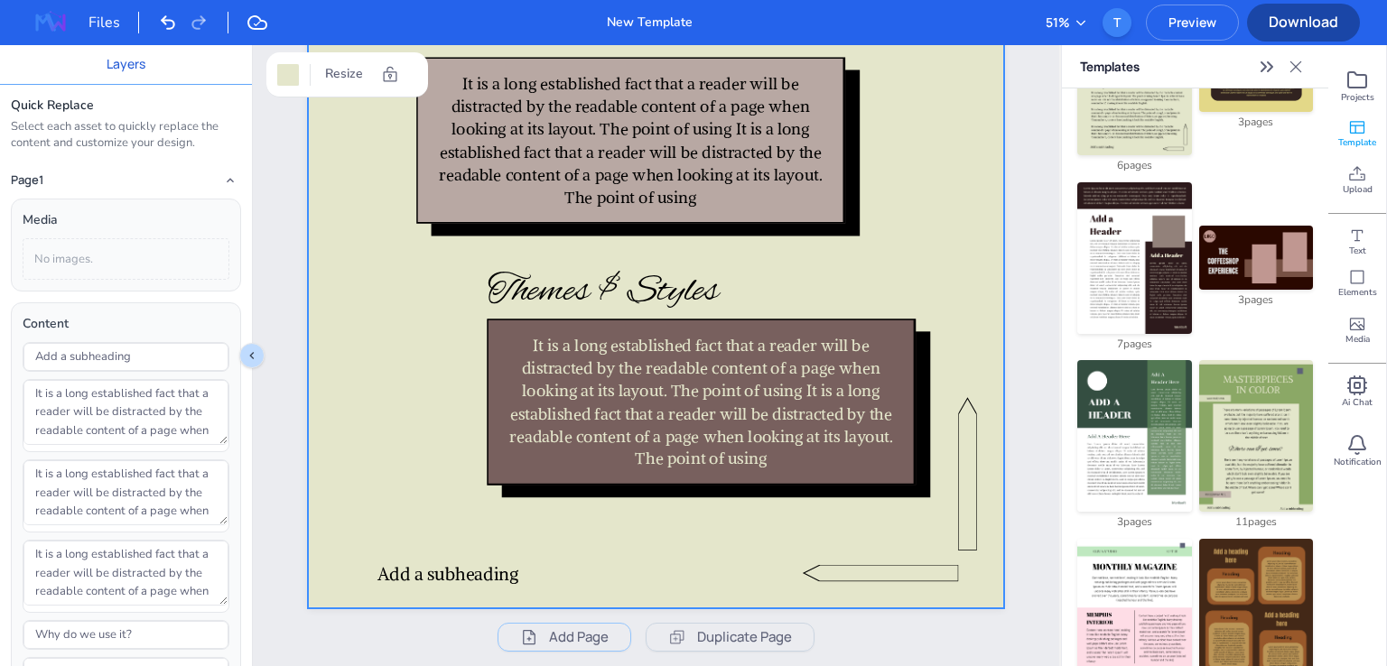
click at [1253, 452] on img at bounding box center [1256, 436] width 114 height 152
